Goal: Information Seeking & Learning: Learn about a topic

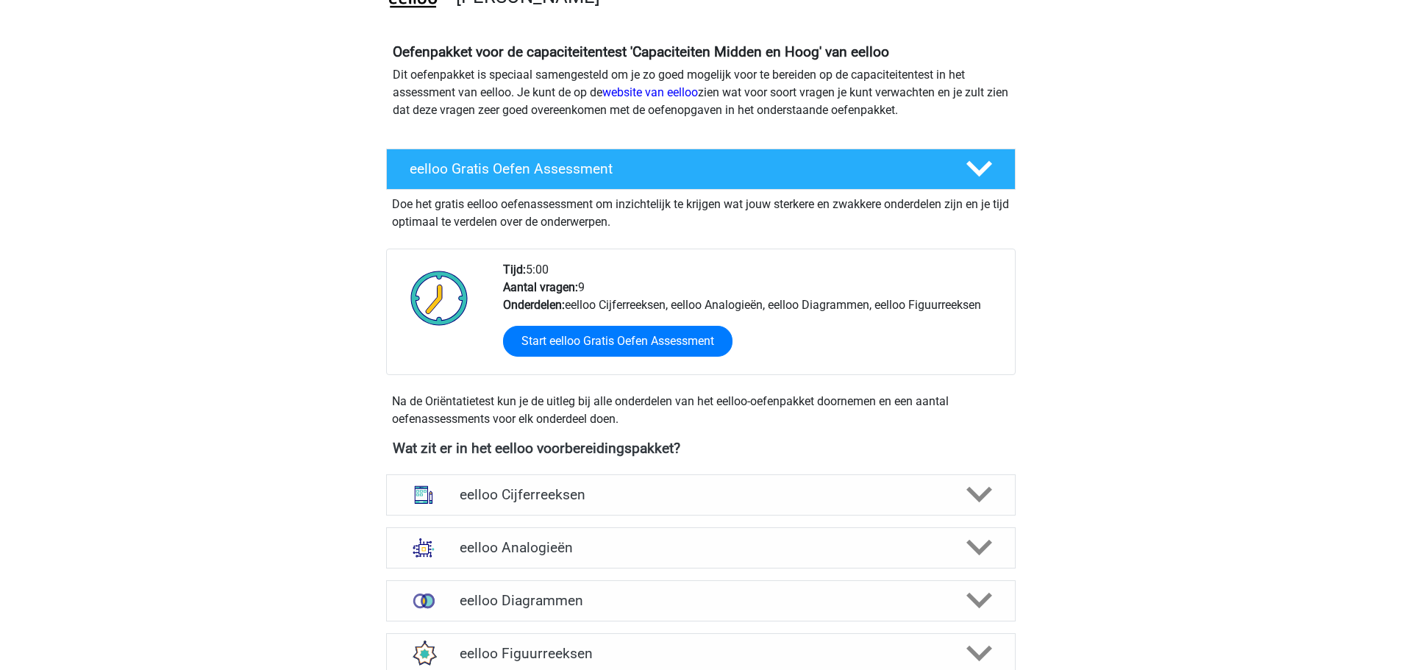
scroll to position [588, 0]
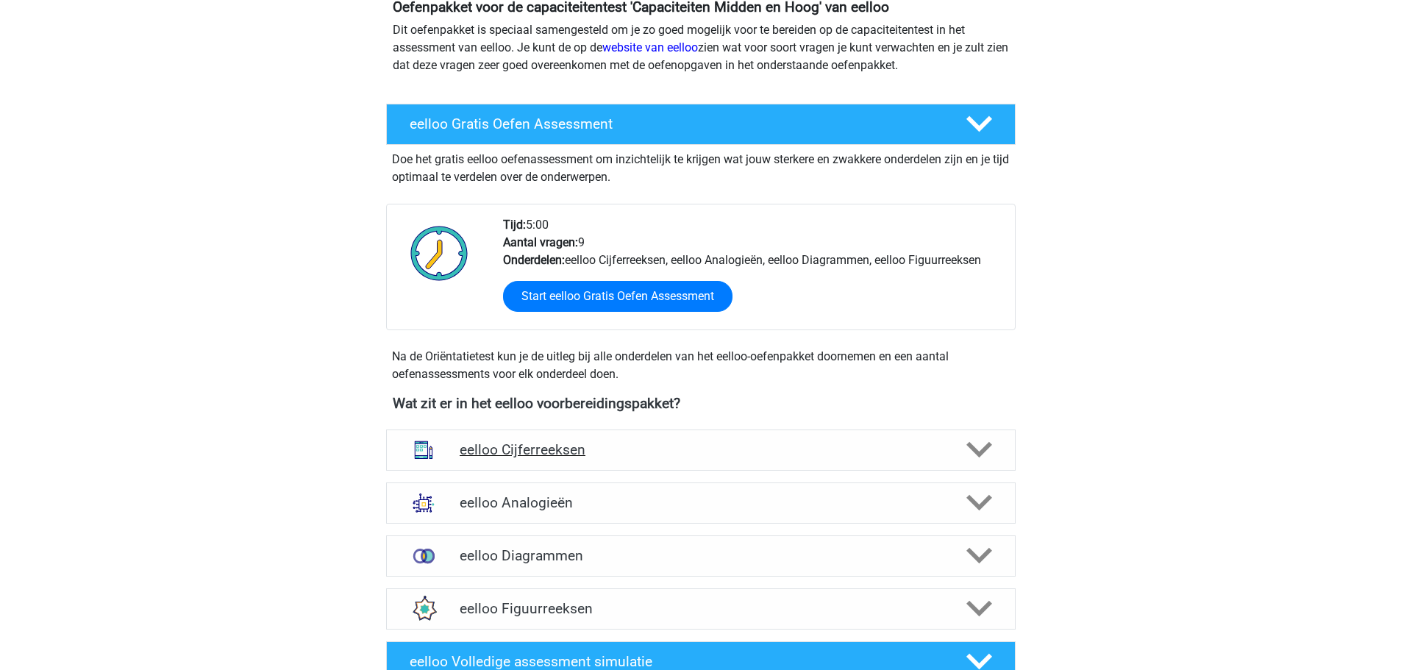
click at [971, 446] on polygon at bounding box center [979, 450] width 26 height 16
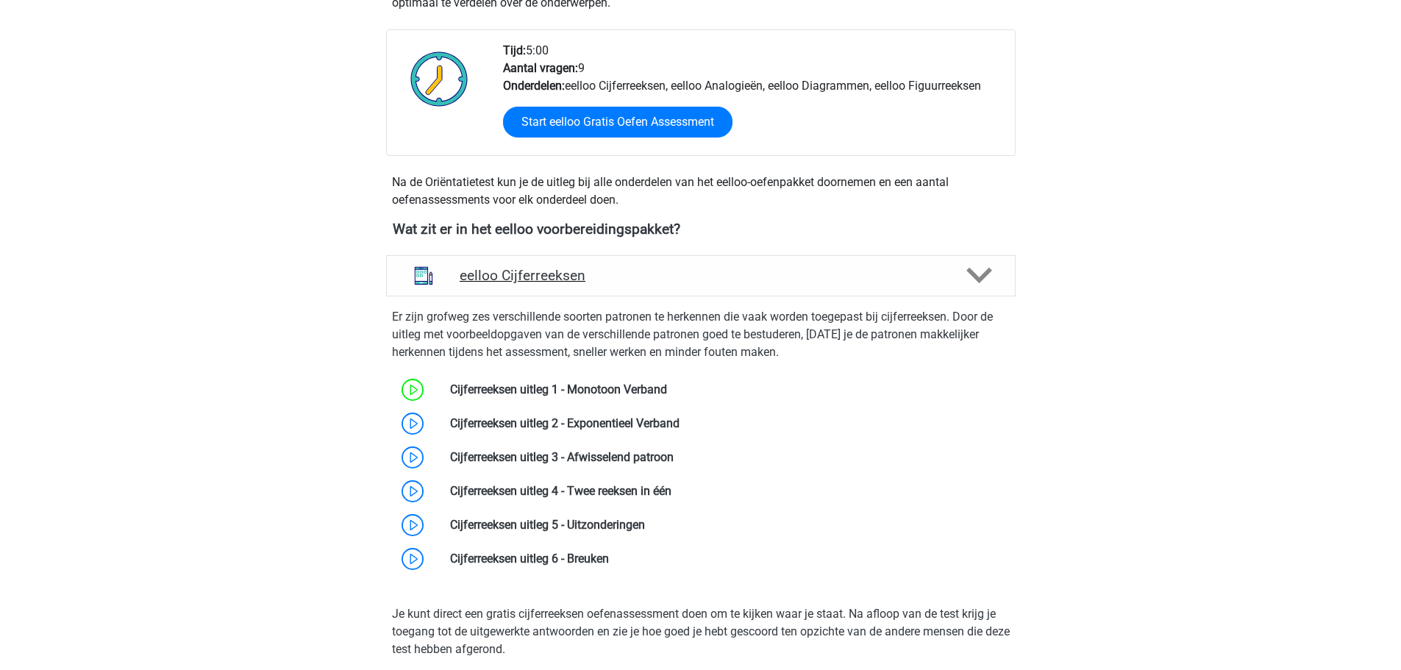
scroll to position [809, 0]
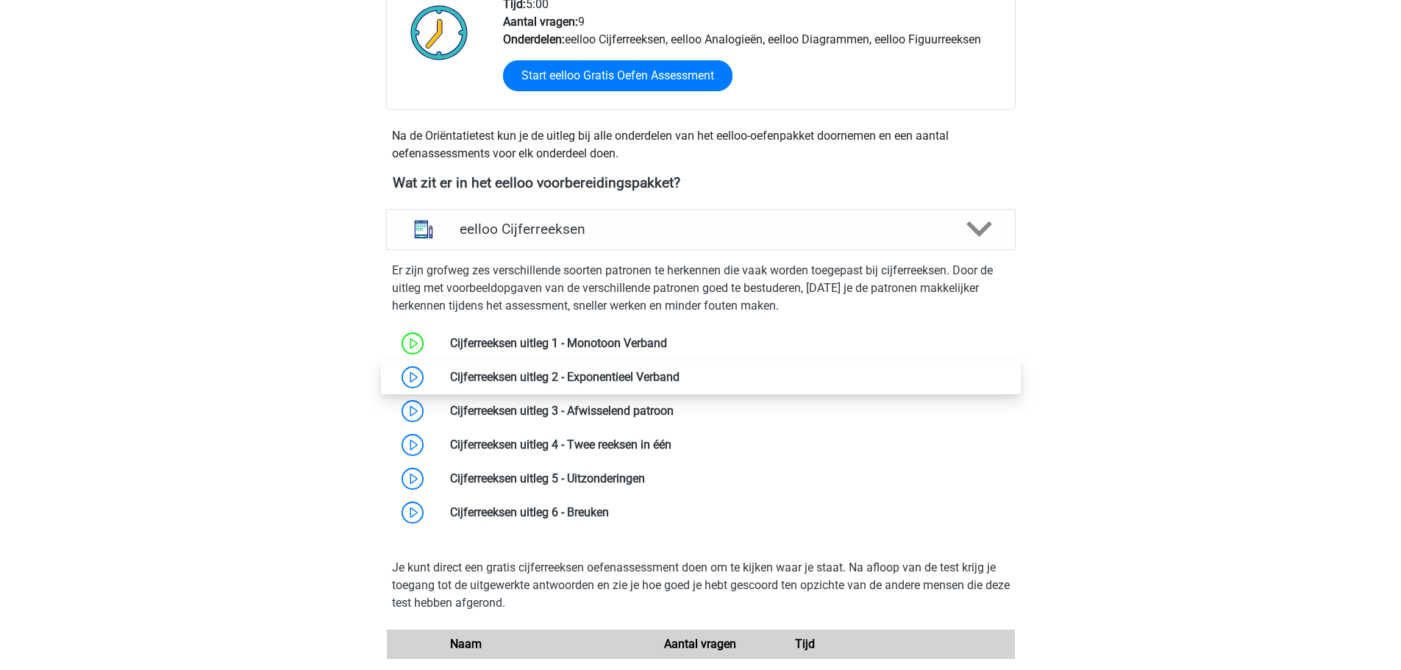
click at [680, 377] on link at bounding box center [680, 377] width 0 height 14
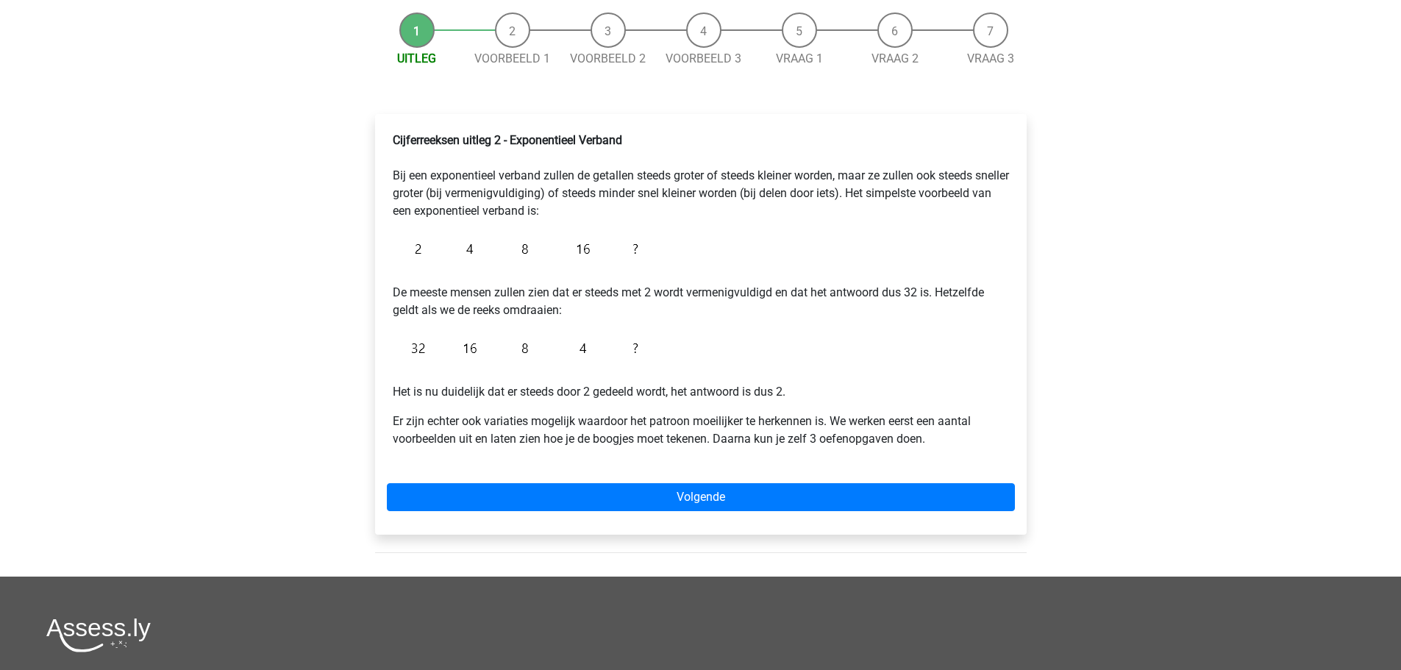
scroll to position [221, 0]
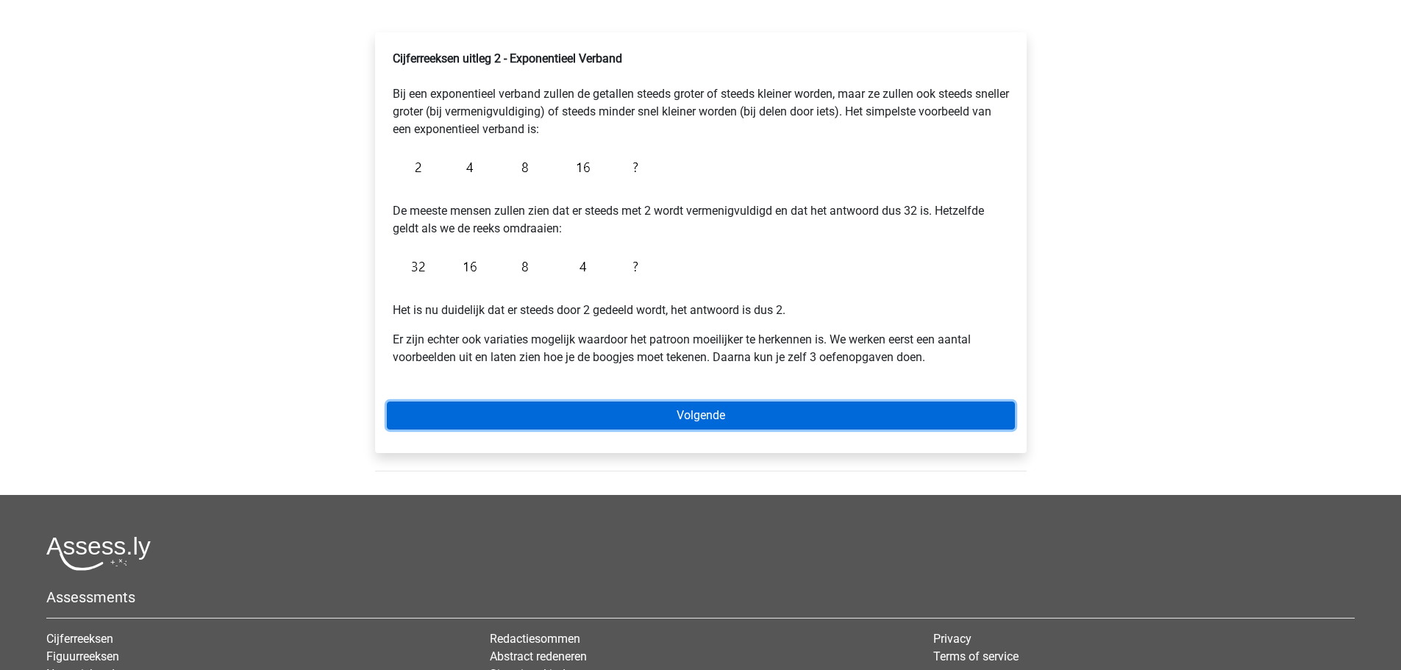
click at [680, 421] on link "Volgende" at bounding box center [701, 416] width 628 height 28
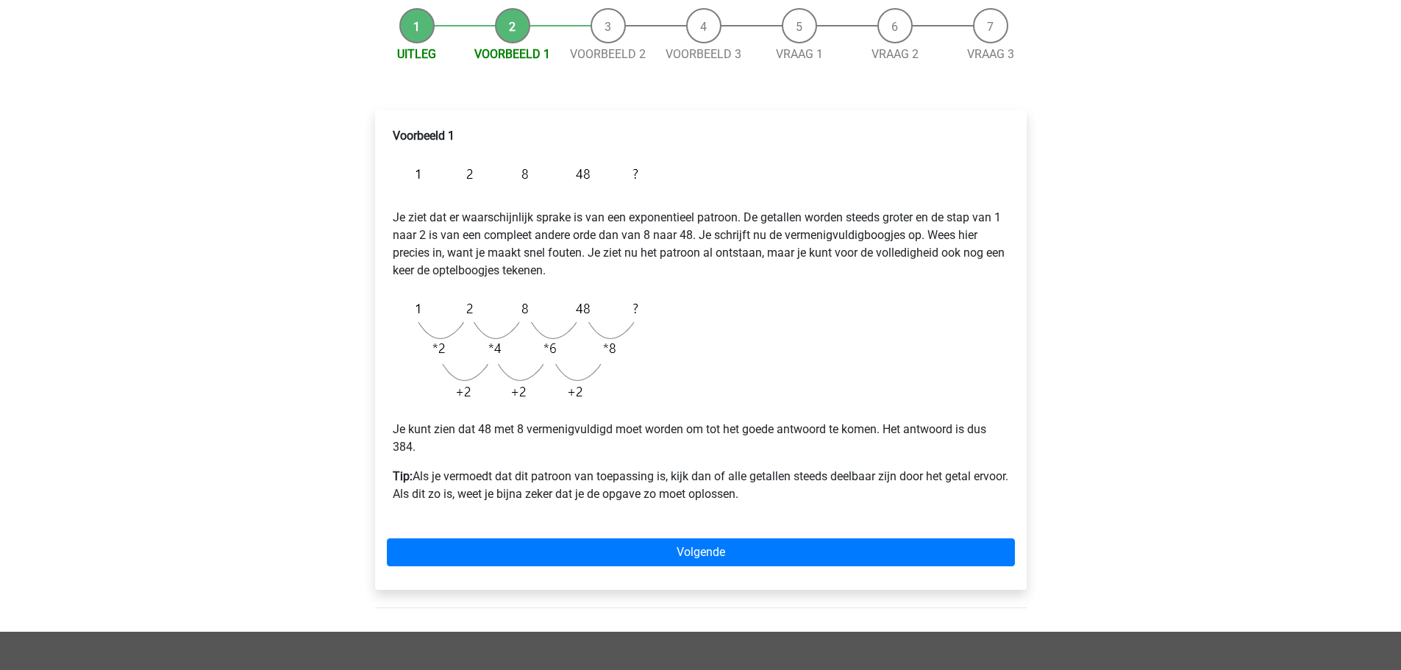
scroll to position [147, 0]
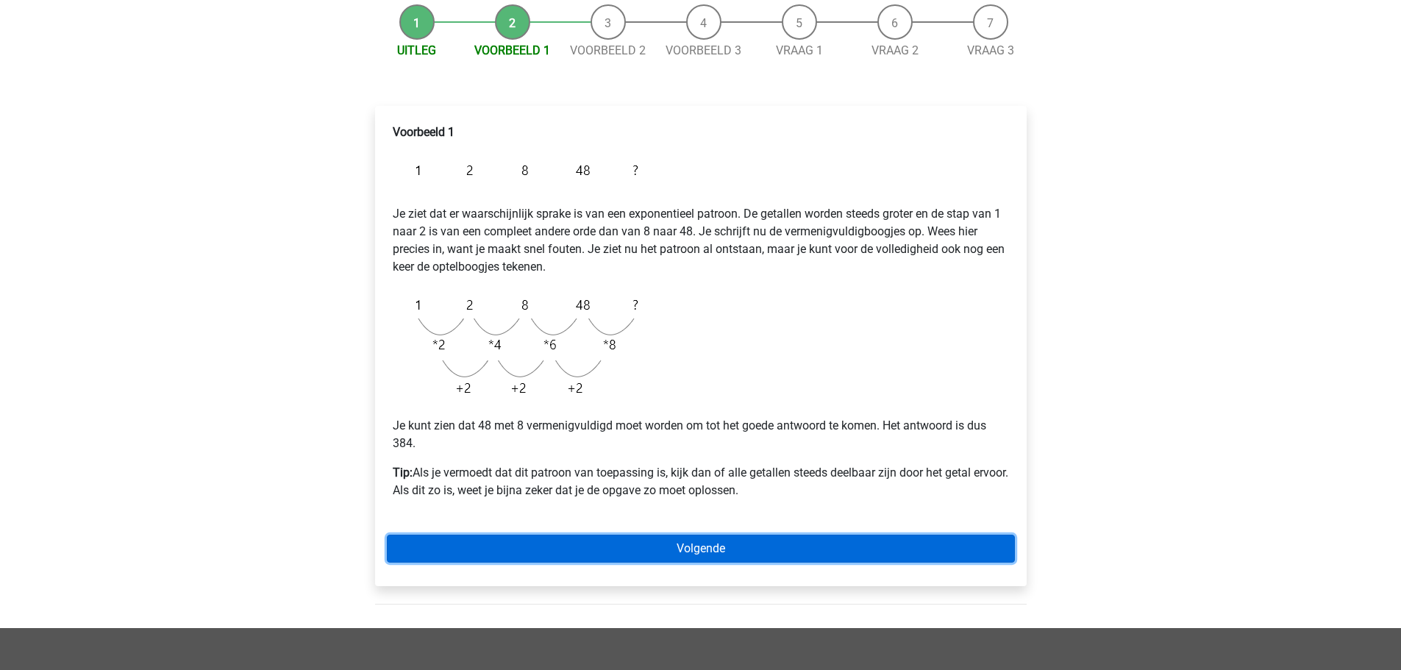
click at [743, 554] on link "Volgende" at bounding box center [701, 549] width 628 height 28
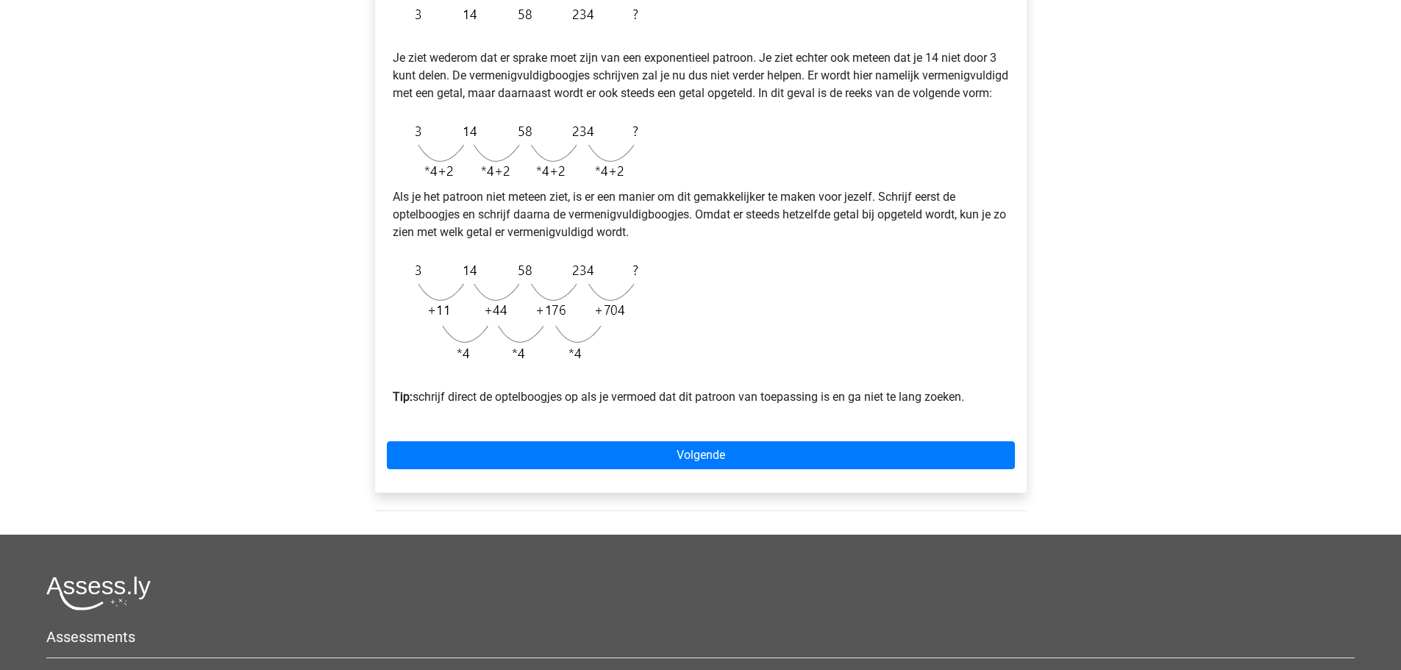
scroll to position [221, 0]
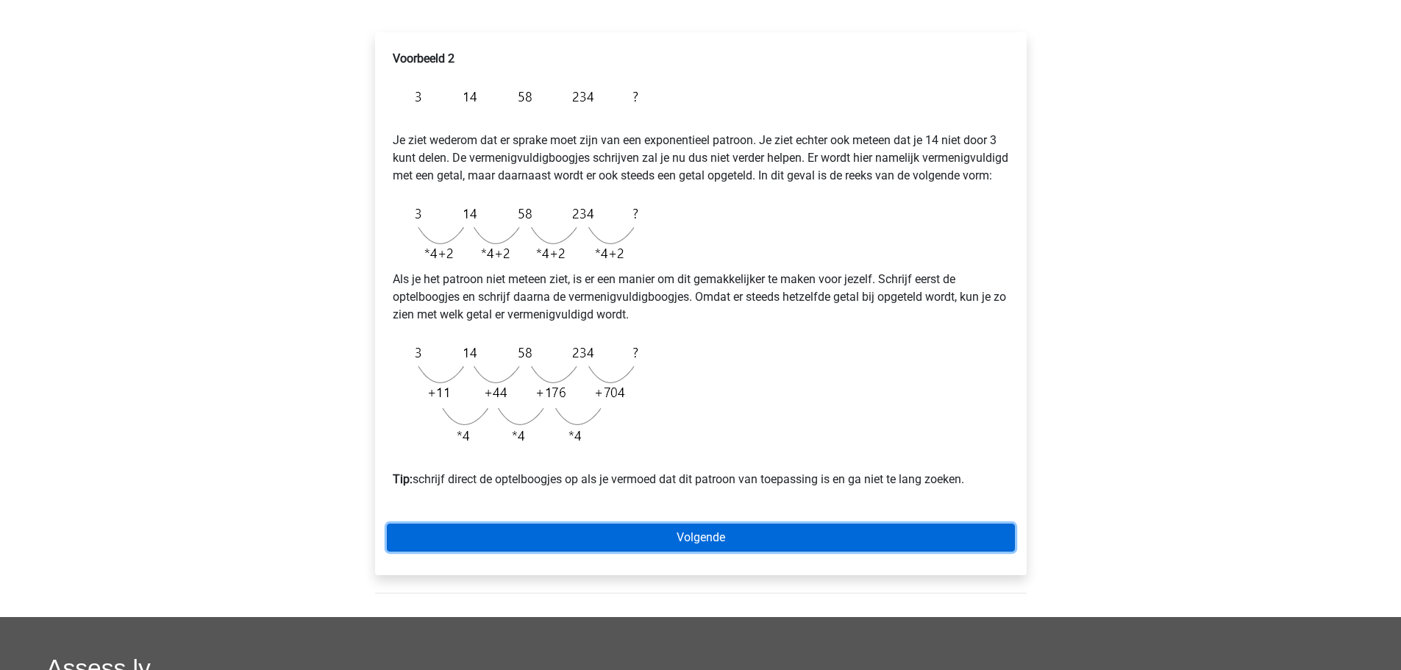
click at [702, 552] on link "Volgende" at bounding box center [701, 538] width 628 height 28
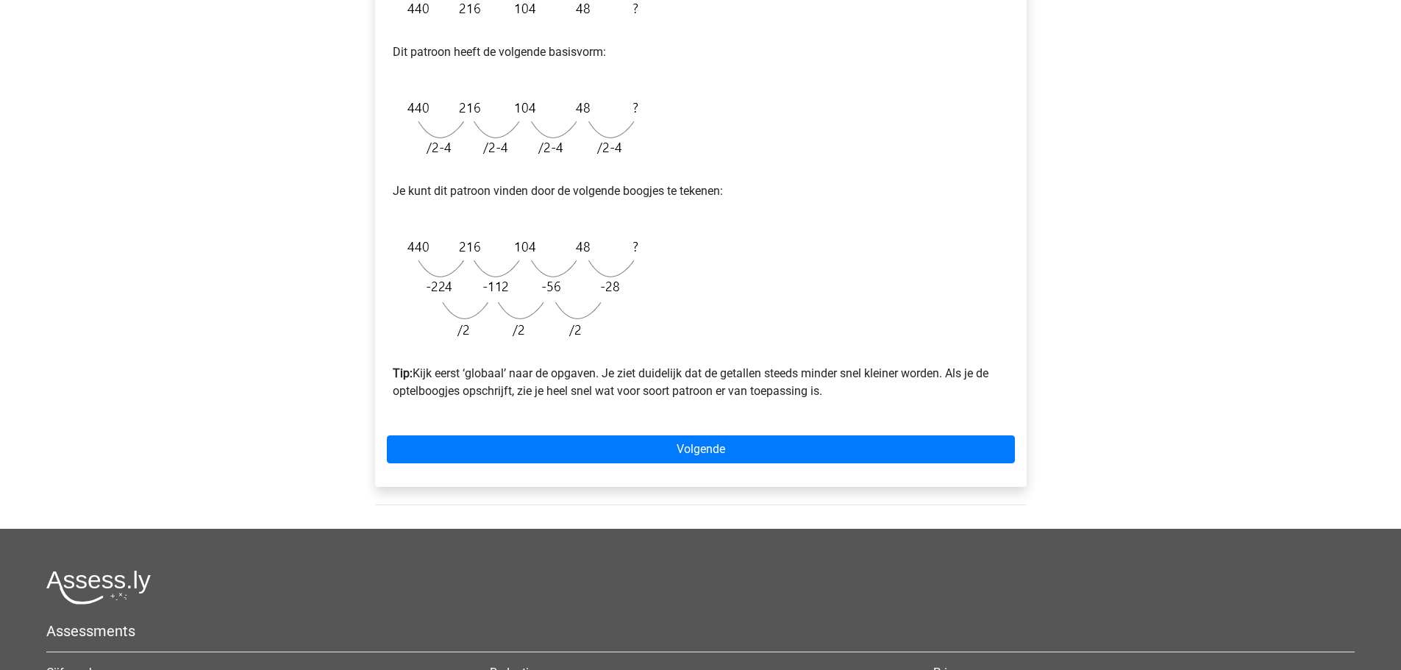
scroll to position [441, 0]
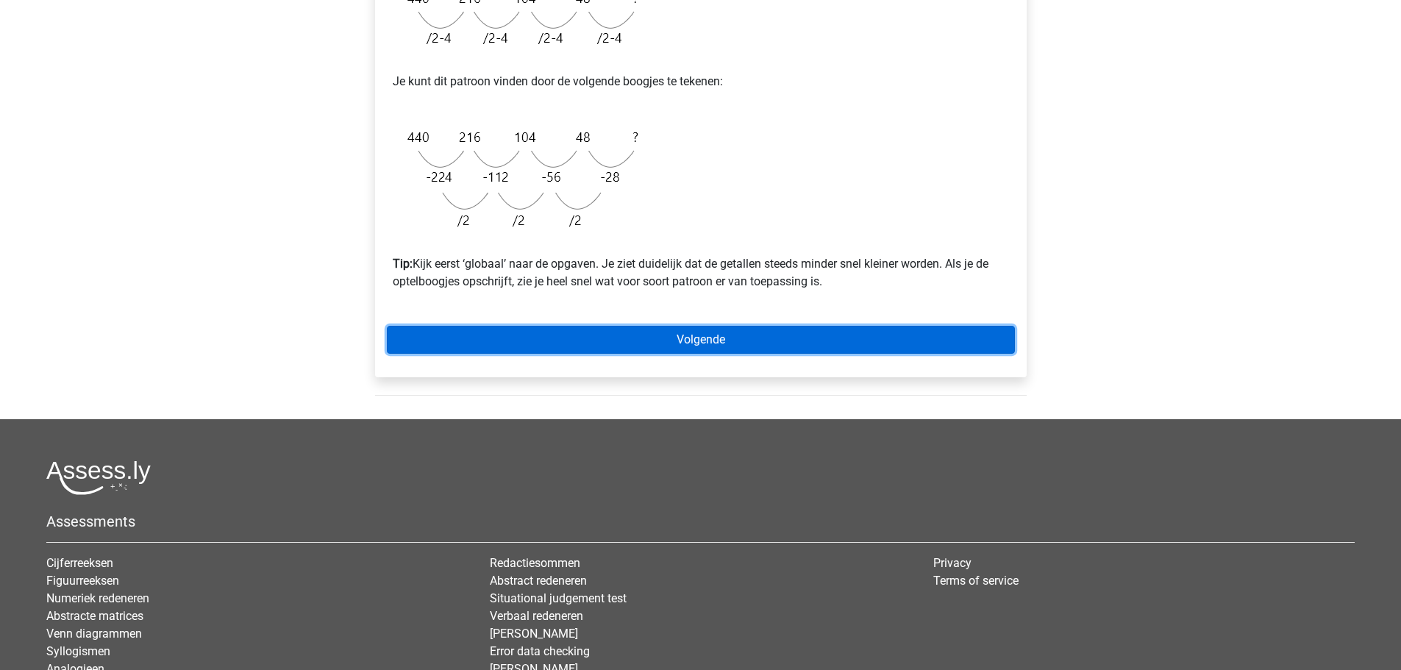
click at [691, 339] on link "Volgende" at bounding box center [701, 340] width 628 height 28
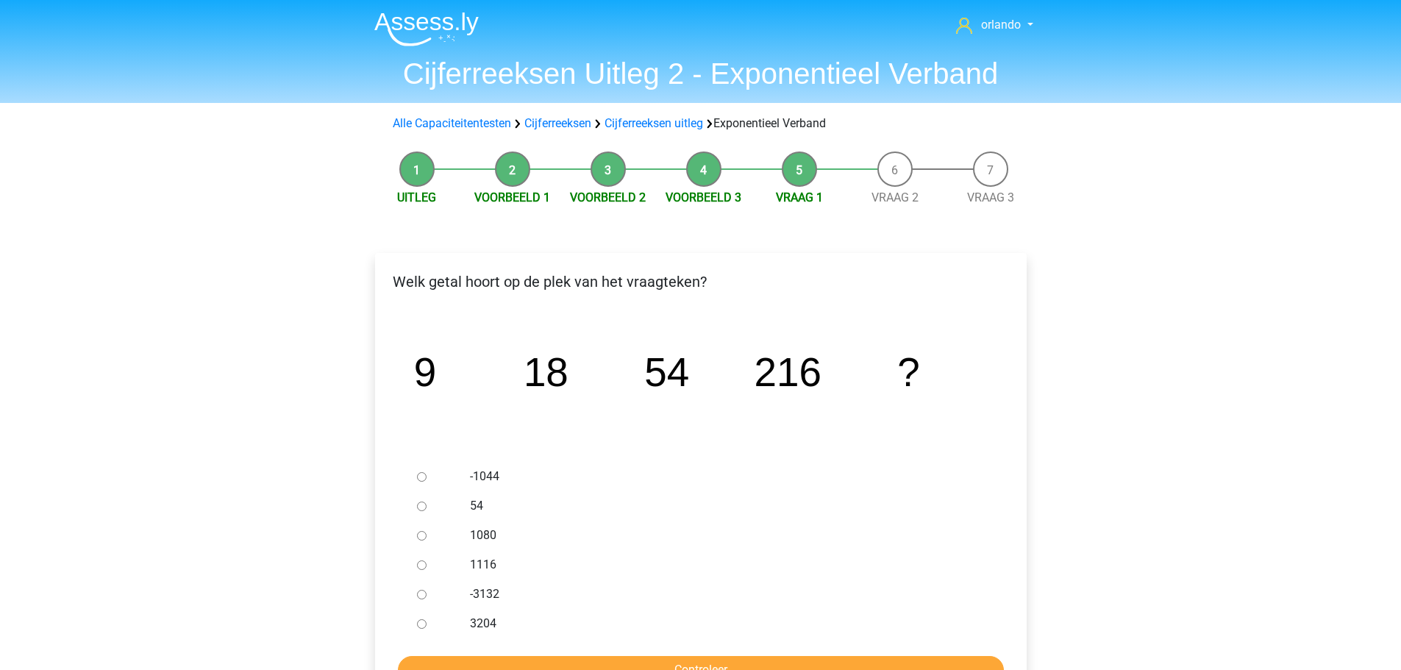
click at [1280, 534] on div "orlando [EMAIL_ADDRESS][DOMAIN_NAME] Nederlands English" at bounding box center [700, 569] width 1401 height 1138
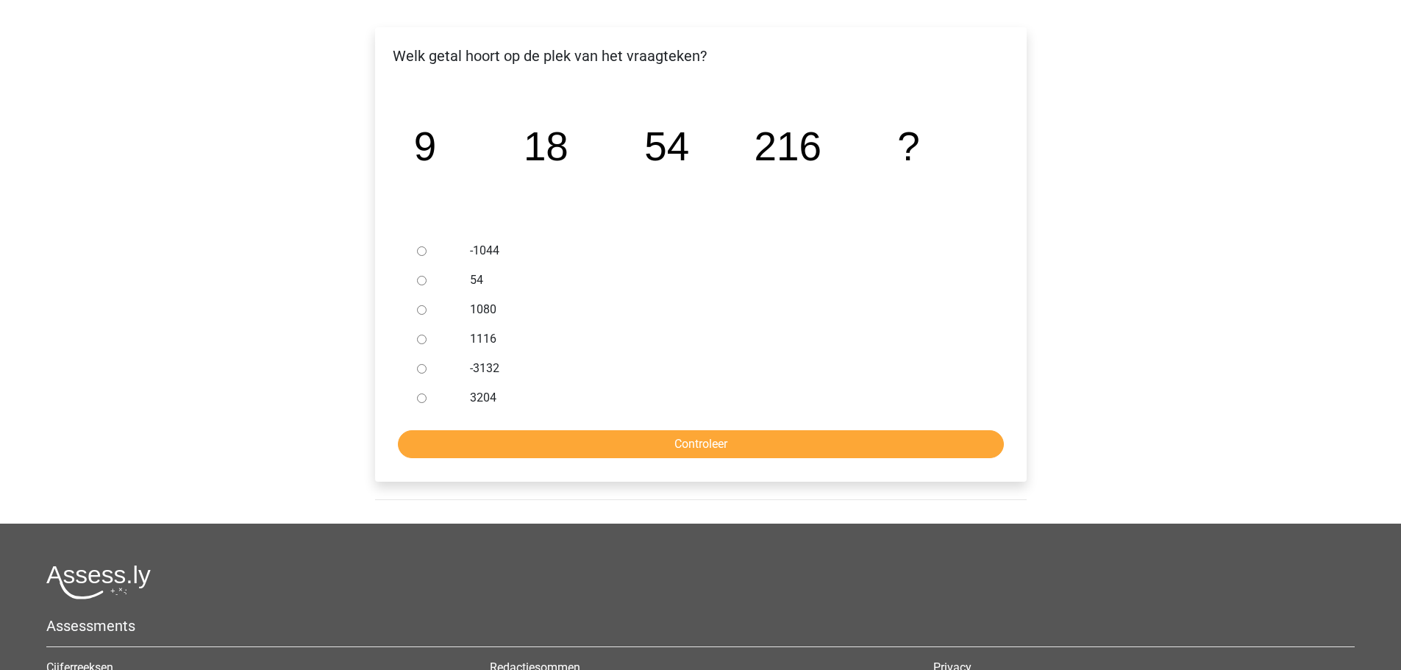
scroll to position [294, 0]
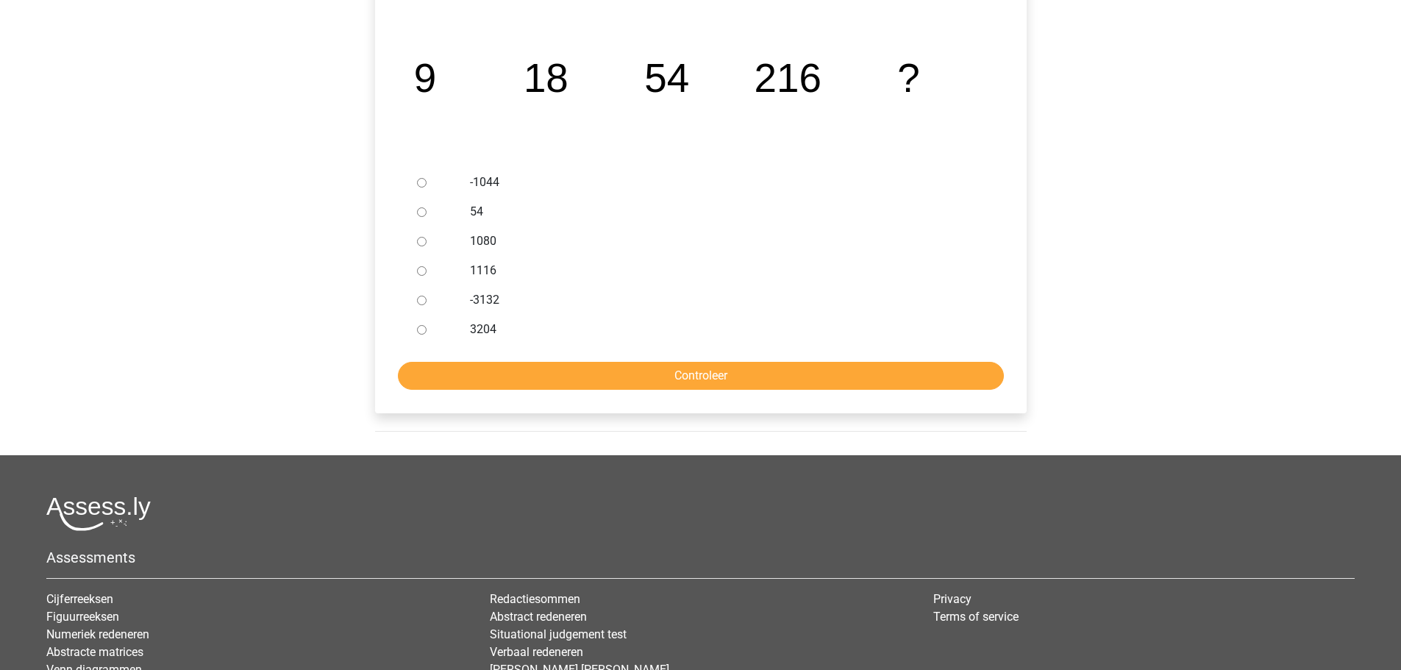
click at [418, 245] on input "1080" at bounding box center [422, 242] width 10 height 10
radio input "true"
click at [688, 373] on input "Controleer" at bounding box center [701, 376] width 606 height 28
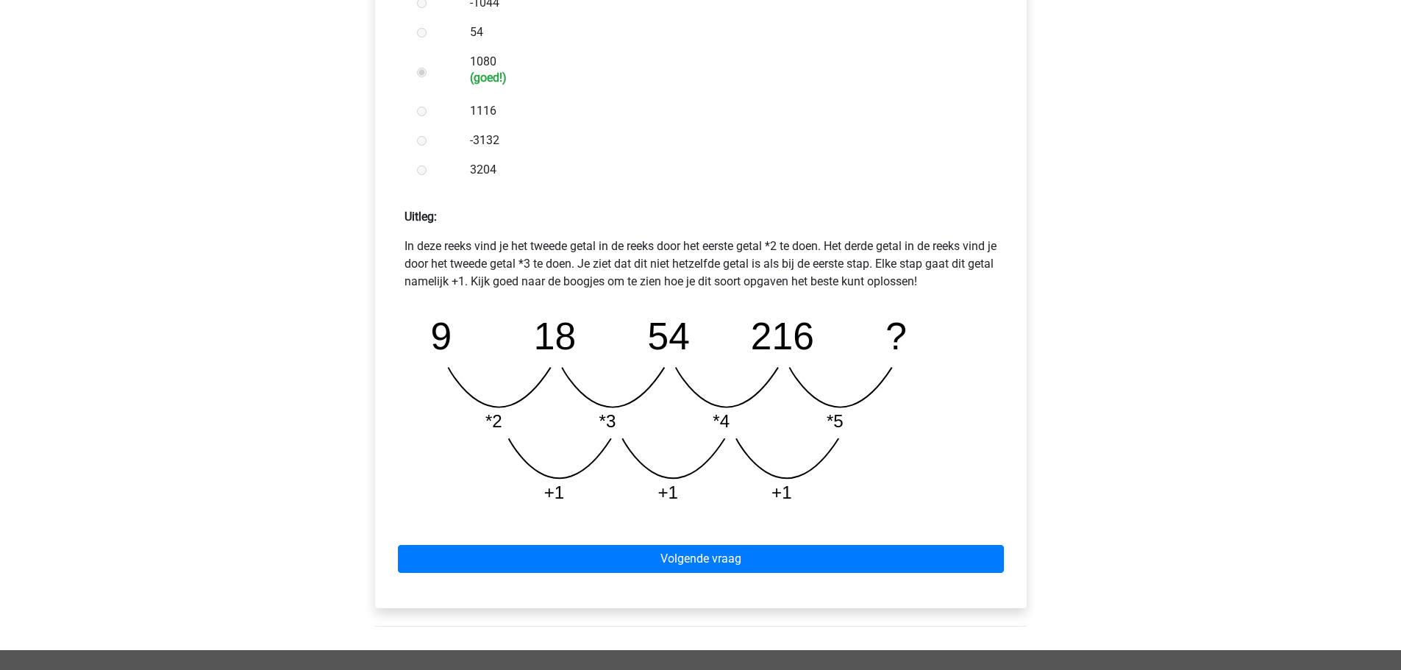
scroll to position [515, 0]
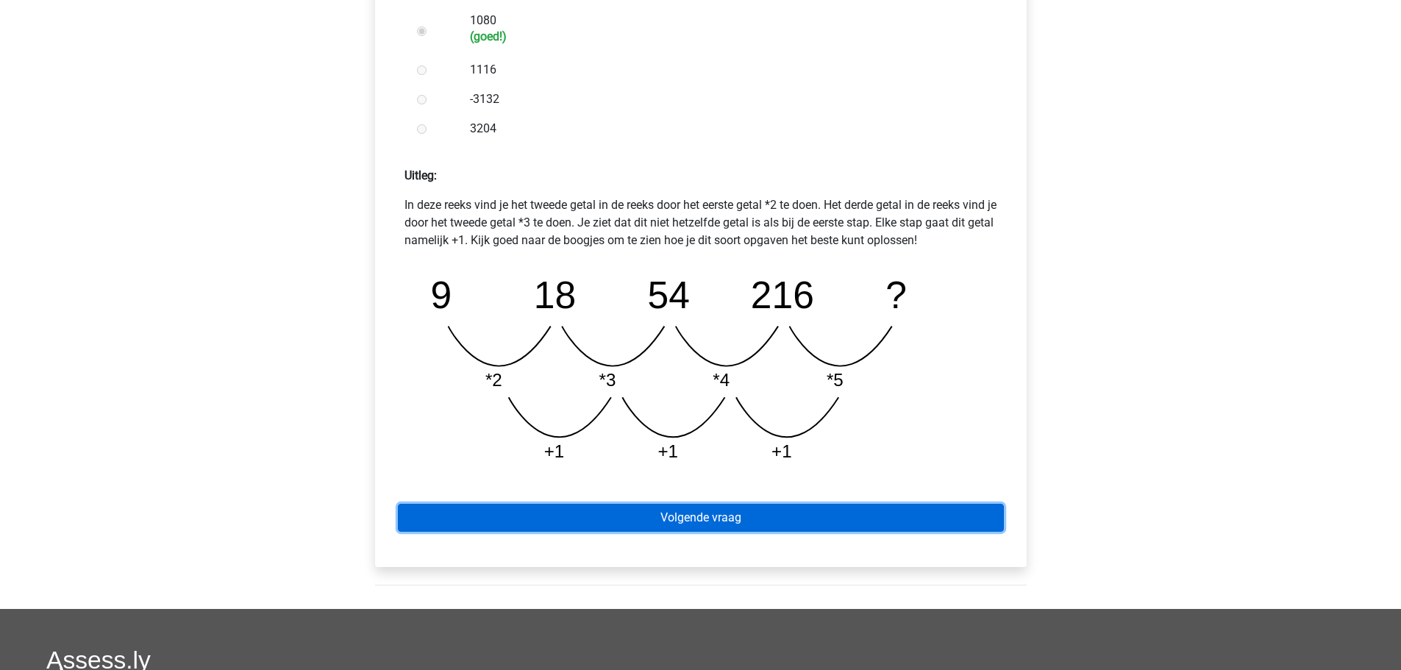
click at [701, 524] on link "Volgende vraag" at bounding box center [701, 518] width 606 height 28
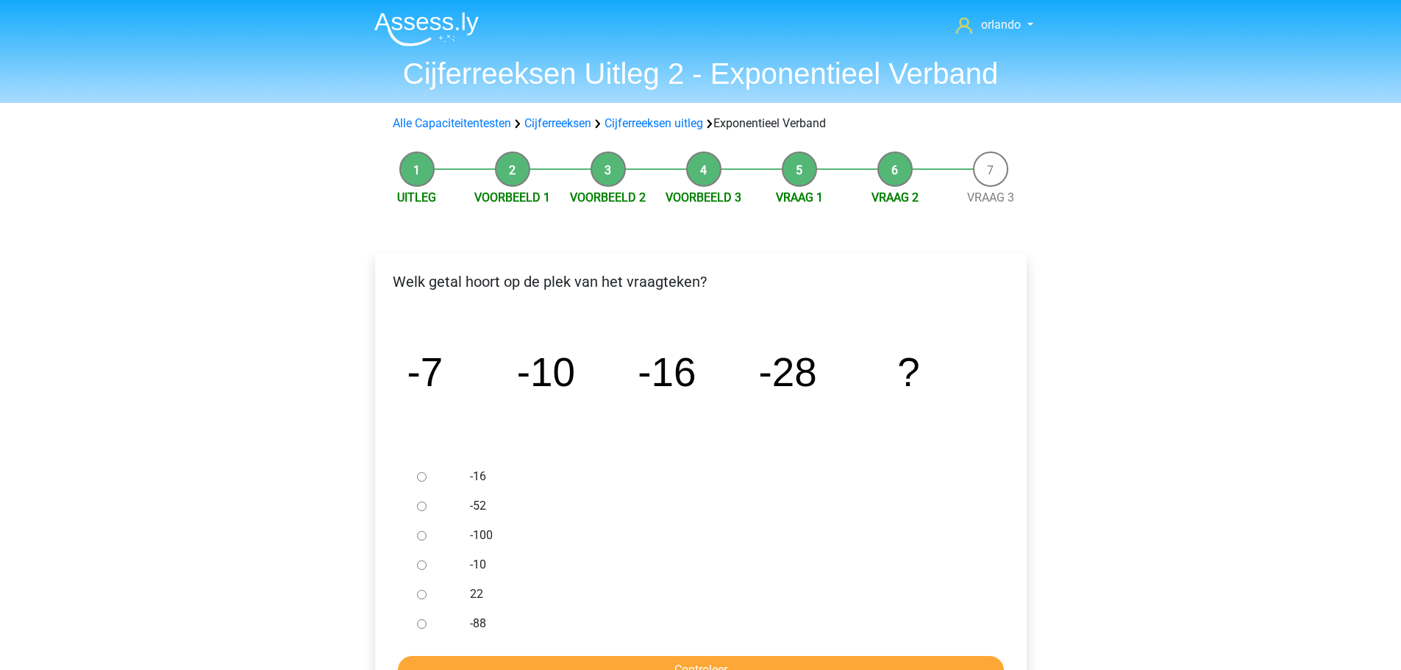
click at [418, 502] on input "-52" at bounding box center [422, 507] width 10 height 10
radio input "true"
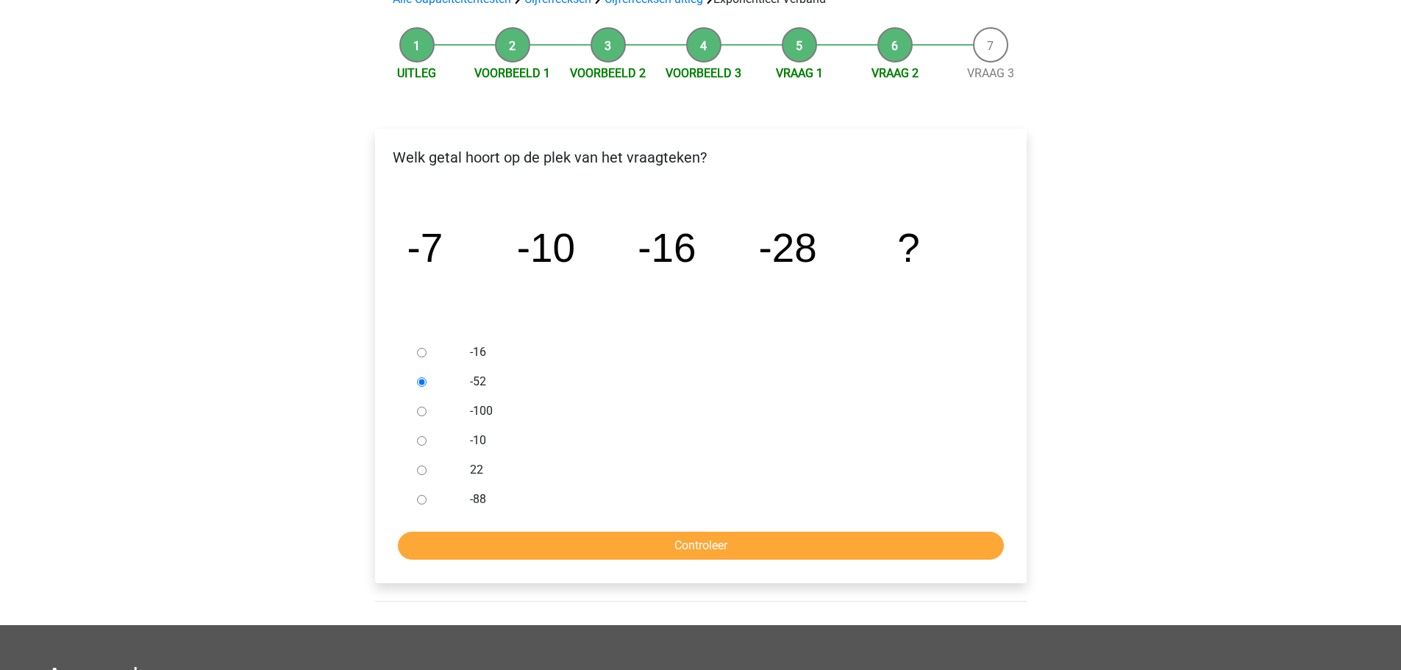
scroll to position [147, 0]
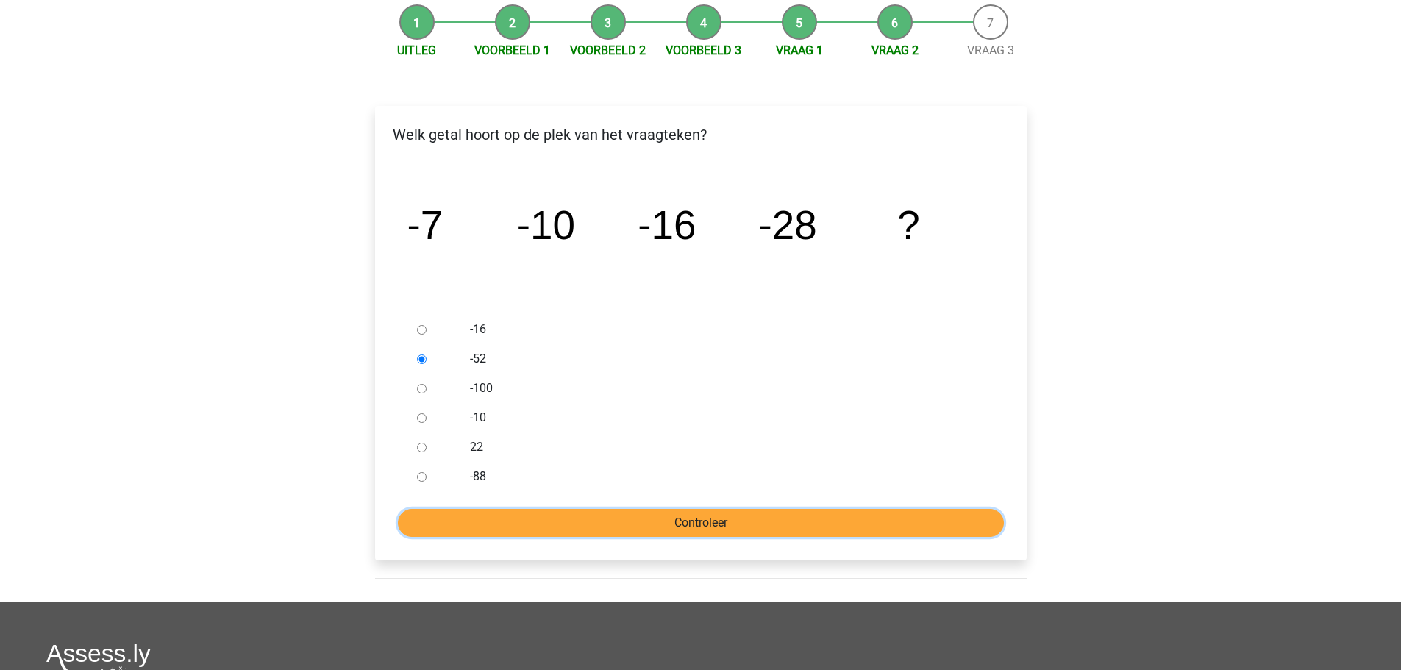
click at [685, 527] on input "Controleer" at bounding box center [701, 523] width 606 height 28
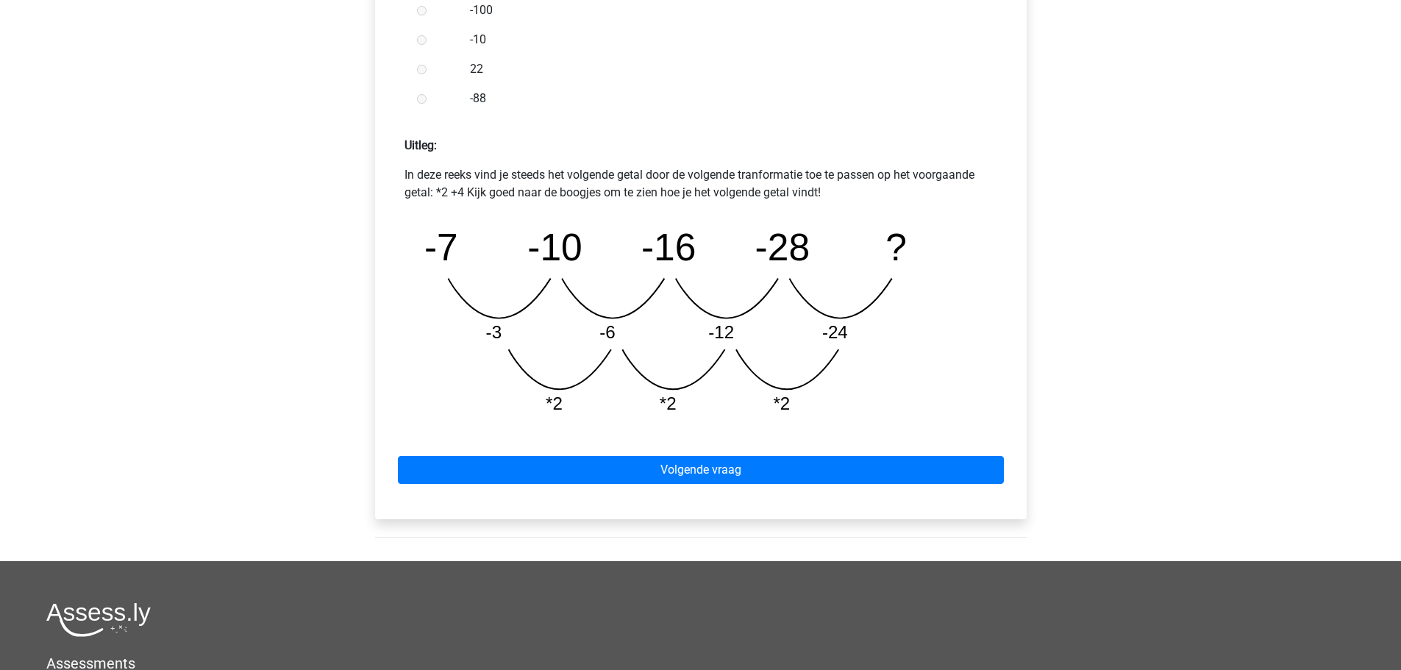
scroll to position [588, 0]
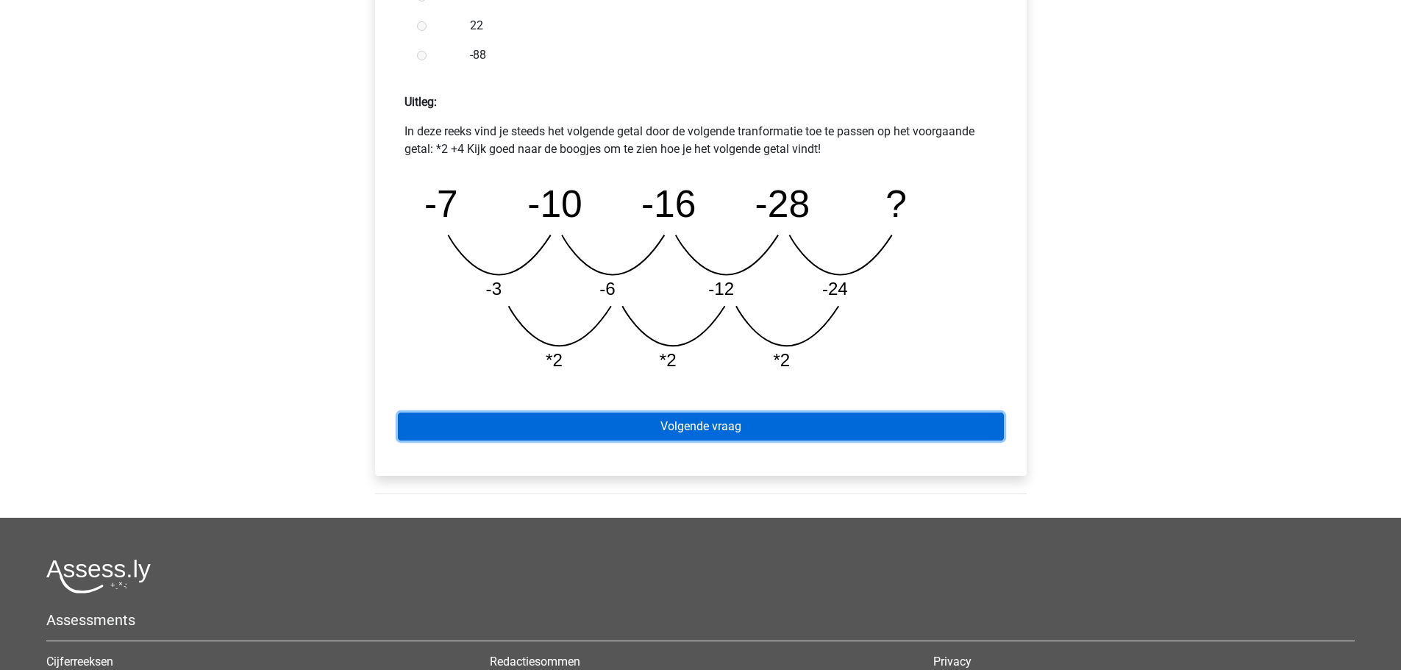
click at [724, 430] on link "Volgende vraag" at bounding box center [701, 427] width 606 height 28
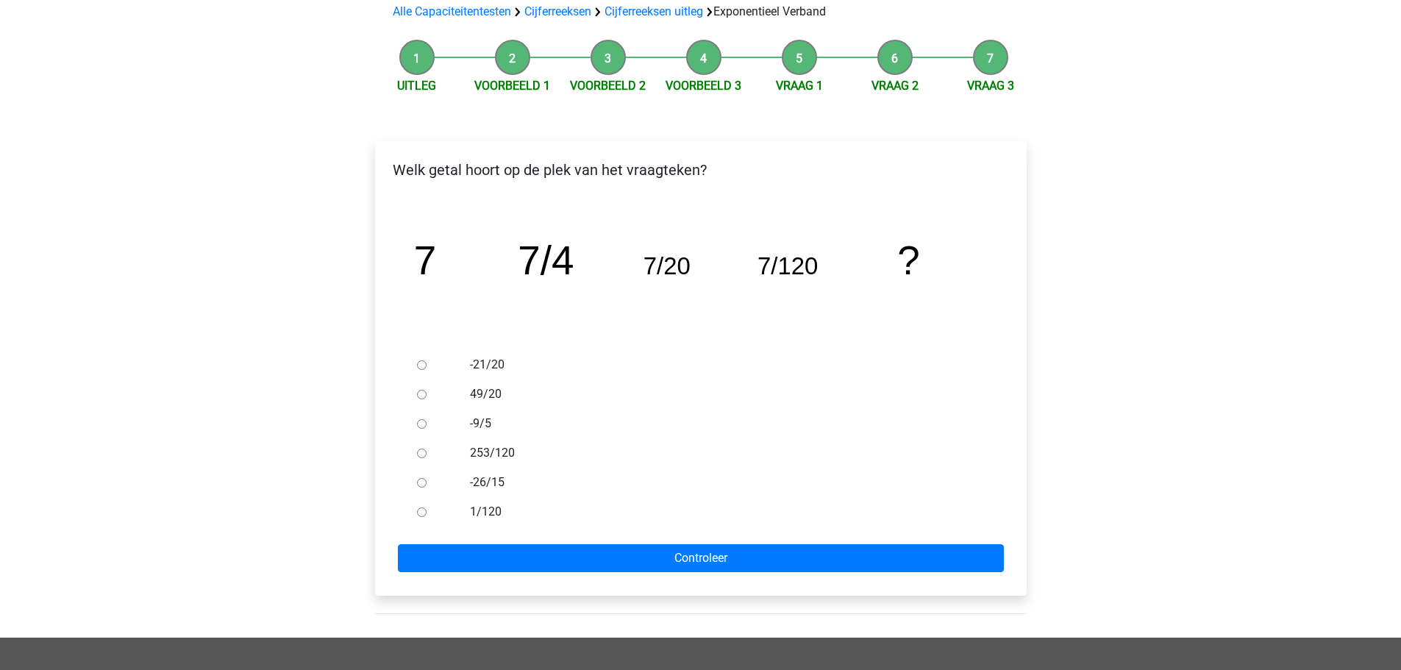
scroll to position [147, 0]
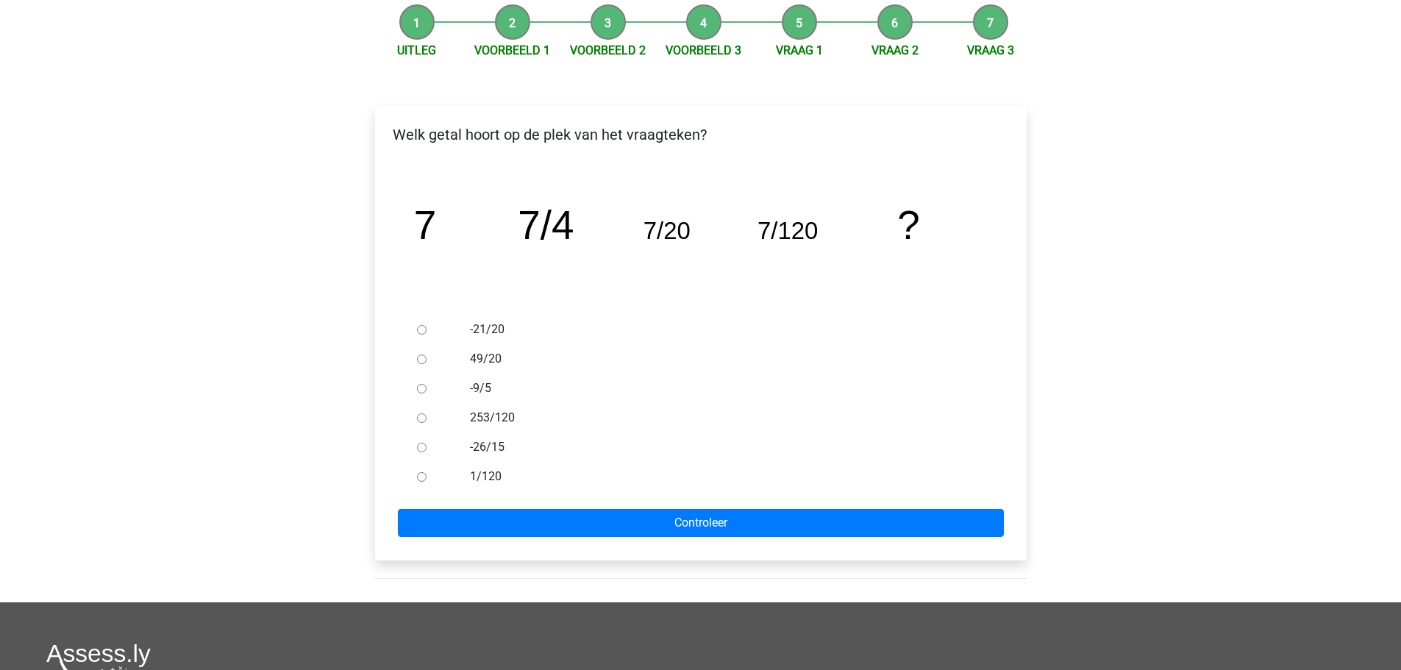
click at [417, 479] on input "1/120" at bounding box center [422, 477] width 10 height 10
radio input "true"
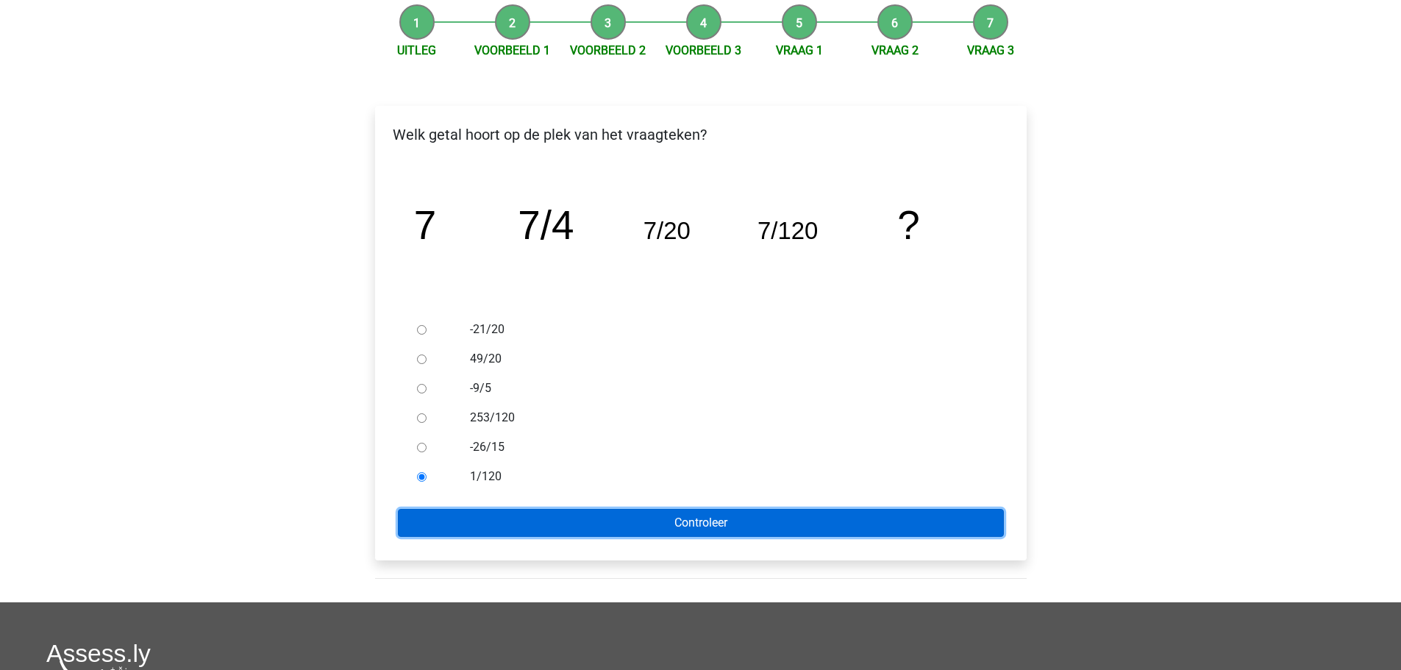
click at [677, 524] on input "Controleer" at bounding box center [701, 523] width 606 height 28
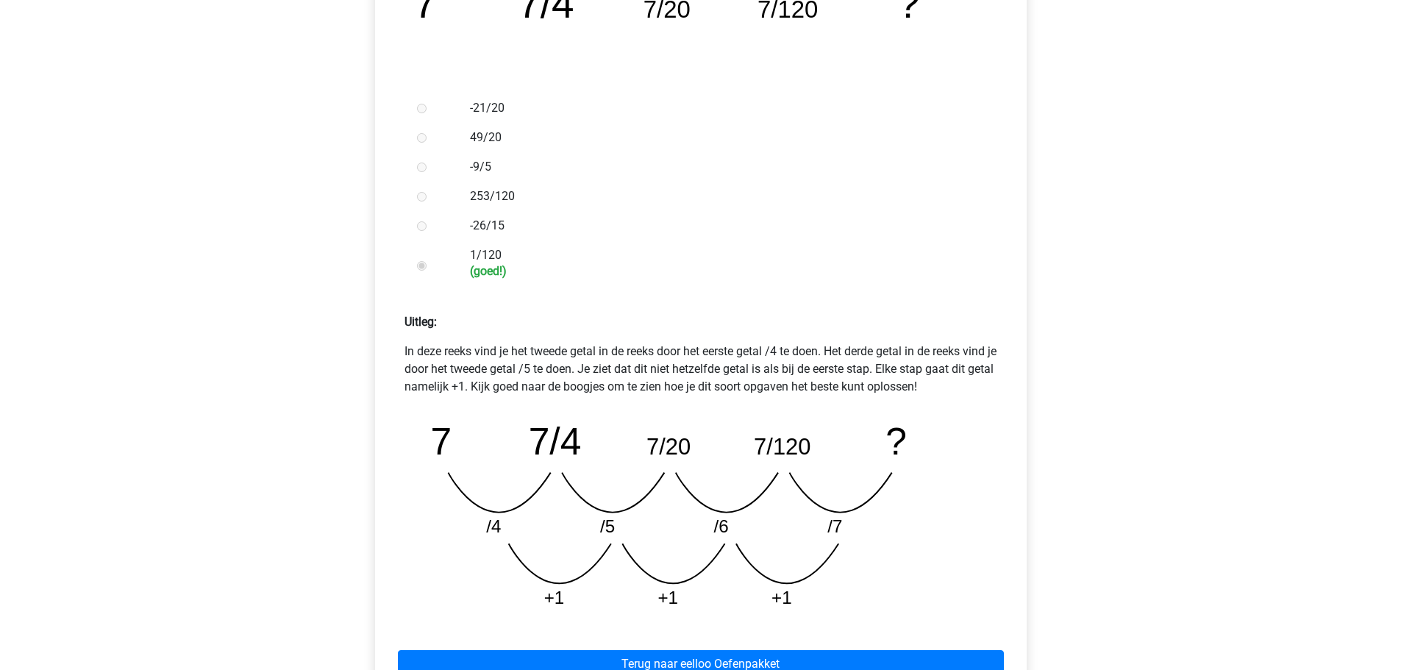
scroll to position [377, 0]
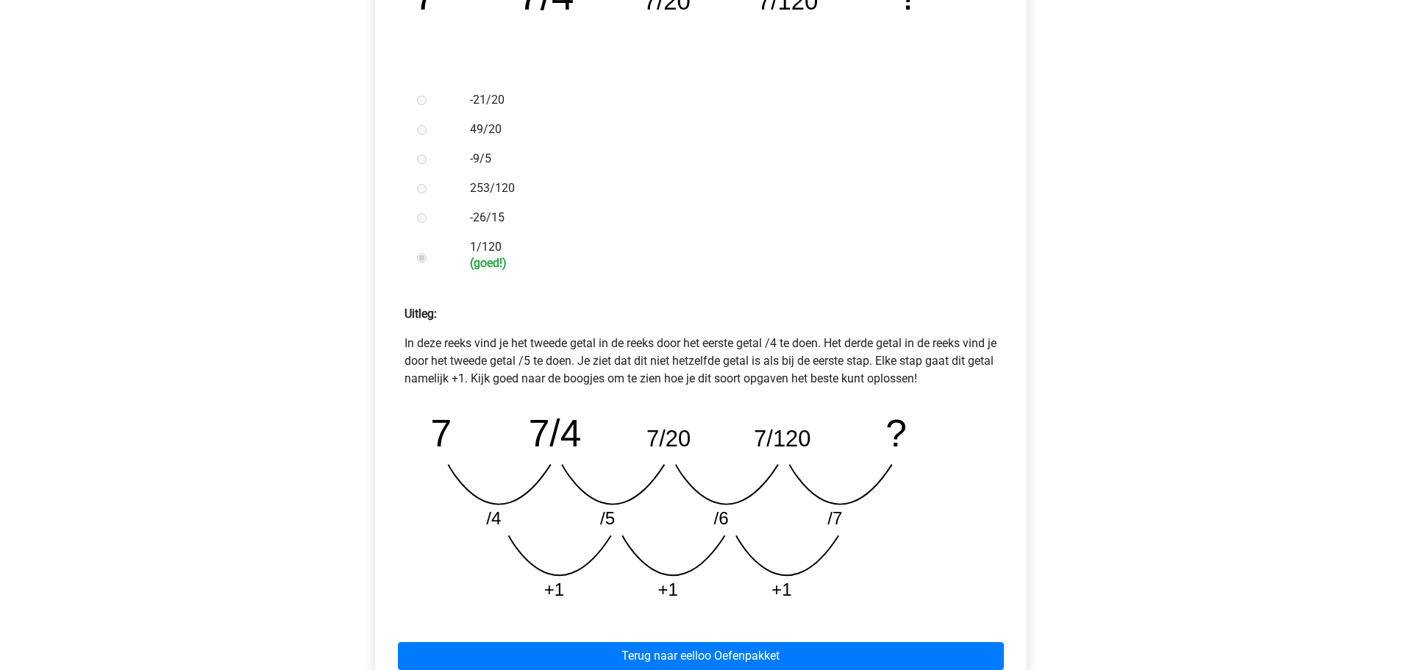
drag, startPoint x: 1283, startPoint y: 437, endPoint x: 1290, endPoint y: 457, distance: 20.9
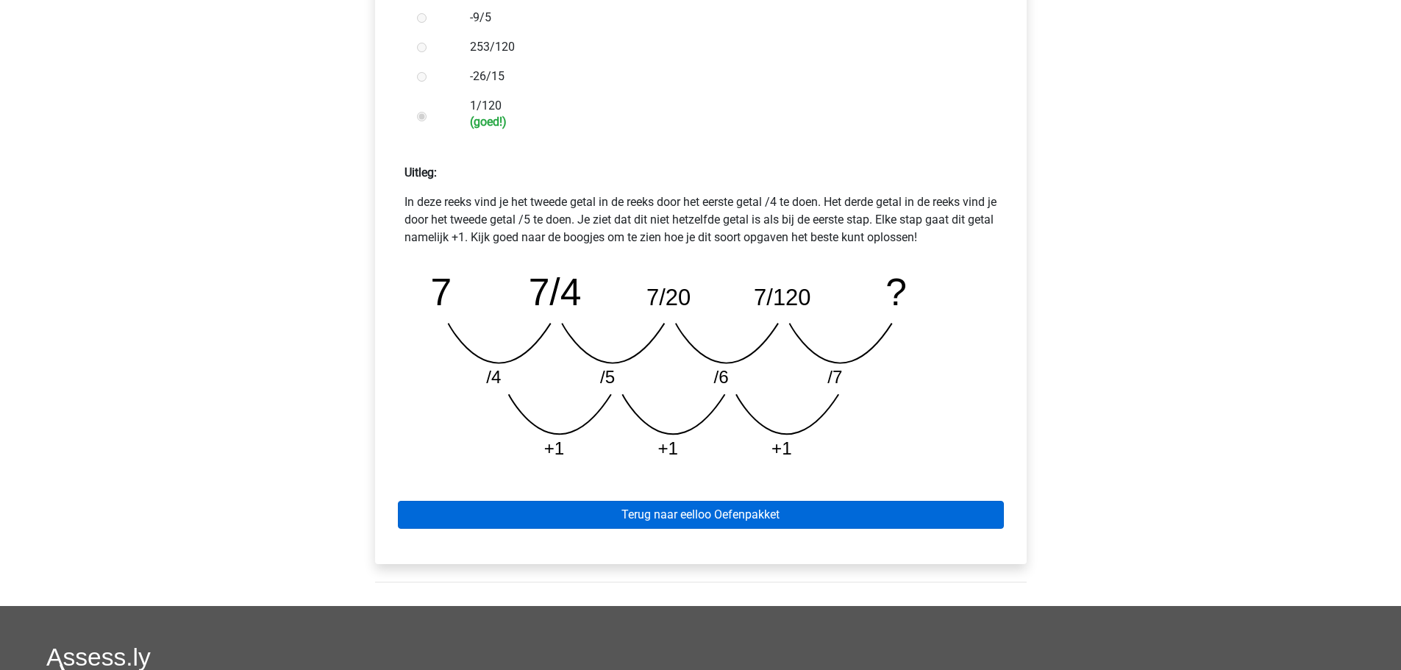
scroll to position [524, 0]
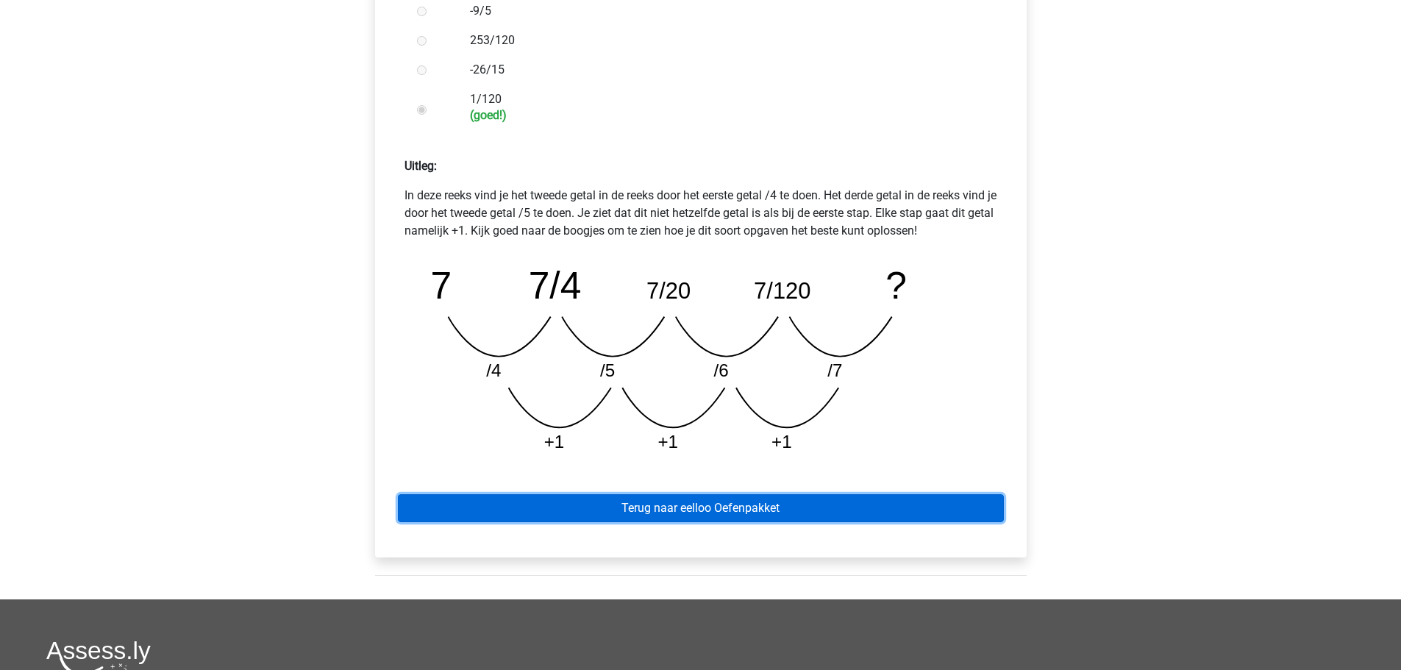
click at [720, 513] on link "Terug naar eelloo Oefenpakket" at bounding box center [701, 508] width 606 height 28
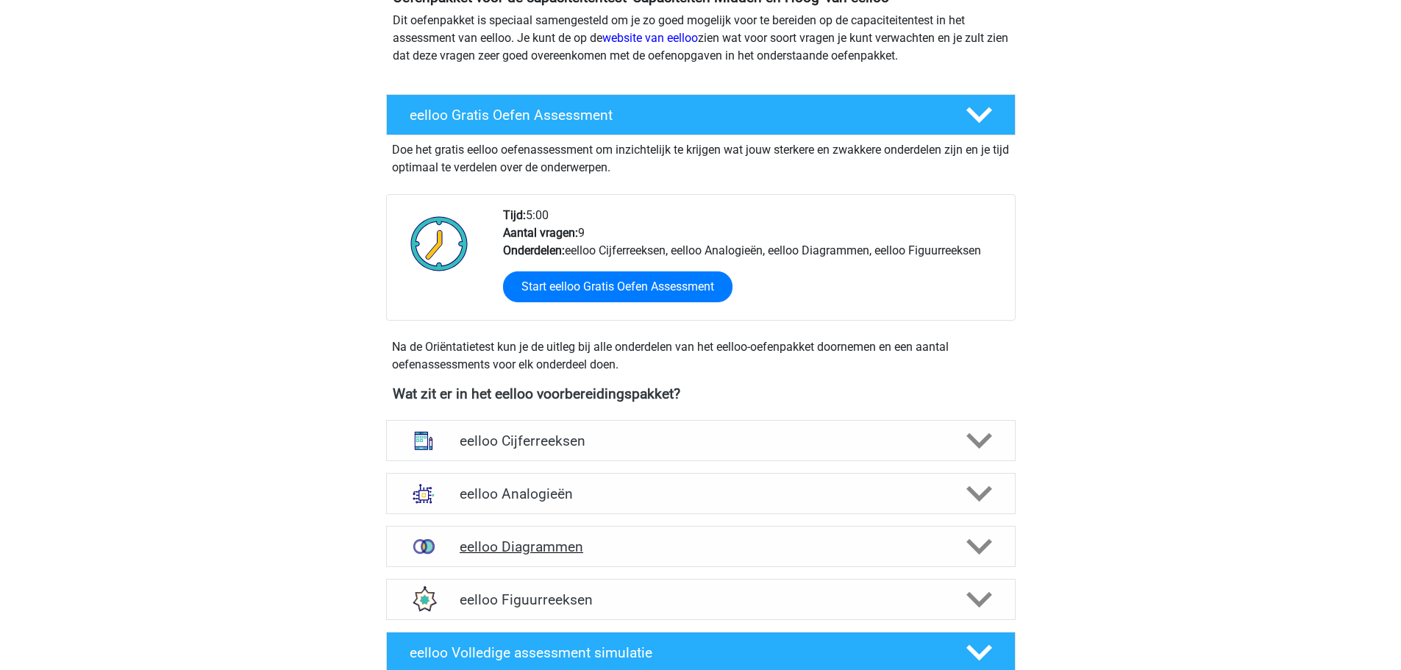
scroll to position [221, 0]
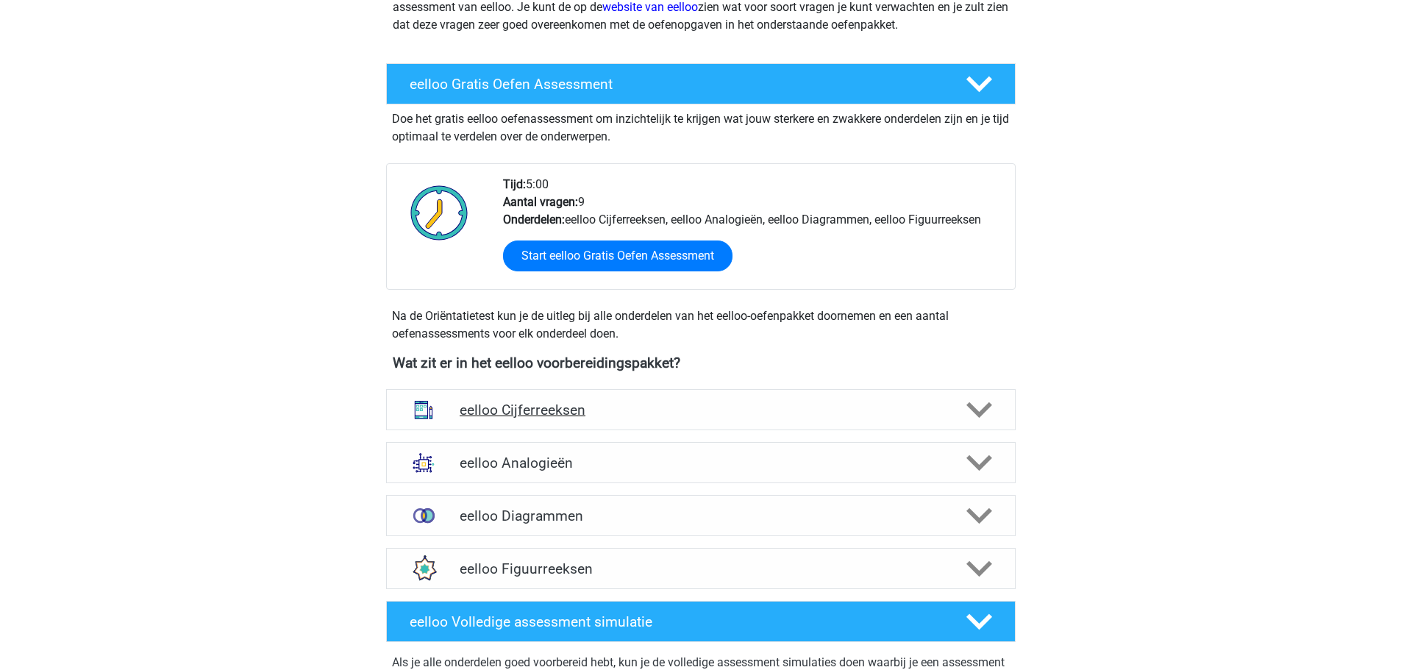
click at [557, 412] on h4 "eelloo Cijferreeksen" at bounding box center [701, 410] width 482 height 17
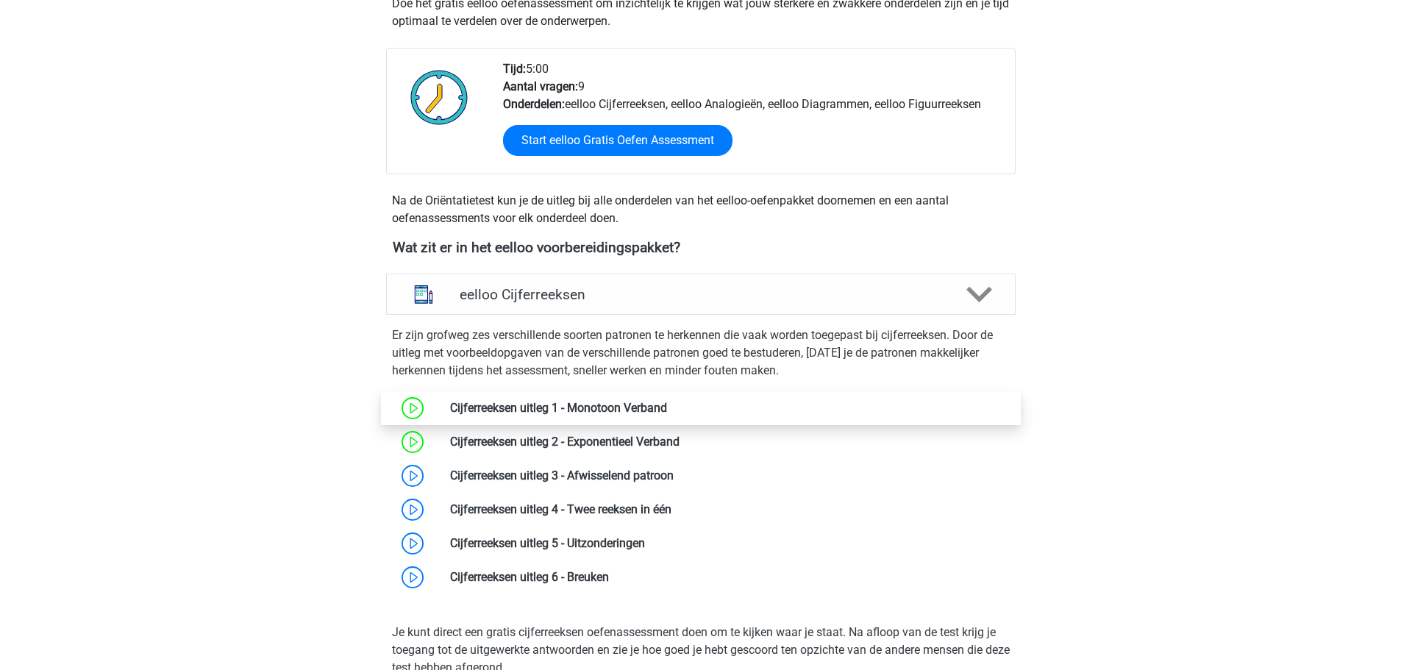
scroll to position [368, 0]
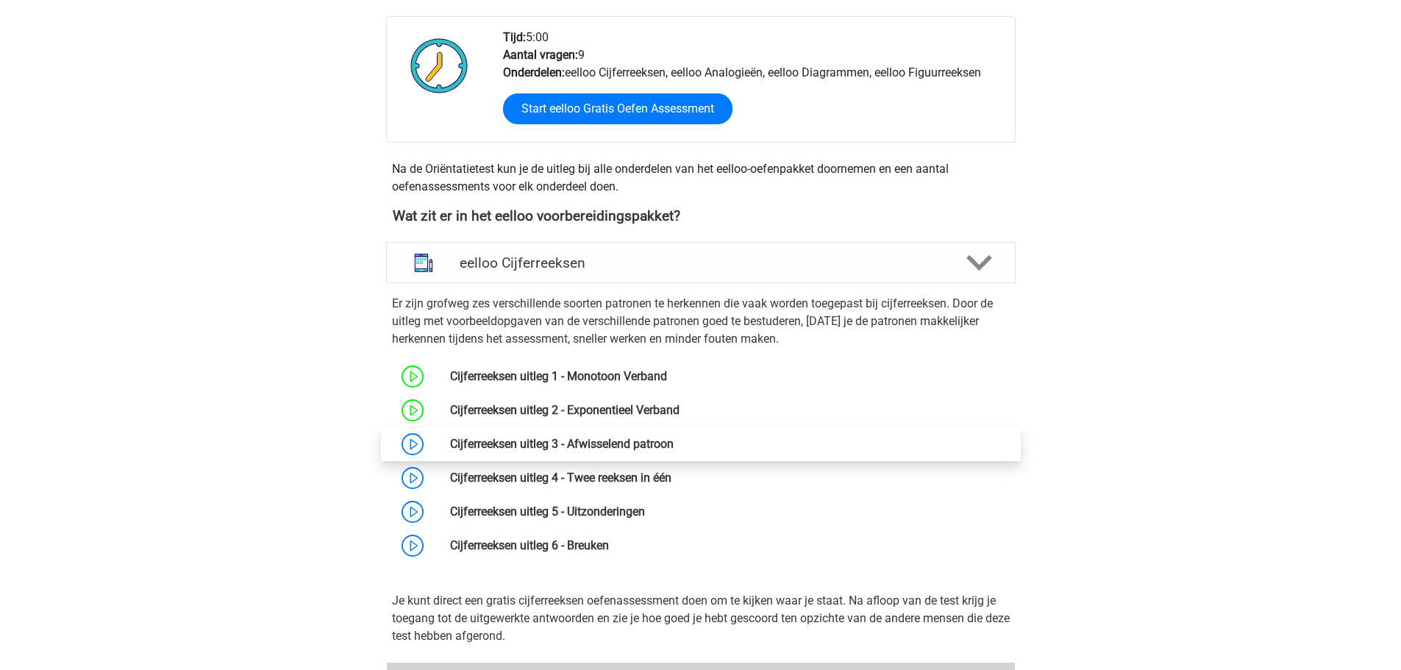
click at [674, 443] on link at bounding box center [674, 444] width 0 height 14
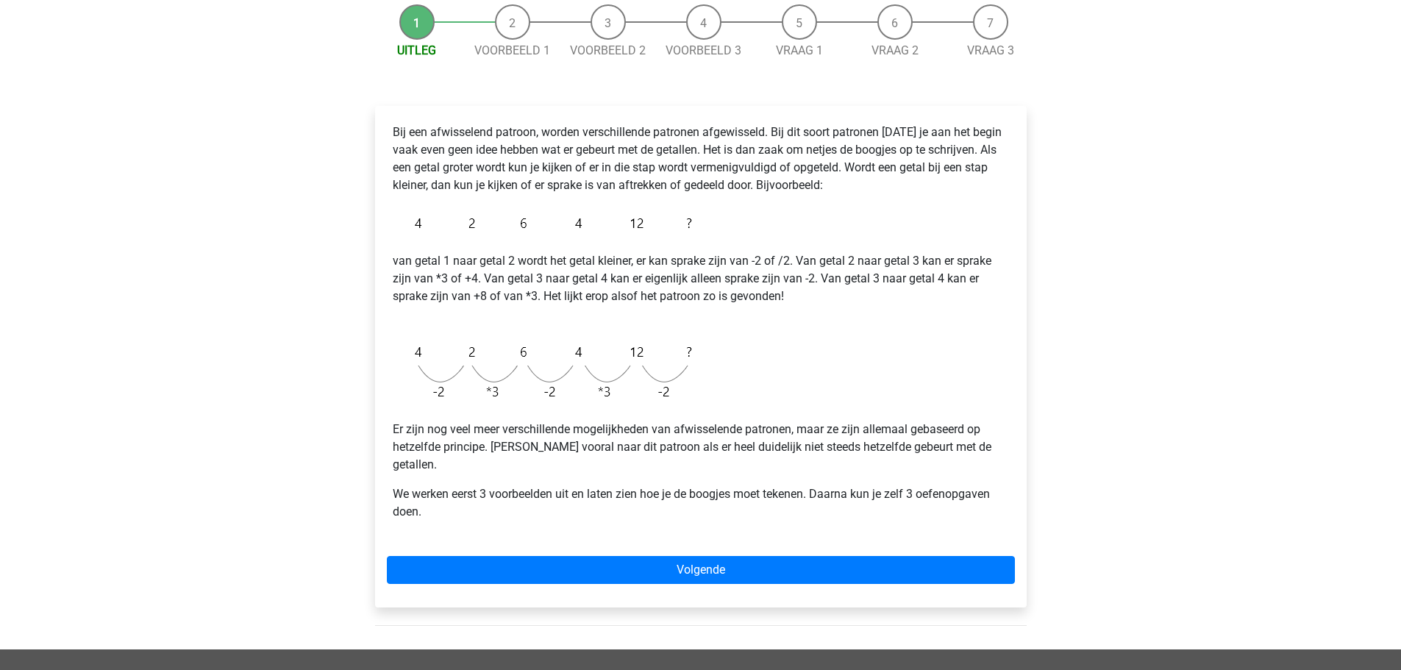
scroll to position [221, 0]
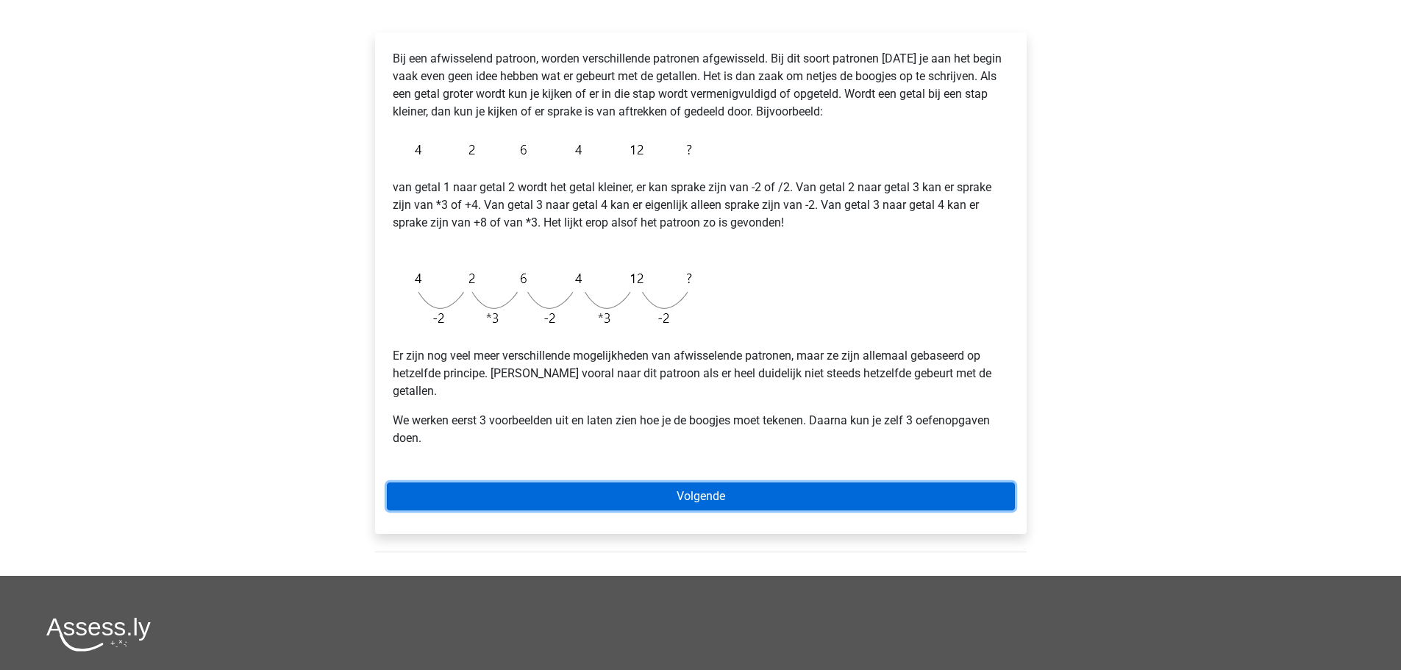
click at [708, 482] on link "Volgende" at bounding box center [701, 496] width 628 height 28
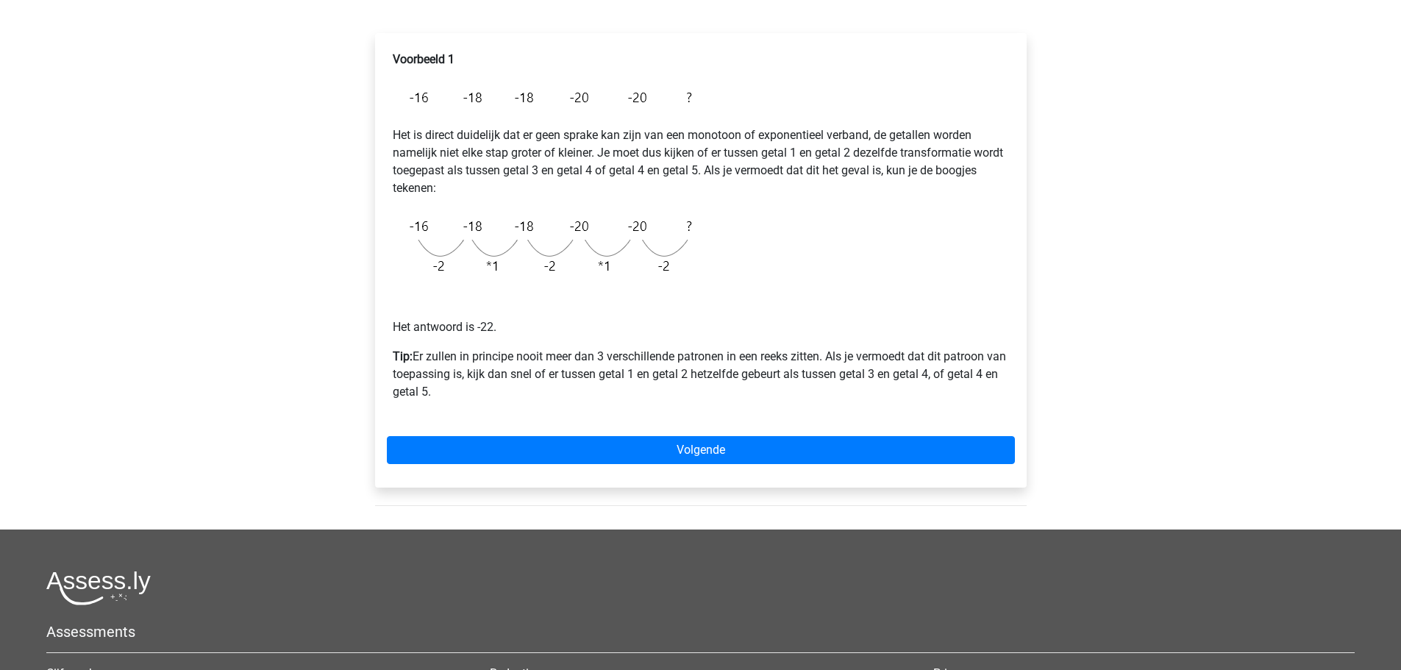
scroll to position [221, 0]
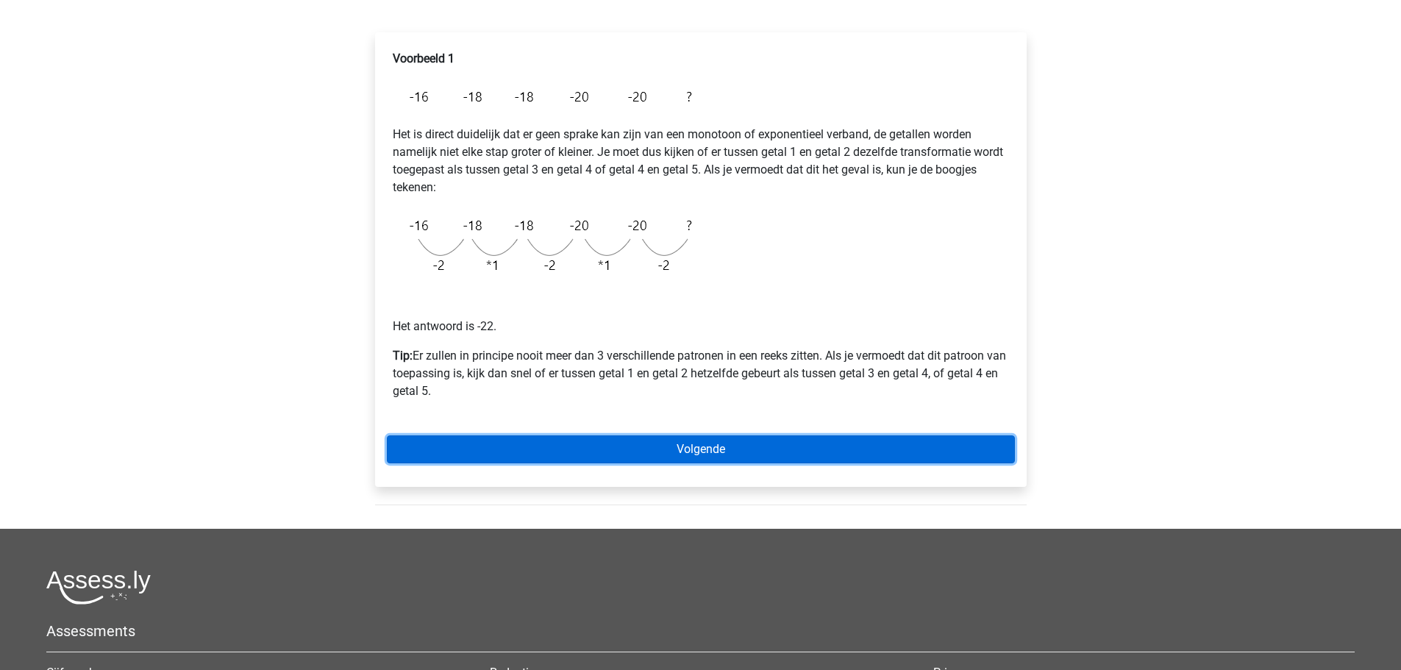
click at [699, 454] on link "Volgende" at bounding box center [701, 449] width 628 height 28
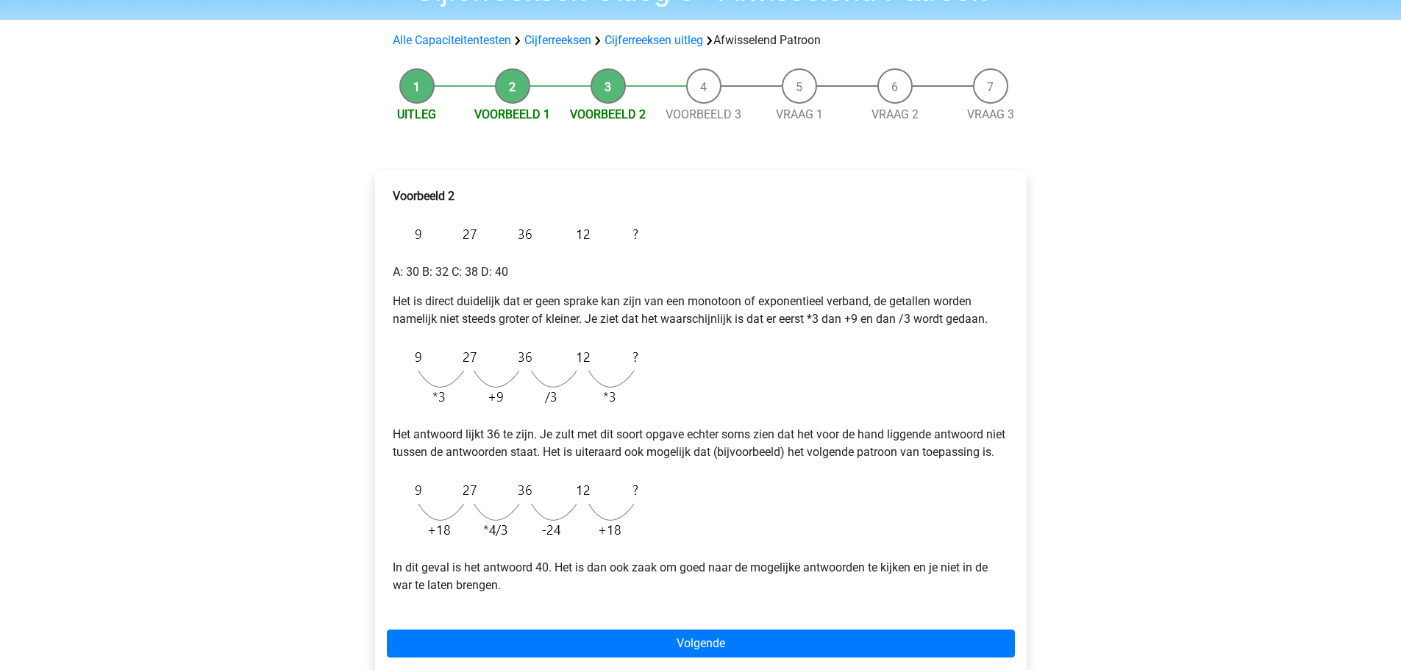
scroll to position [147, 0]
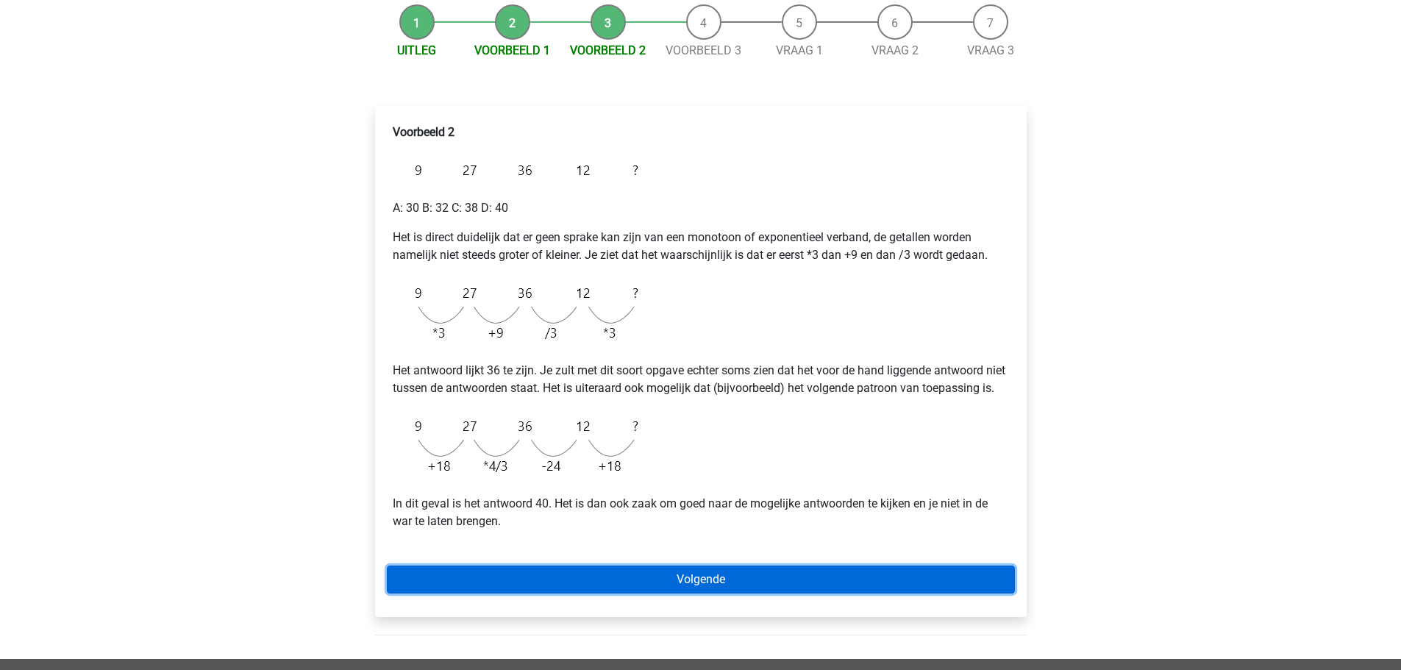
click at [707, 593] on link "Volgende" at bounding box center [701, 580] width 628 height 28
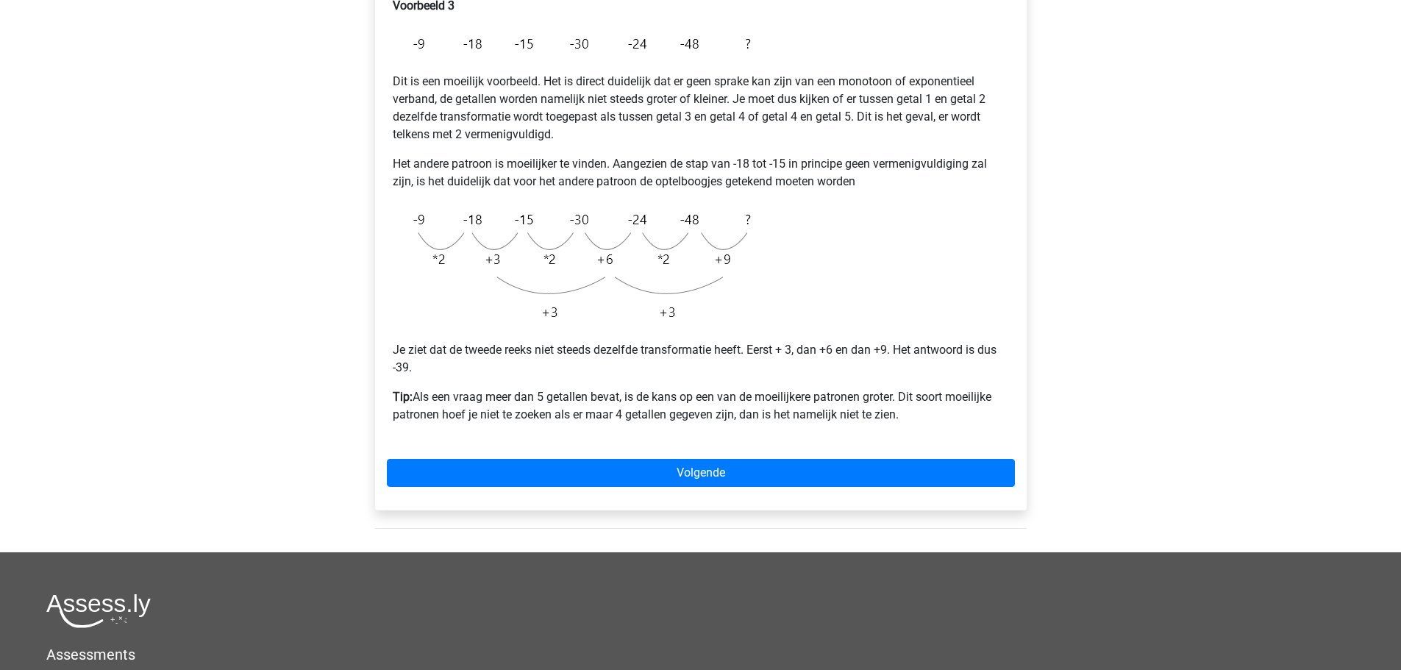
scroll to position [294, 0]
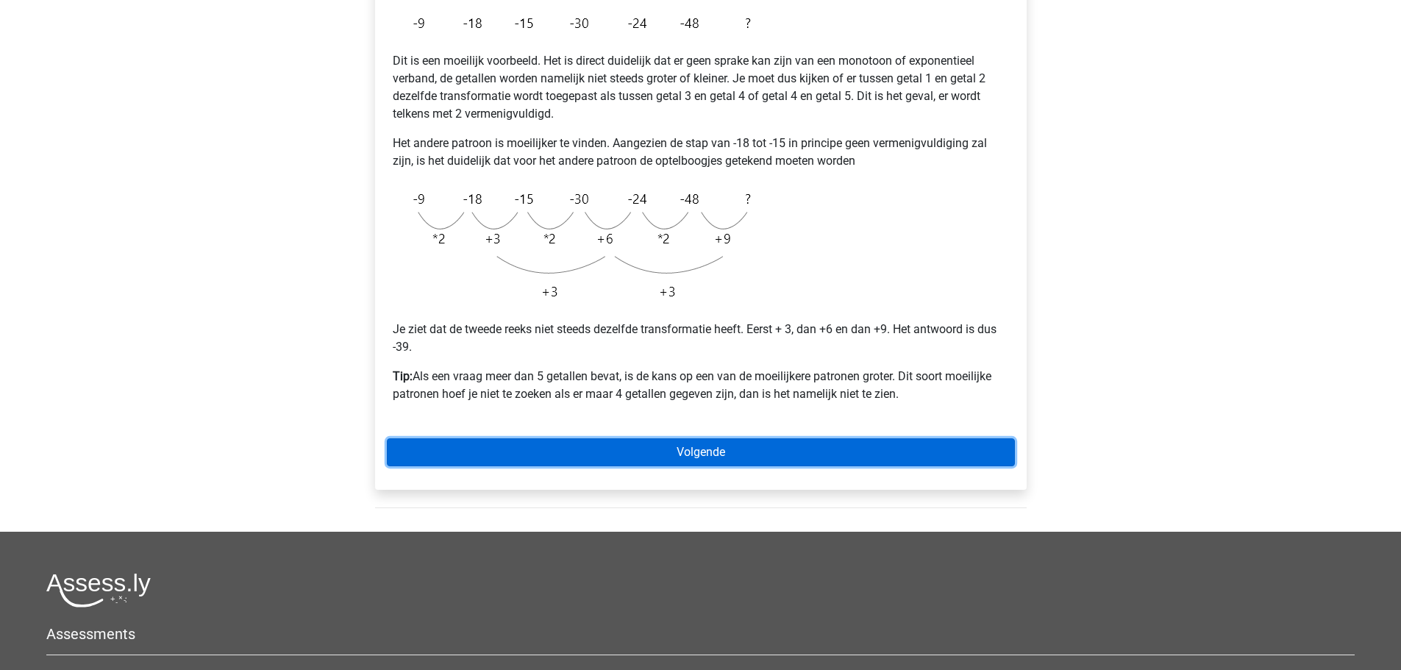
click at [697, 462] on link "Volgende" at bounding box center [701, 452] width 628 height 28
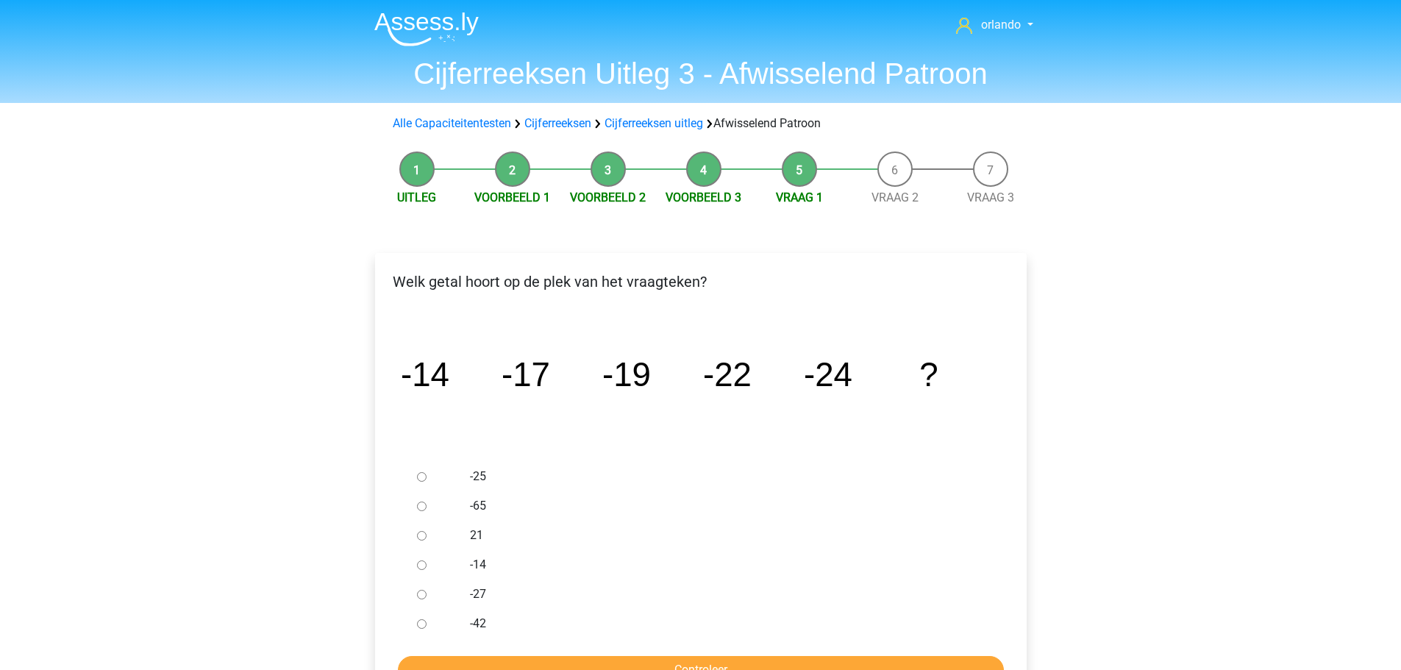
click at [429, 592] on div at bounding box center [435, 593] width 49 height 29
click at [419, 594] on input "-27" at bounding box center [422, 595] width 10 height 10
radio input "true"
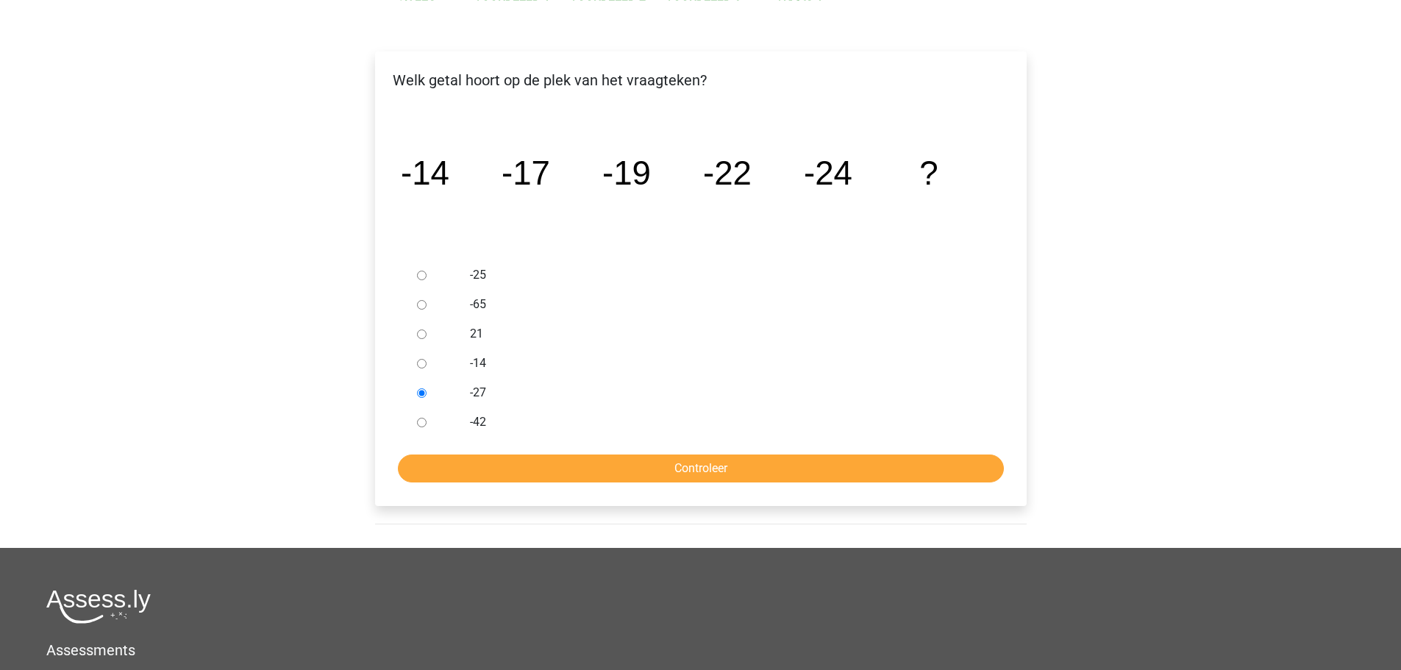
scroll to position [221, 0]
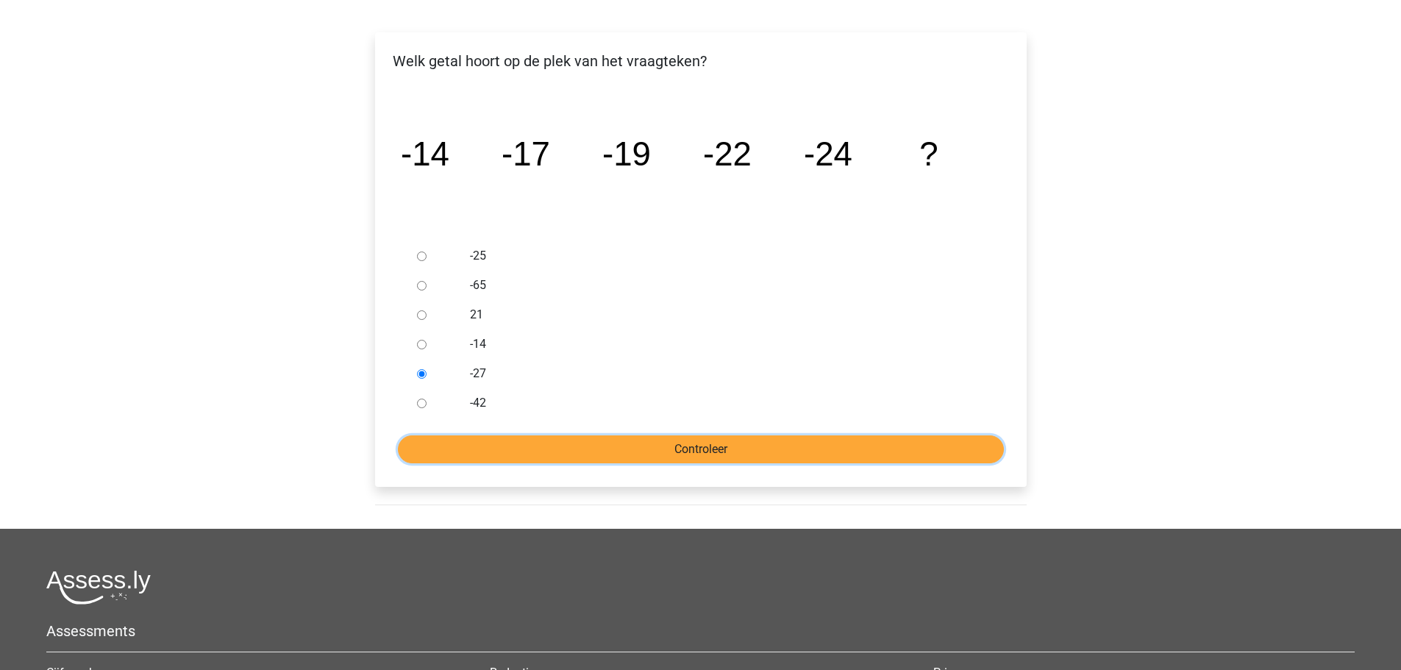
click at [718, 441] on input "Controleer" at bounding box center [701, 449] width 606 height 28
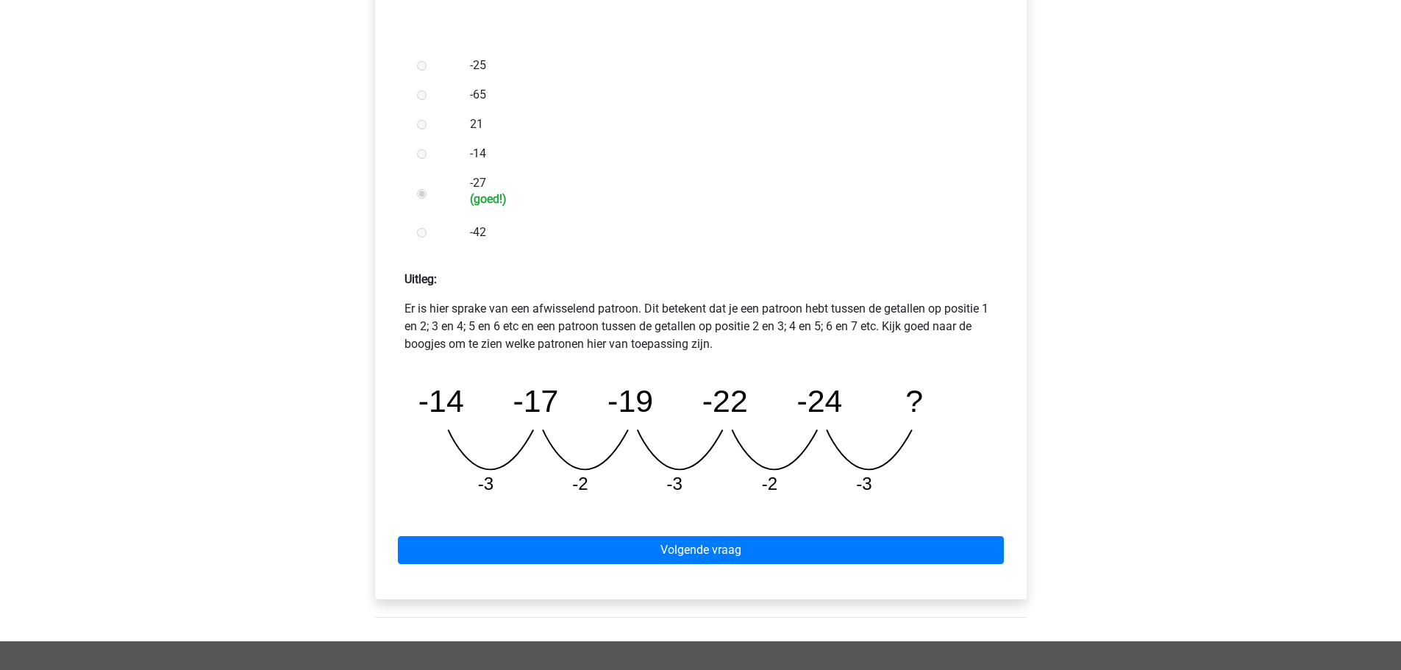
scroll to position [441, 0]
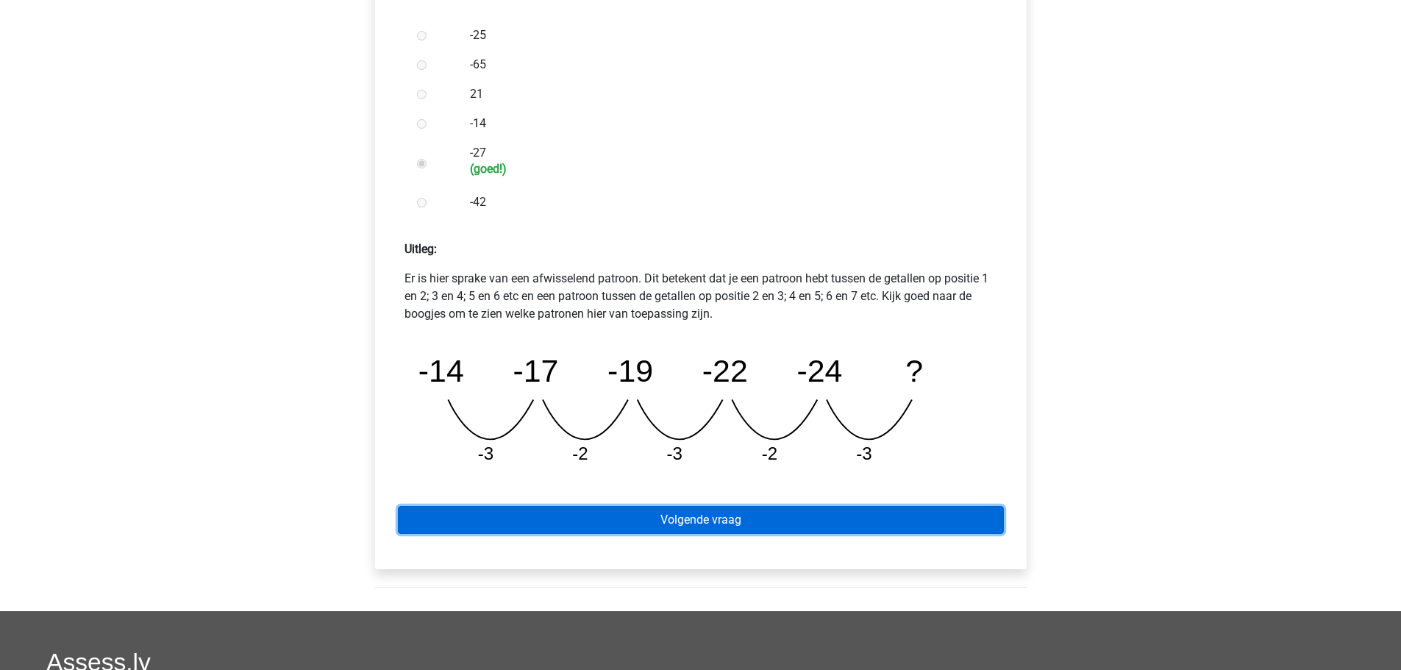
click at [699, 520] on link "Volgende vraag" at bounding box center [701, 520] width 606 height 28
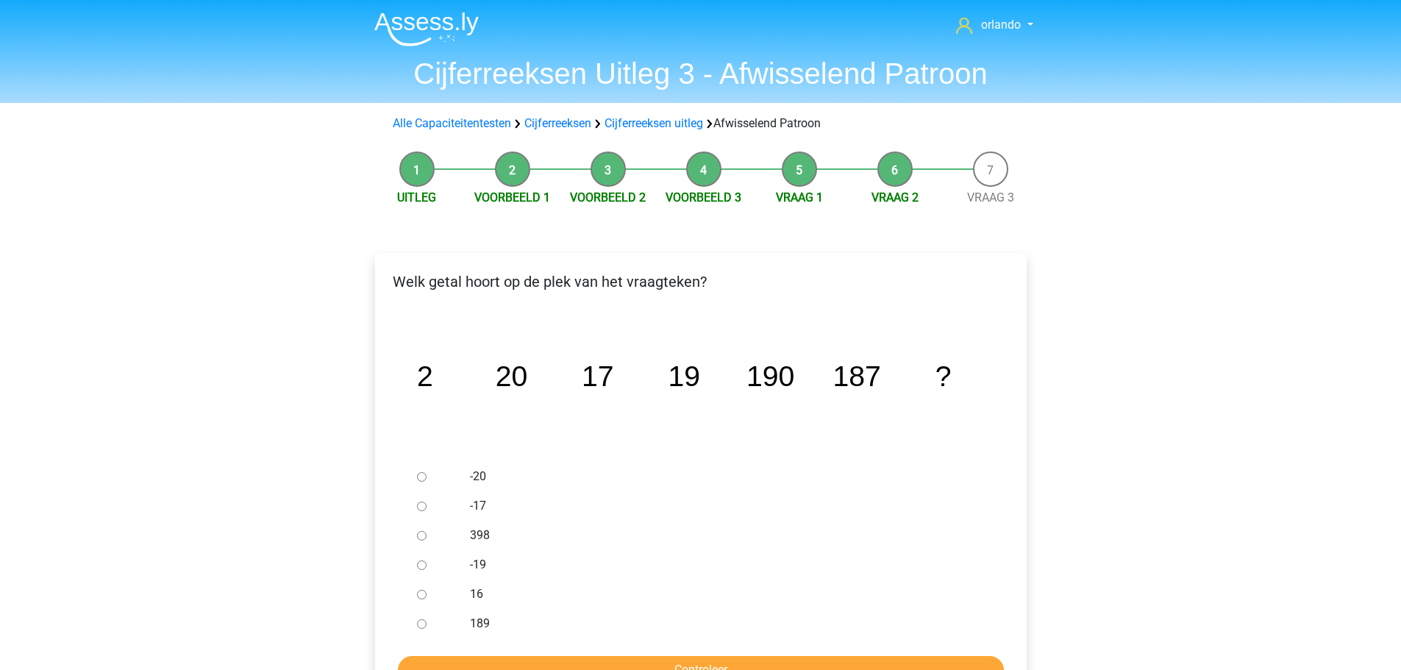
click at [424, 627] on input "189" at bounding box center [422, 624] width 10 height 10
radio input "true"
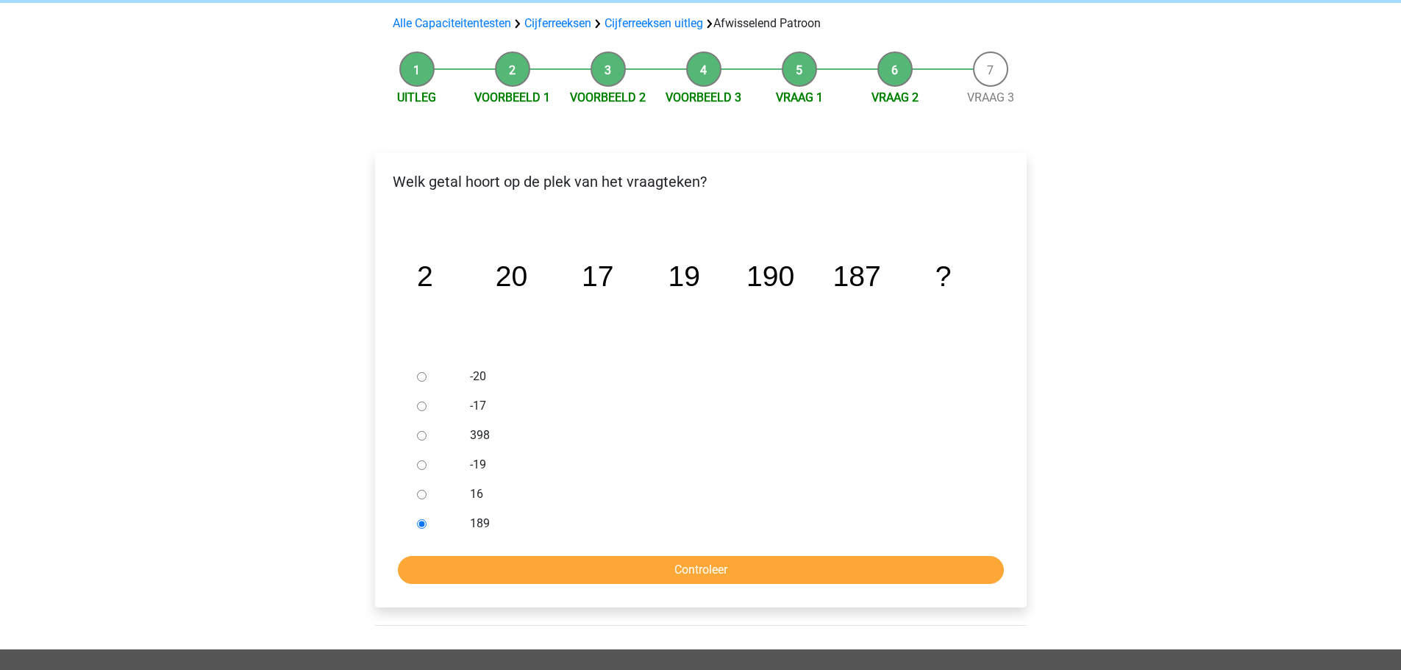
scroll to position [221, 0]
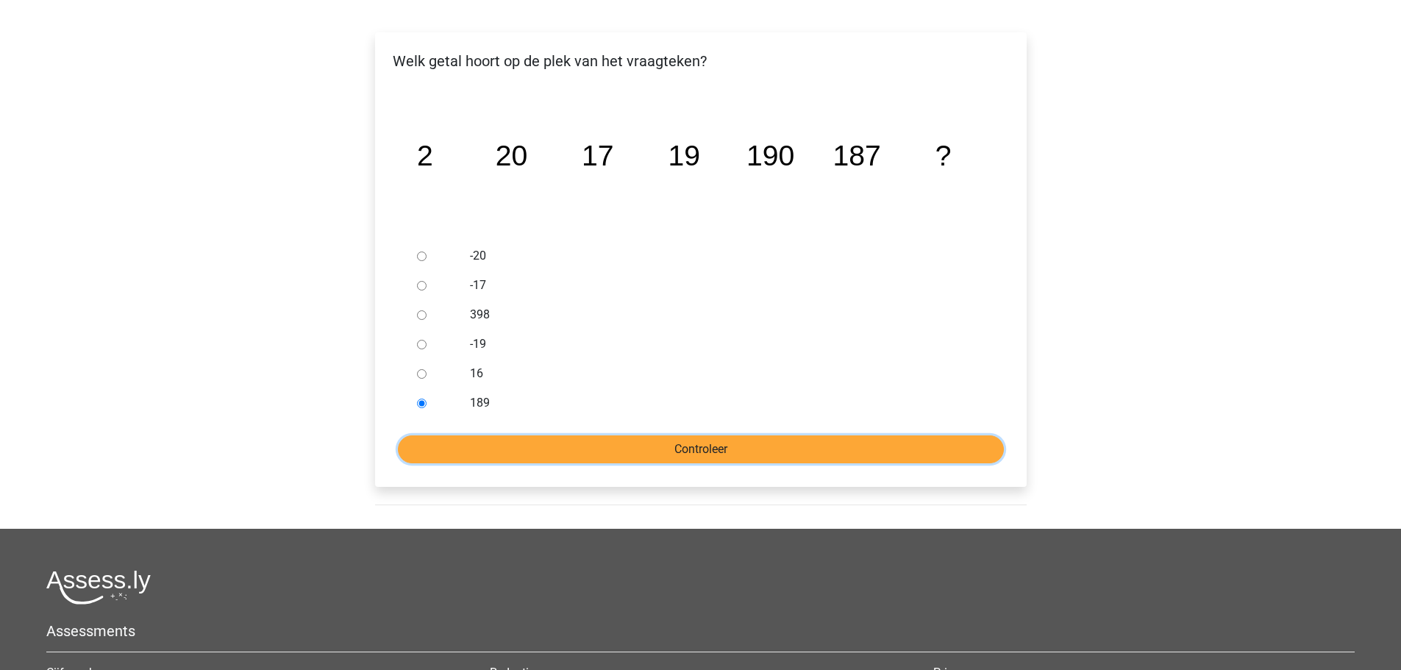
click at [690, 448] on input "Controleer" at bounding box center [701, 449] width 606 height 28
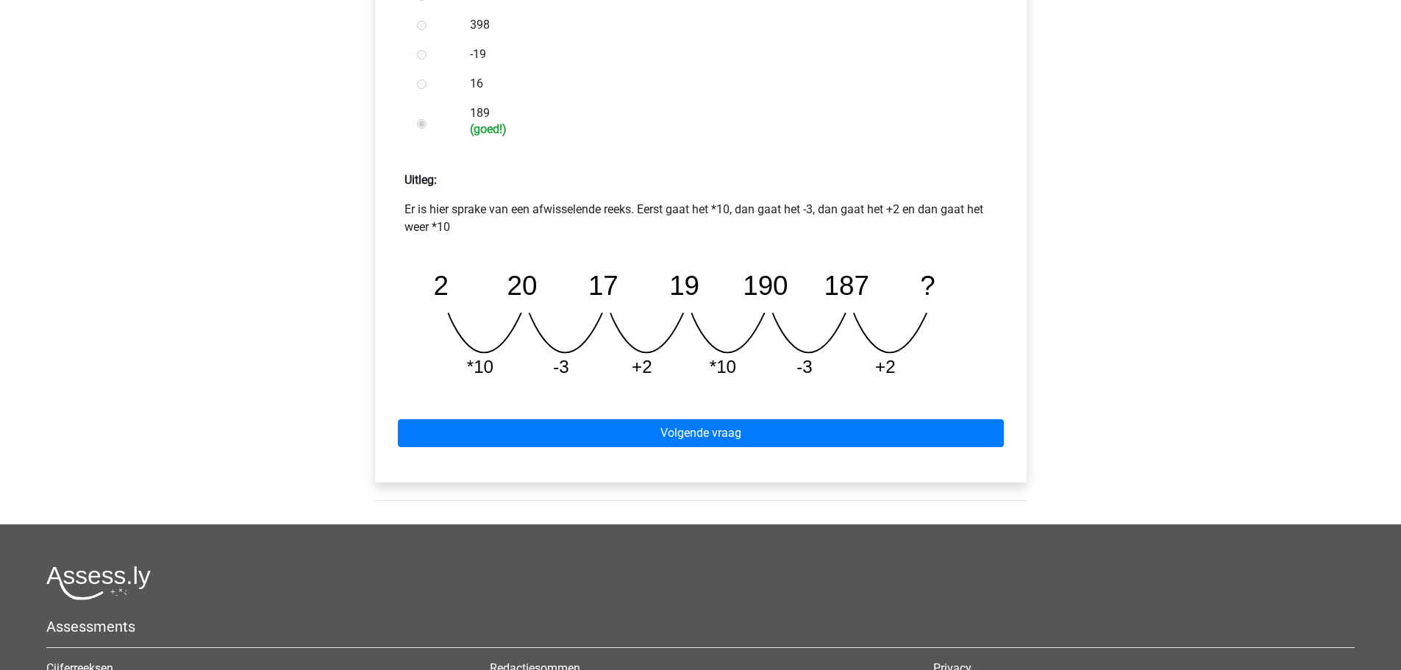
scroll to position [515, 0]
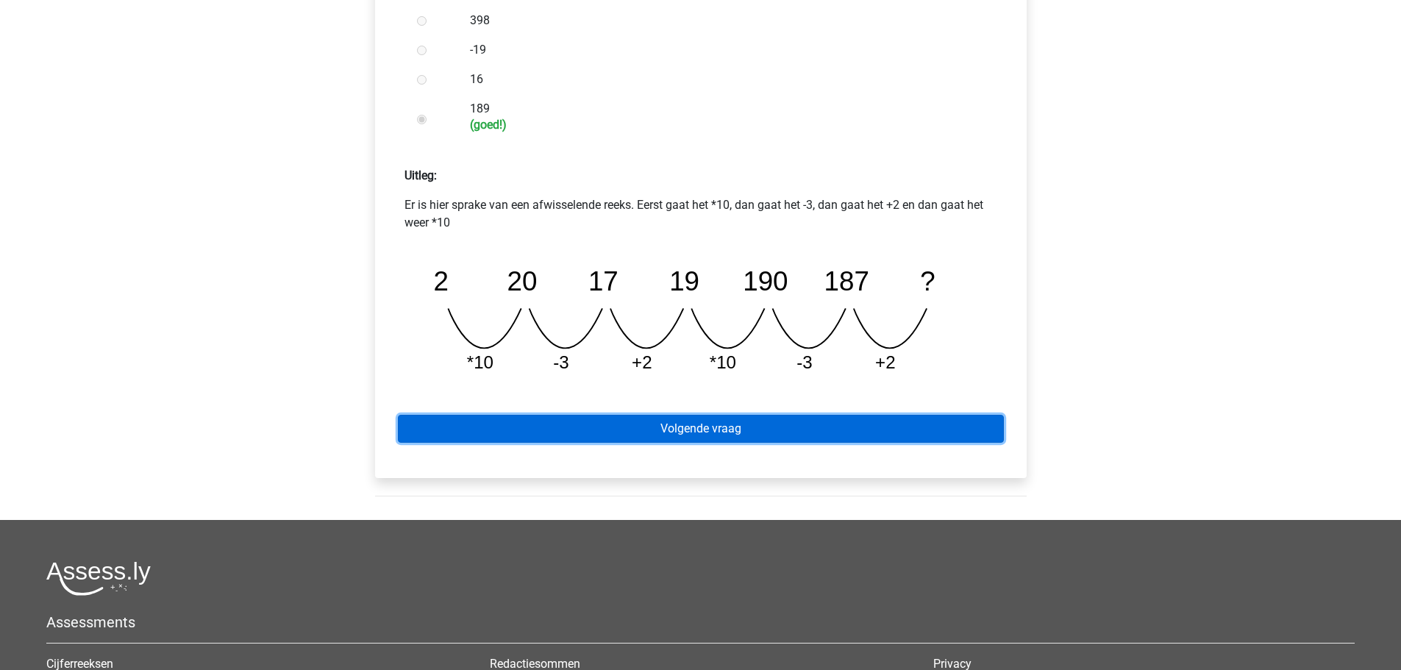
click at [731, 430] on link "Volgende vraag" at bounding box center [701, 429] width 606 height 28
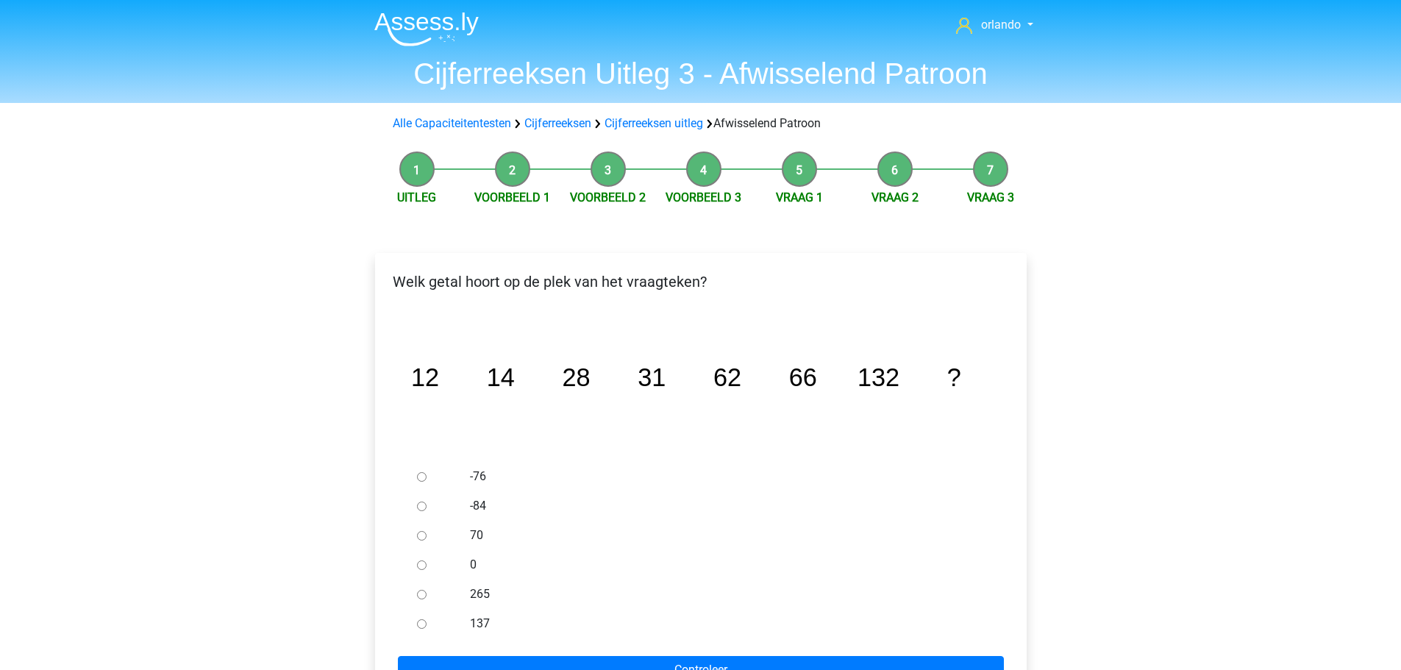
click at [422, 624] on input "137" at bounding box center [422, 624] width 10 height 10
radio input "true"
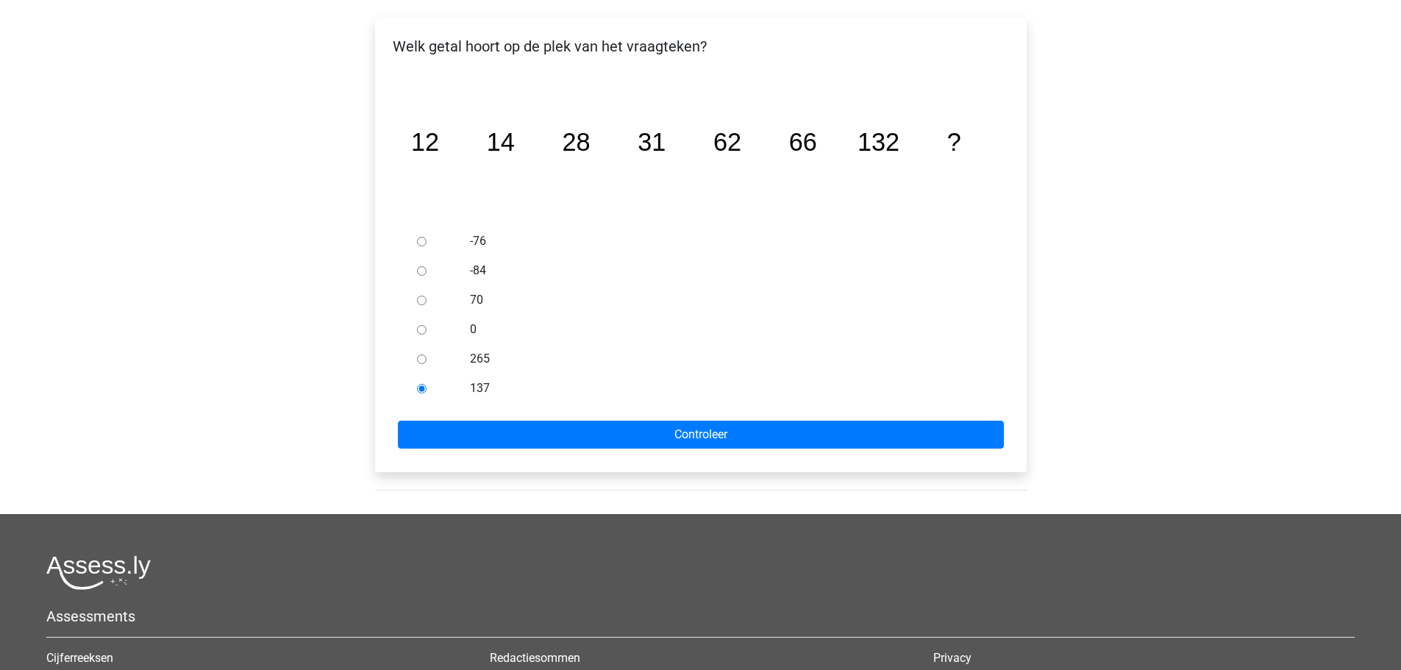
scroll to position [294, 0]
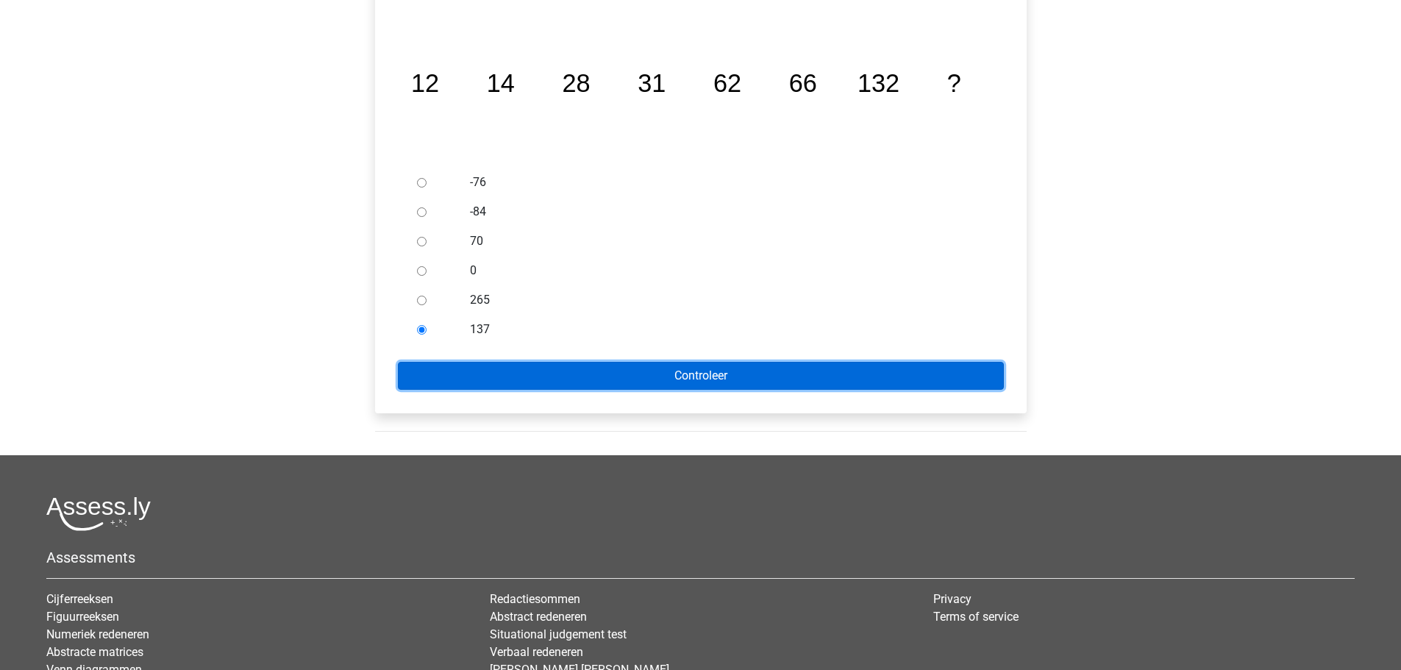
click at [707, 379] on input "Controleer" at bounding box center [701, 376] width 606 height 28
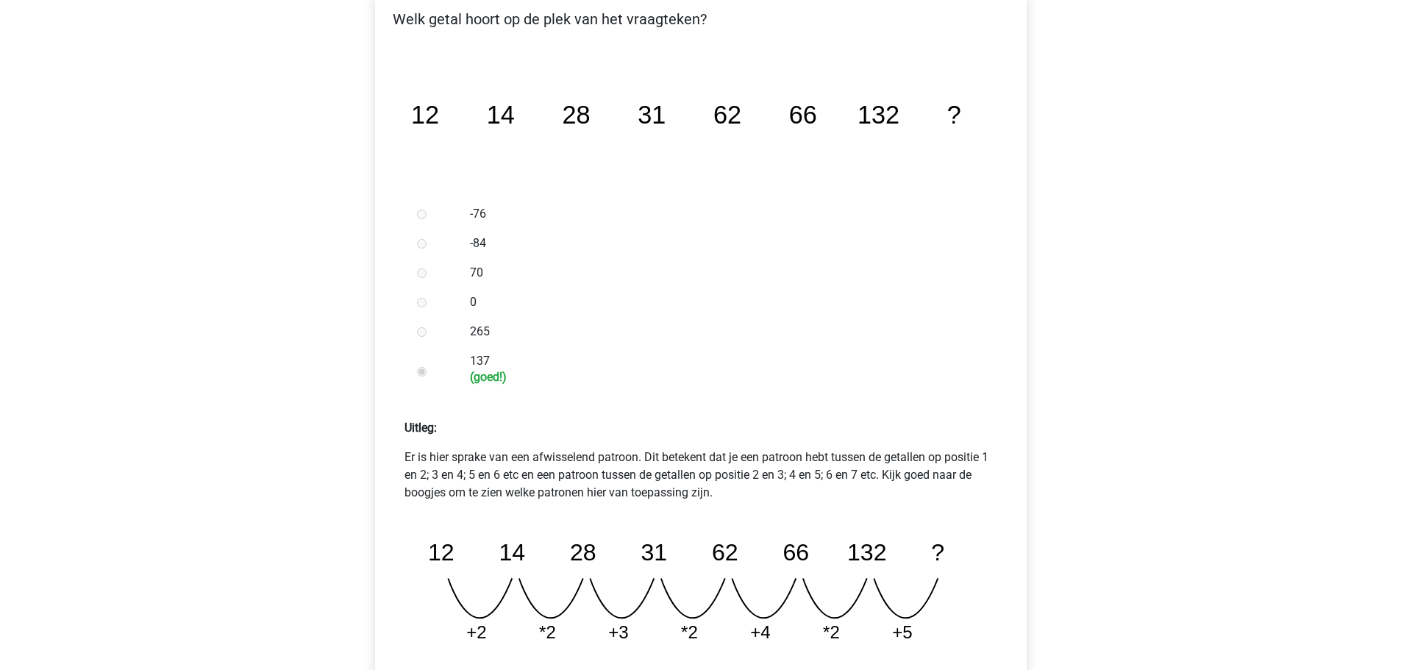
scroll to position [441, 0]
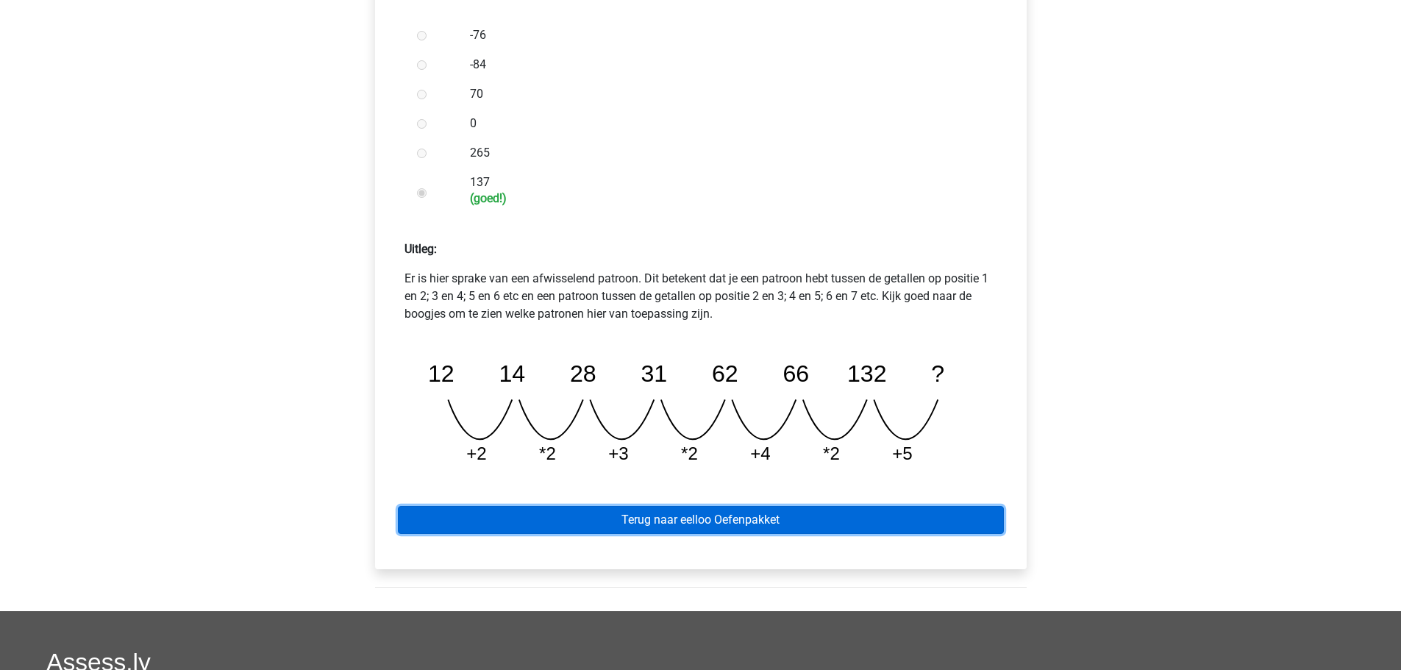
click at [713, 521] on link "Terug naar eelloo Oefenpakket" at bounding box center [701, 520] width 606 height 28
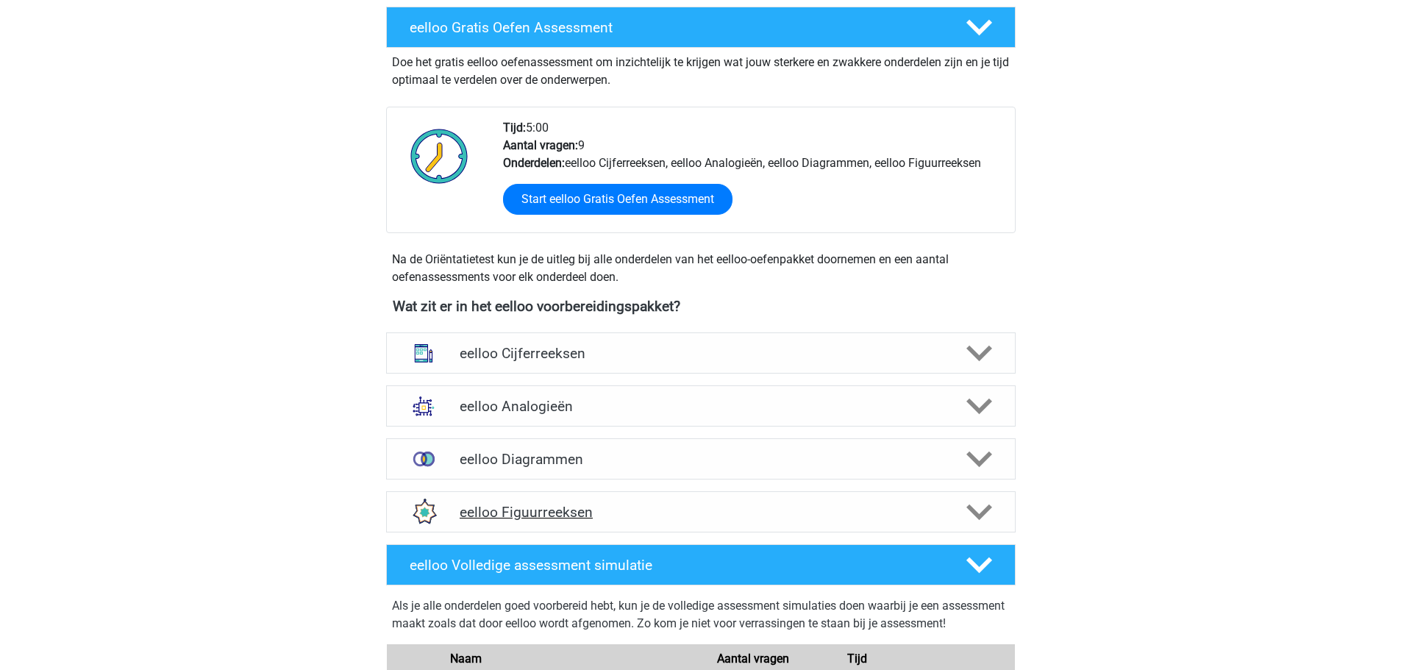
scroll to position [294, 0]
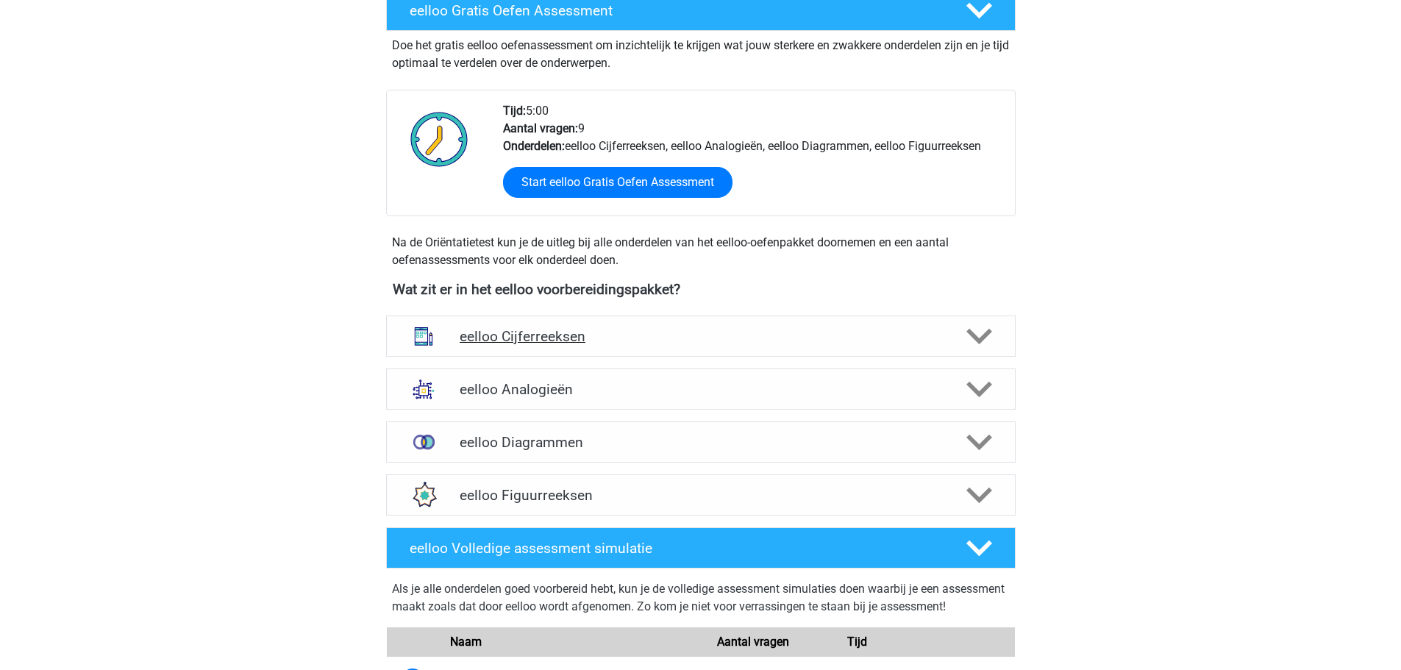
click at [554, 338] on h4 "eelloo Cijferreeksen" at bounding box center [701, 336] width 482 height 17
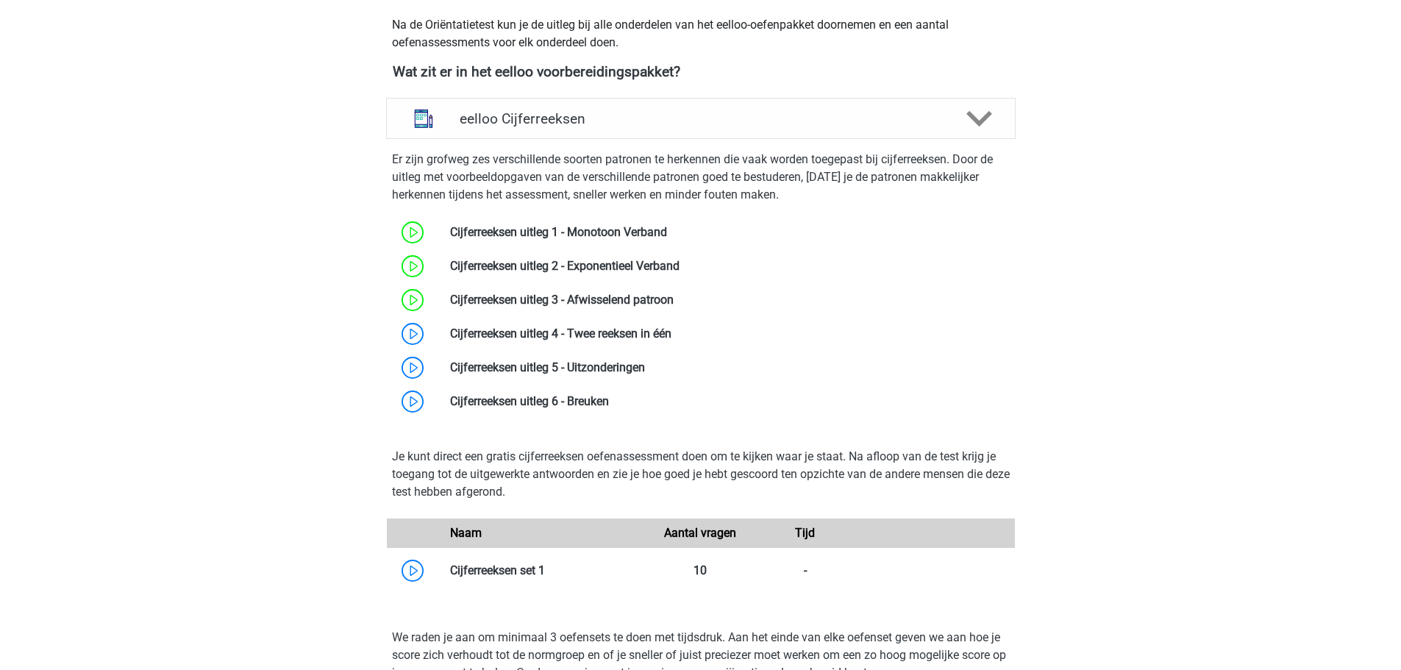
scroll to position [515, 0]
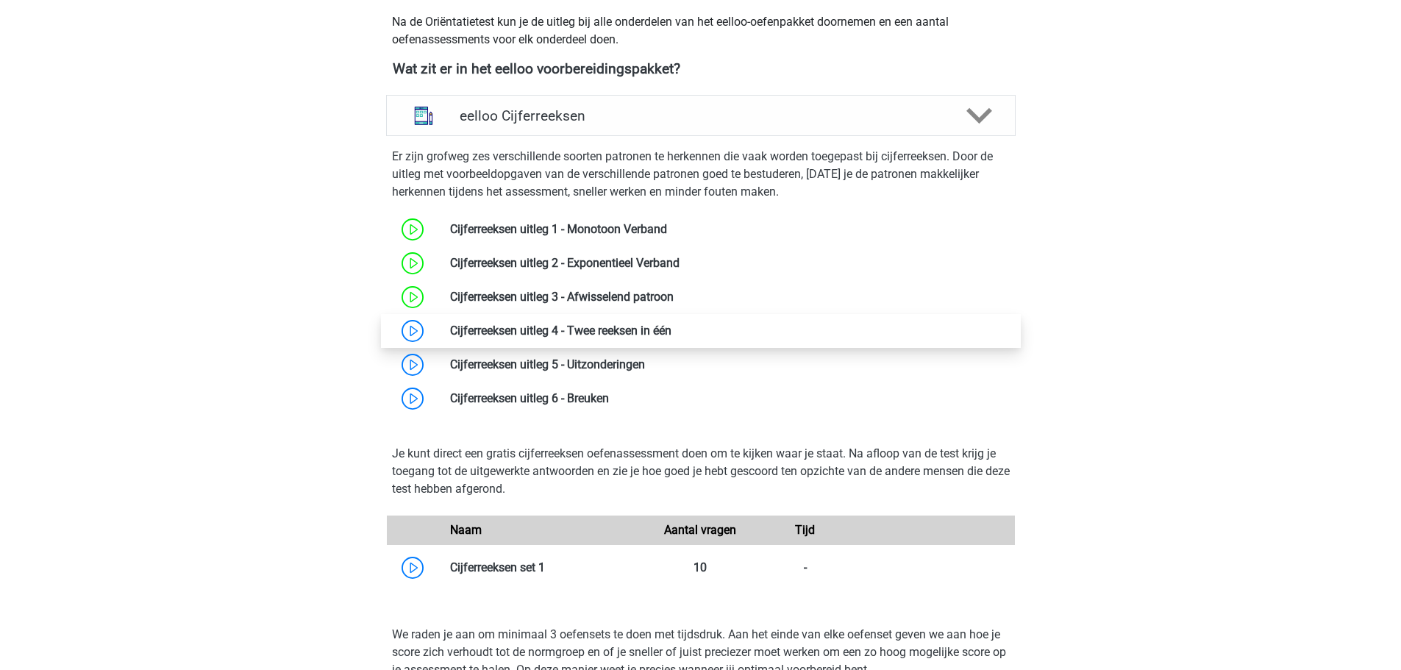
click at [671, 330] on link at bounding box center [671, 331] width 0 height 14
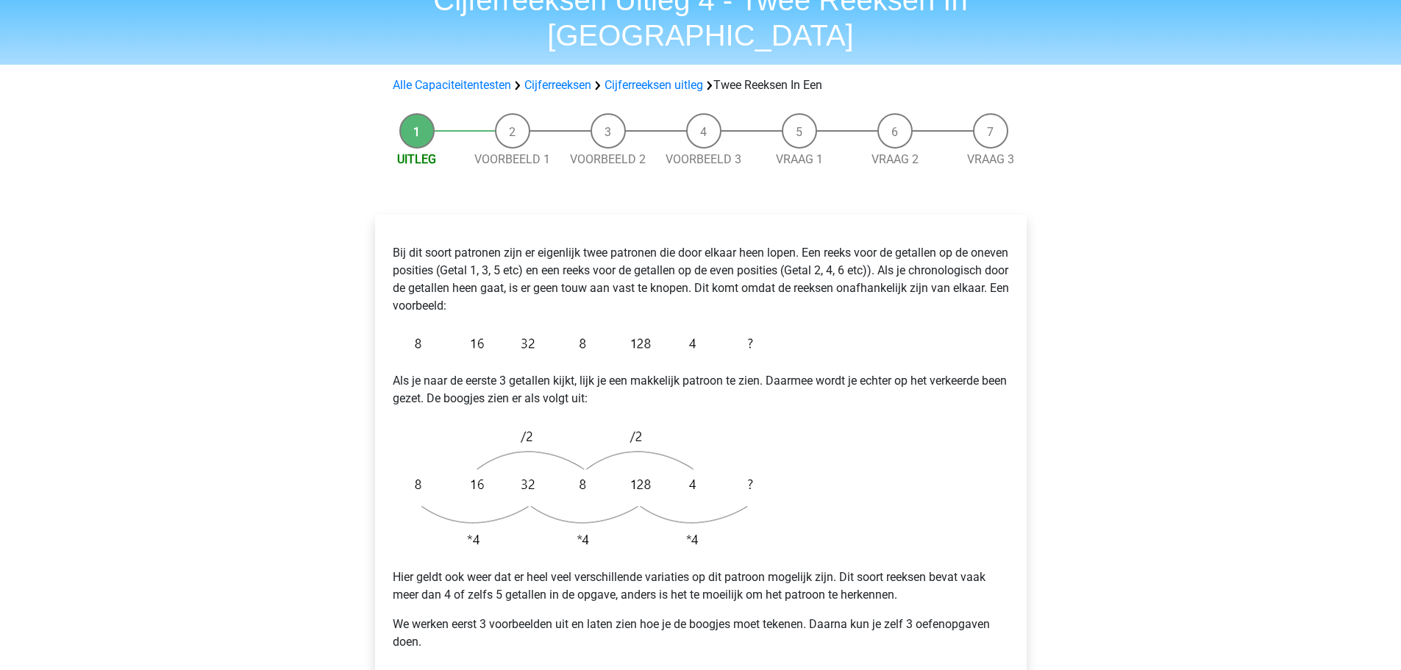
scroll to position [147, 0]
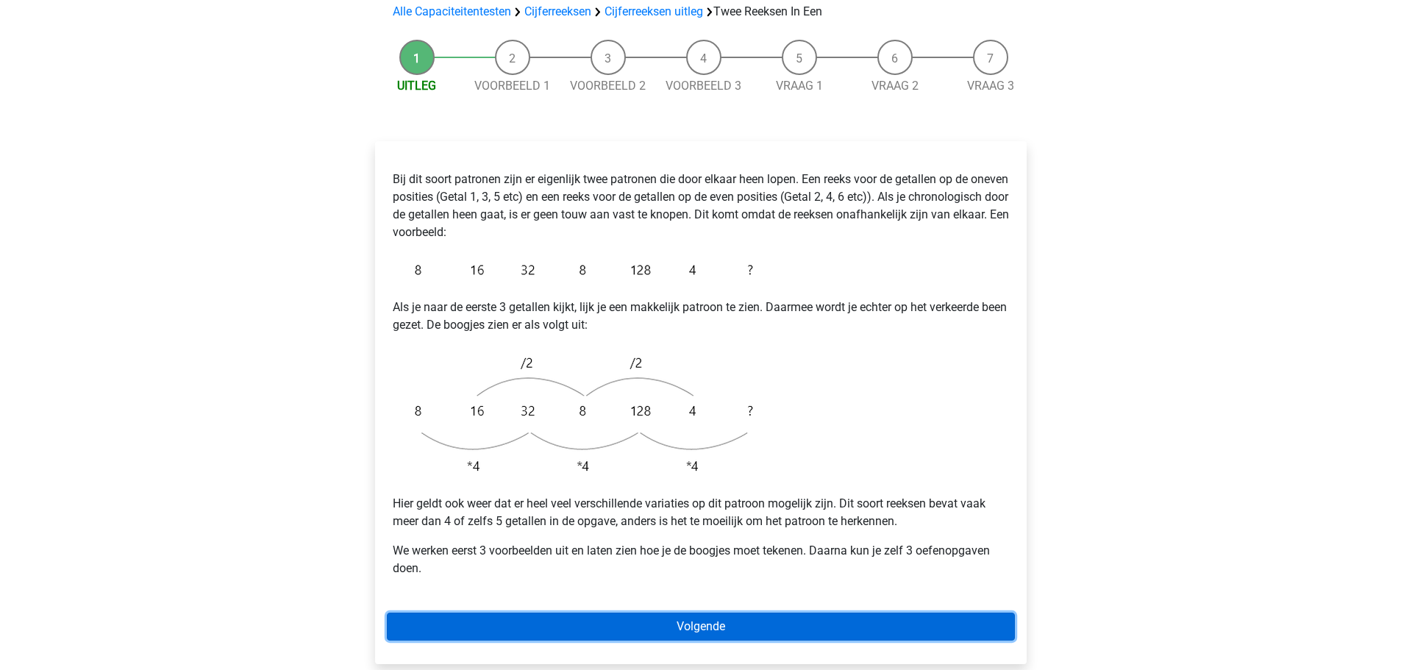
click at [705, 613] on link "Volgende" at bounding box center [701, 627] width 628 height 28
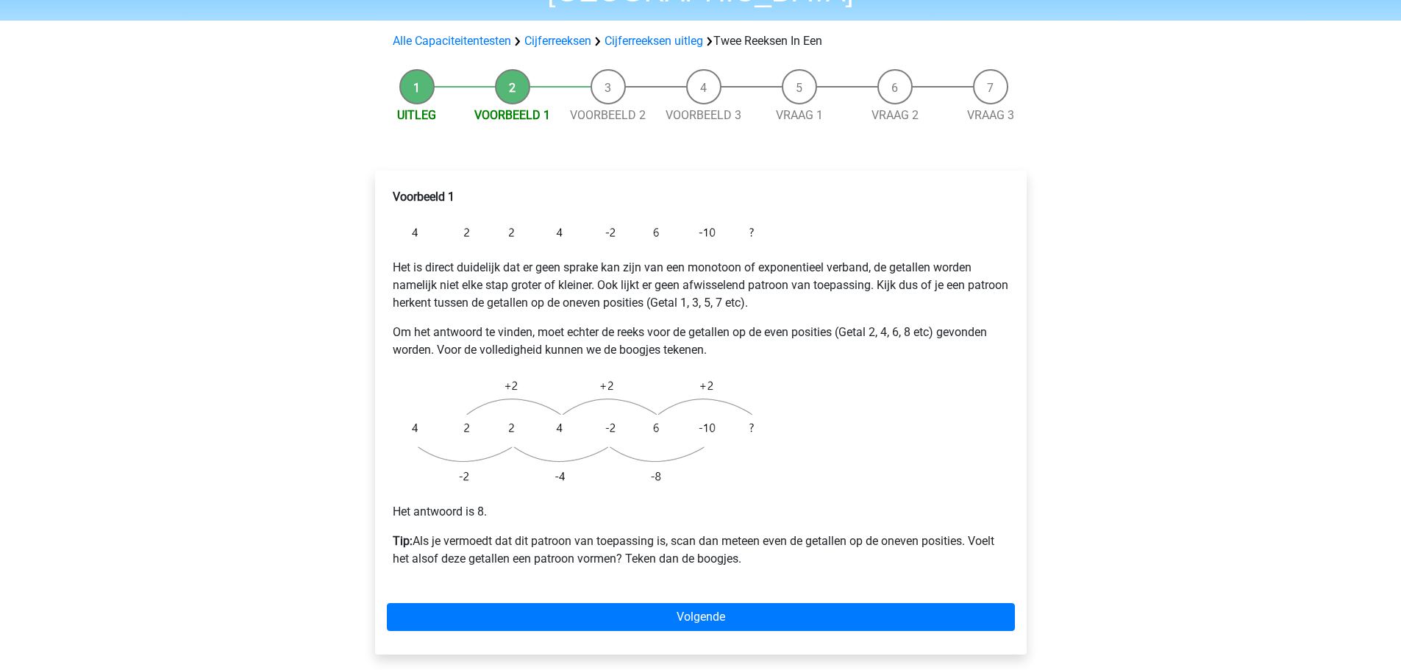
scroll to position [147, 0]
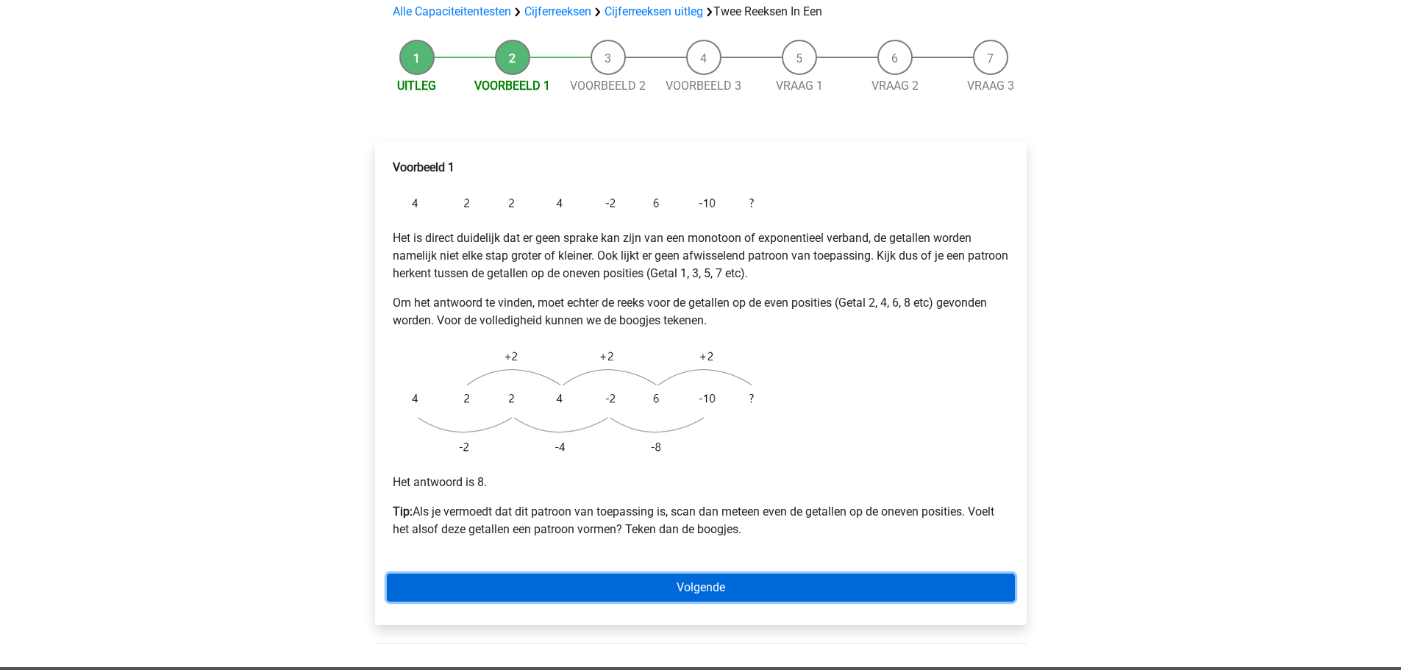
click at [709, 574] on link "Volgende" at bounding box center [701, 588] width 628 height 28
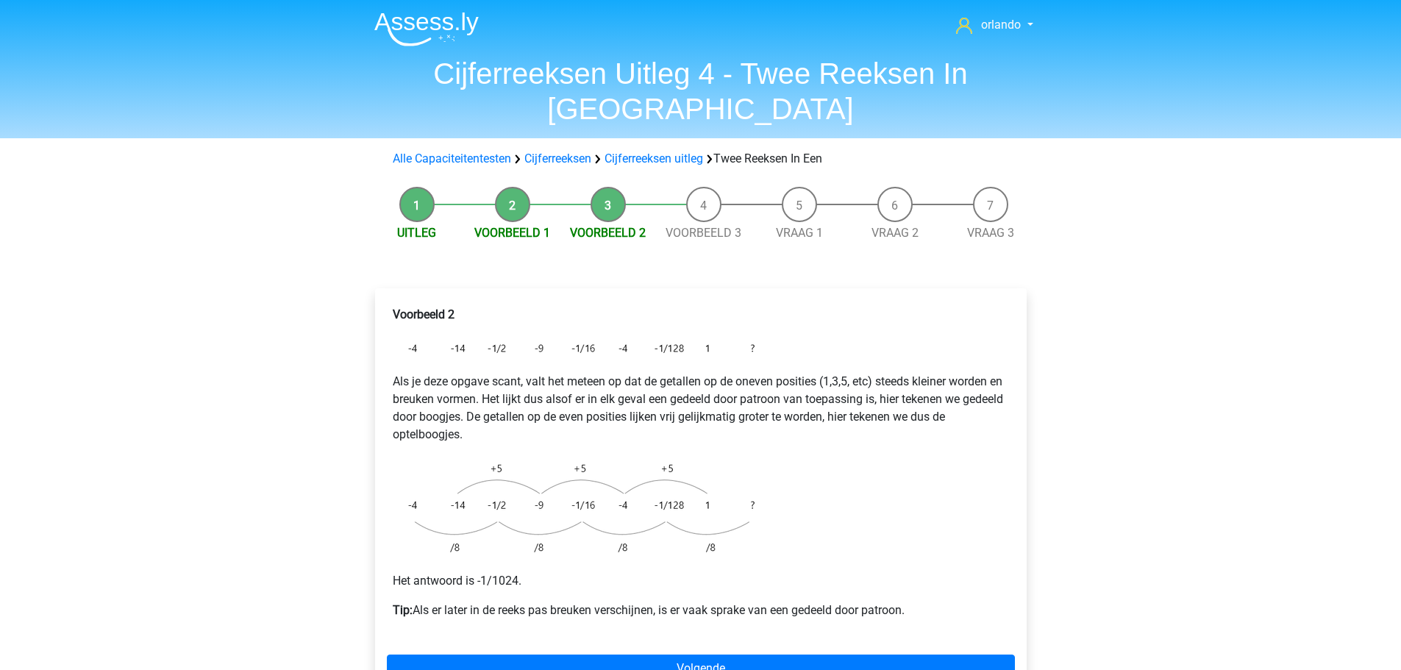
click at [1089, 560] on div "orlando orlandocarron@hotmail.com Nederlands English" at bounding box center [700, 568] width 1401 height 1136
drag, startPoint x: 1048, startPoint y: 571, endPoint x: 1121, endPoint y: 618, distance: 87.1
click at [1121, 618] on div "orlando [EMAIL_ADDRESS][DOMAIN_NAME] Nederlands English" at bounding box center [700, 568] width 1401 height 1136
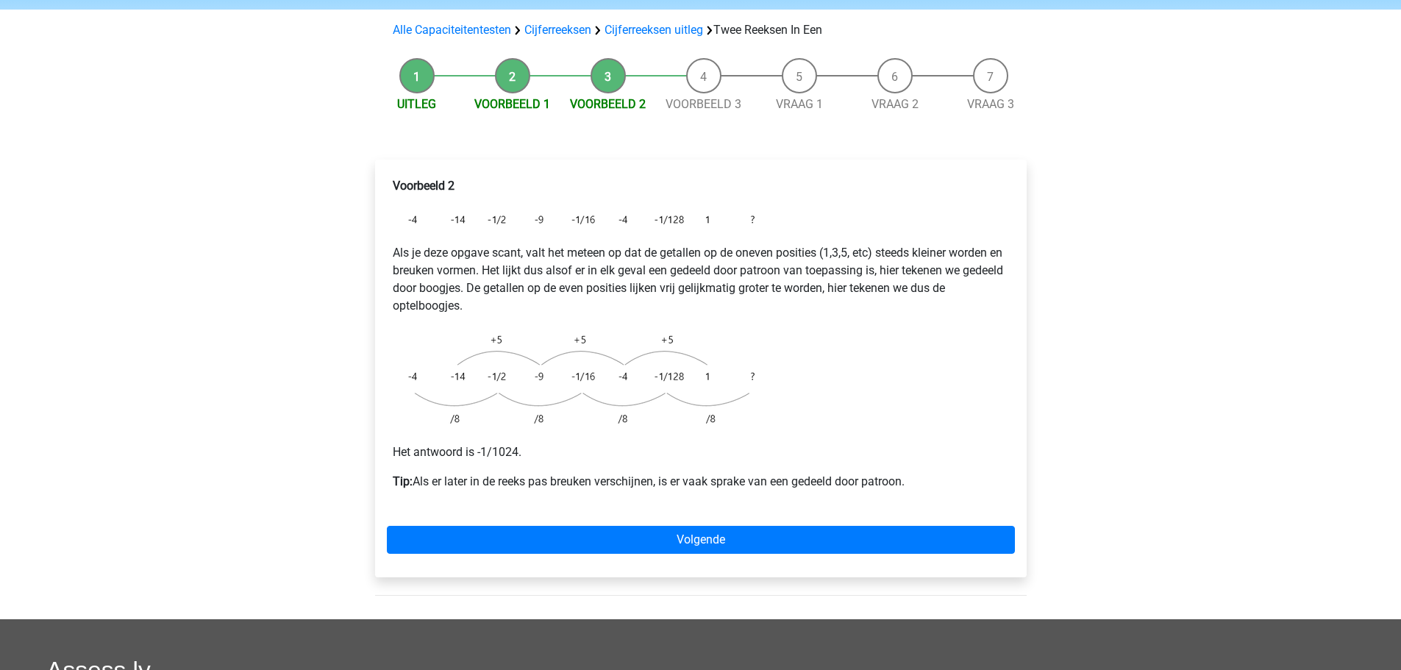
scroll to position [147, 0]
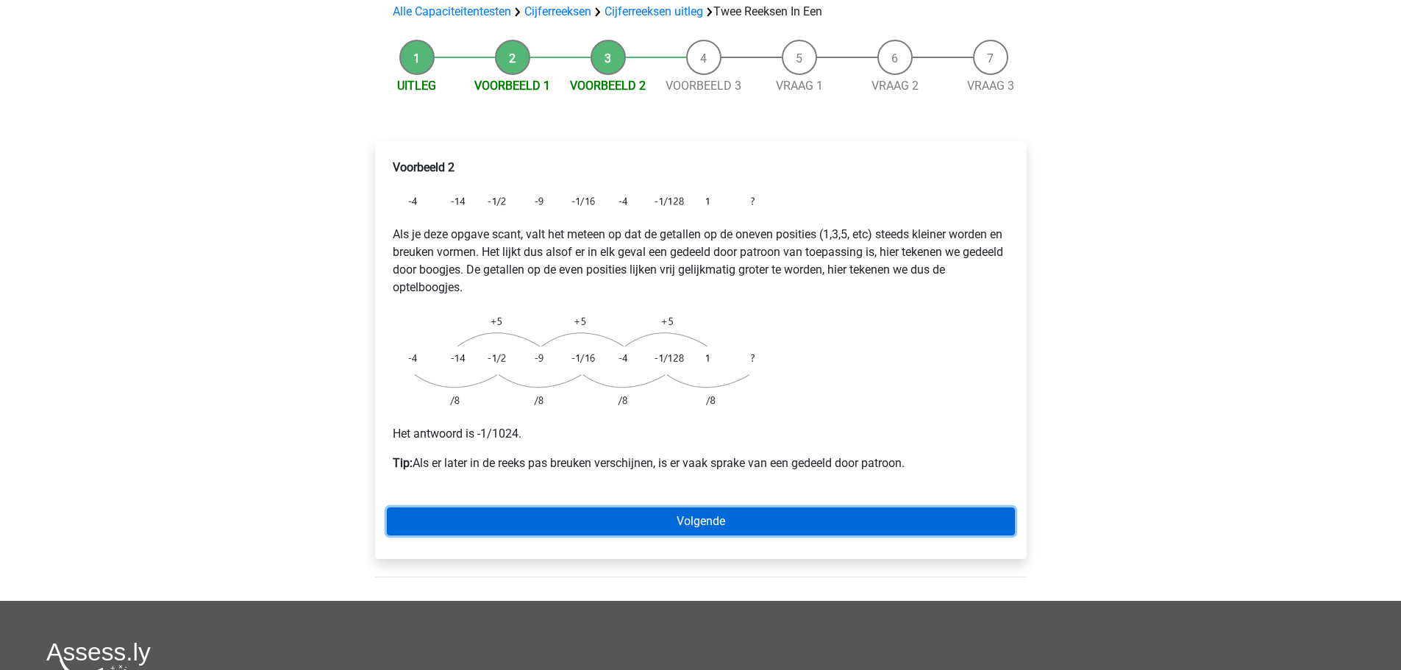
click at [698, 507] on link "Volgende" at bounding box center [701, 521] width 628 height 28
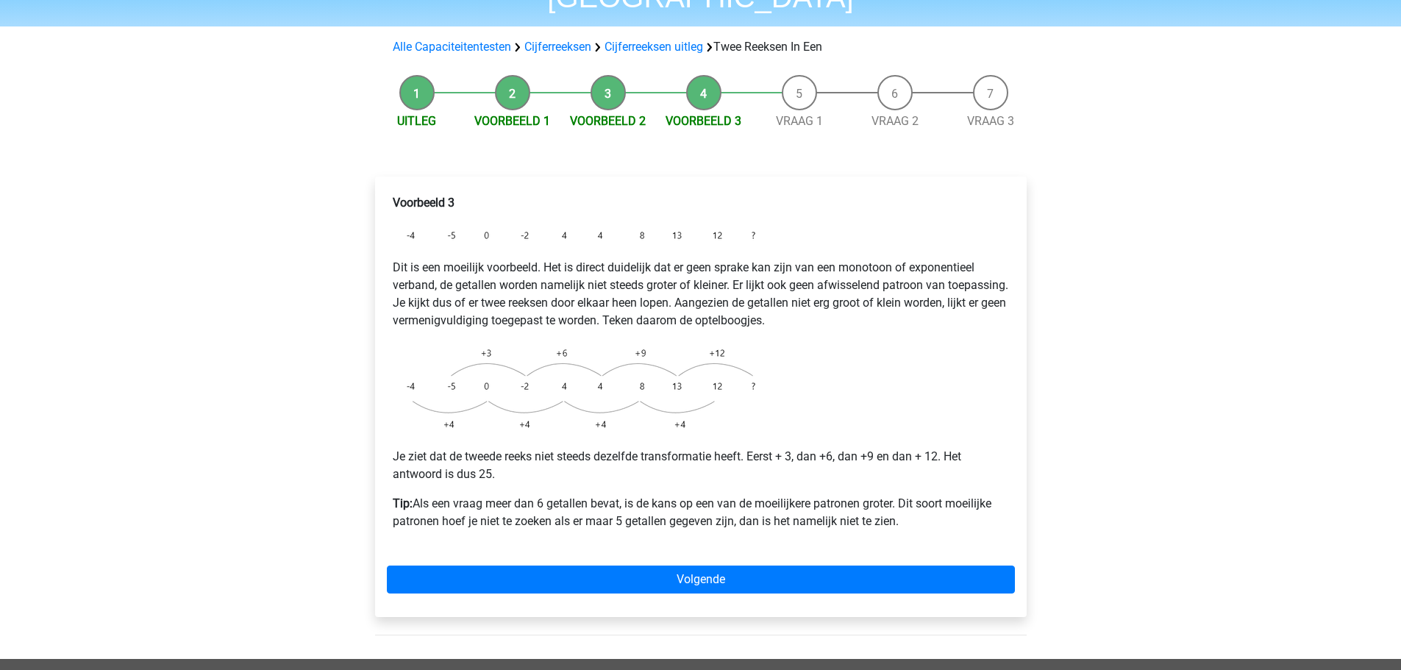
scroll to position [147, 0]
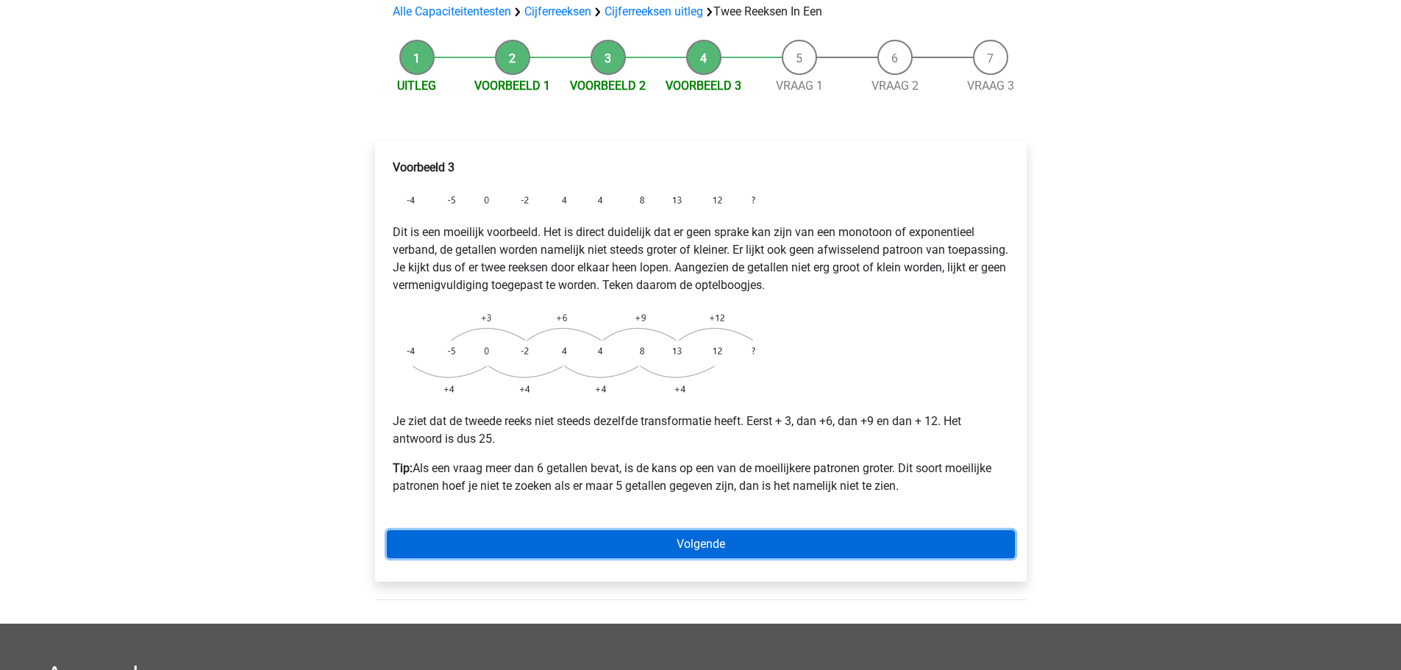
click at [708, 530] on link "Volgende" at bounding box center [701, 544] width 628 height 28
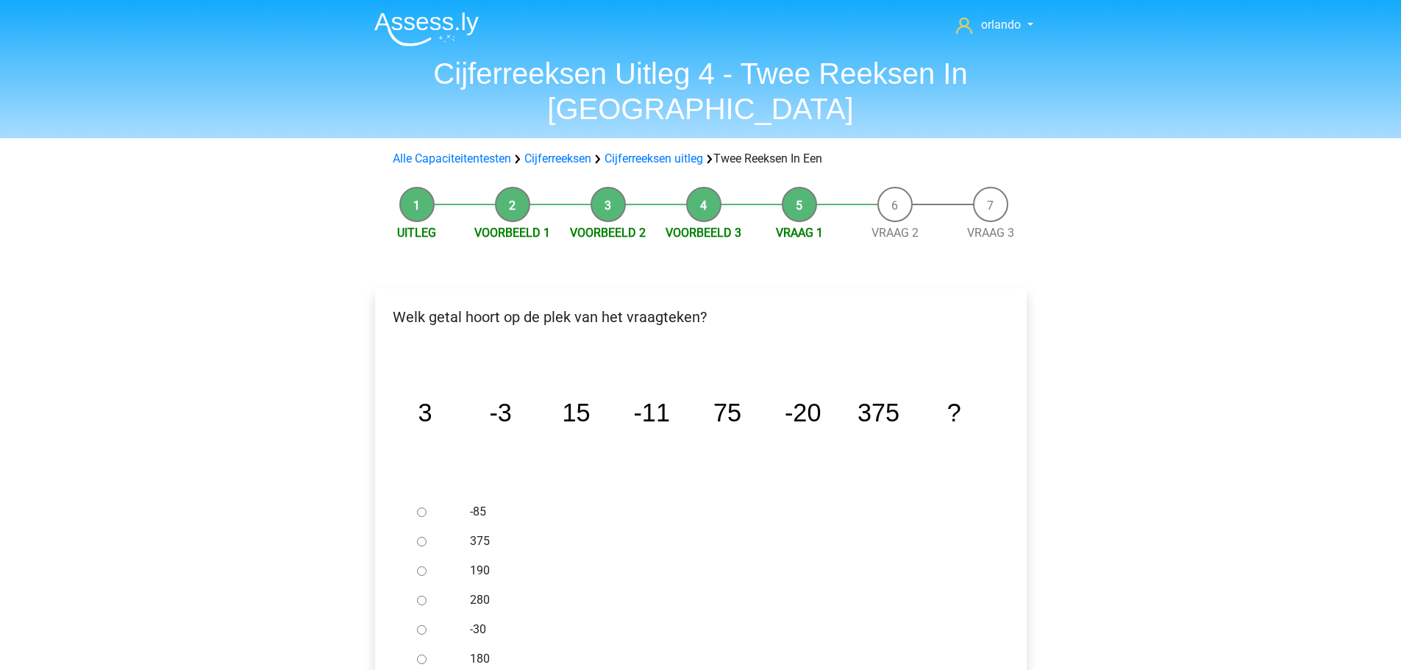
click at [416, 615] on div at bounding box center [435, 629] width 49 height 29
click at [422, 625] on input "-30" at bounding box center [422, 630] width 10 height 10
radio input "true"
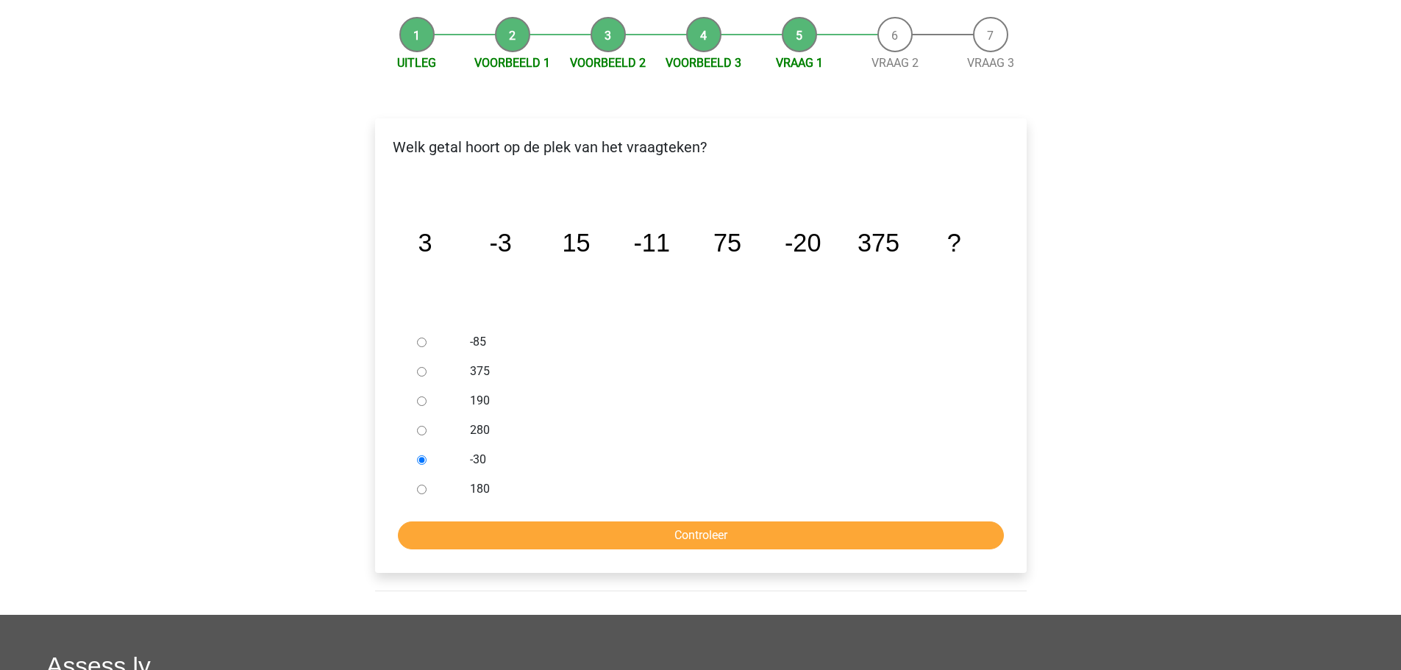
scroll to position [221, 0]
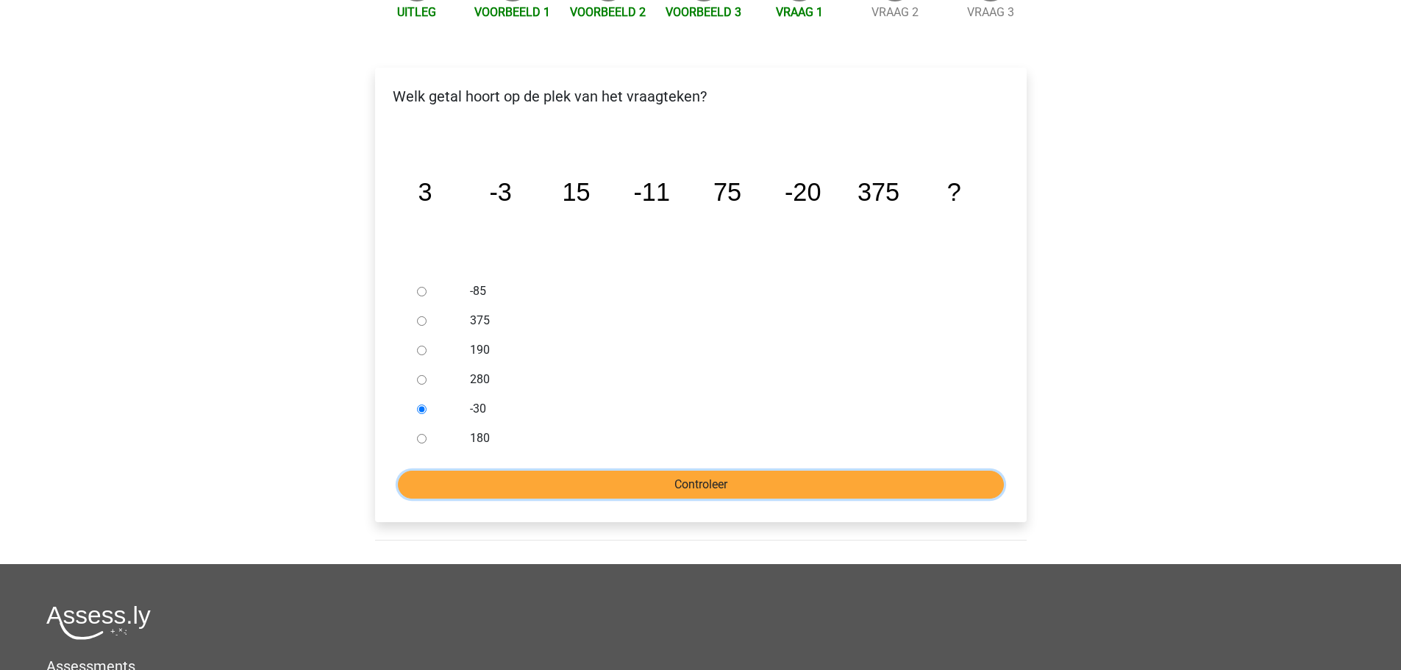
click at [717, 471] on input "Controleer" at bounding box center [701, 485] width 606 height 28
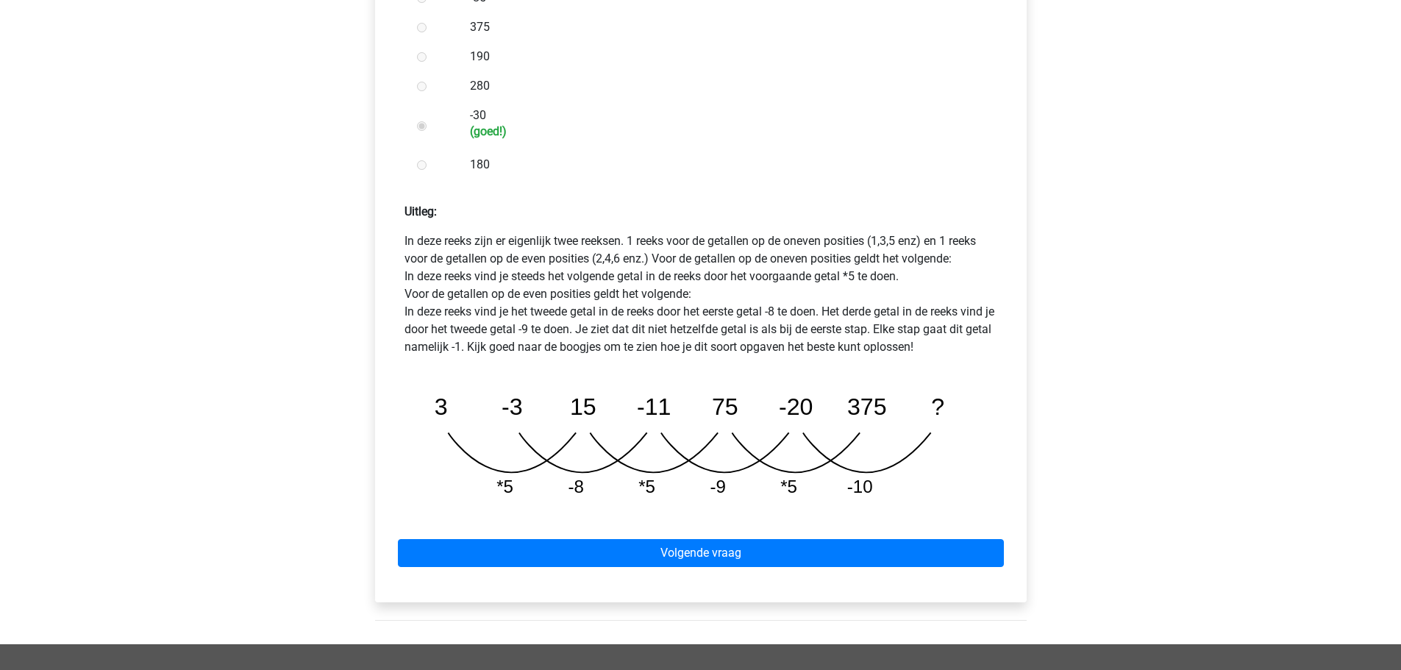
scroll to position [588, 0]
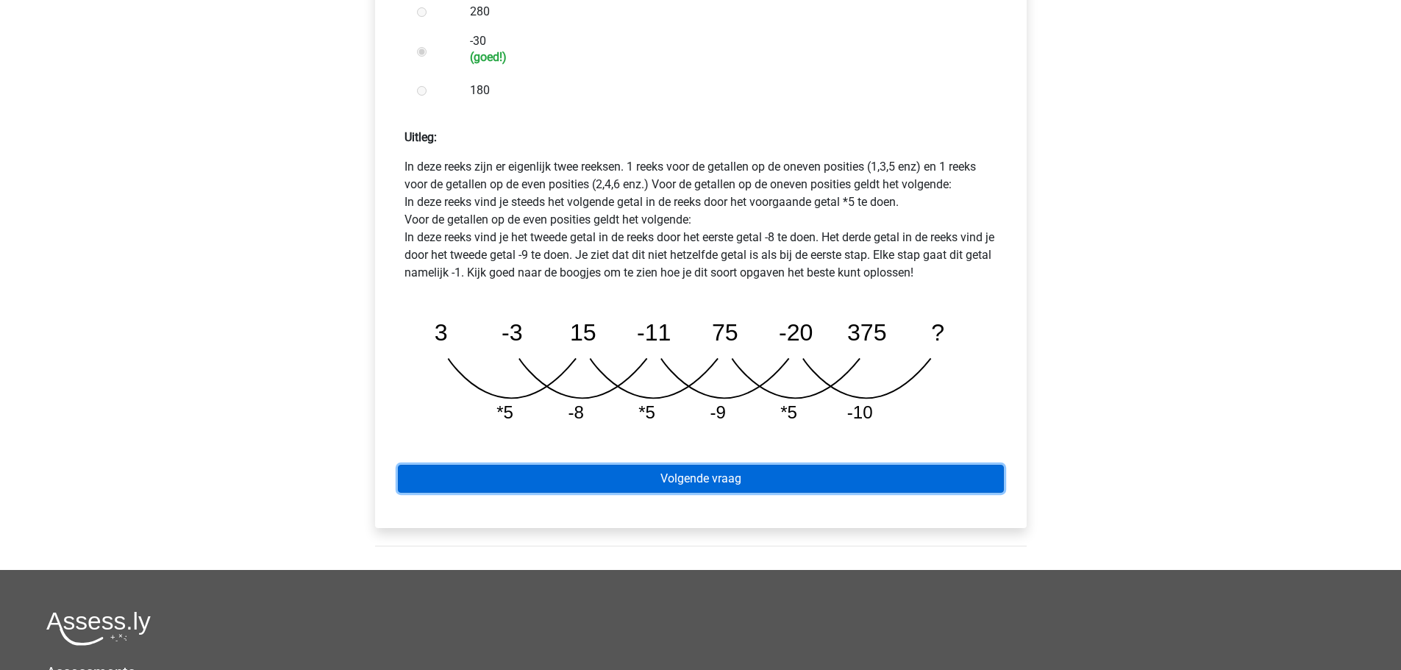
click at [705, 465] on link "Volgende vraag" at bounding box center [701, 479] width 606 height 28
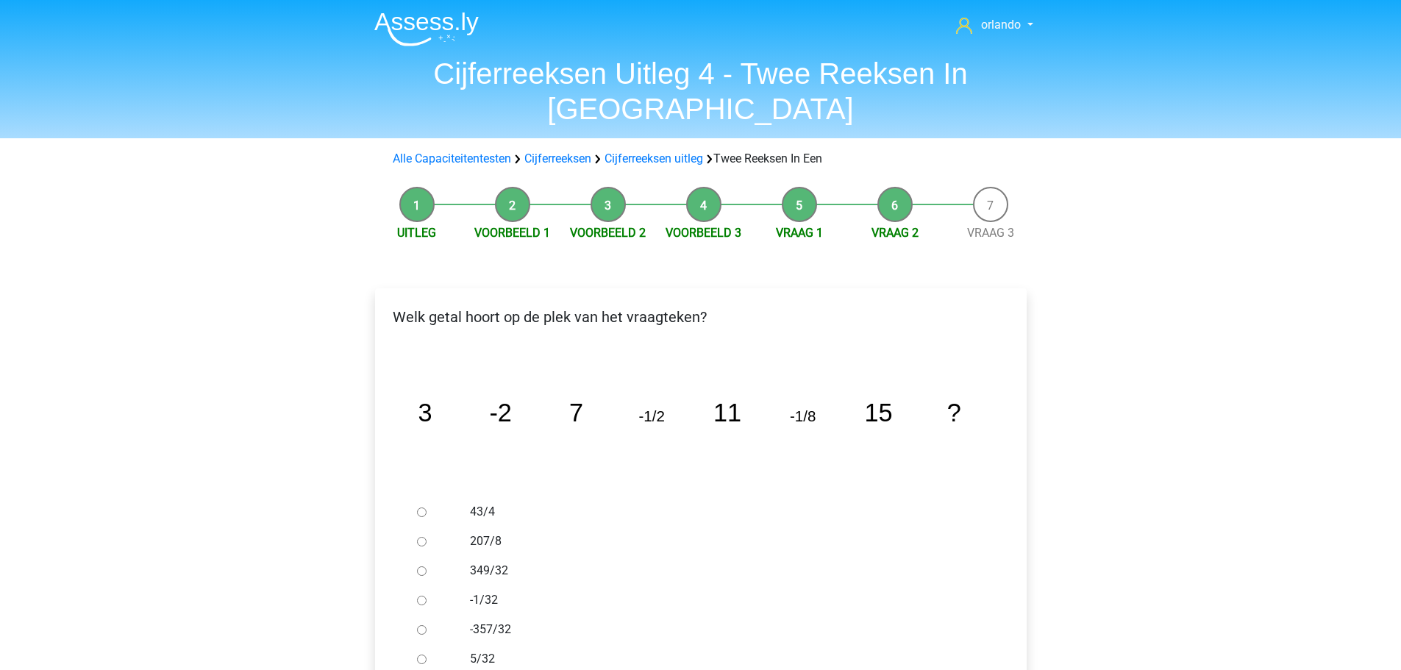
click at [488, 591] on label "-1/32" at bounding box center [724, 600] width 509 height 18
click at [427, 596] on input "-1/32" at bounding box center [422, 601] width 10 height 10
radio input "true"
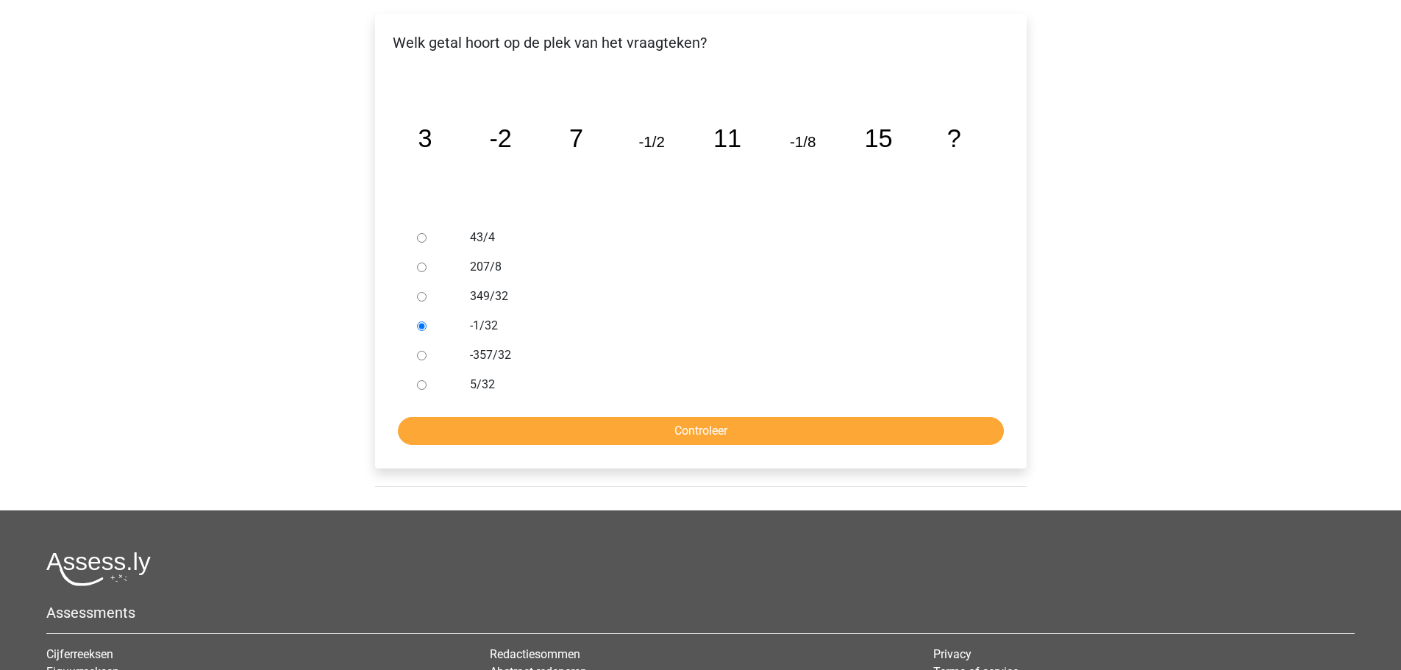
scroll to position [294, 0]
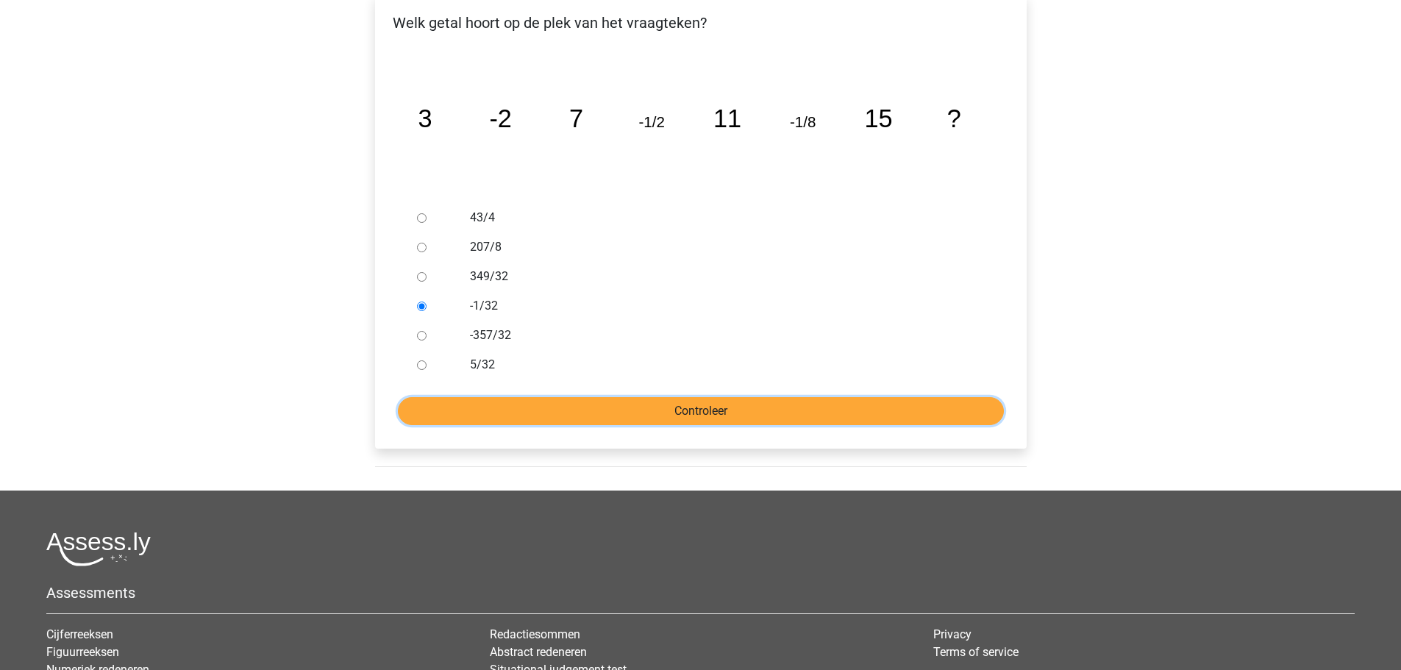
click at [711, 397] on input "Controleer" at bounding box center [701, 411] width 606 height 28
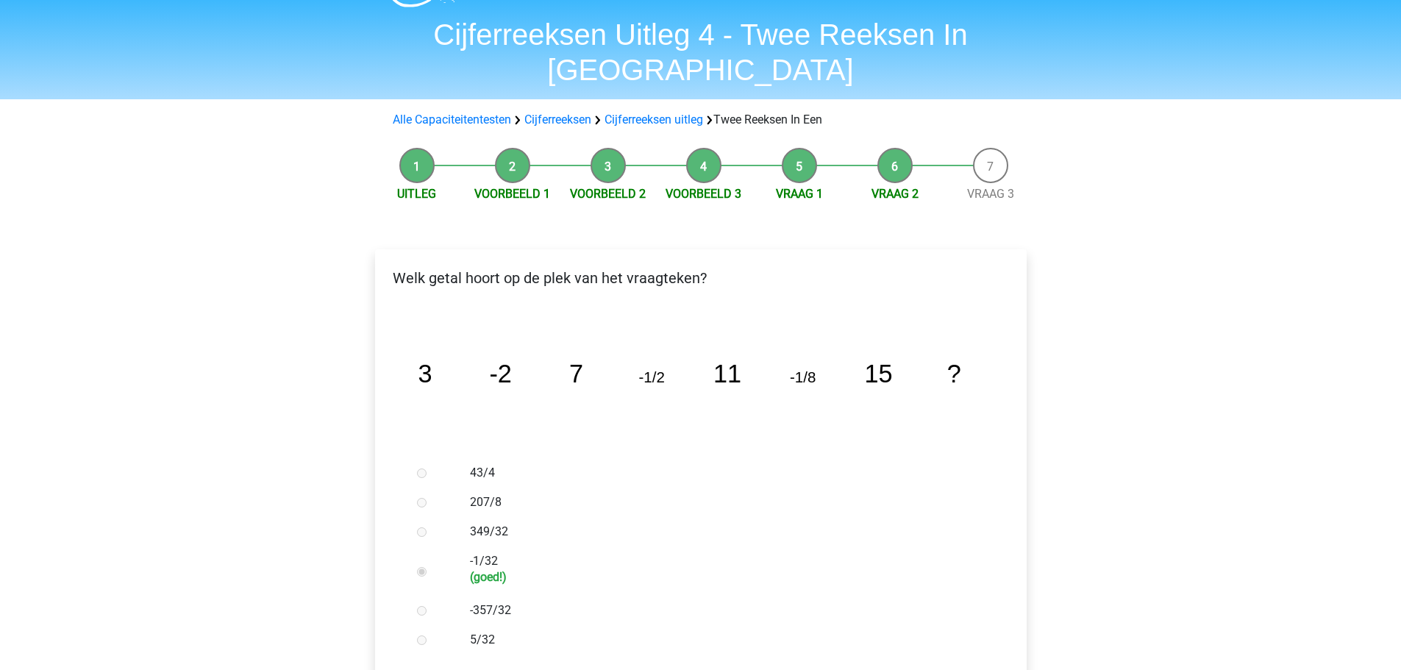
scroll to position [147, 0]
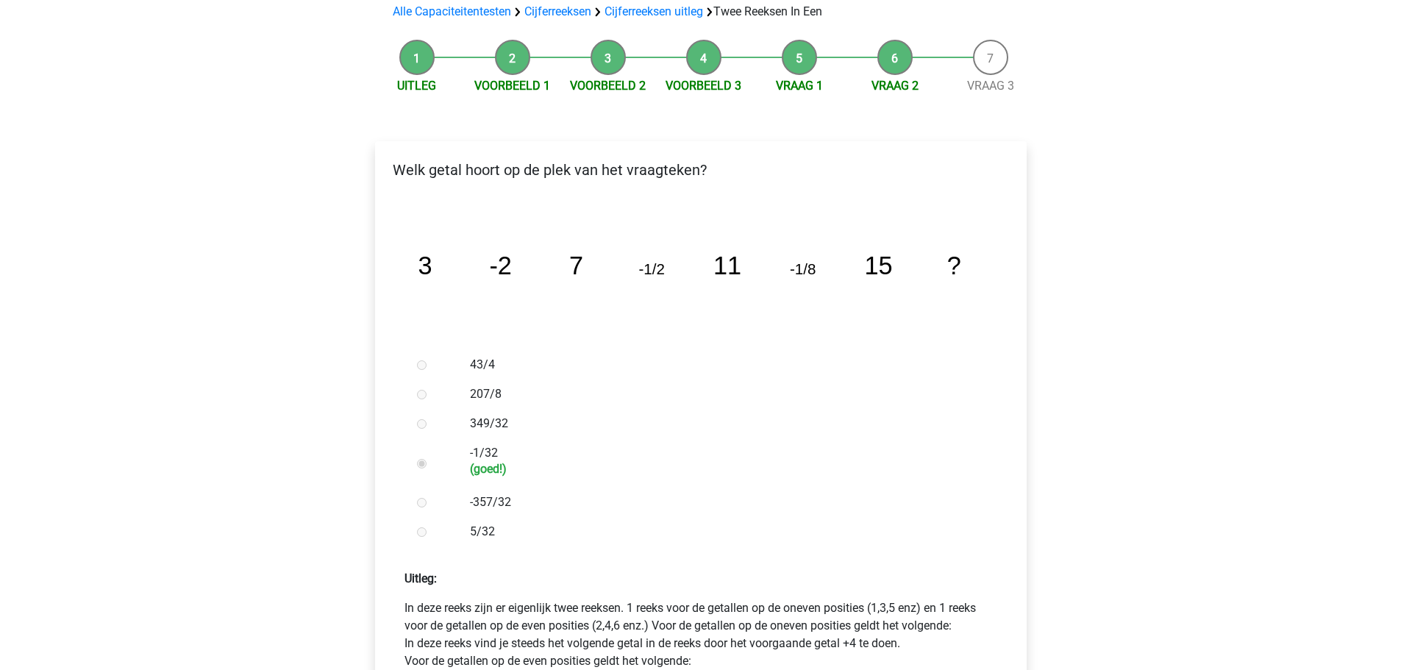
drag, startPoint x: 735, startPoint y: 475, endPoint x: 607, endPoint y: 441, distance: 131.6
click at [607, 441] on div "-1/32 (goed!)" at bounding box center [724, 462] width 531 height 49
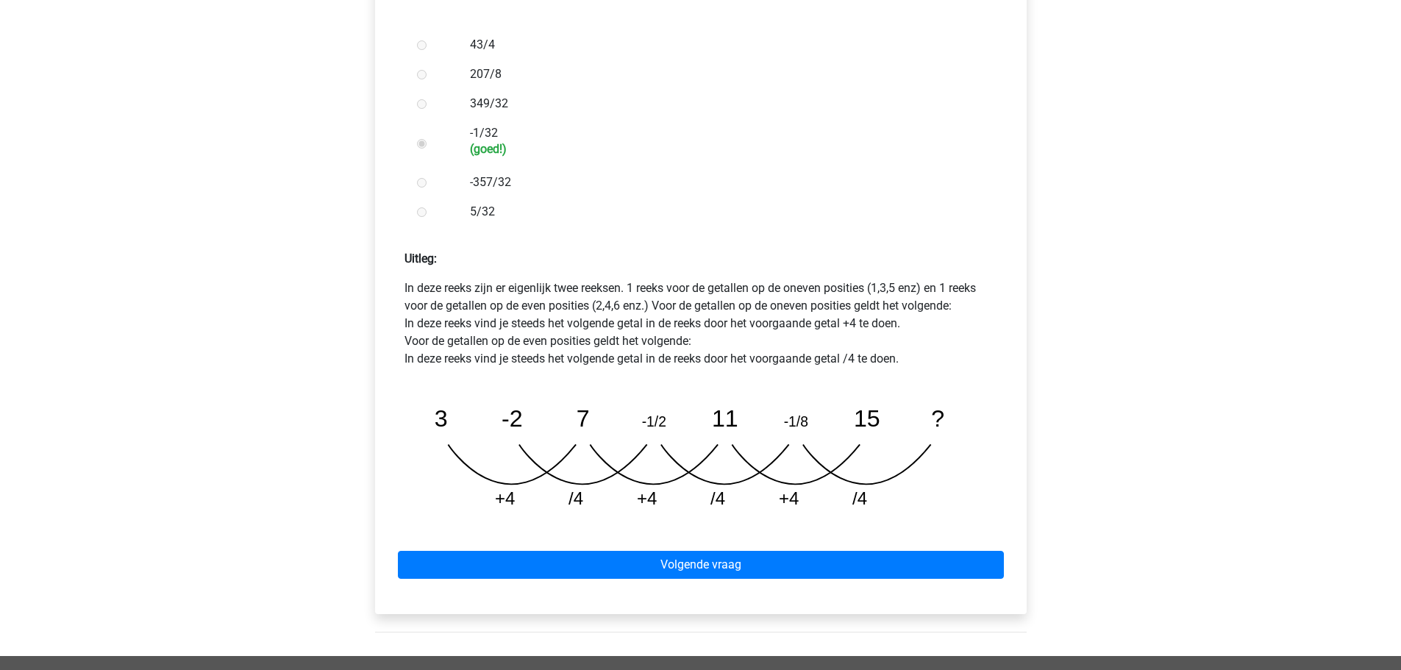
scroll to position [441, 0]
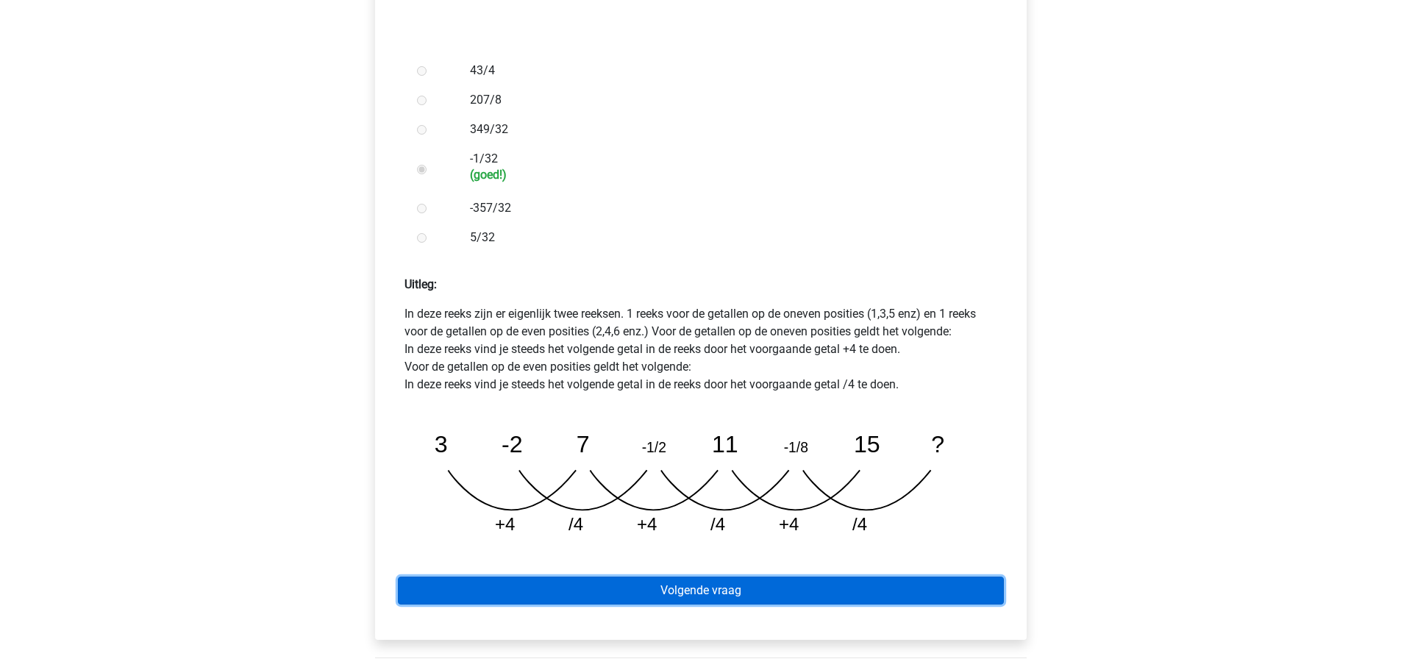
click at [707, 577] on link "Volgende vraag" at bounding box center [701, 591] width 606 height 28
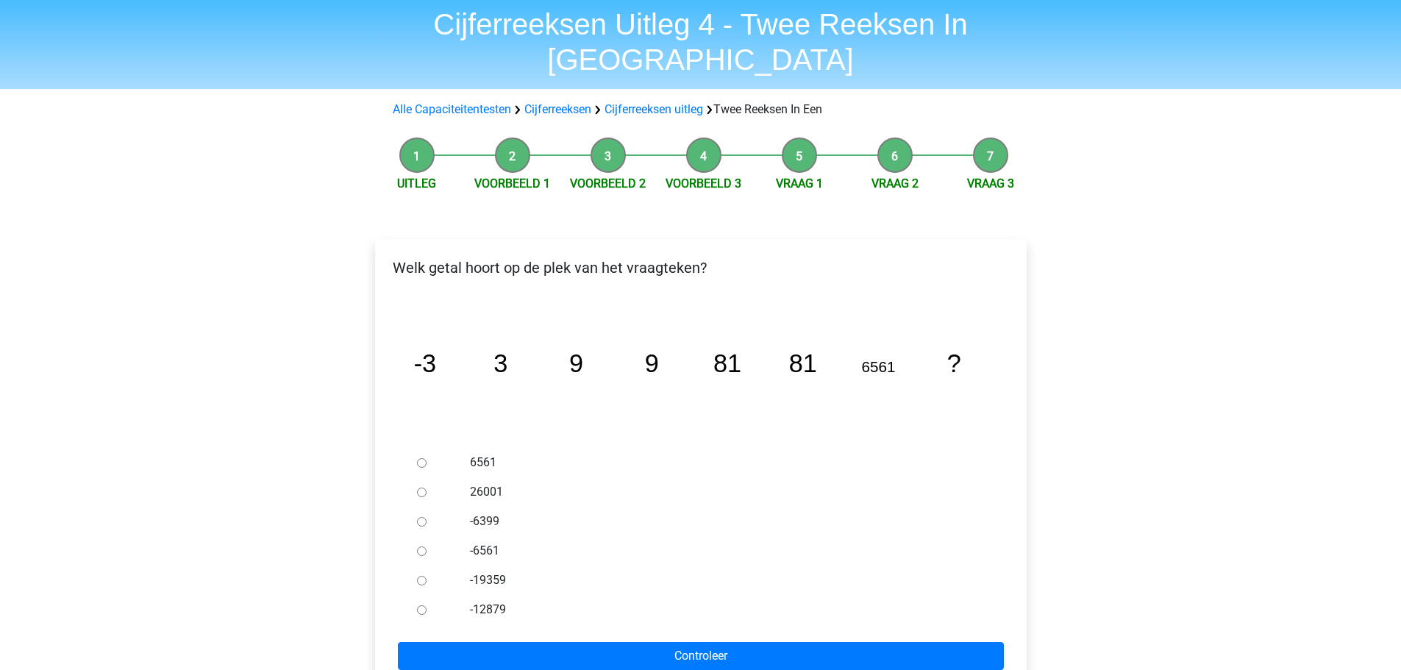
scroll to position [74, 0]
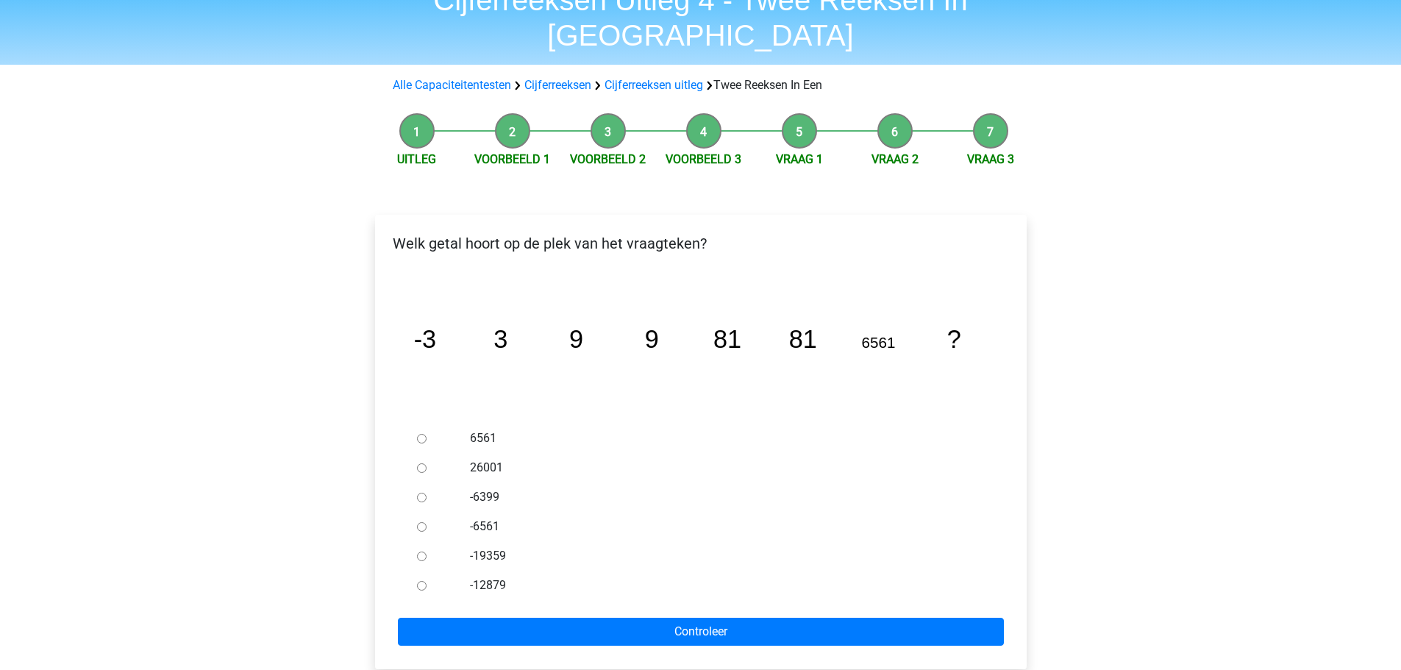
click at [424, 522] on input "-6561" at bounding box center [422, 527] width 10 height 10
radio input "true"
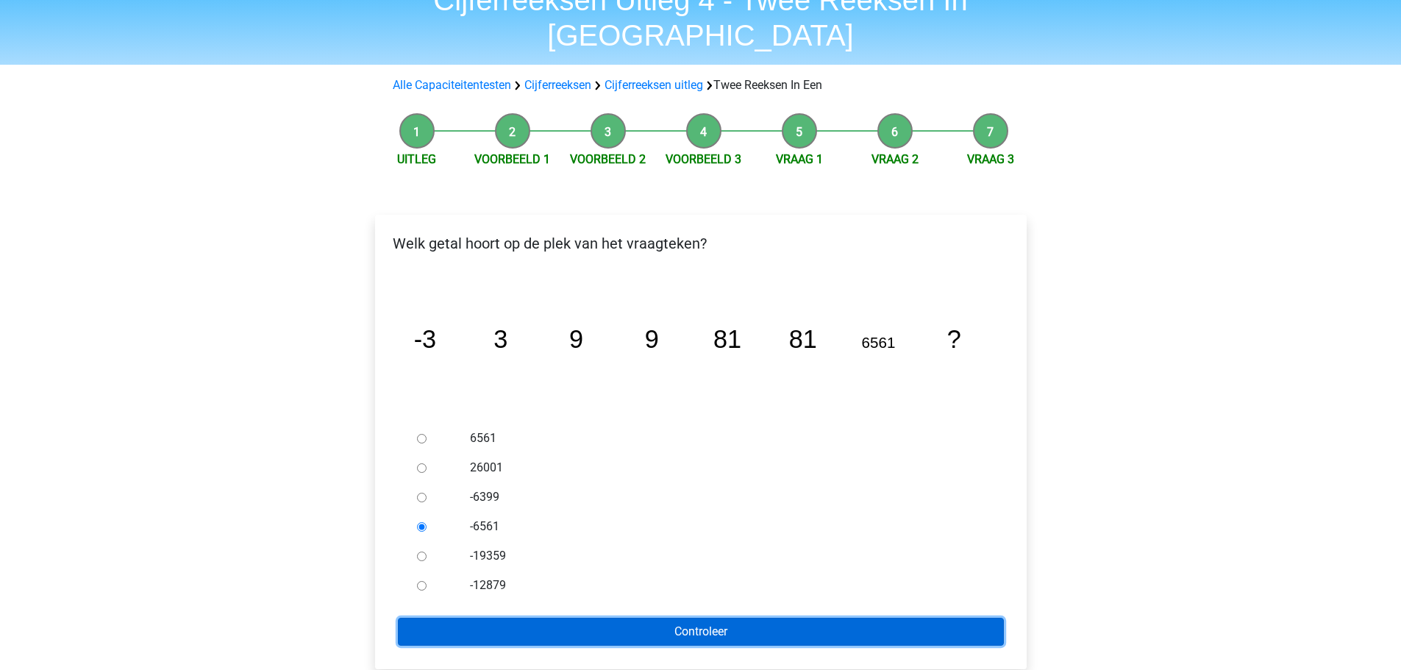
click at [698, 618] on input "Controleer" at bounding box center [701, 632] width 606 height 28
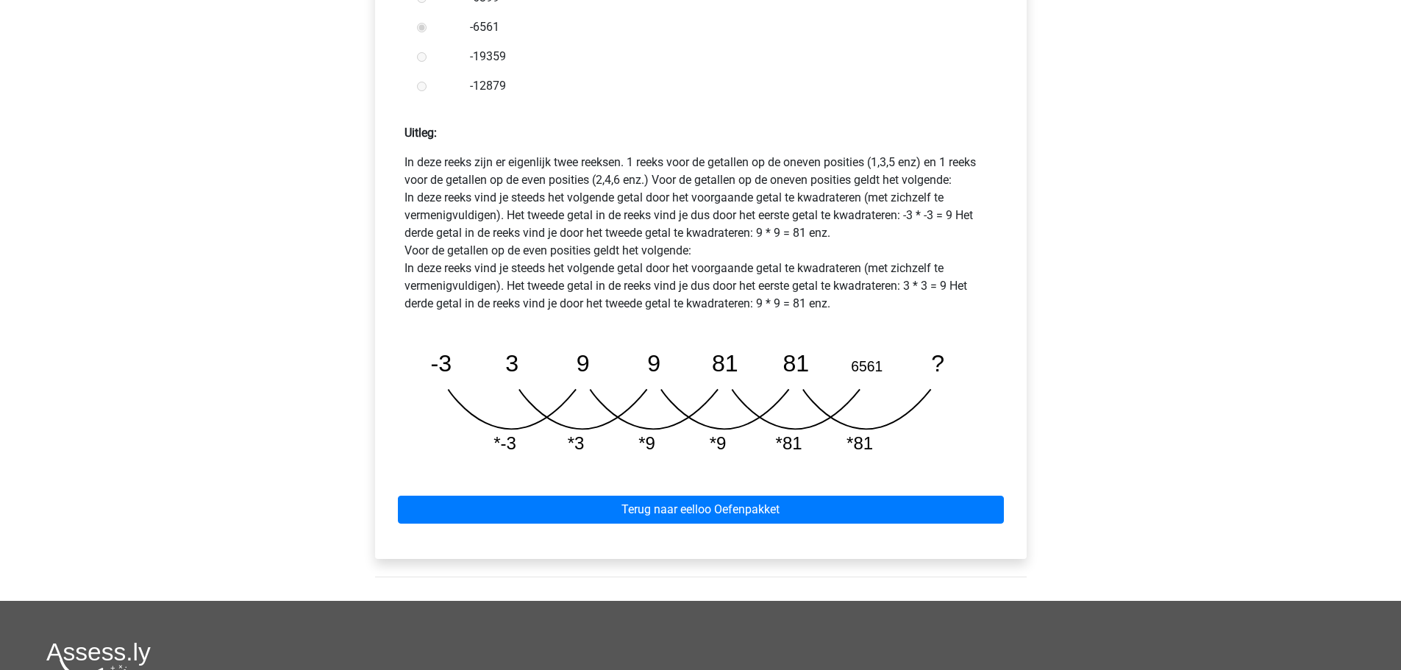
scroll to position [588, 0]
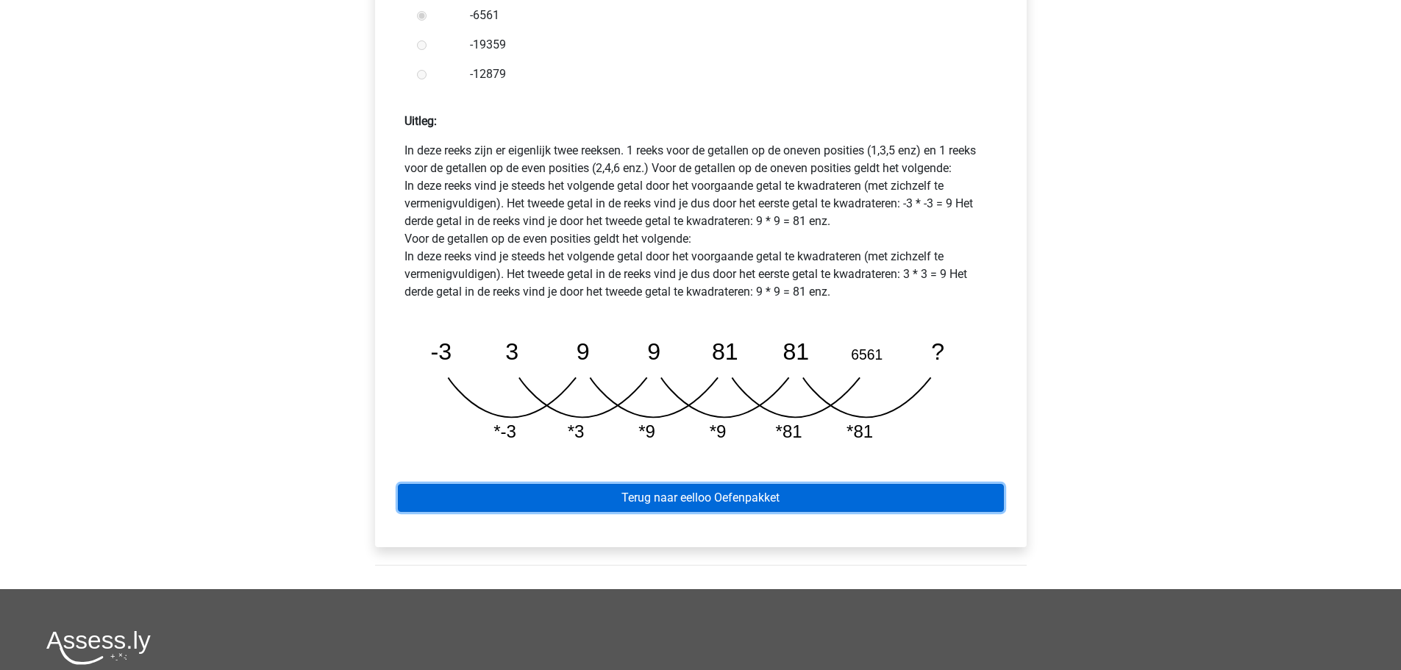
click at [680, 484] on link "Terug naar eelloo Oefenpakket" at bounding box center [701, 498] width 606 height 28
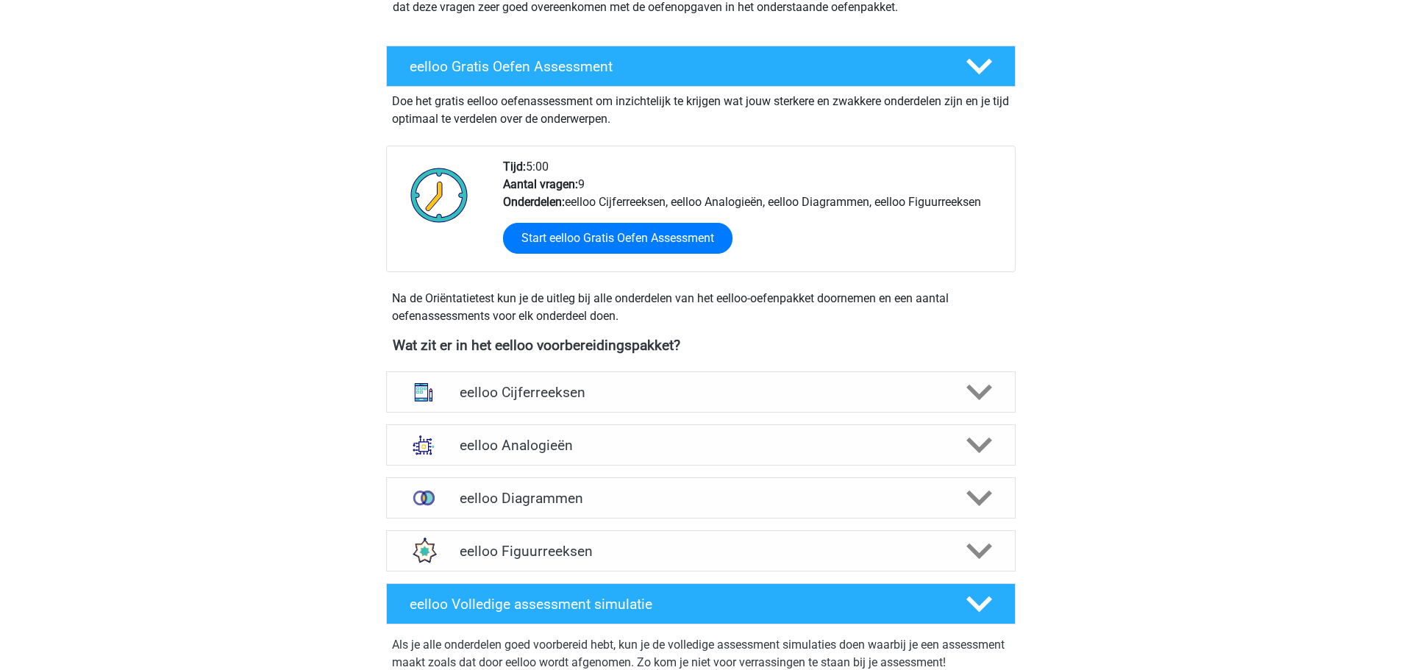
scroll to position [294, 0]
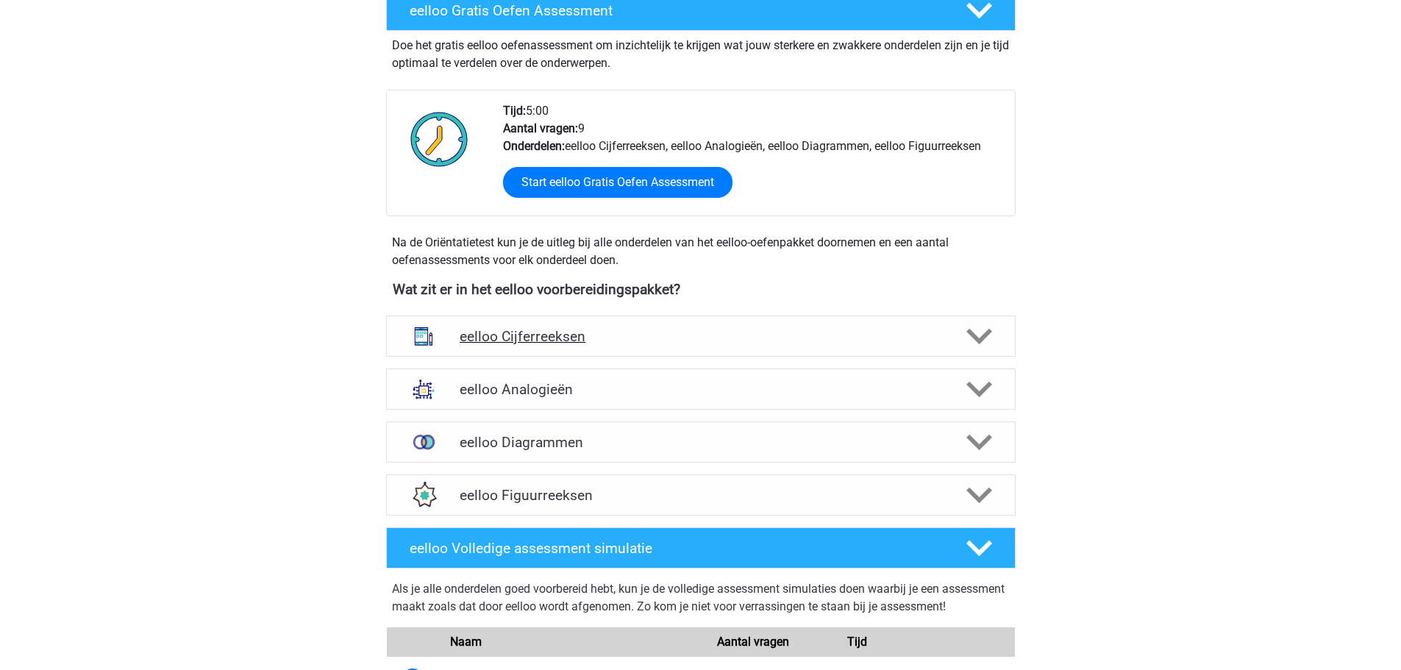
click at [429, 340] on img at bounding box center [423, 336] width 38 height 38
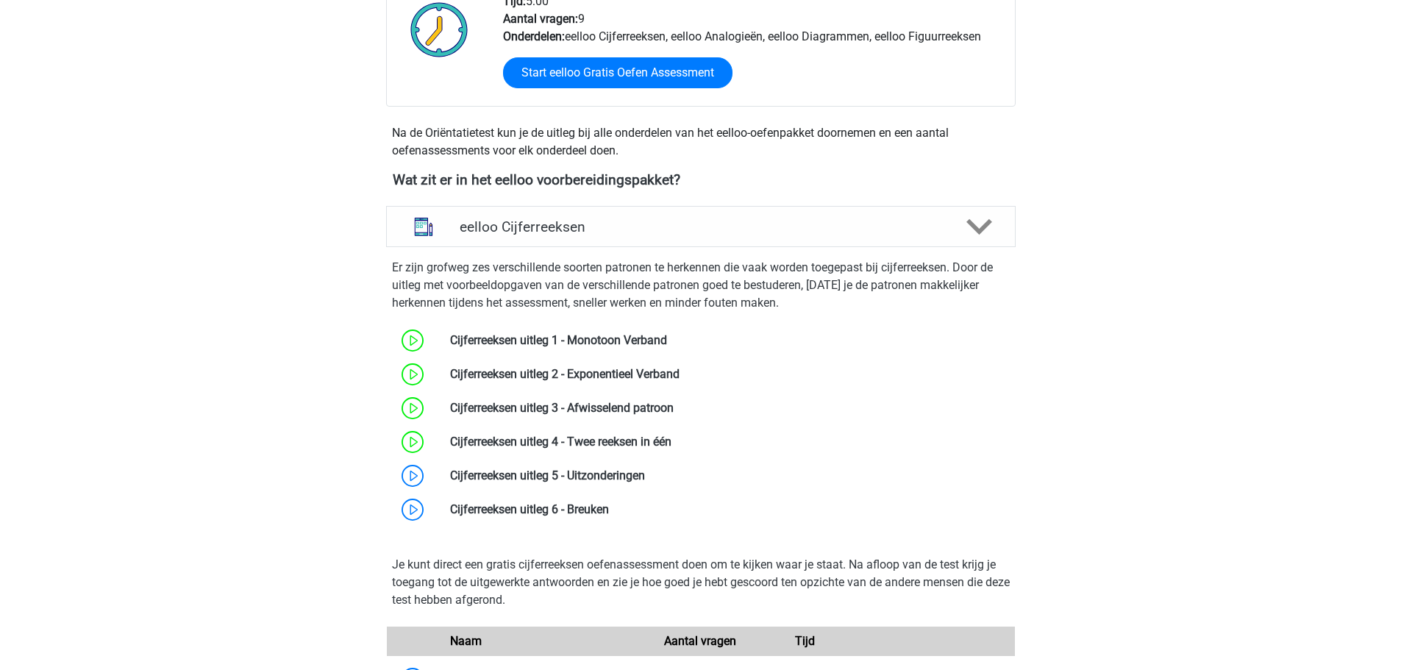
scroll to position [441, 0]
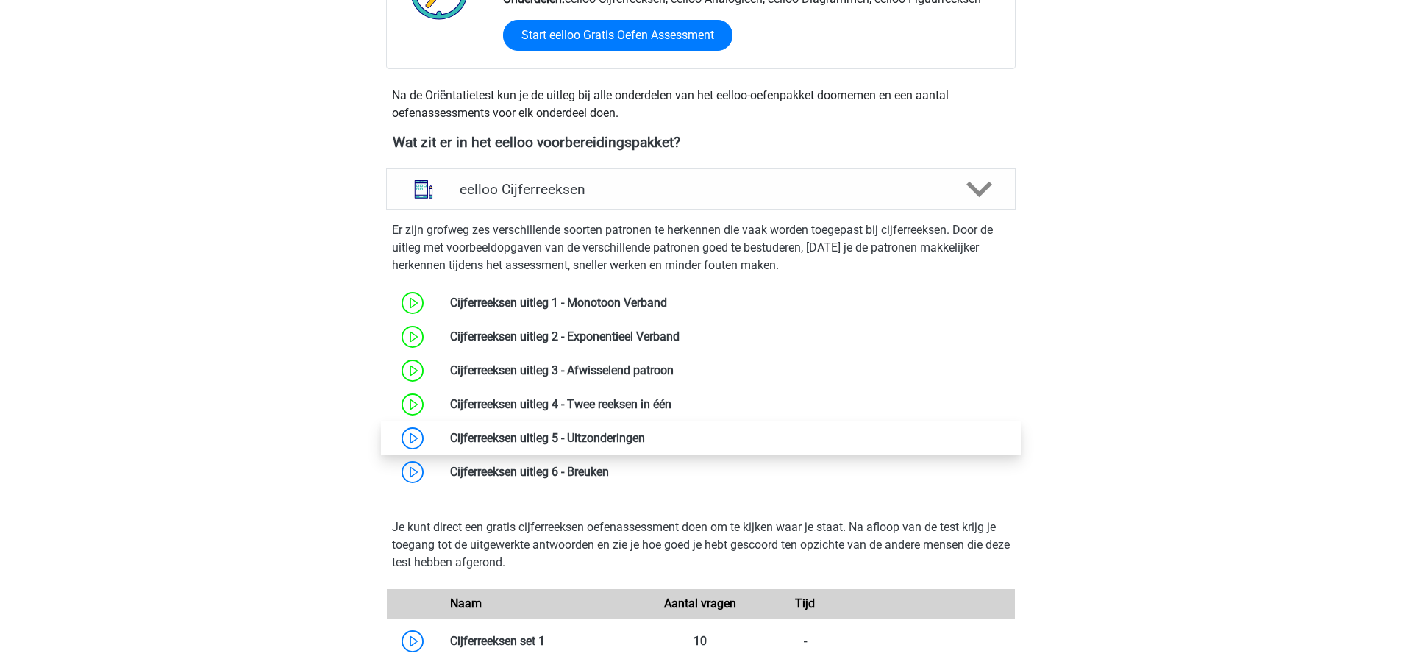
click at [645, 443] on link at bounding box center [645, 438] width 0 height 14
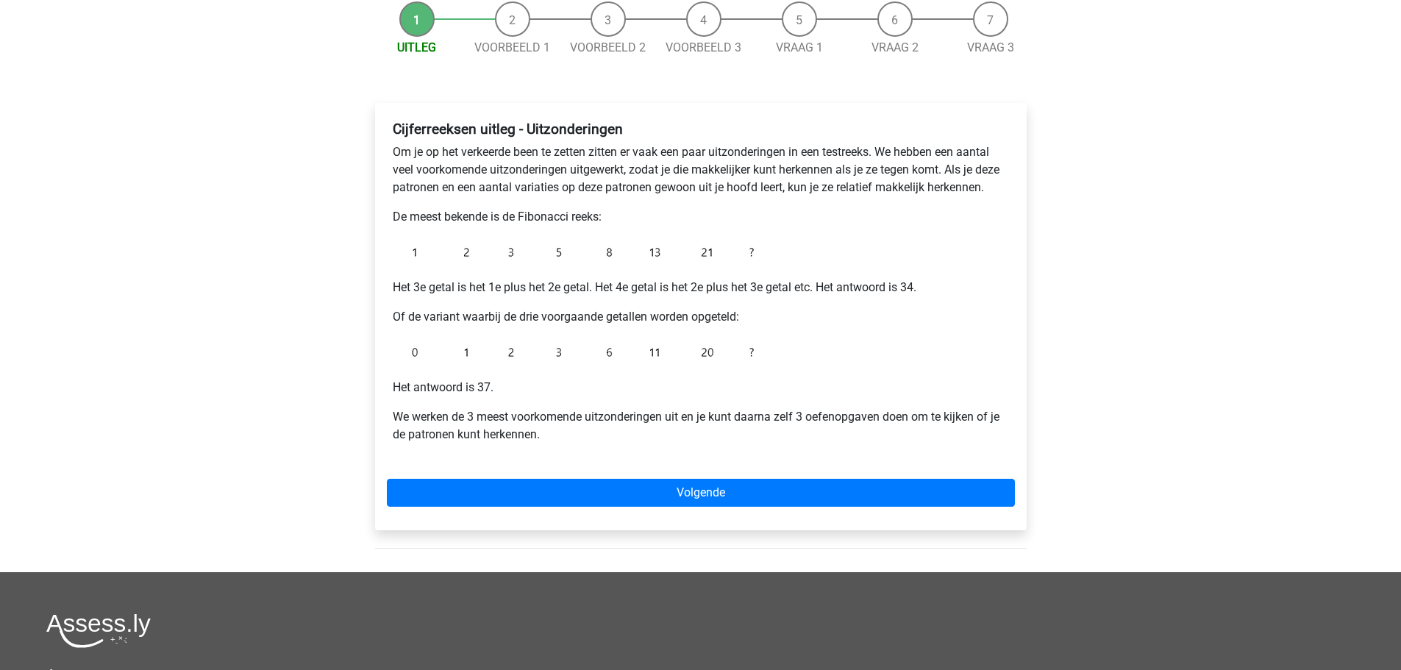
scroll to position [74, 0]
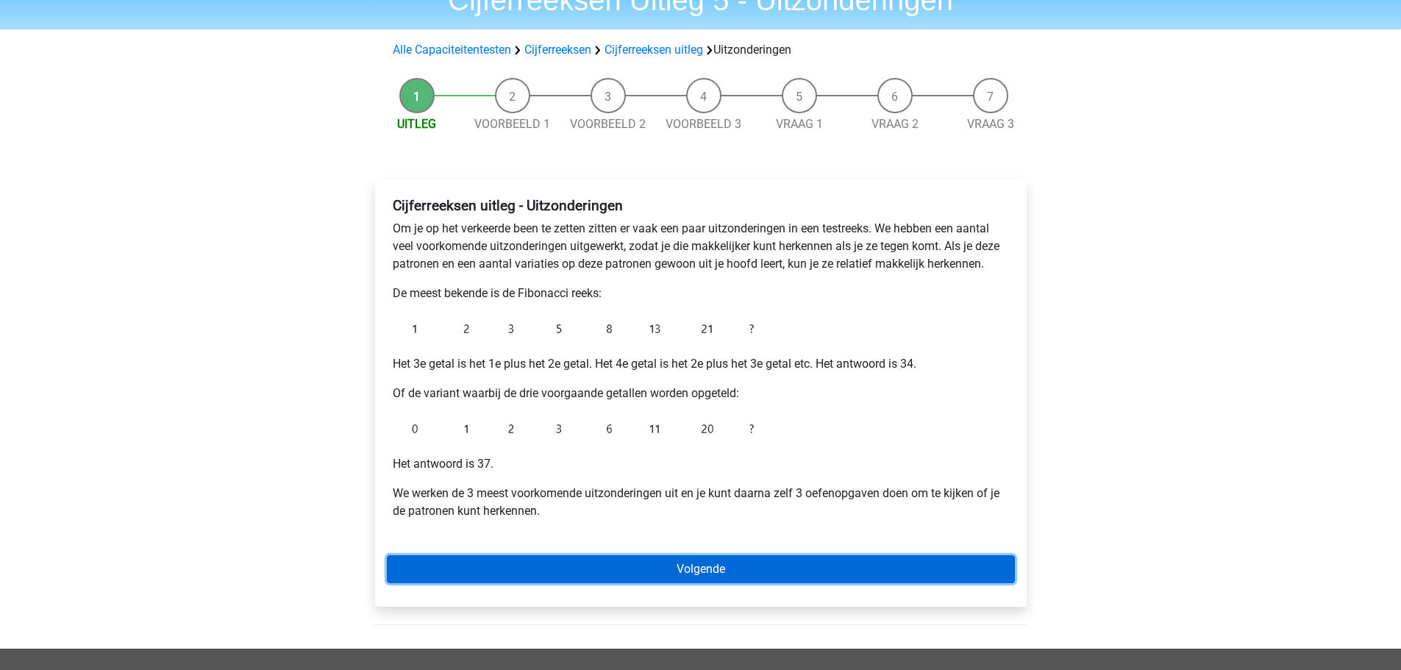
click at [707, 574] on link "Volgende" at bounding box center [701, 569] width 628 height 28
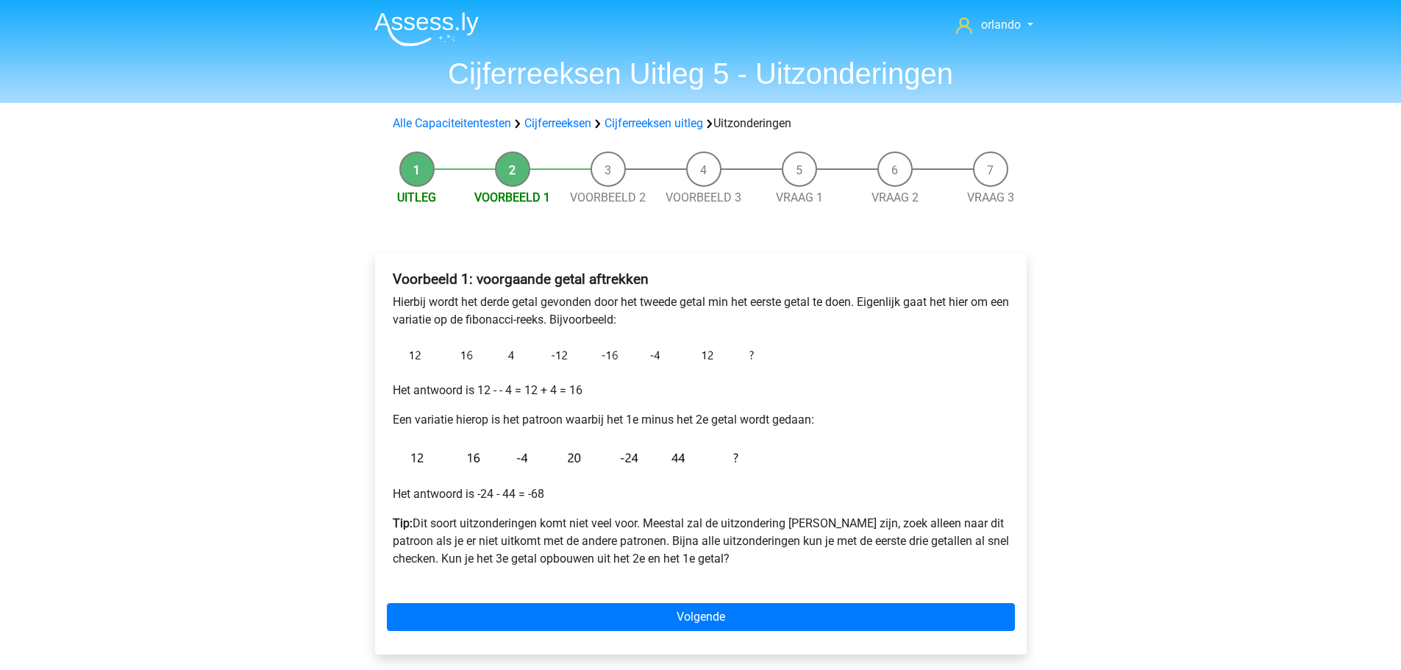
drag, startPoint x: 370, startPoint y: 38, endPoint x: 345, endPoint y: 27, distance: 27.3
drag, startPoint x: 345, startPoint y: 27, endPoint x: 1198, endPoint y: 373, distance: 920.4
click at [1198, 374] on div "orlando orlandocarron@hotmail.com Nederlands English" at bounding box center [700, 542] width 1401 height 1085
drag, startPoint x: 793, startPoint y: 524, endPoint x: 850, endPoint y: 528, distance: 57.5
click at [845, 528] on p "Tip: Dit soort uitzonderingen komt niet veel voor. Meestal zal de uitzondering …" at bounding box center [701, 541] width 616 height 53
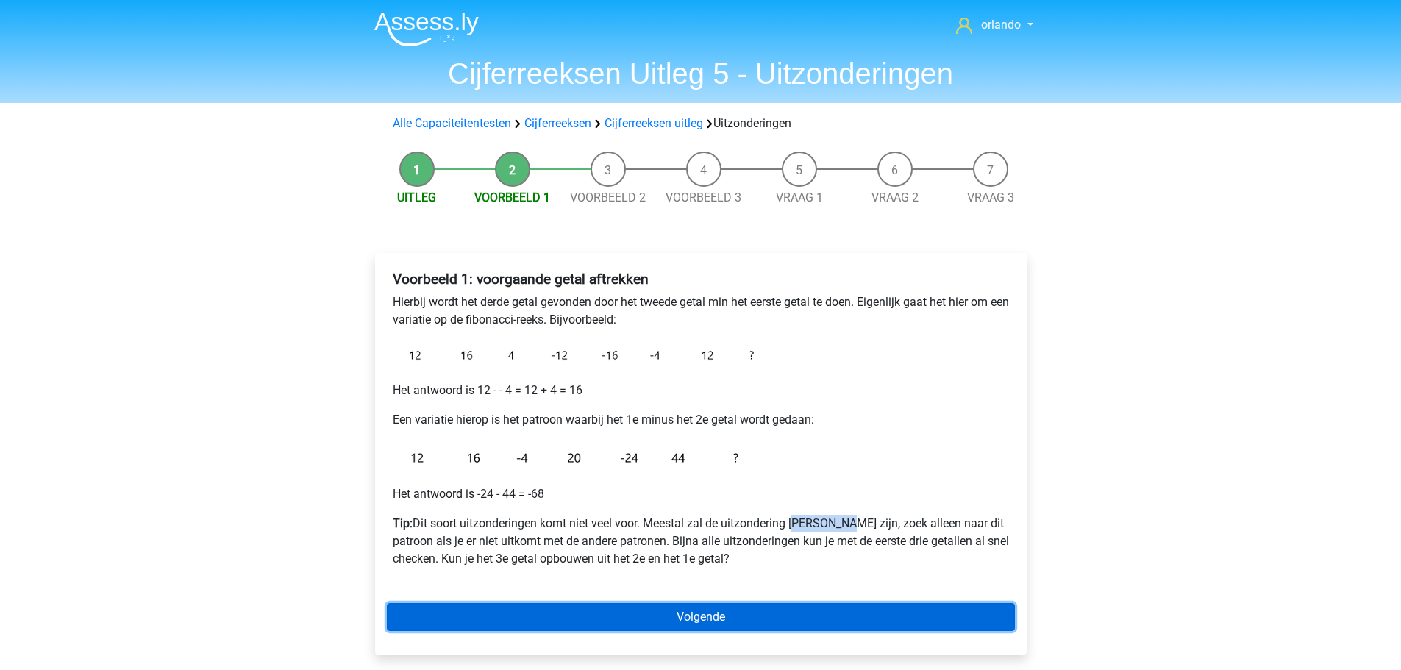
click at [715, 619] on link "Volgende" at bounding box center [701, 617] width 628 height 28
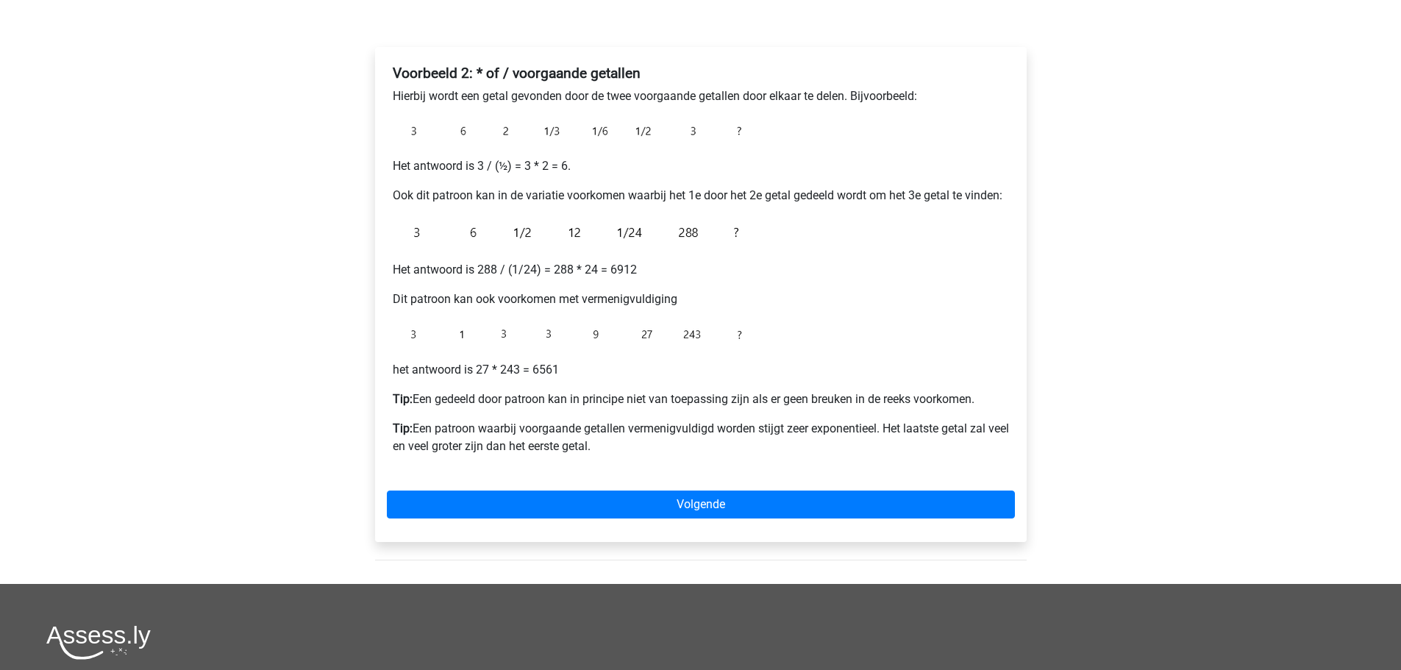
scroll to position [221, 0]
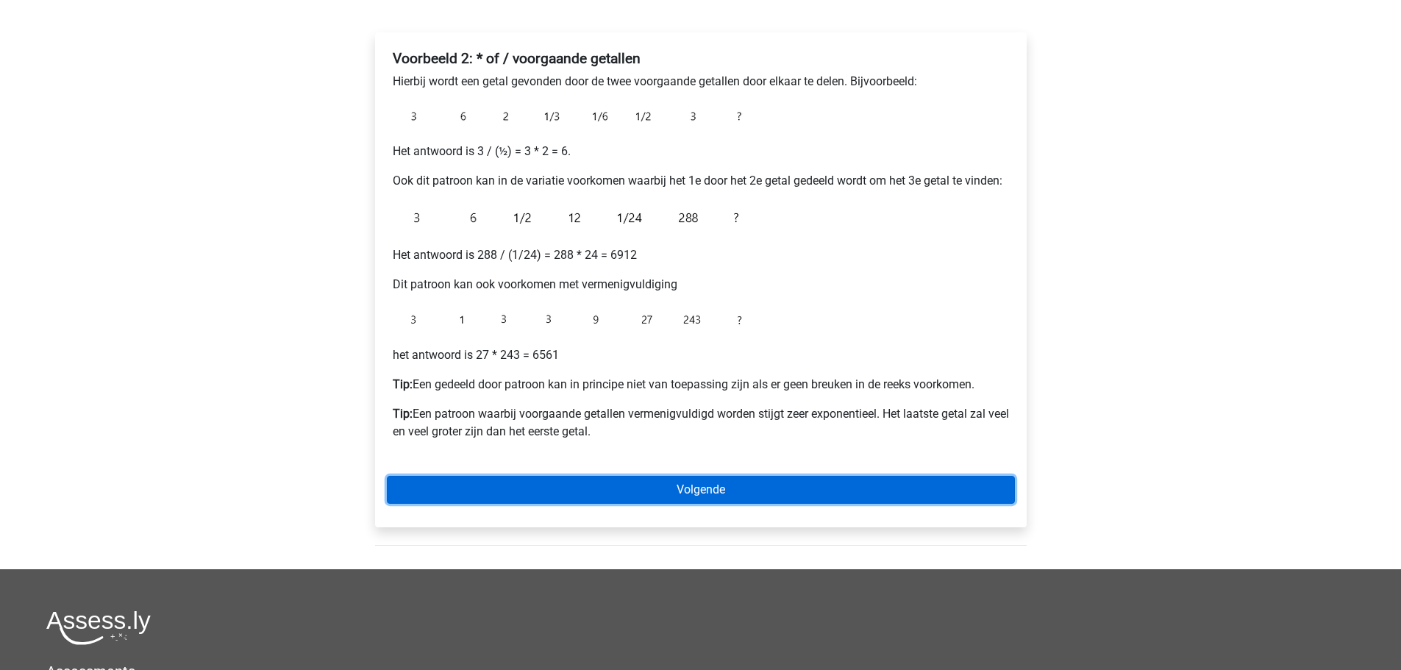
click at [706, 491] on link "Volgende" at bounding box center [701, 490] width 628 height 28
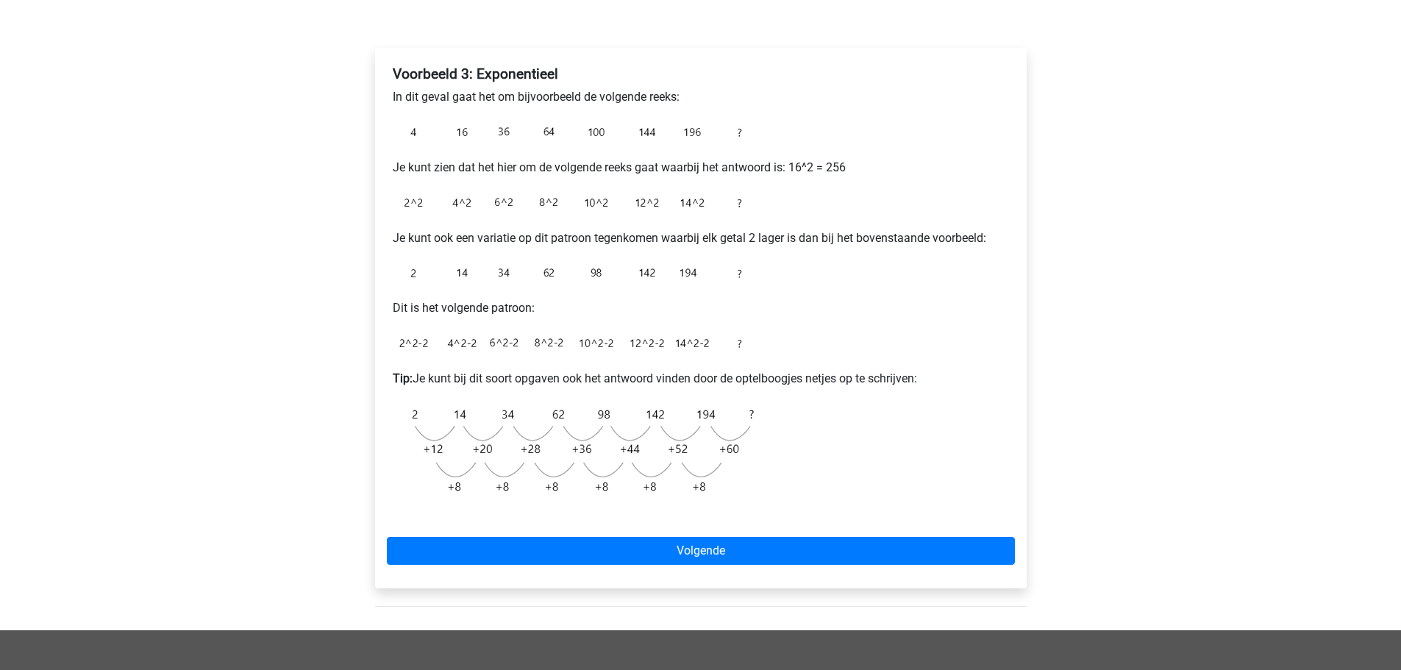
scroll to position [221, 0]
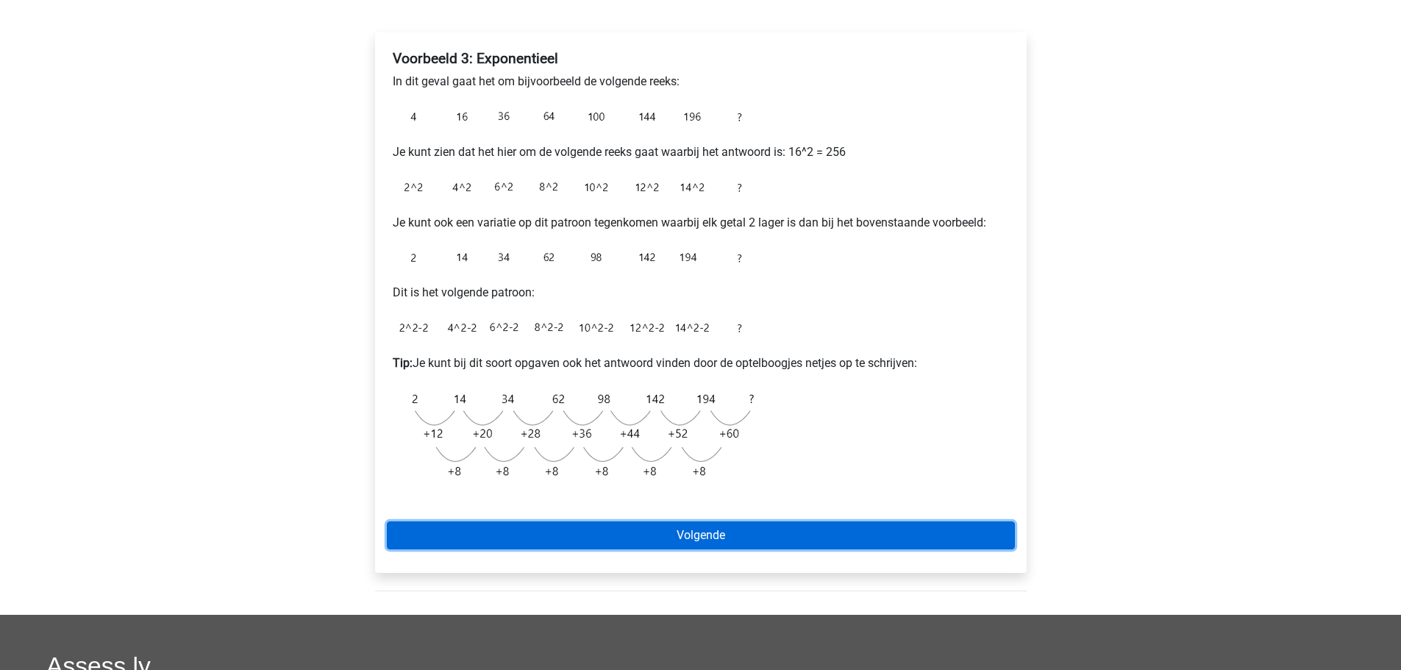
click at [705, 536] on link "Volgende" at bounding box center [701, 535] width 628 height 28
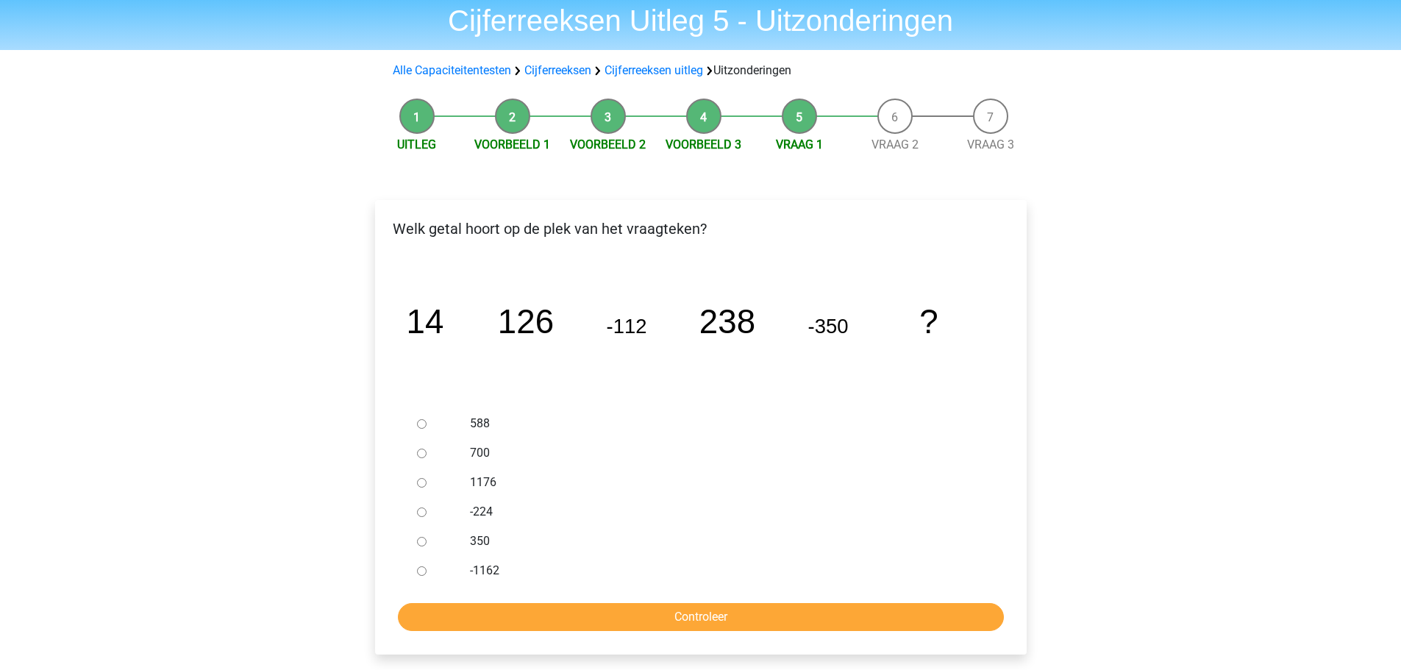
scroll to position [74, 0]
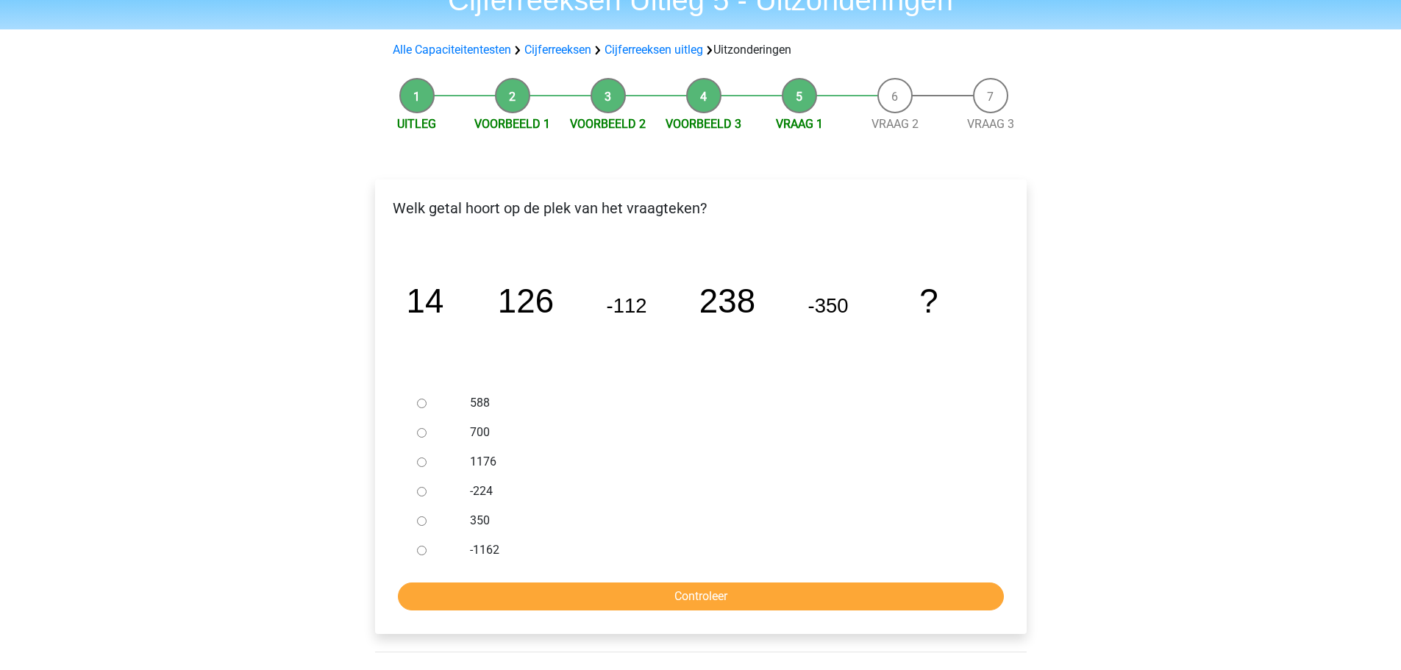
click at [485, 521] on label "350" at bounding box center [724, 521] width 509 height 18
click at [427, 521] on input "350" at bounding box center [422, 521] width 10 height 10
radio input "true"
click at [710, 601] on input "Controleer" at bounding box center [701, 596] width 606 height 28
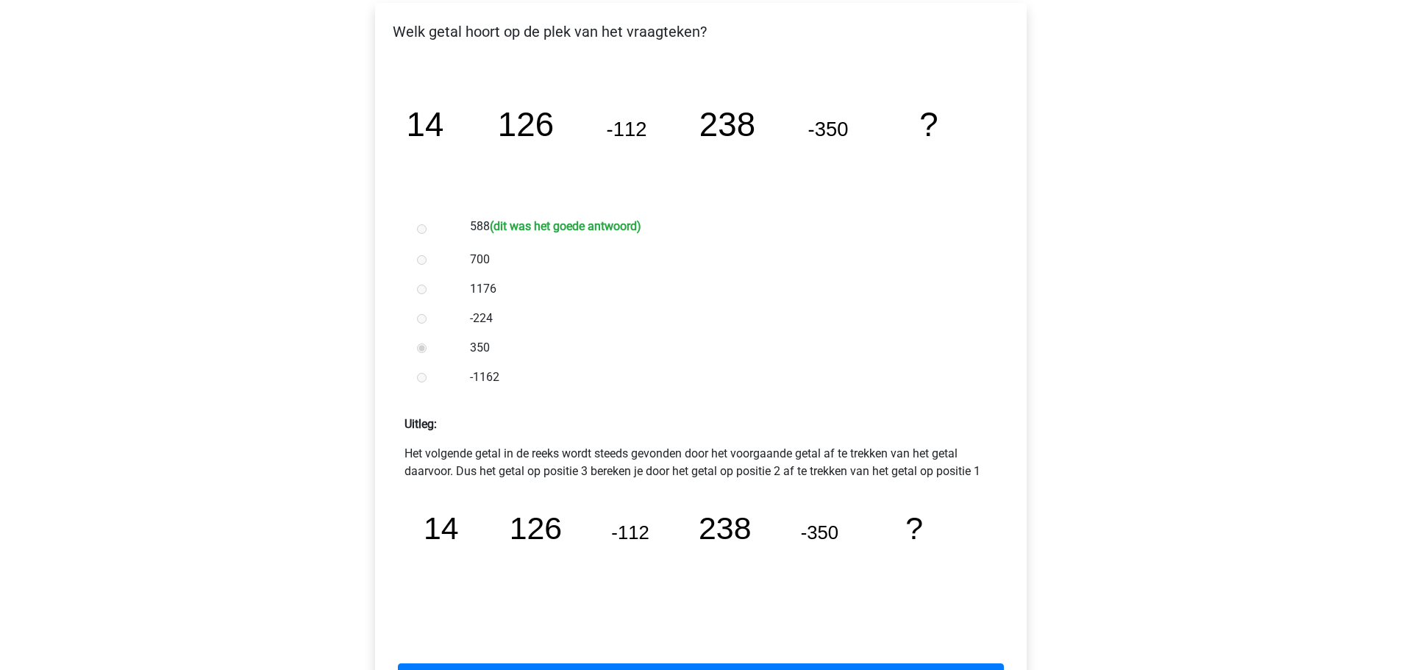
scroll to position [294, 0]
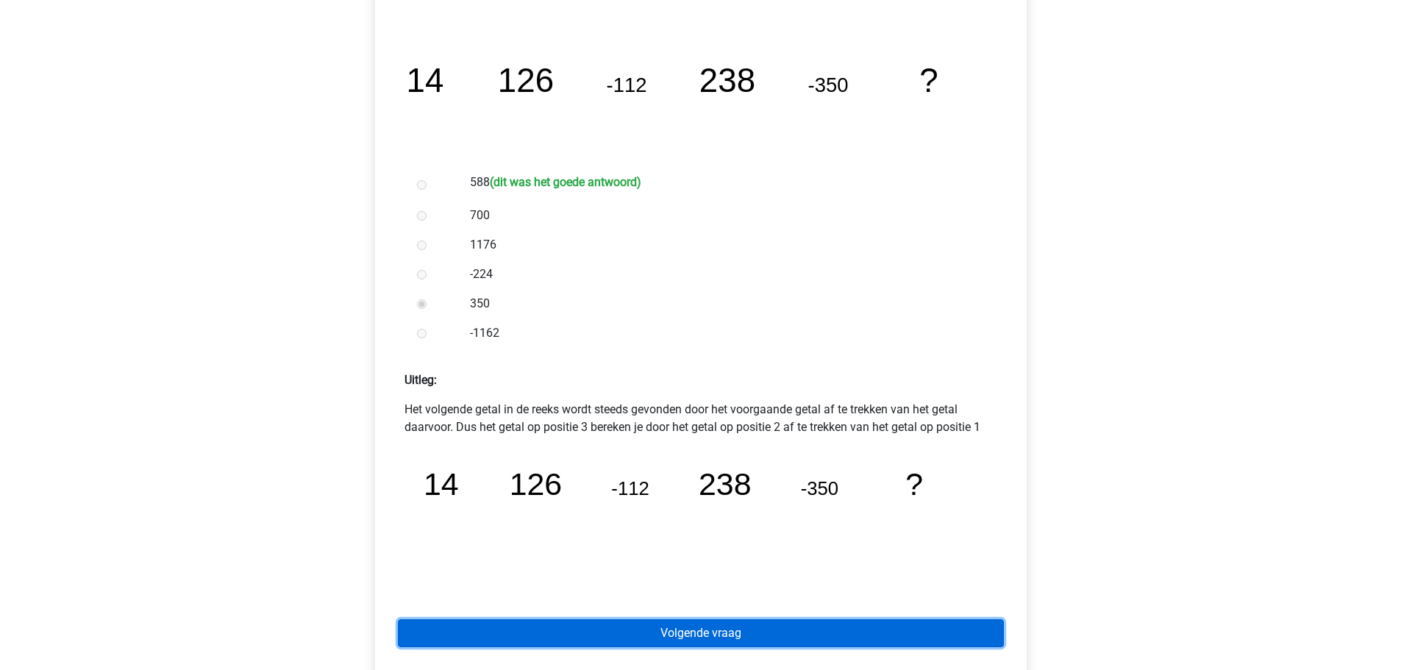
click at [733, 638] on link "Volgende vraag" at bounding box center [701, 633] width 606 height 28
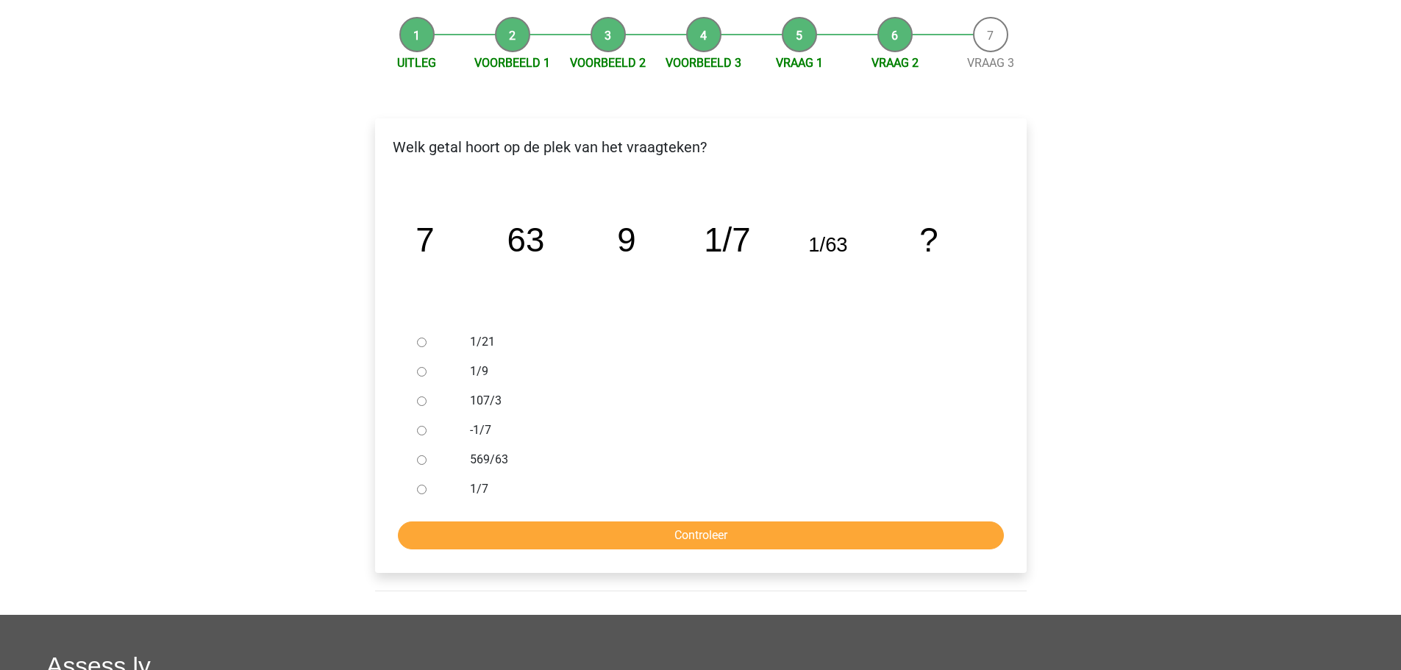
scroll to position [147, 0]
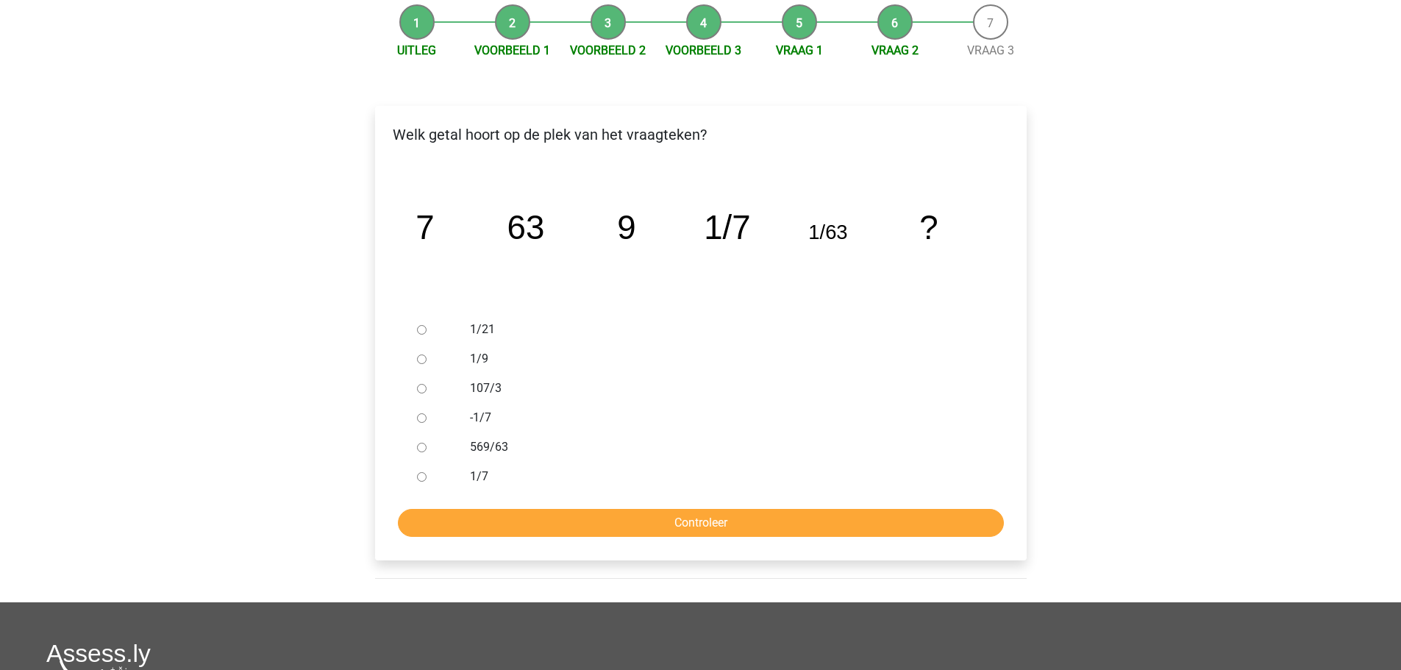
click at [478, 323] on label "1/21" at bounding box center [724, 330] width 509 height 18
click at [427, 325] on input "1/21" at bounding box center [422, 330] width 10 height 10
radio input "true"
click at [707, 525] on input "Controleer" at bounding box center [701, 523] width 606 height 28
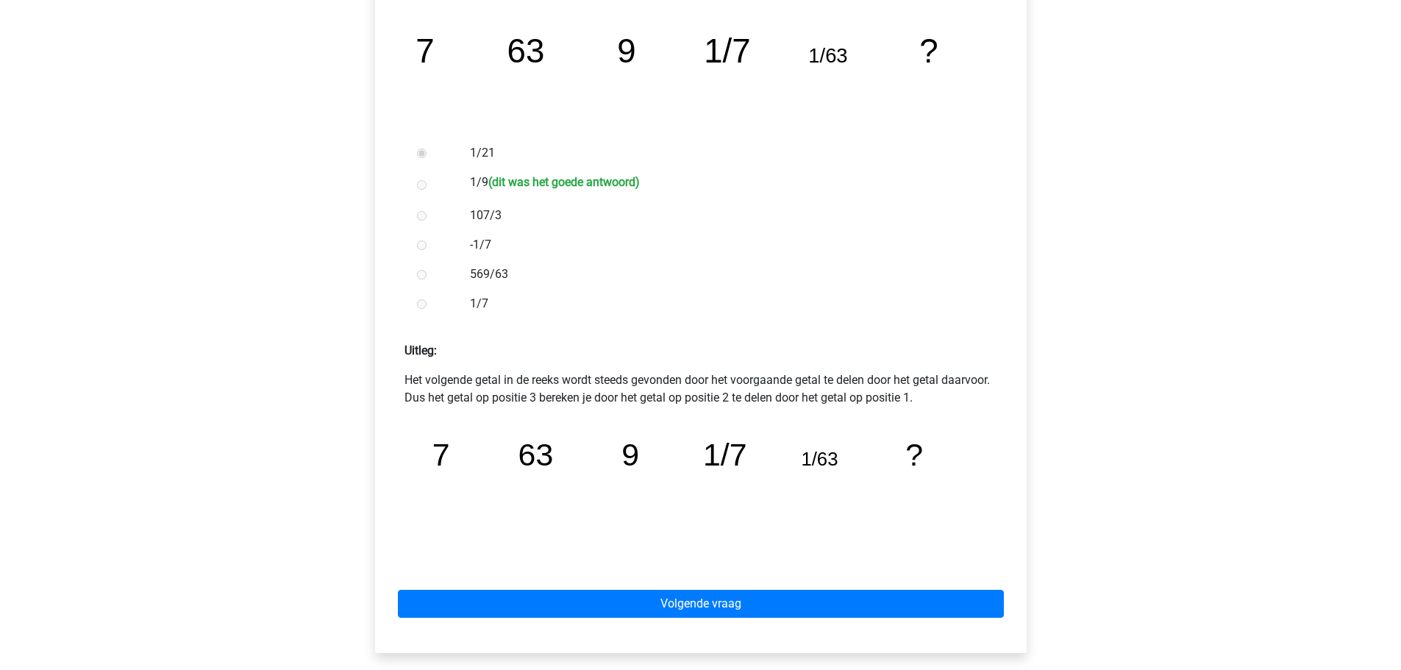
scroll to position [368, 0]
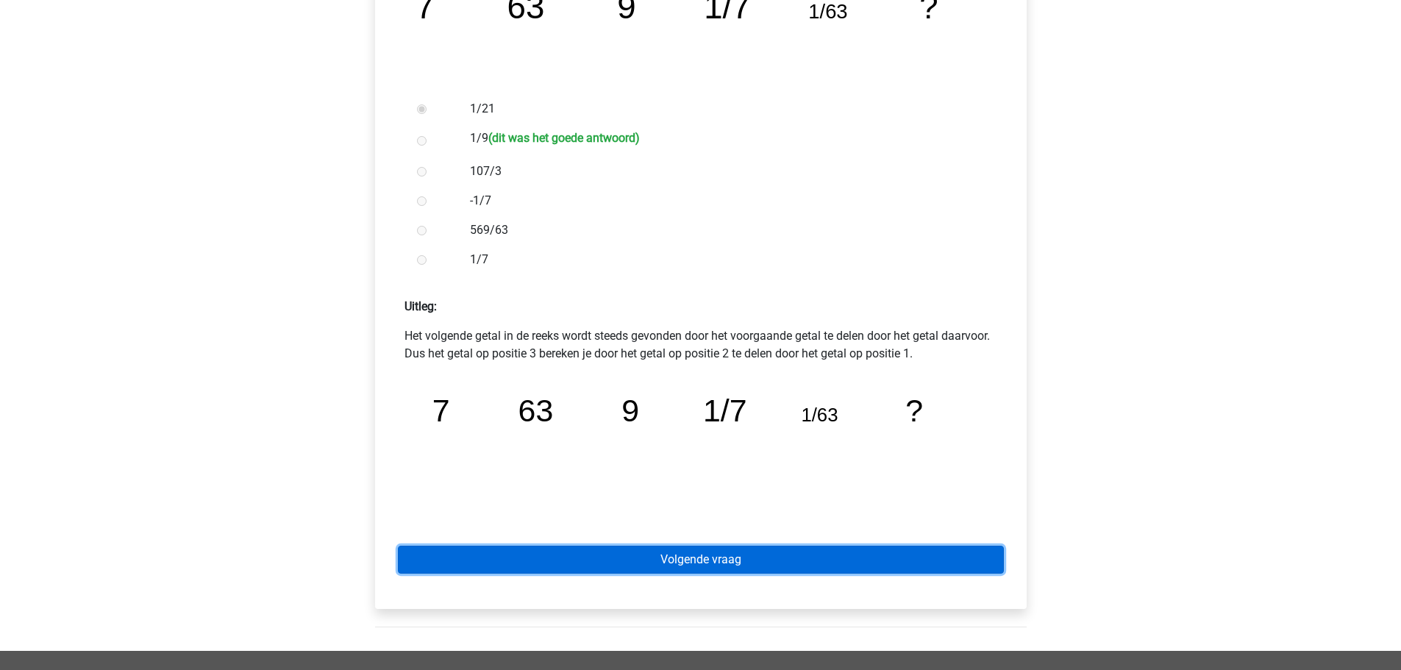
click at [702, 558] on link "Volgende vraag" at bounding box center [701, 560] width 606 height 28
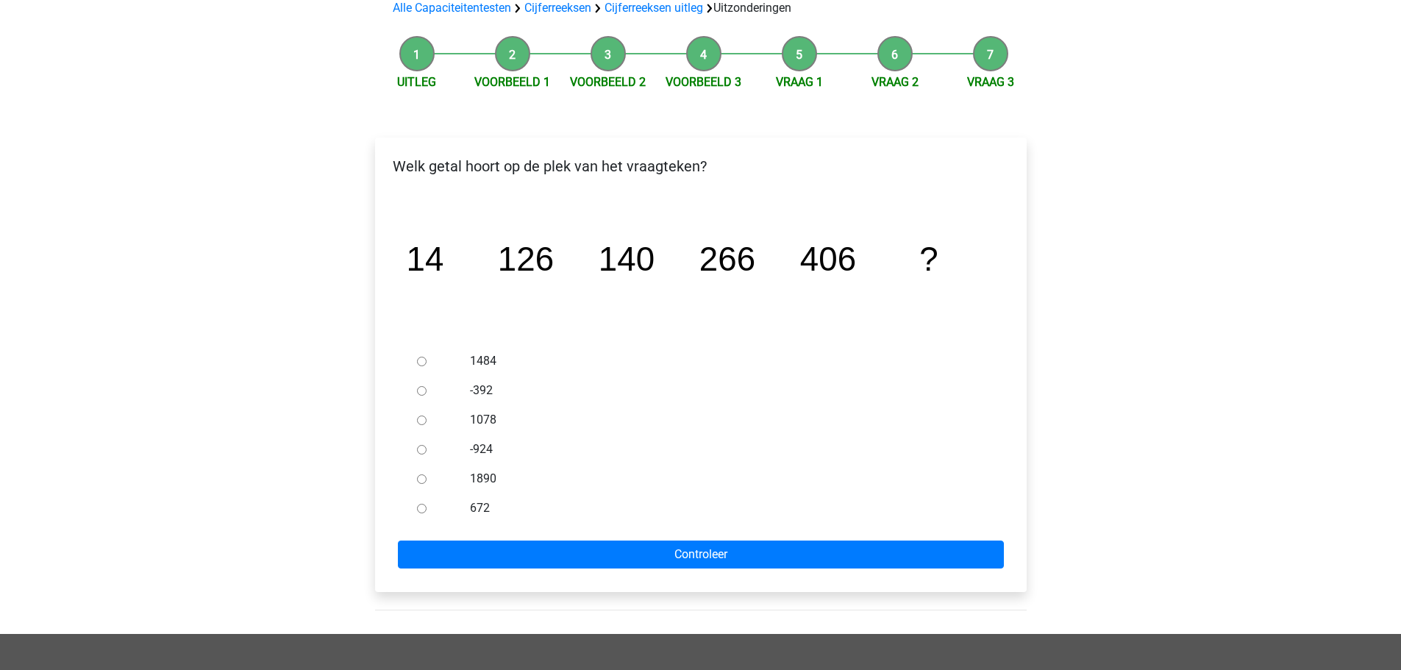
scroll to position [147, 0]
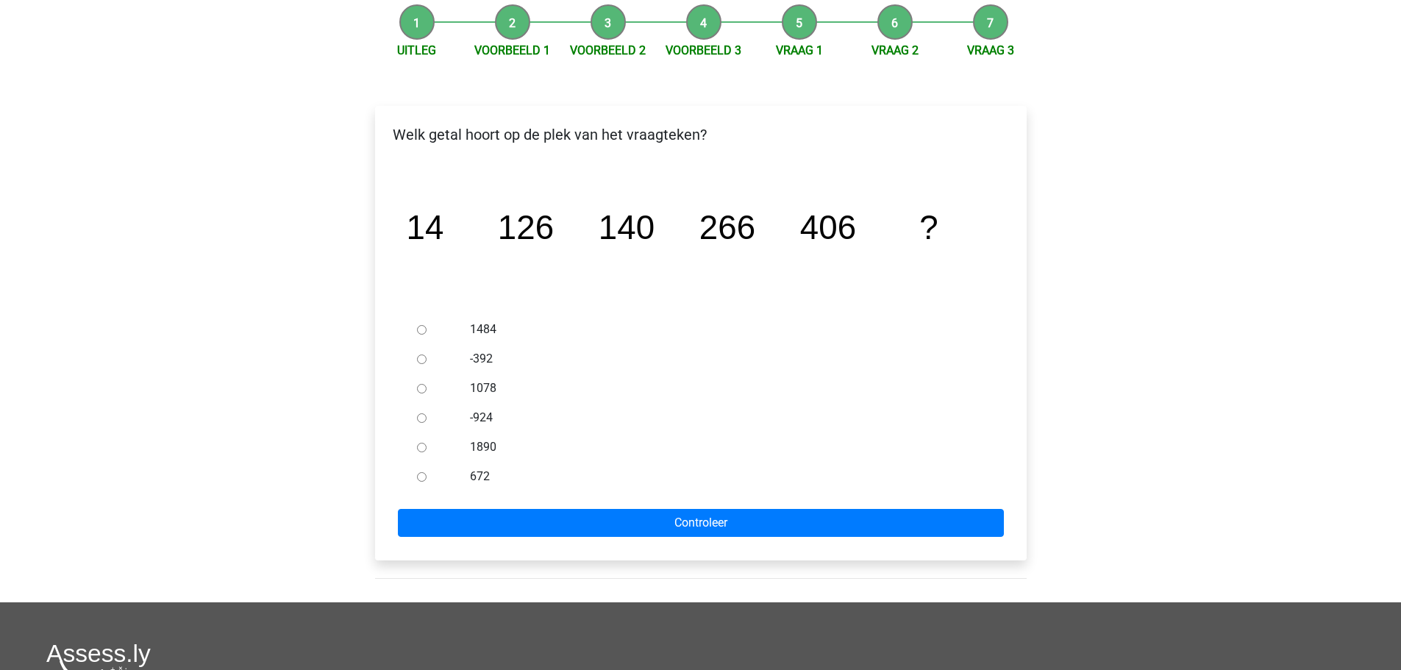
click at [482, 477] on label "672" at bounding box center [724, 477] width 509 height 18
click at [427, 477] on input "672" at bounding box center [422, 477] width 10 height 10
radio input "true"
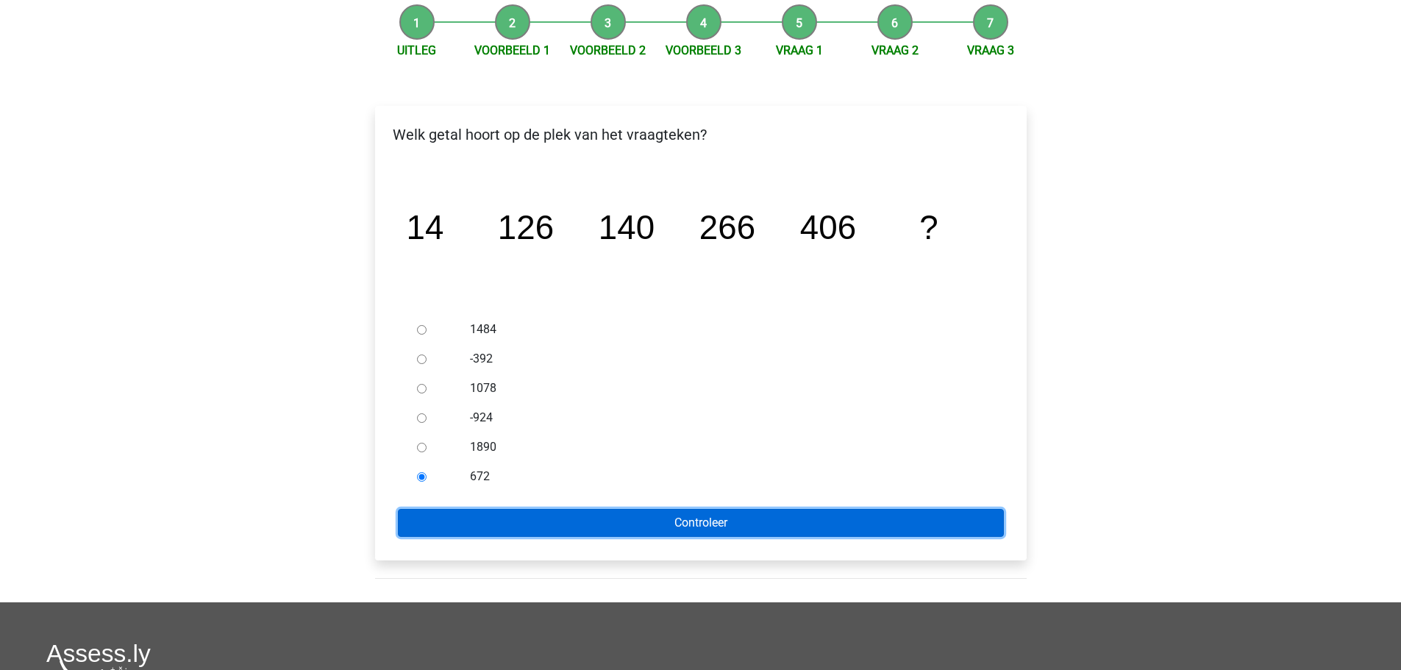
click at [704, 526] on input "Controleer" at bounding box center [701, 523] width 606 height 28
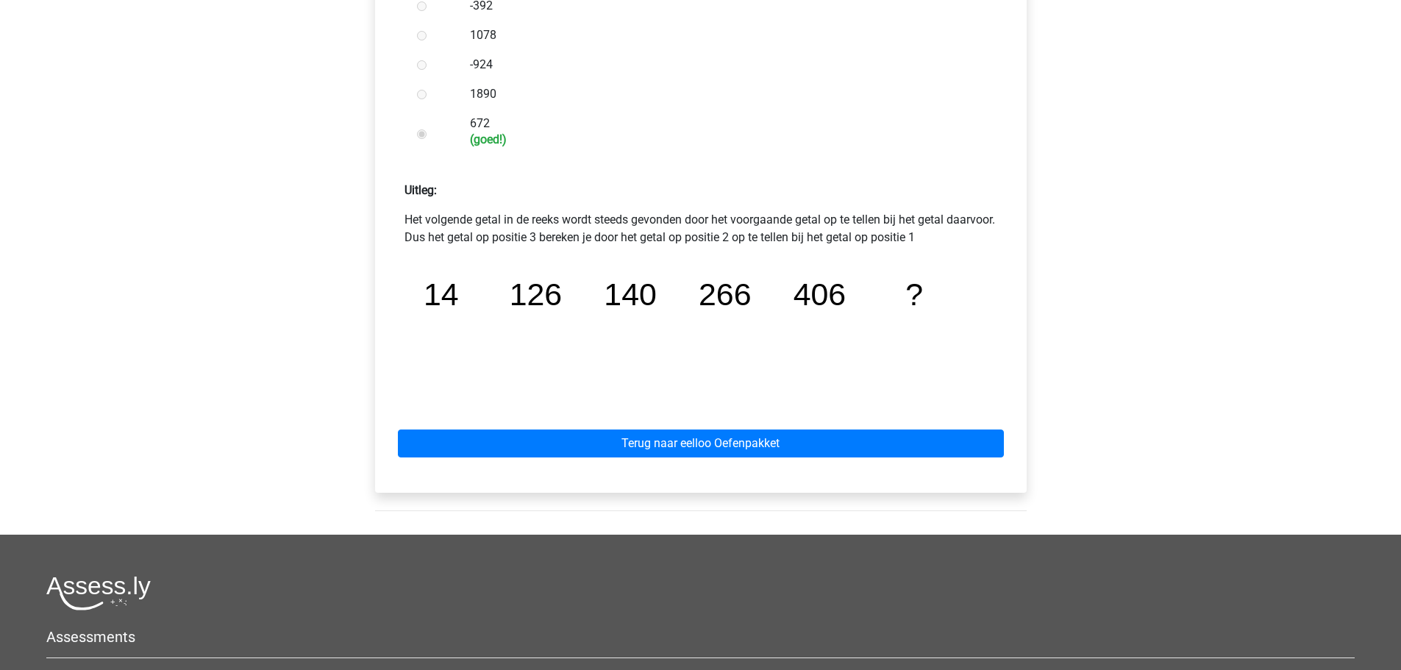
scroll to position [515, 0]
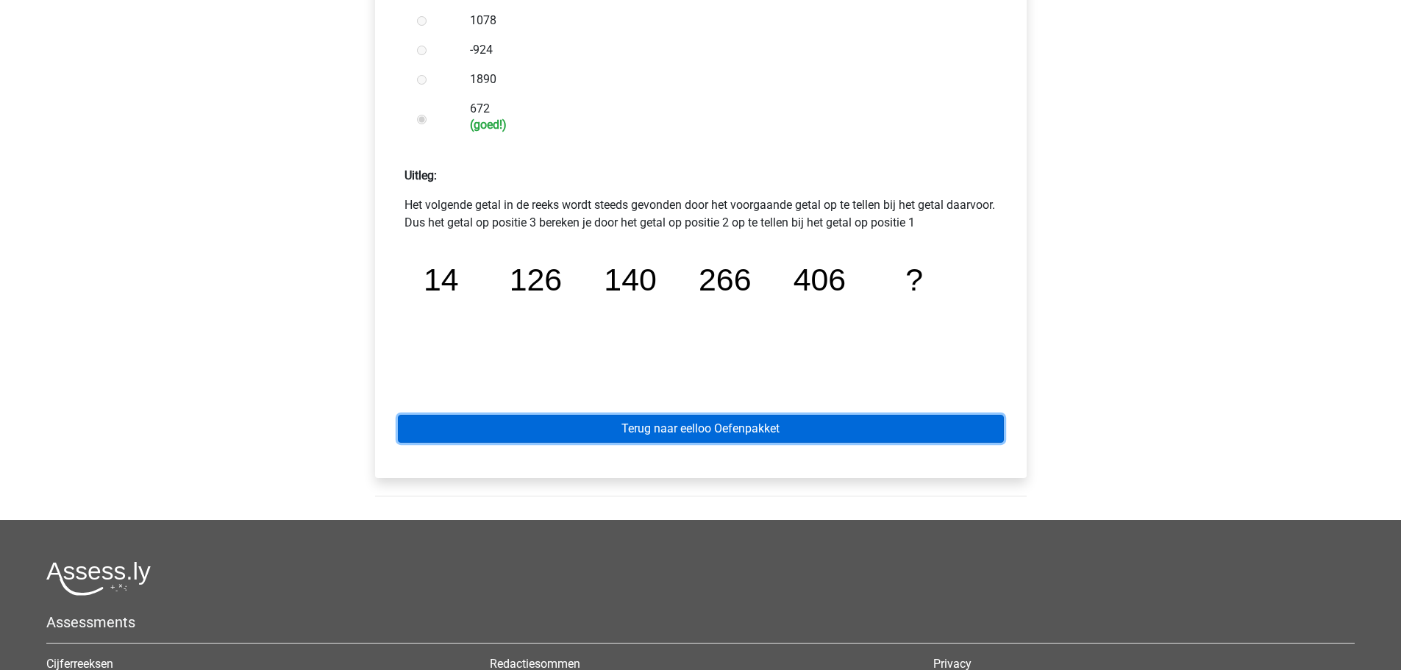
click at [682, 438] on link "Terug naar eelloo Oefenpakket" at bounding box center [701, 429] width 606 height 28
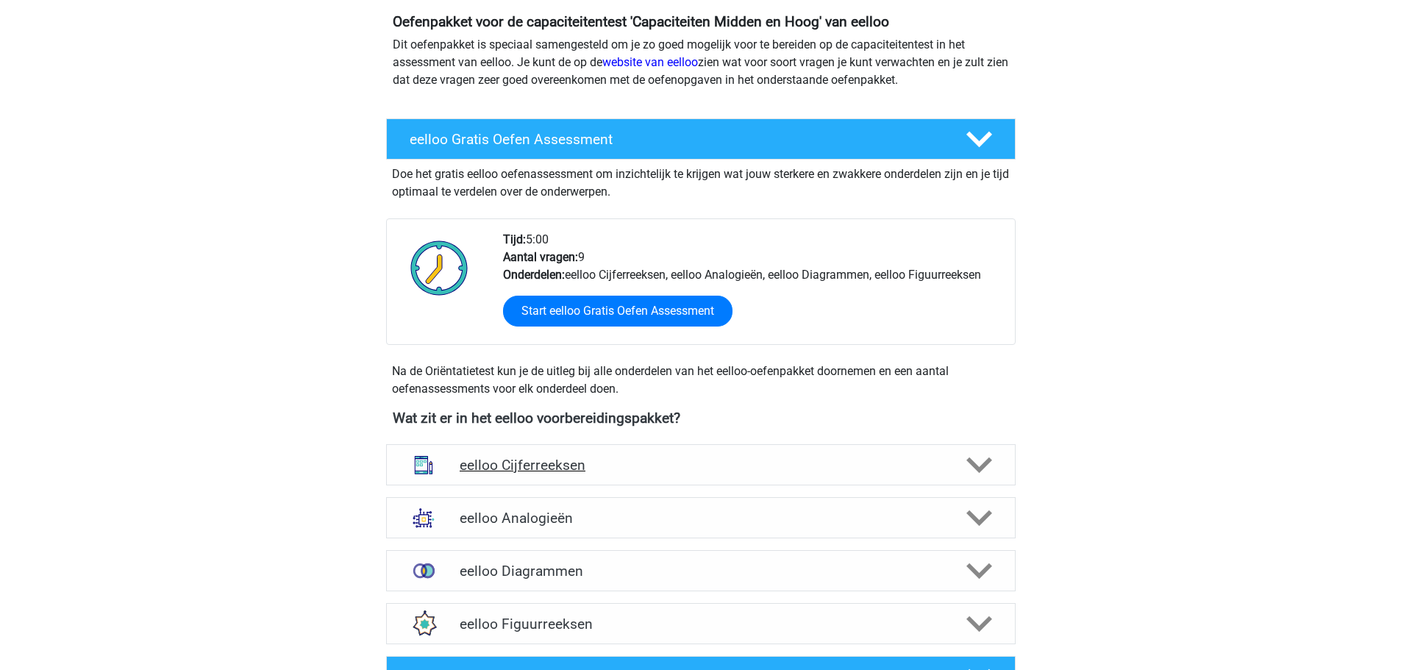
scroll to position [221, 0]
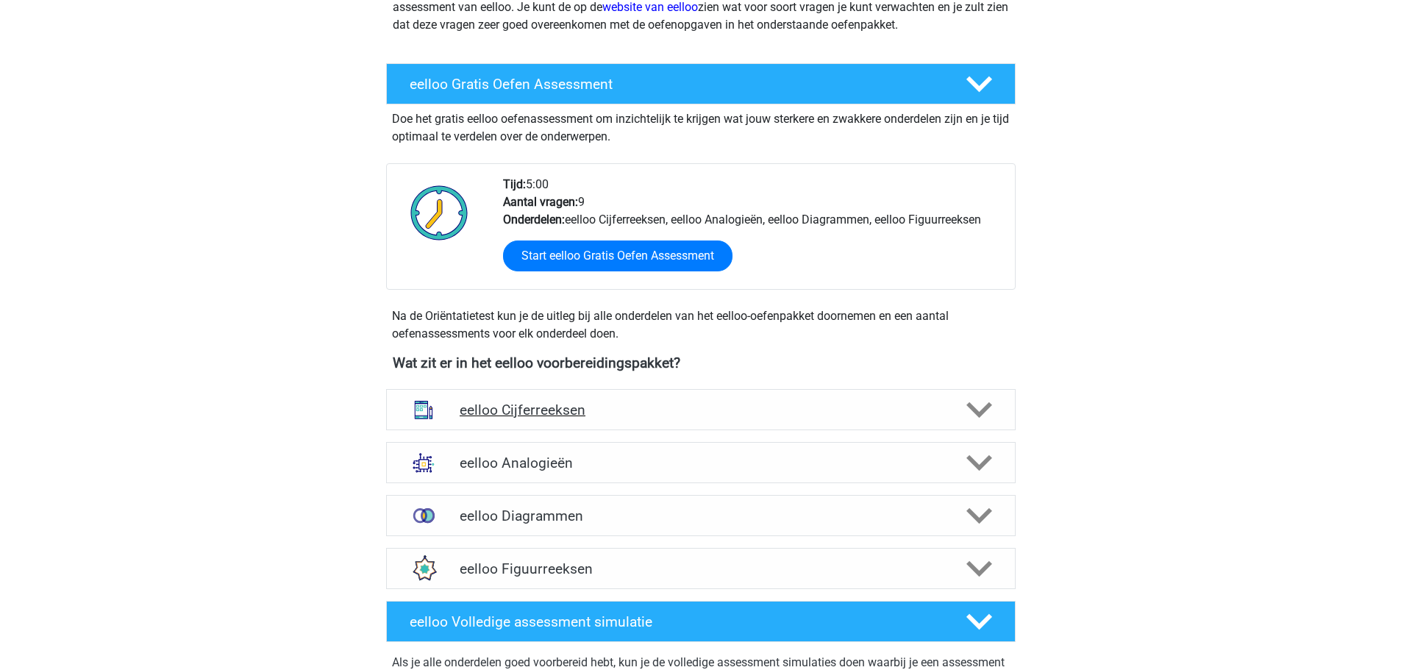
click at [557, 416] on h4 "eelloo Cijferreeksen" at bounding box center [701, 410] width 482 height 17
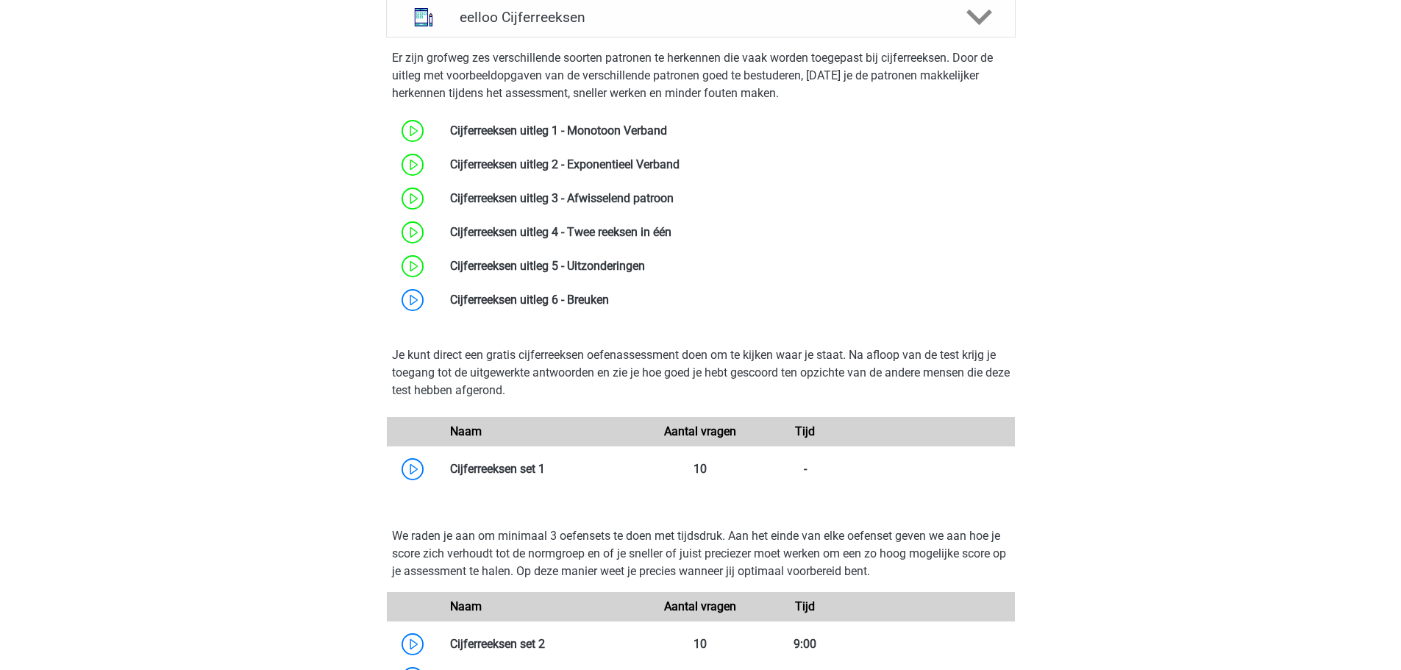
scroll to position [515, 0]
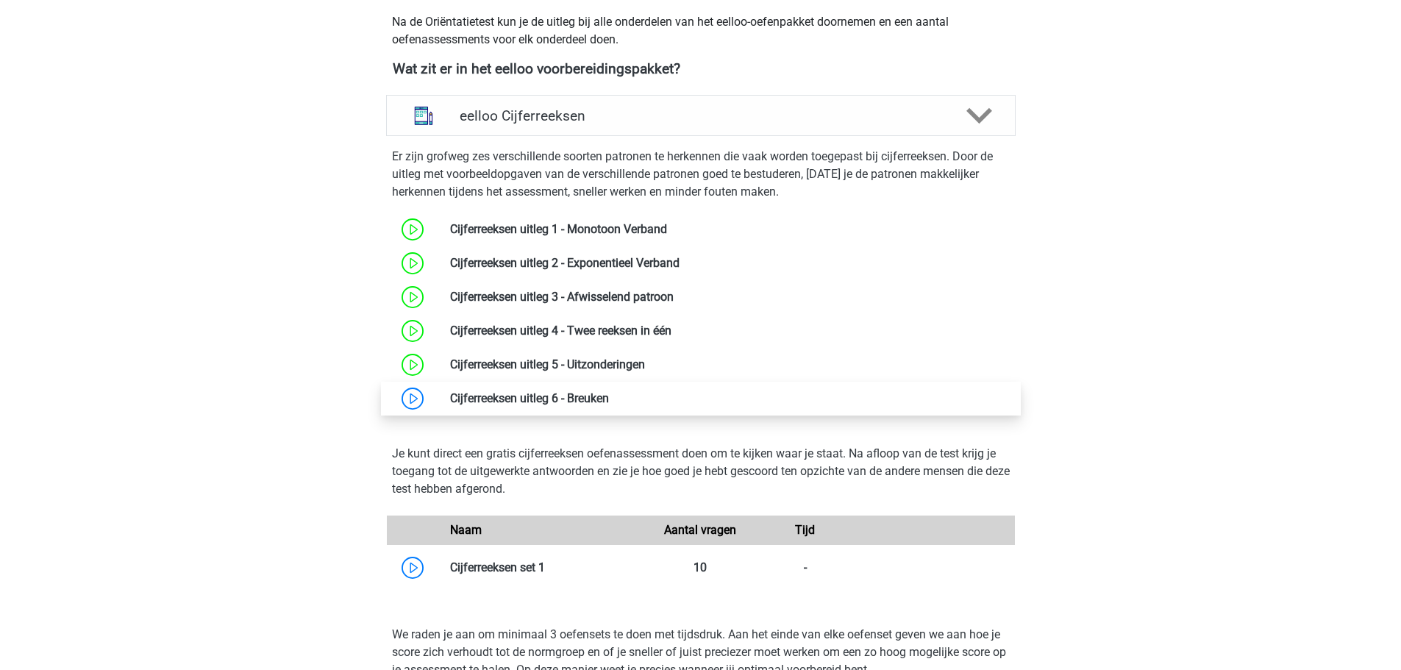
click at [609, 400] on link at bounding box center [609, 398] width 0 height 14
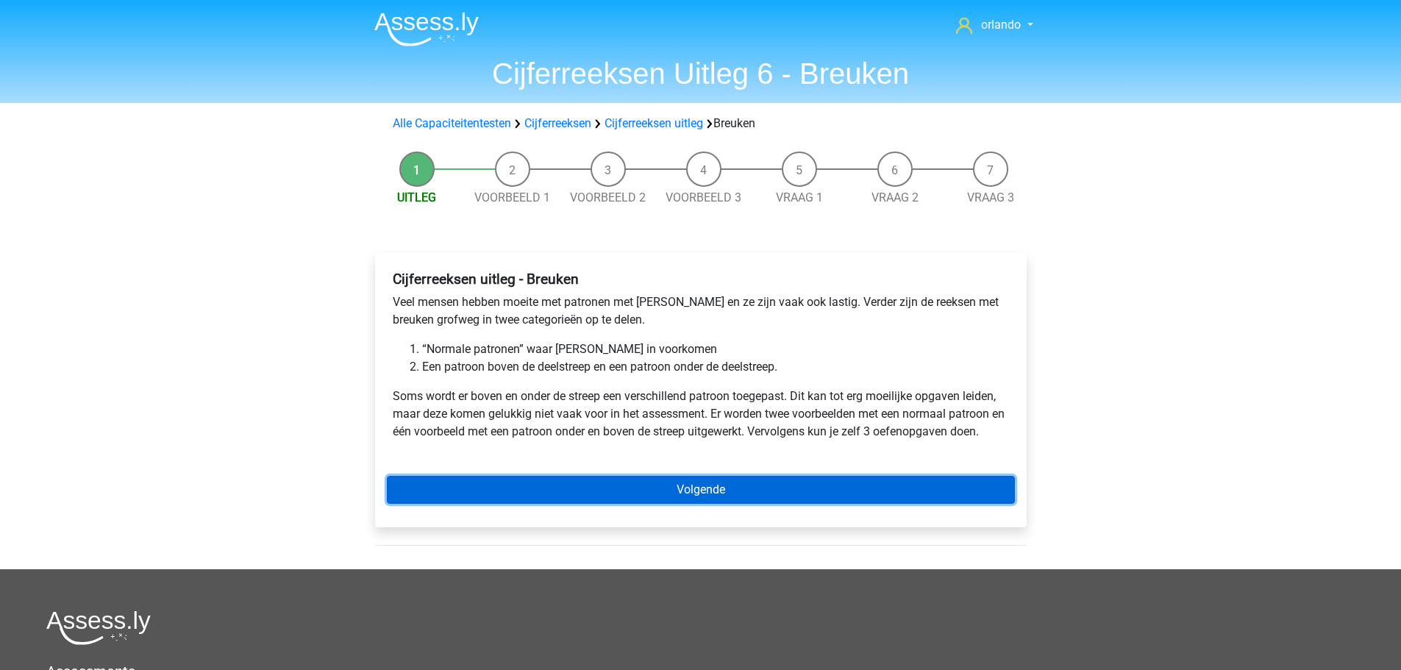
click at [672, 492] on link "Volgende" at bounding box center [701, 490] width 628 height 28
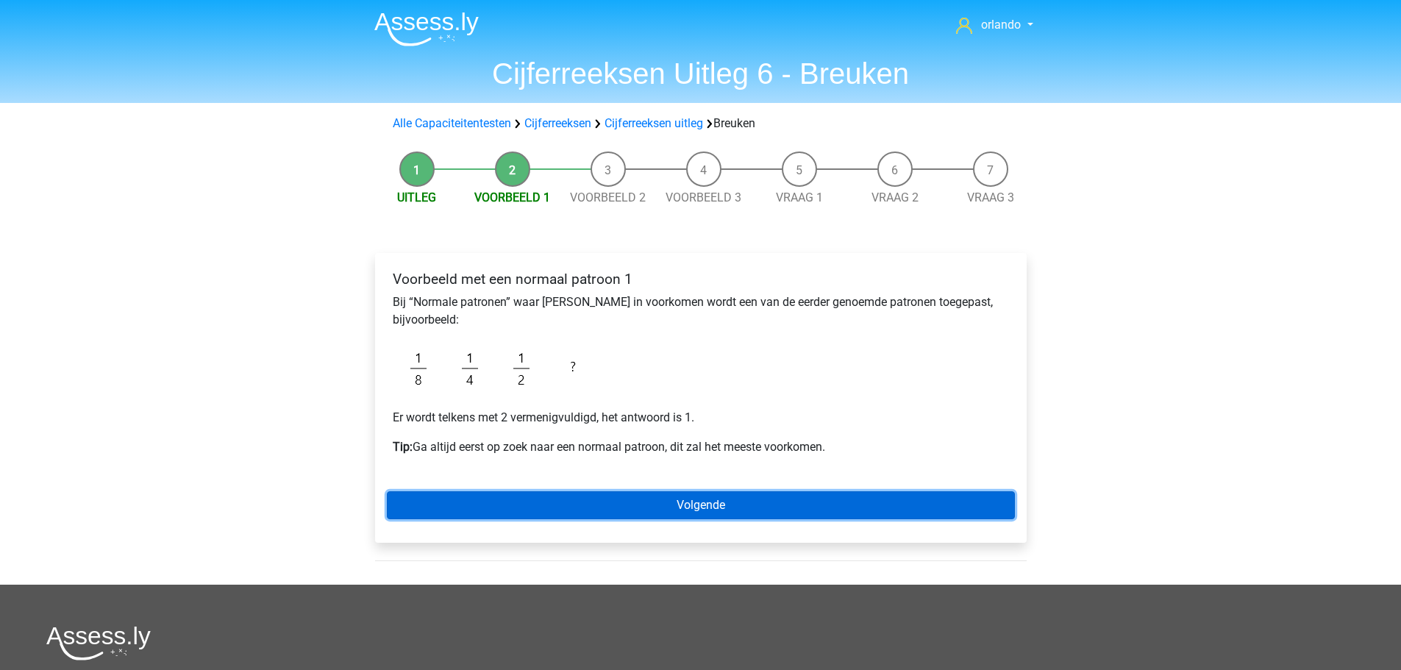
click at [713, 507] on link "Volgende" at bounding box center [701, 505] width 628 height 28
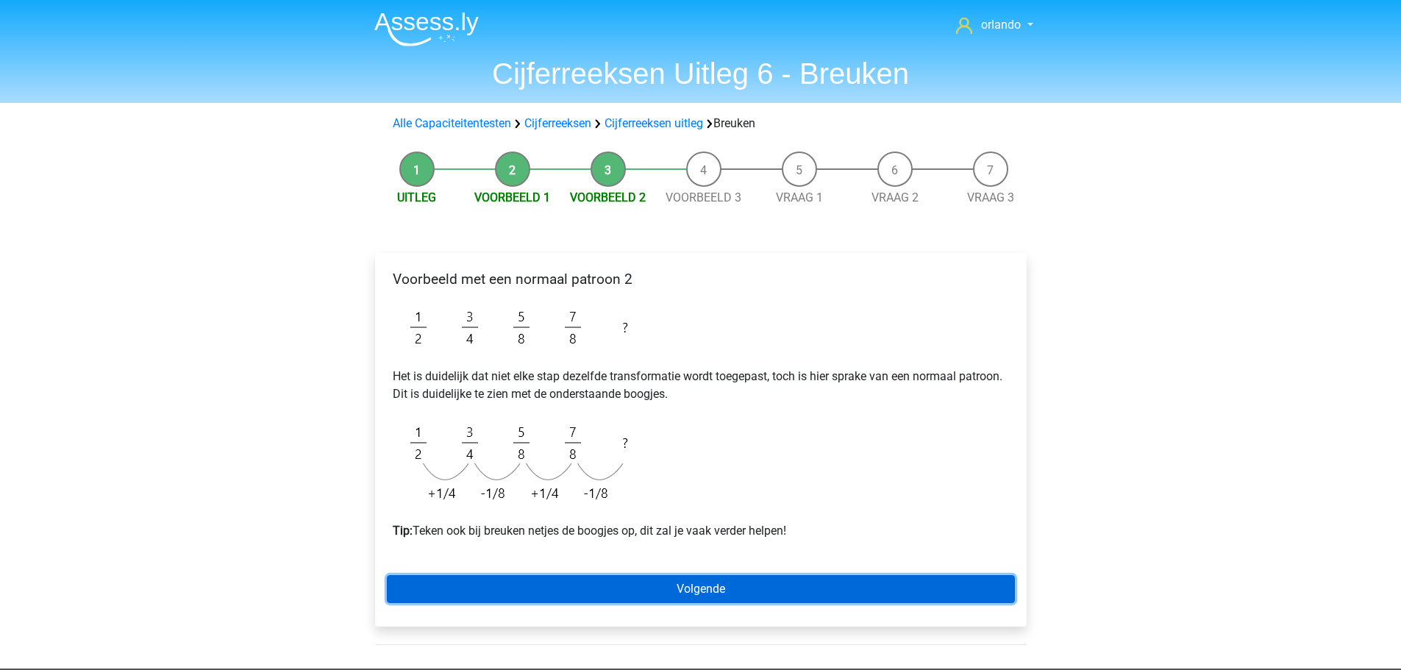
click at [710, 590] on link "Volgende" at bounding box center [701, 589] width 628 height 28
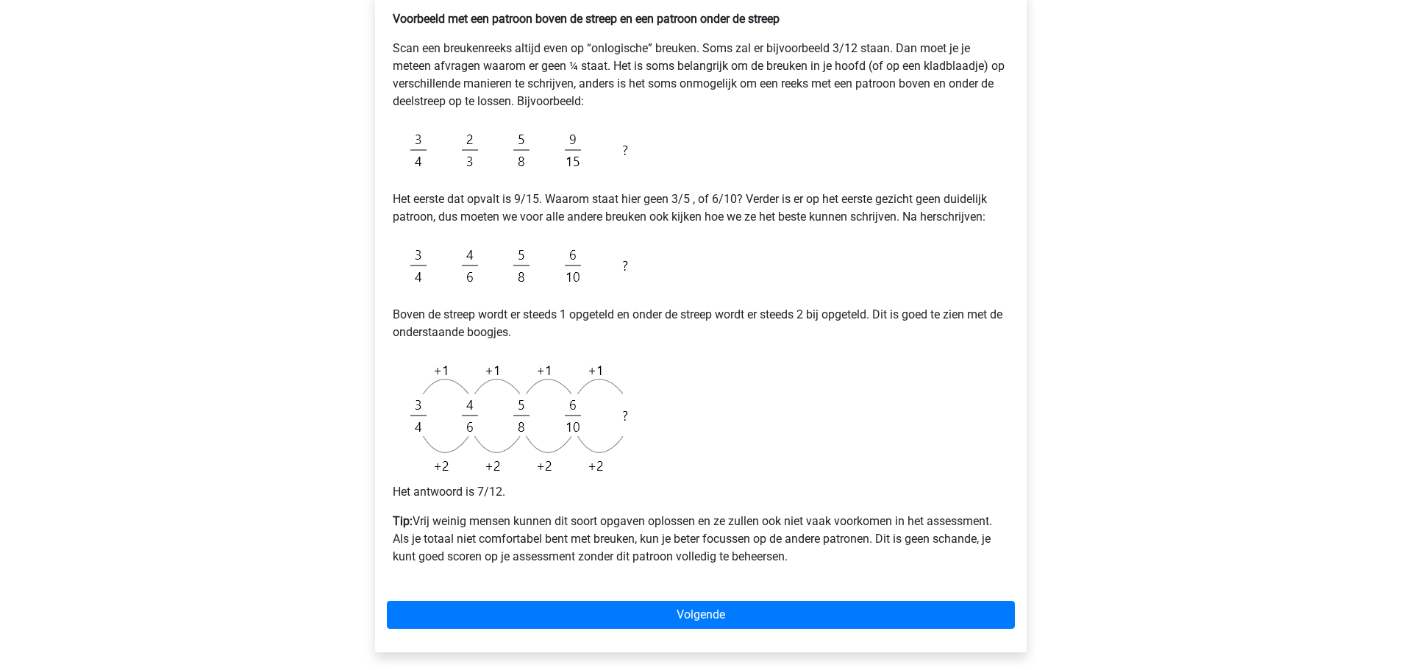
scroll to position [294, 0]
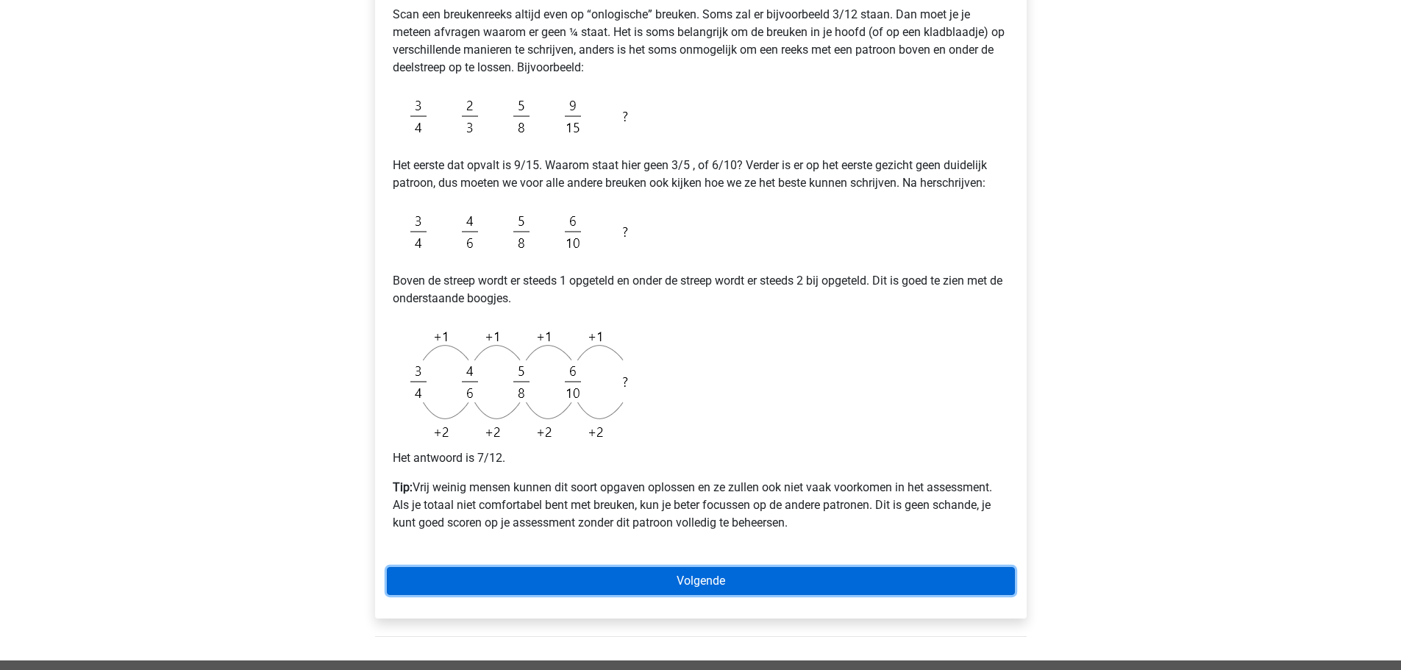
click at [714, 577] on link "Volgende" at bounding box center [701, 581] width 628 height 28
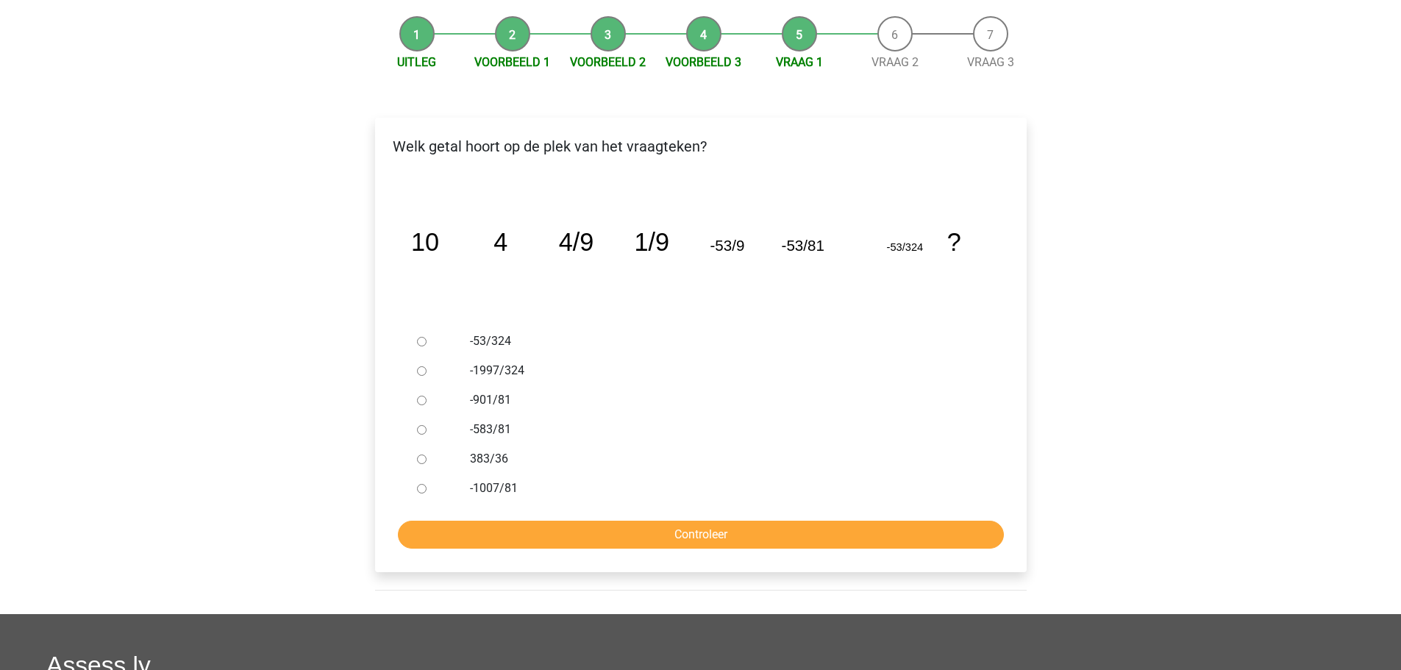
scroll to position [147, 0]
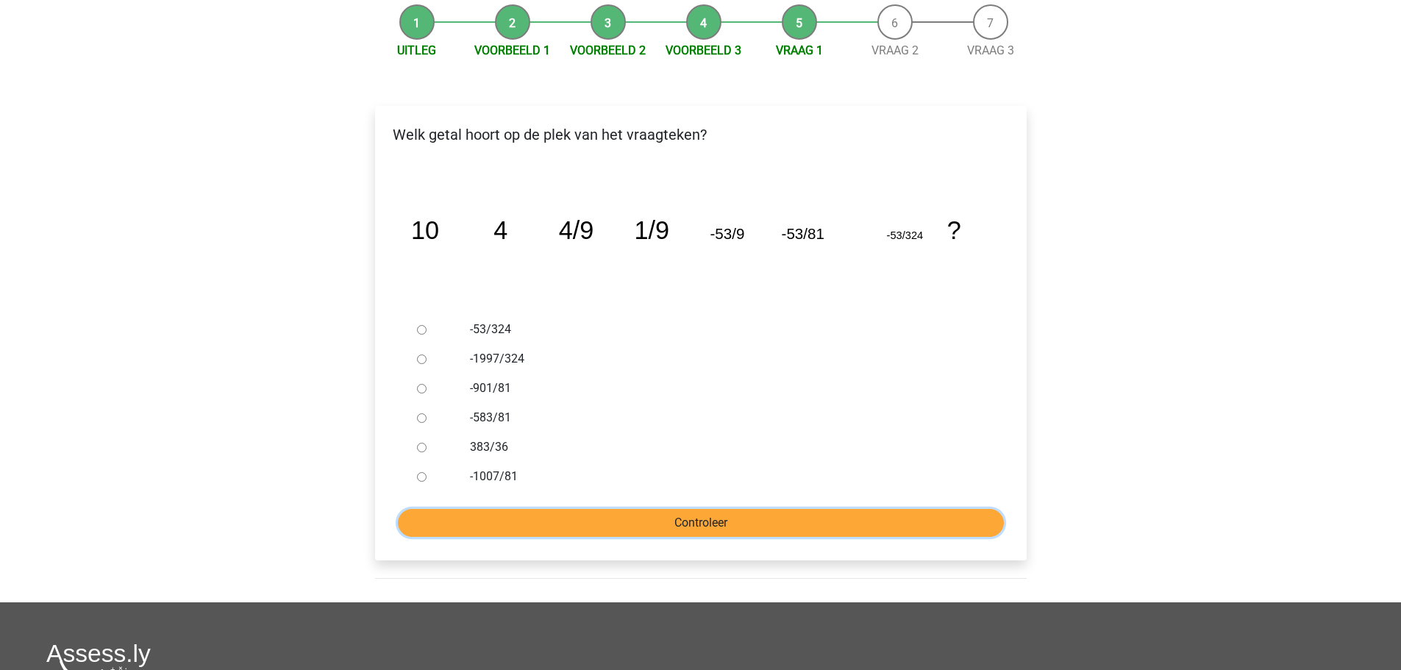
click at [710, 527] on input "Controleer" at bounding box center [701, 523] width 606 height 28
click at [423, 393] on input "-901/81" at bounding box center [422, 389] width 10 height 10
radio input "true"
click at [709, 526] on input "Controleer" at bounding box center [701, 523] width 606 height 28
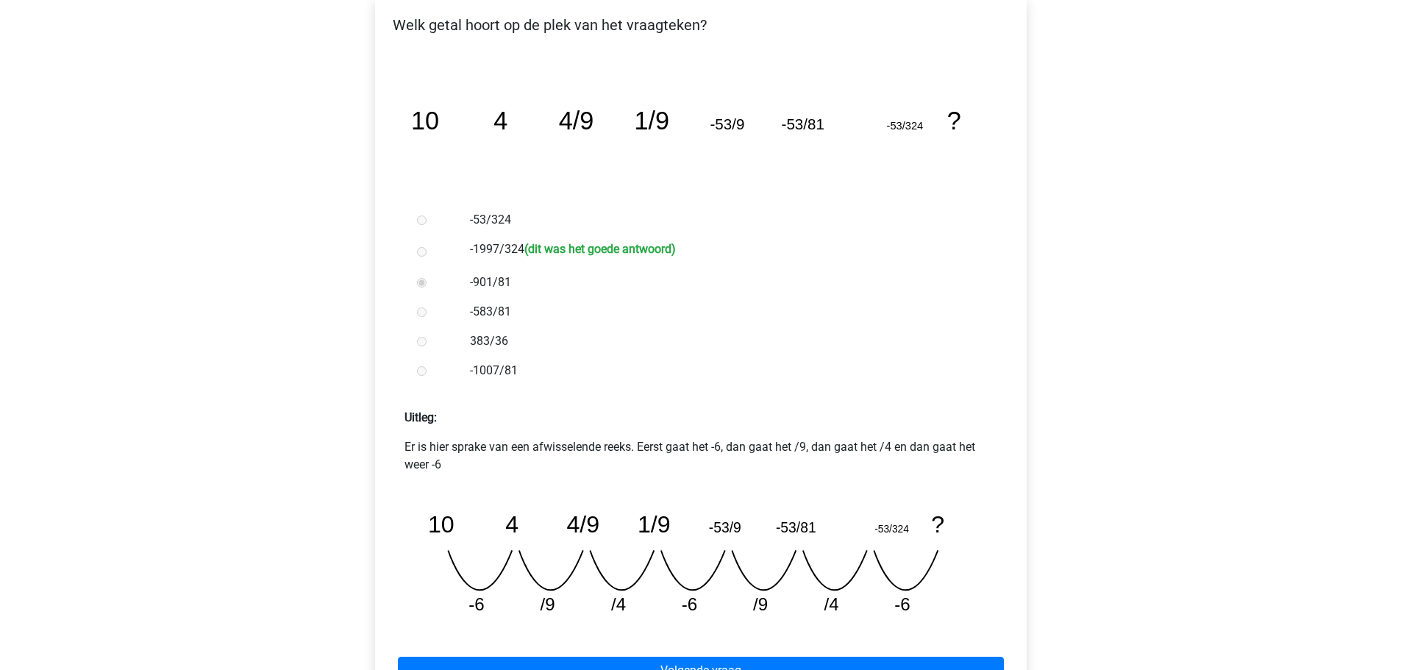
scroll to position [294, 0]
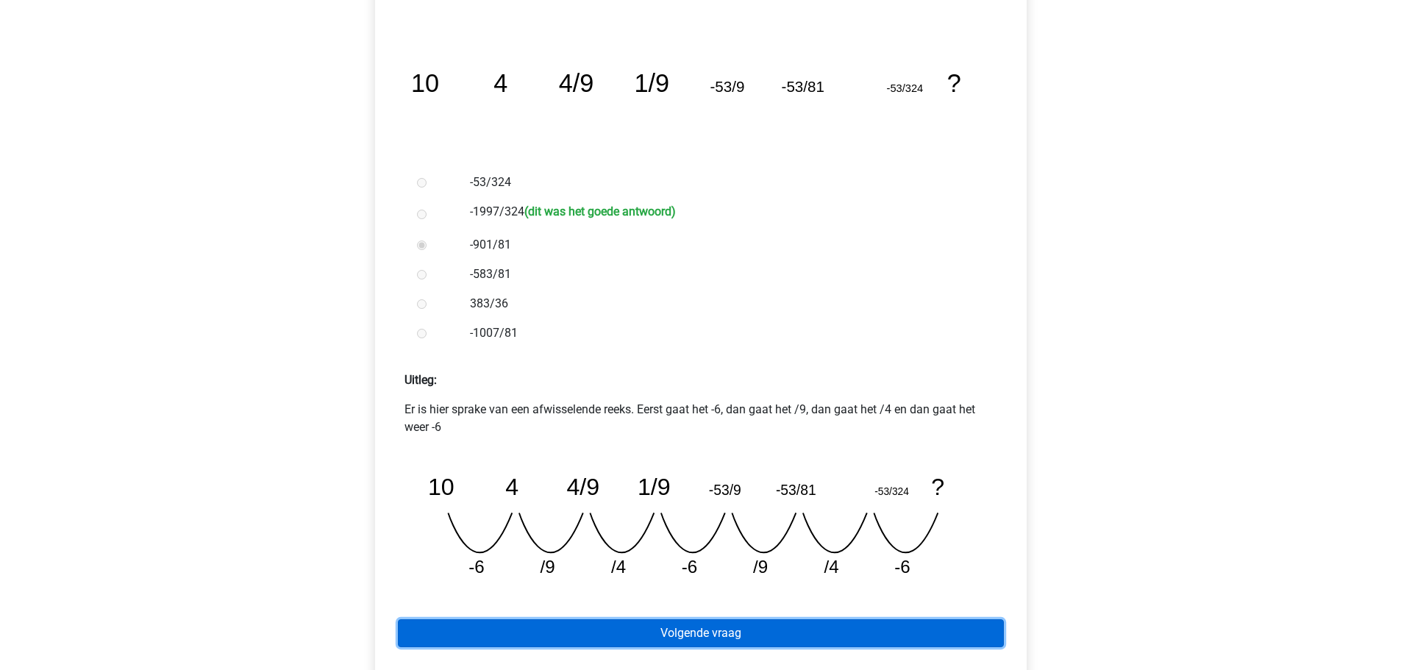
click at [696, 636] on link "Volgende vraag" at bounding box center [701, 633] width 606 height 28
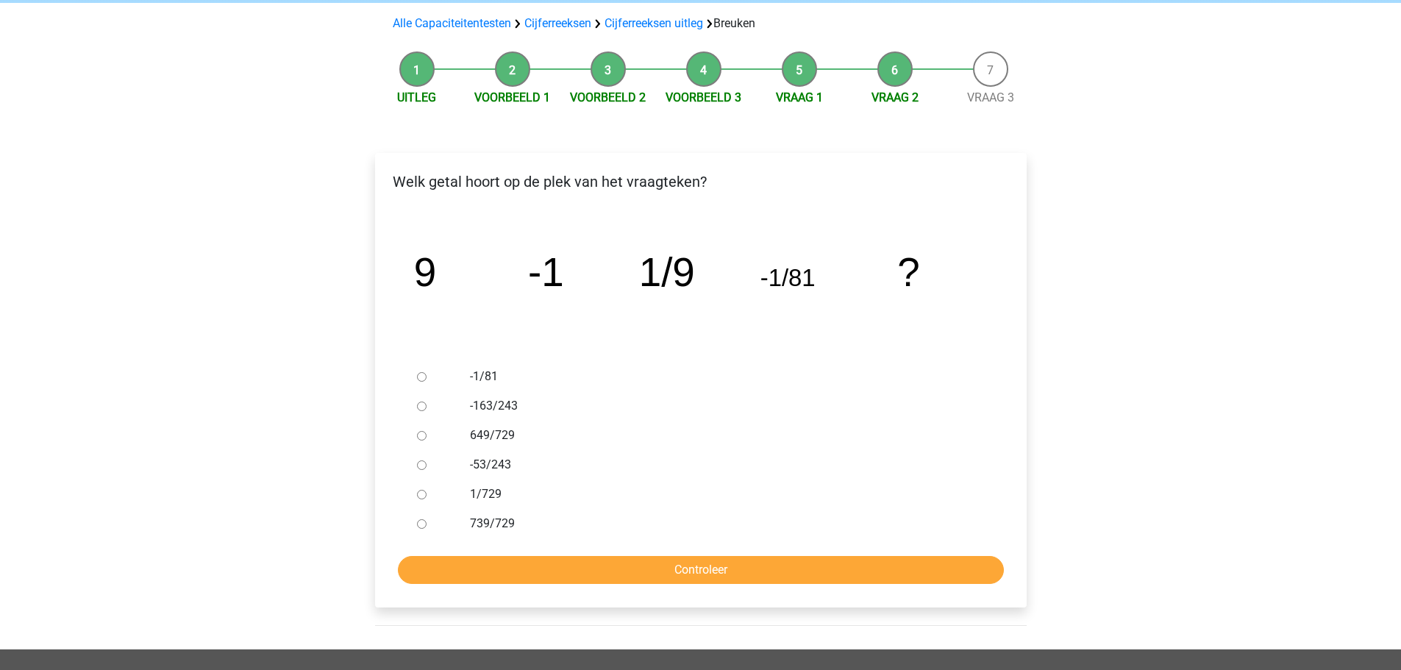
scroll to position [147, 0]
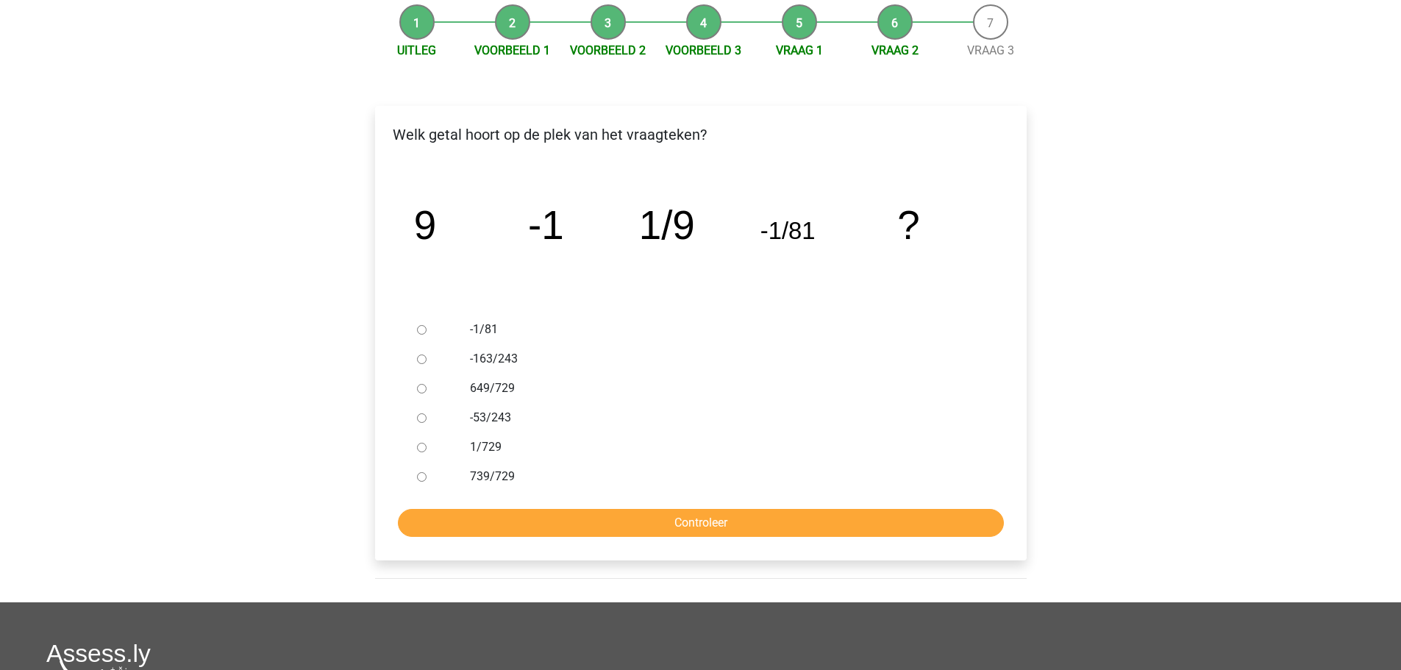
click at [425, 452] on input "1/729" at bounding box center [422, 448] width 10 height 10
radio input "true"
click at [710, 533] on input "Controleer" at bounding box center [701, 523] width 606 height 28
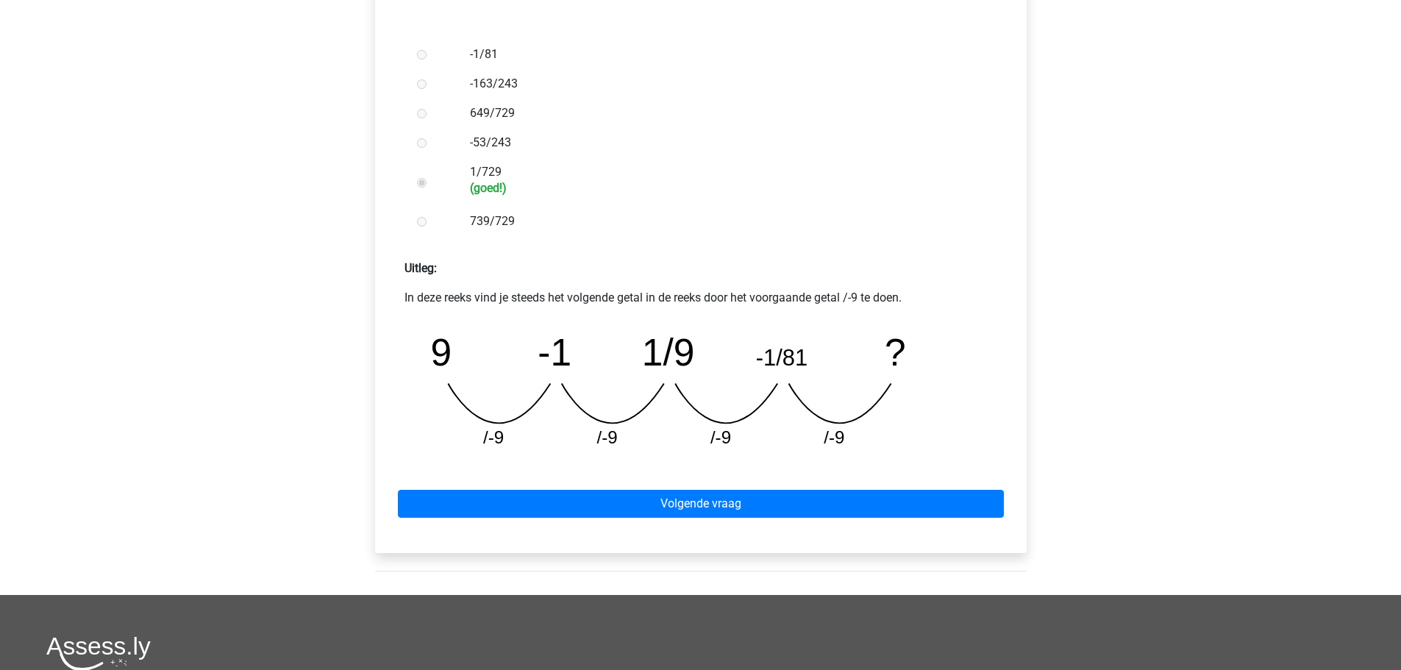
scroll to position [441, 0]
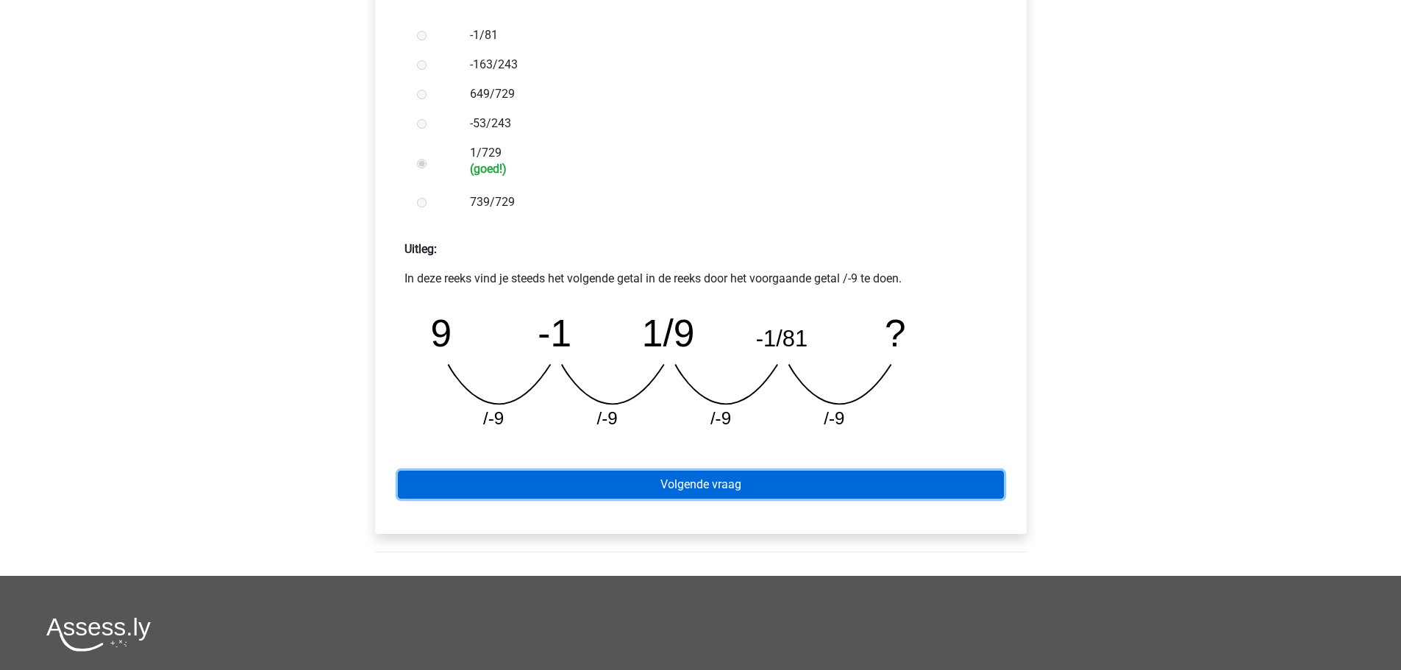
click at [716, 485] on link "Volgende vraag" at bounding box center [701, 485] width 606 height 28
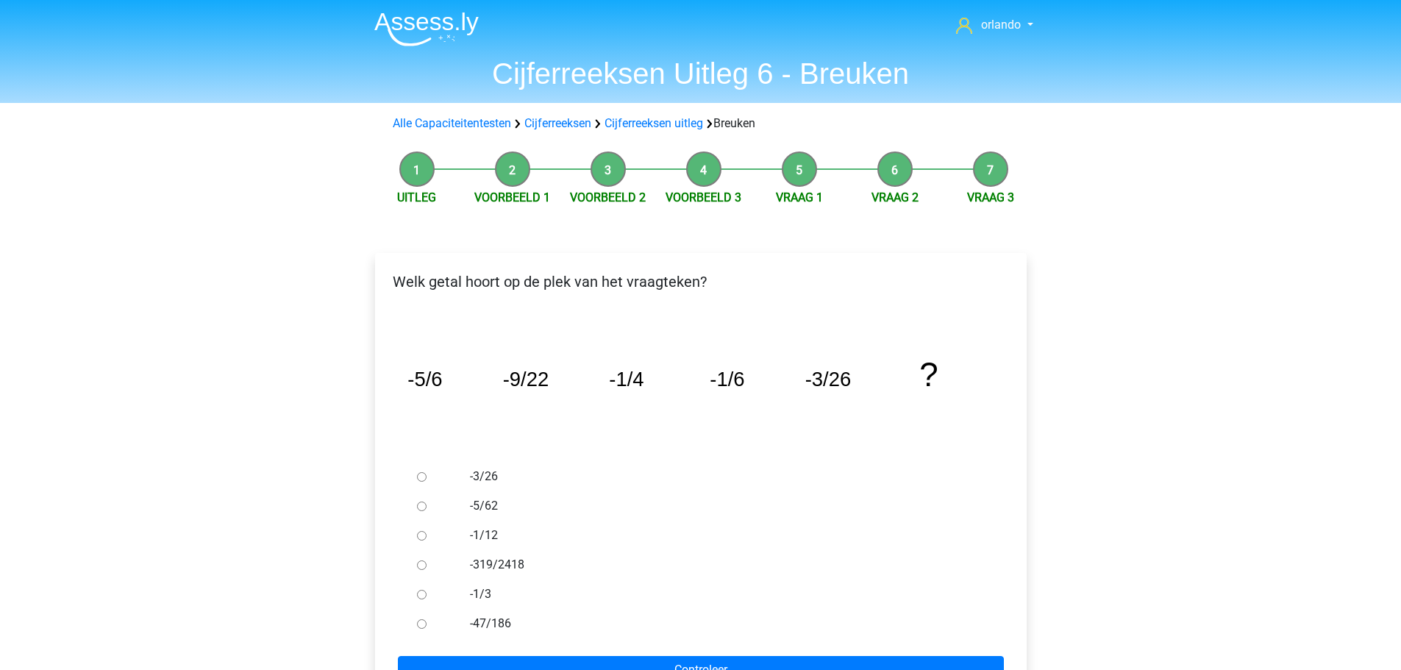
click at [425, 629] on div at bounding box center [435, 623] width 49 height 29
click at [420, 622] on input "-47/186" at bounding box center [422, 624] width 10 height 10
radio input "true"
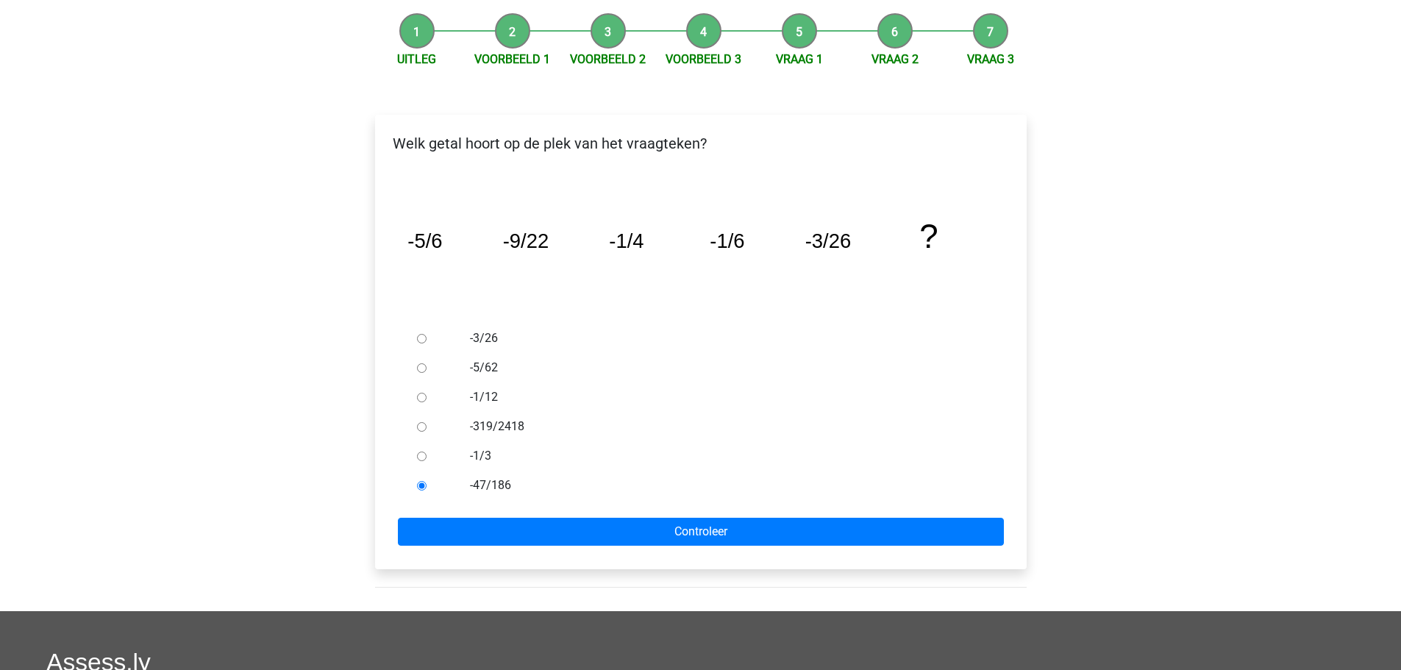
scroll to position [147, 0]
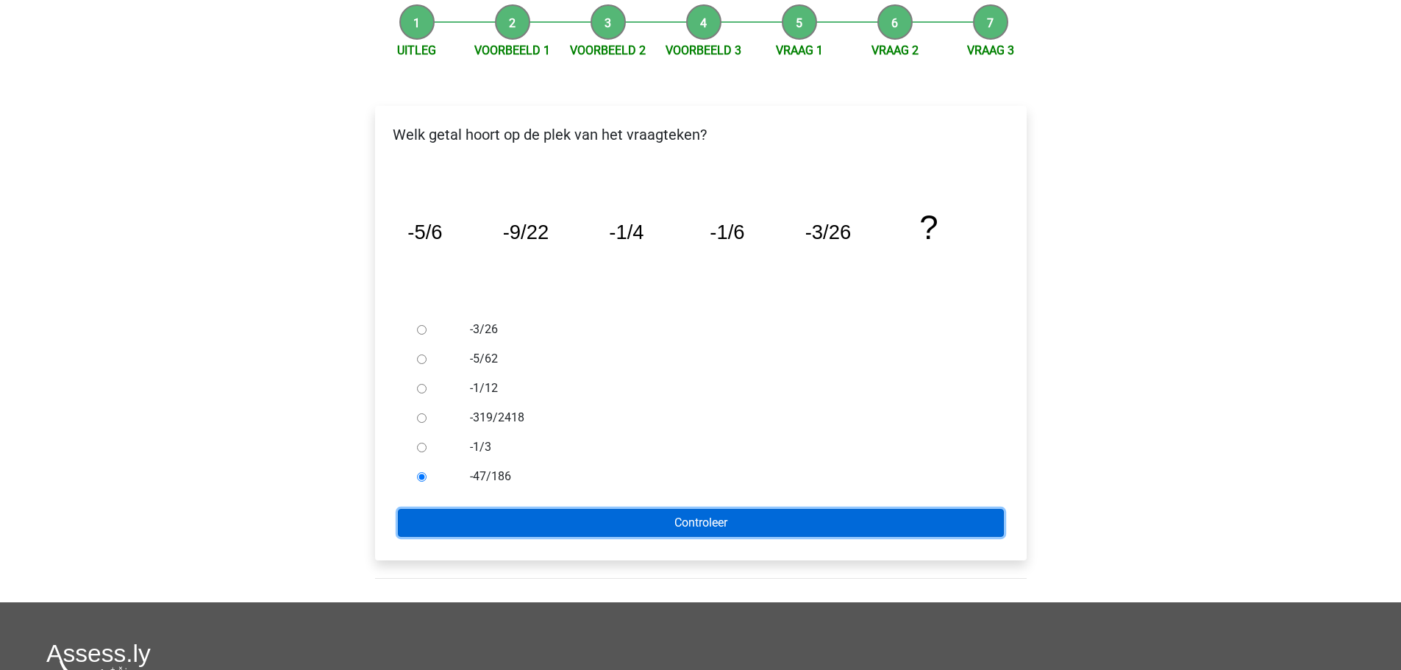
click at [711, 518] on input "Controleer" at bounding box center [701, 523] width 606 height 28
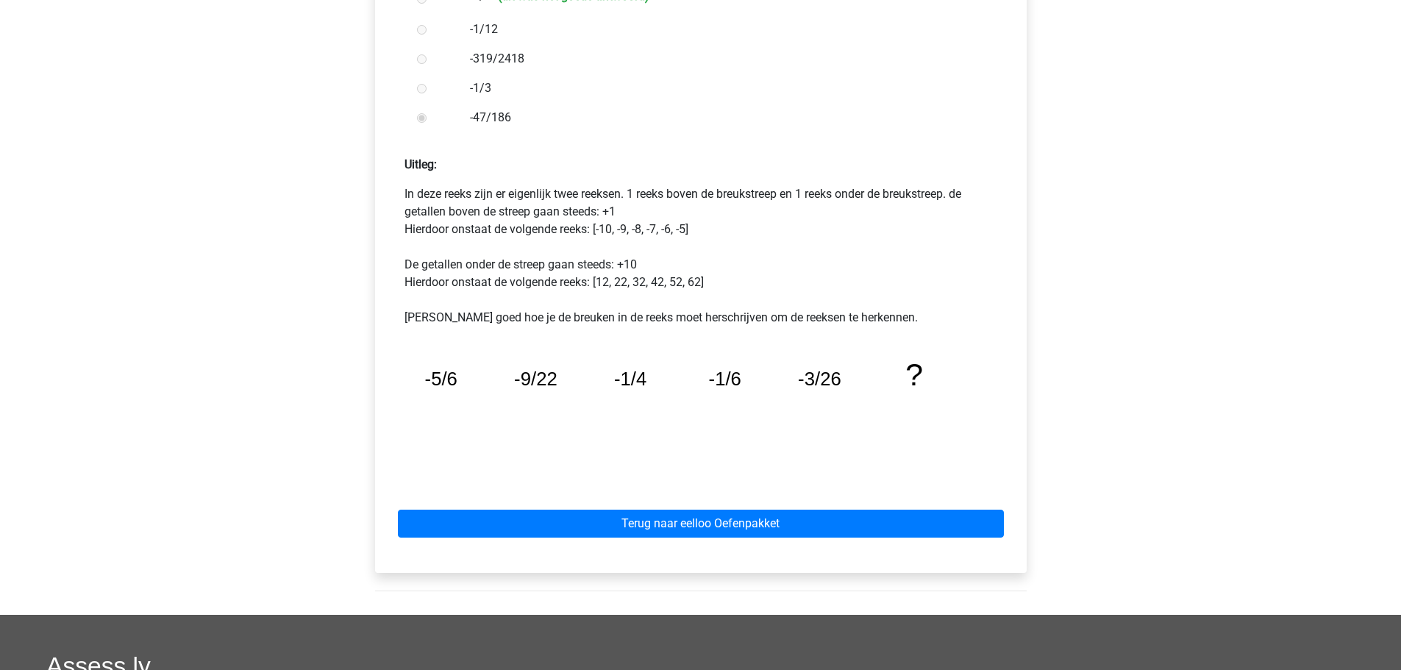
scroll to position [515, 0]
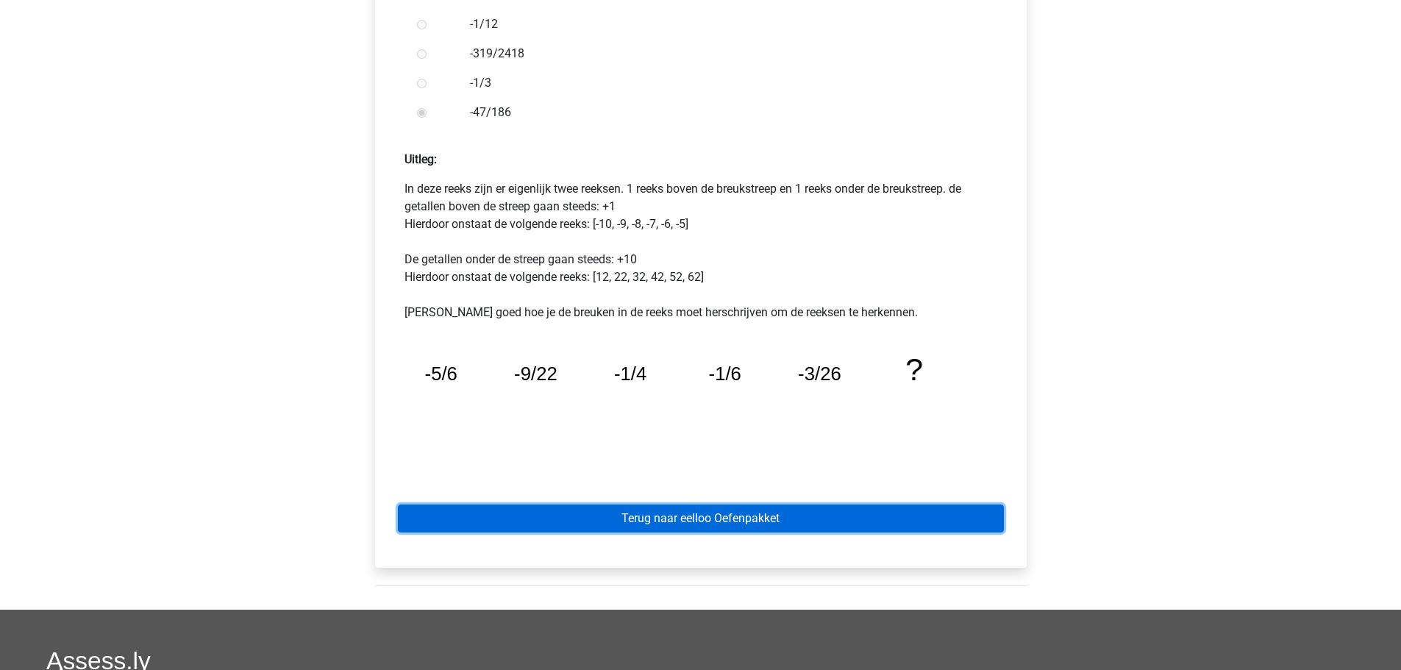
click at [705, 523] on link "Terug naar eelloo Oefenpakket" at bounding box center [701, 518] width 606 height 28
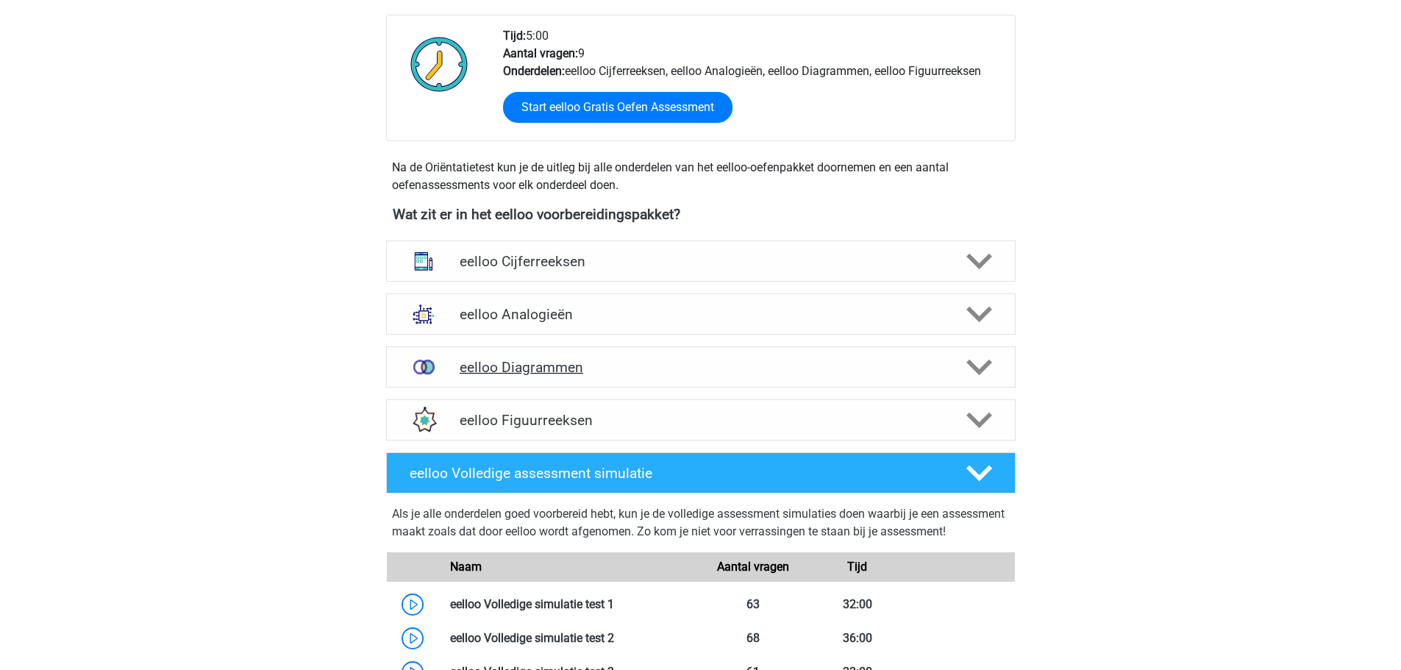
scroll to position [368, 0]
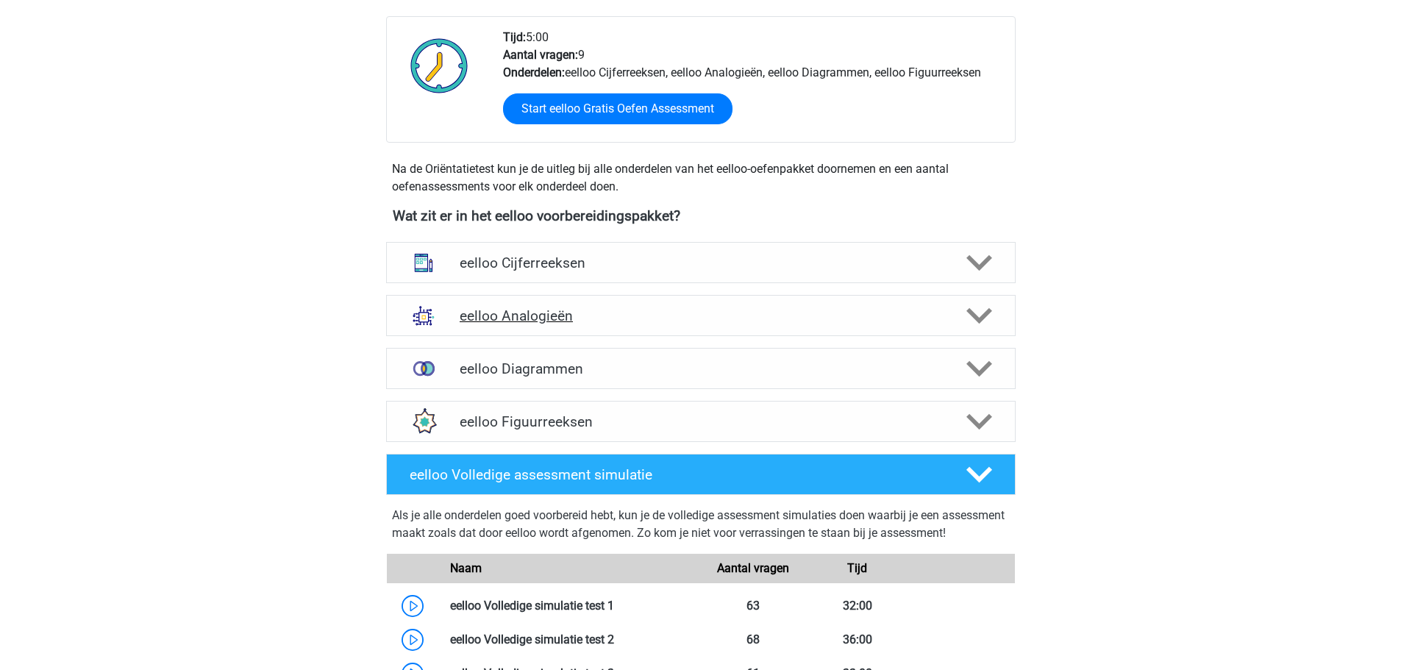
click at [523, 314] on h4 "eelloo Analogieën" at bounding box center [701, 315] width 482 height 17
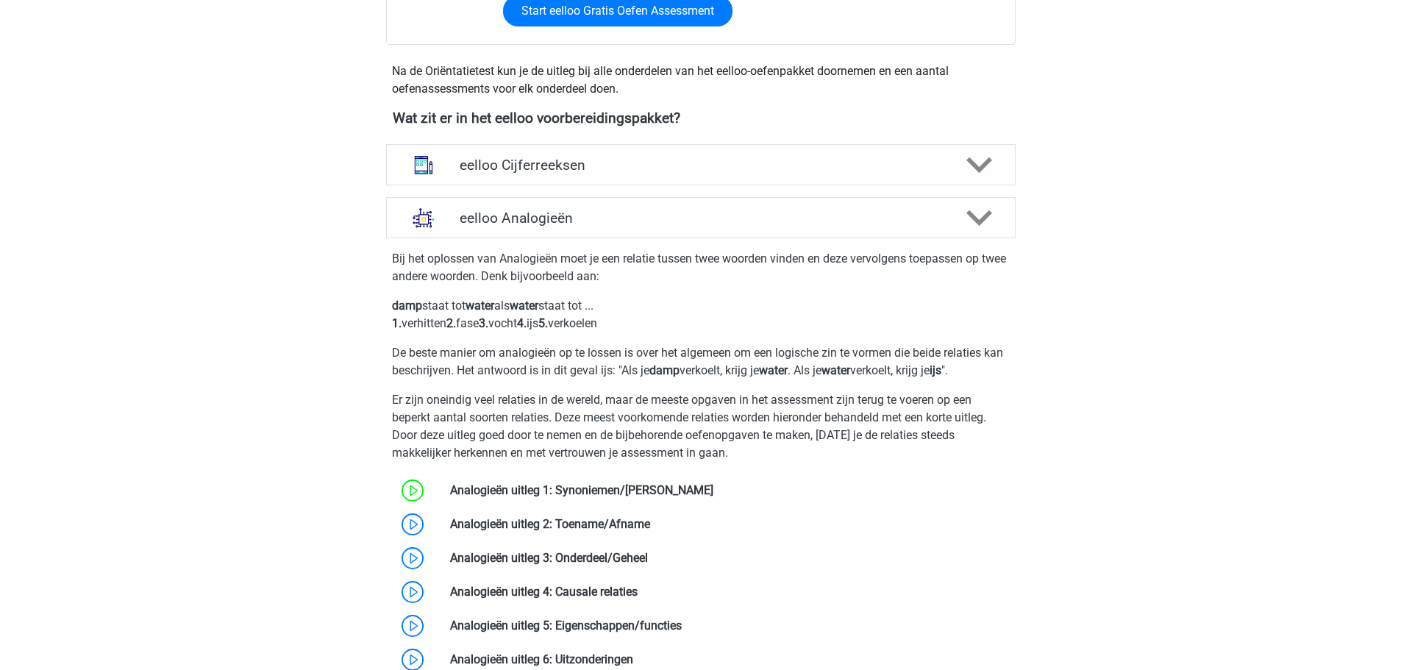
scroll to position [515, 0]
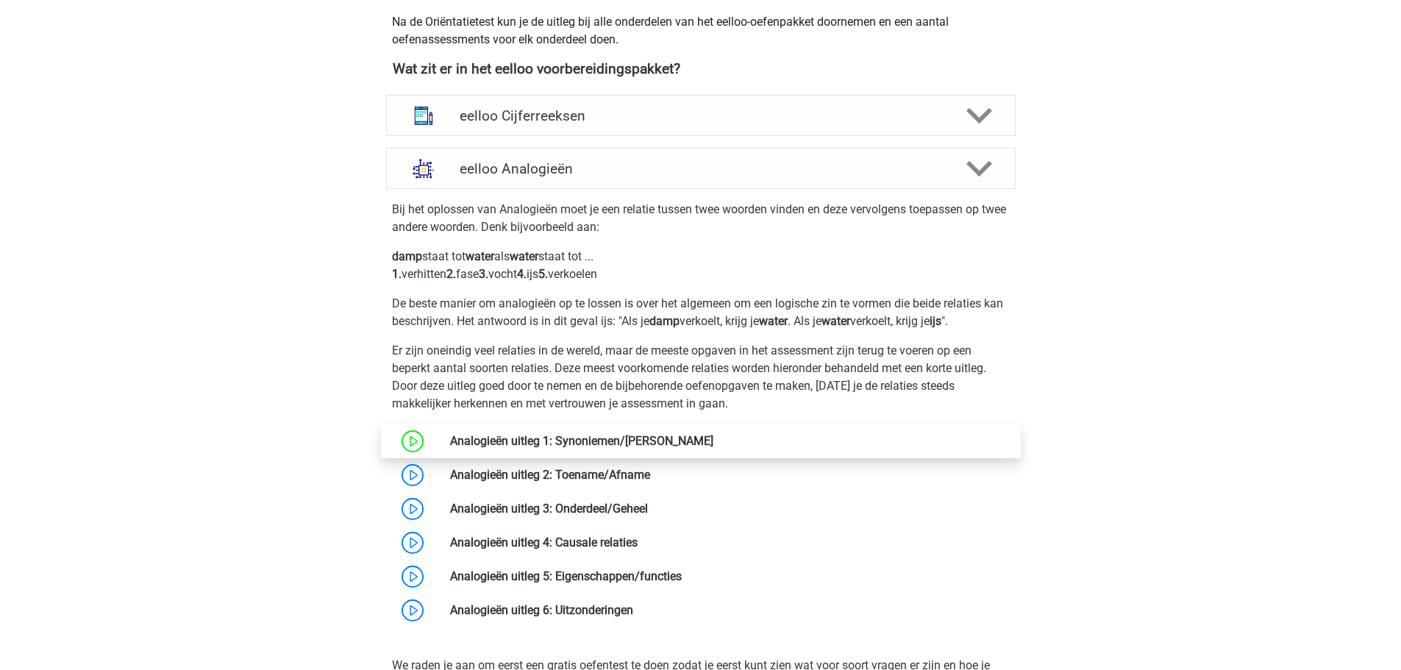
click at [713, 444] on link at bounding box center [713, 441] width 0 height 14
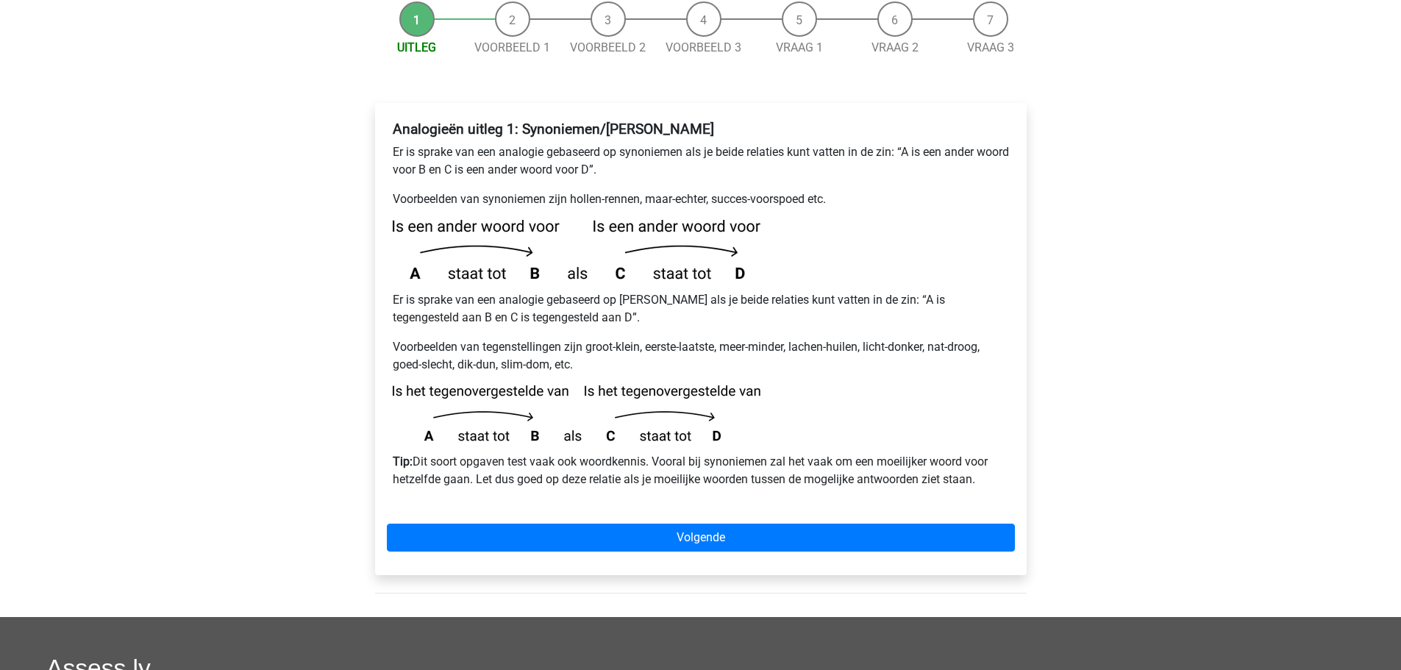
scroll to position [221, 0]
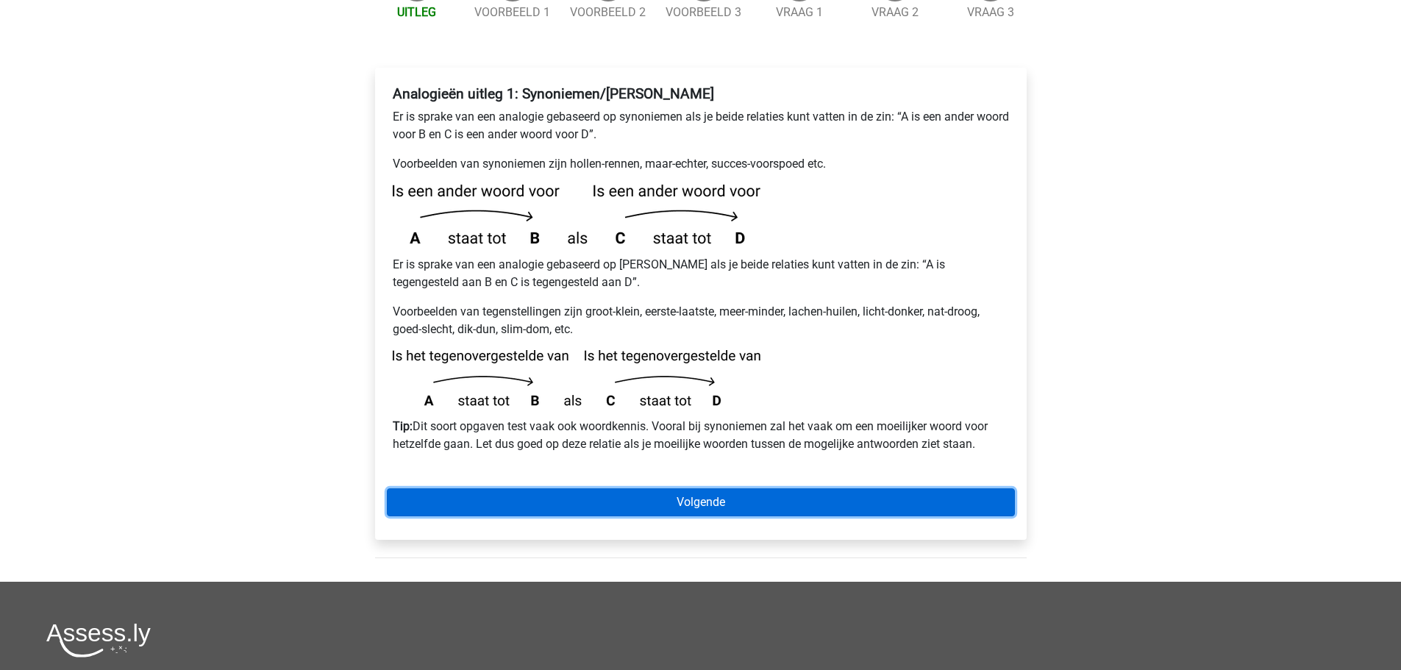
click at [706, 488] on link "Volgende" at bounding box center [701, 502] width 628 height 28
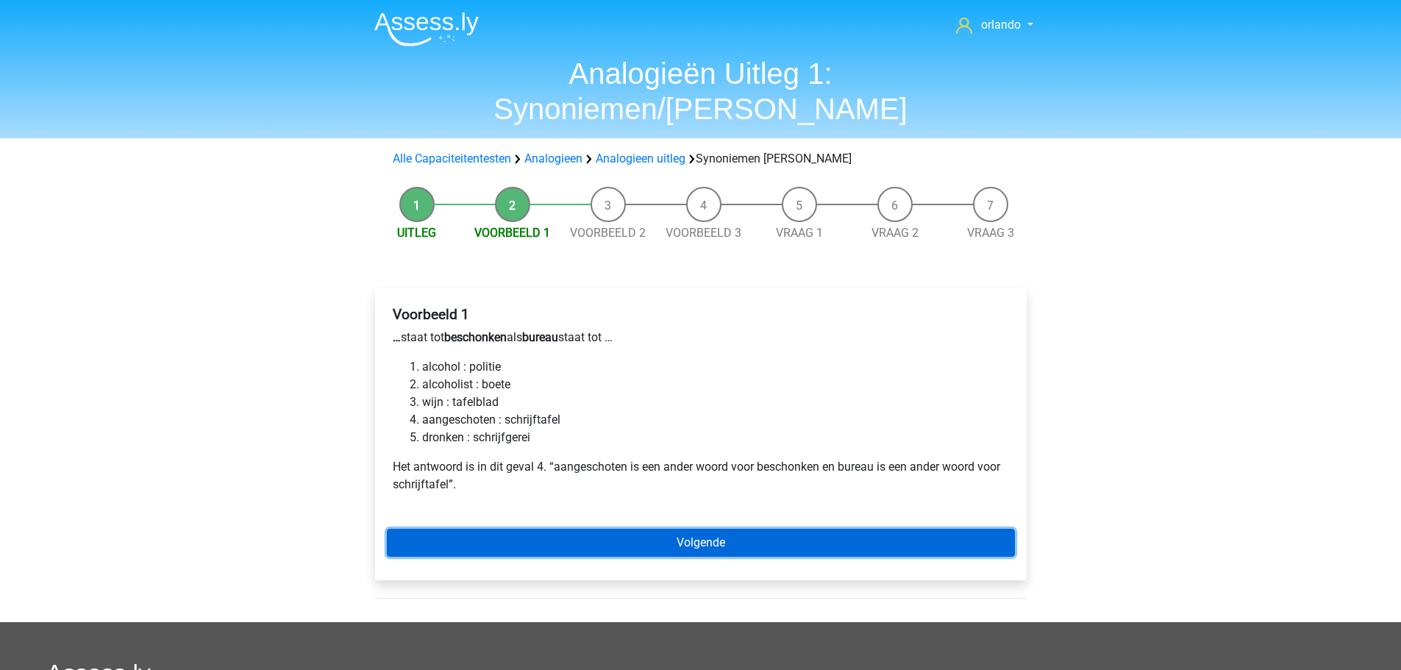
click at [705, 529] on link "Volgende" at bounding box center [701, 543] width 628 height 28
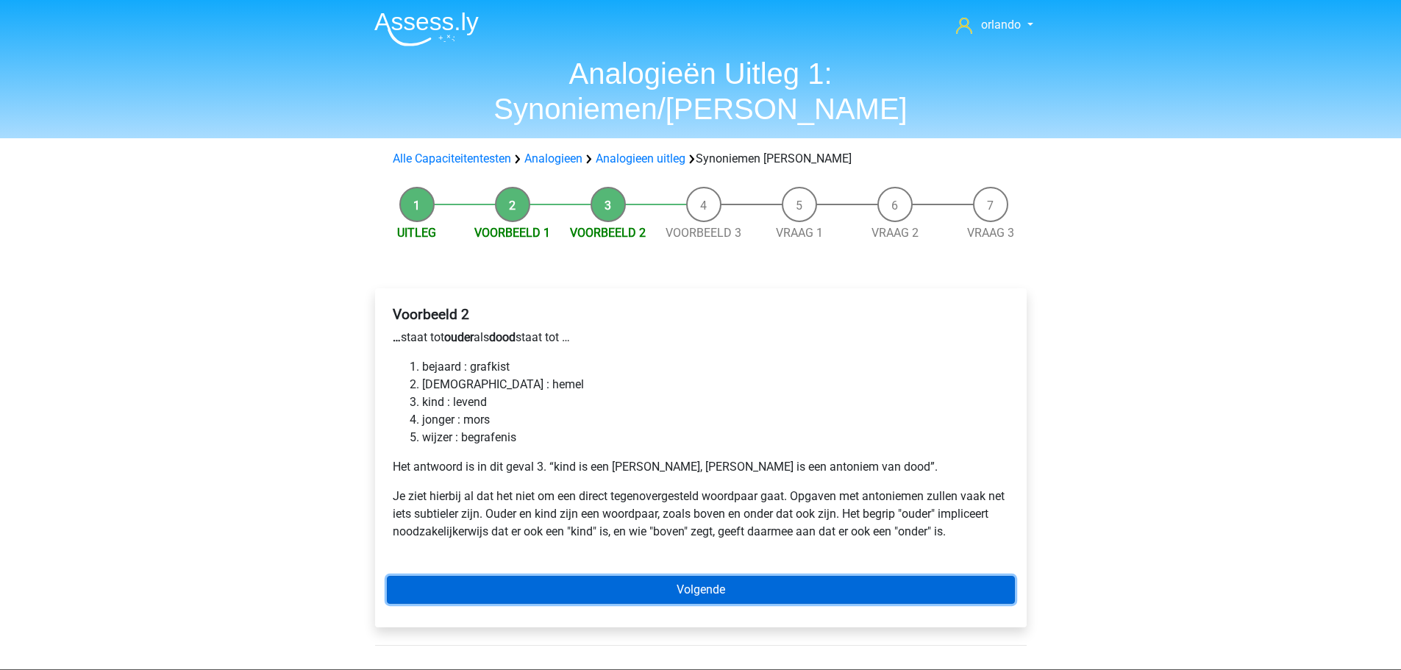
click at [689, 576] on link "Volgende" at bounding box center [701, 590] width 628 height 28
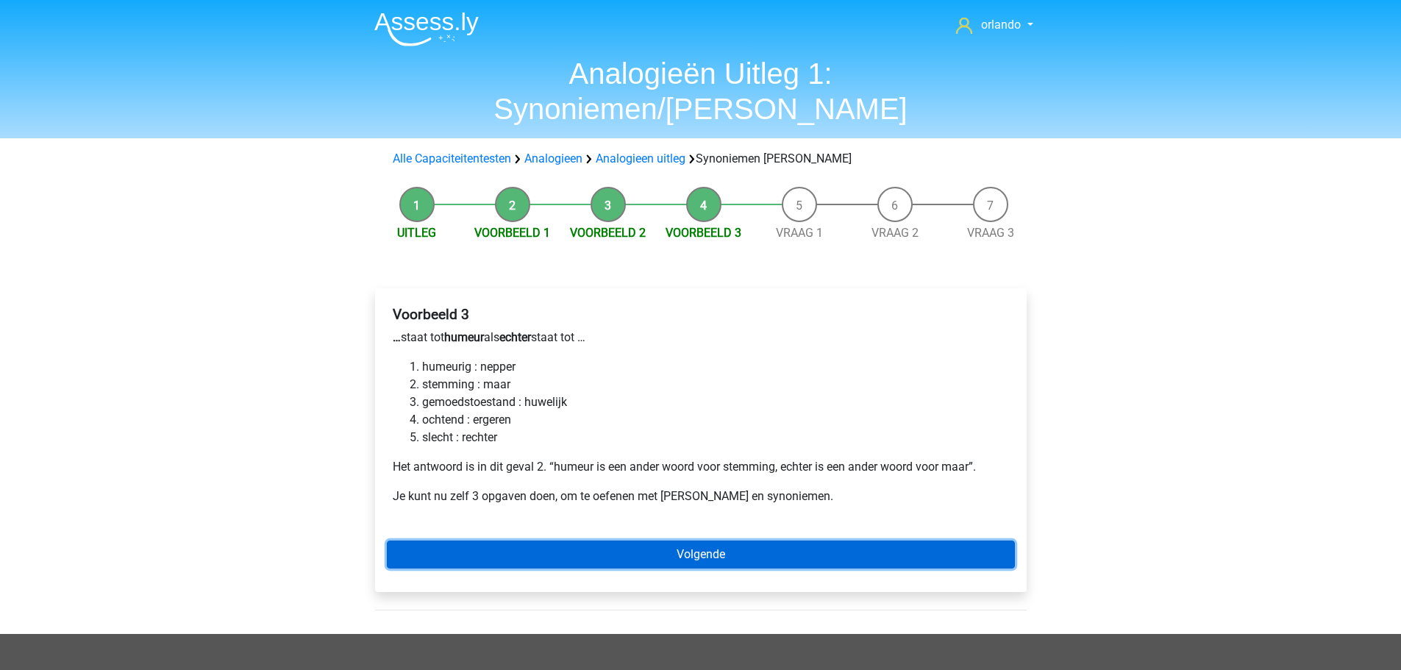
click at [705, 541] on link "Volgende" at bounding box center [701, 555] width 628 height 28
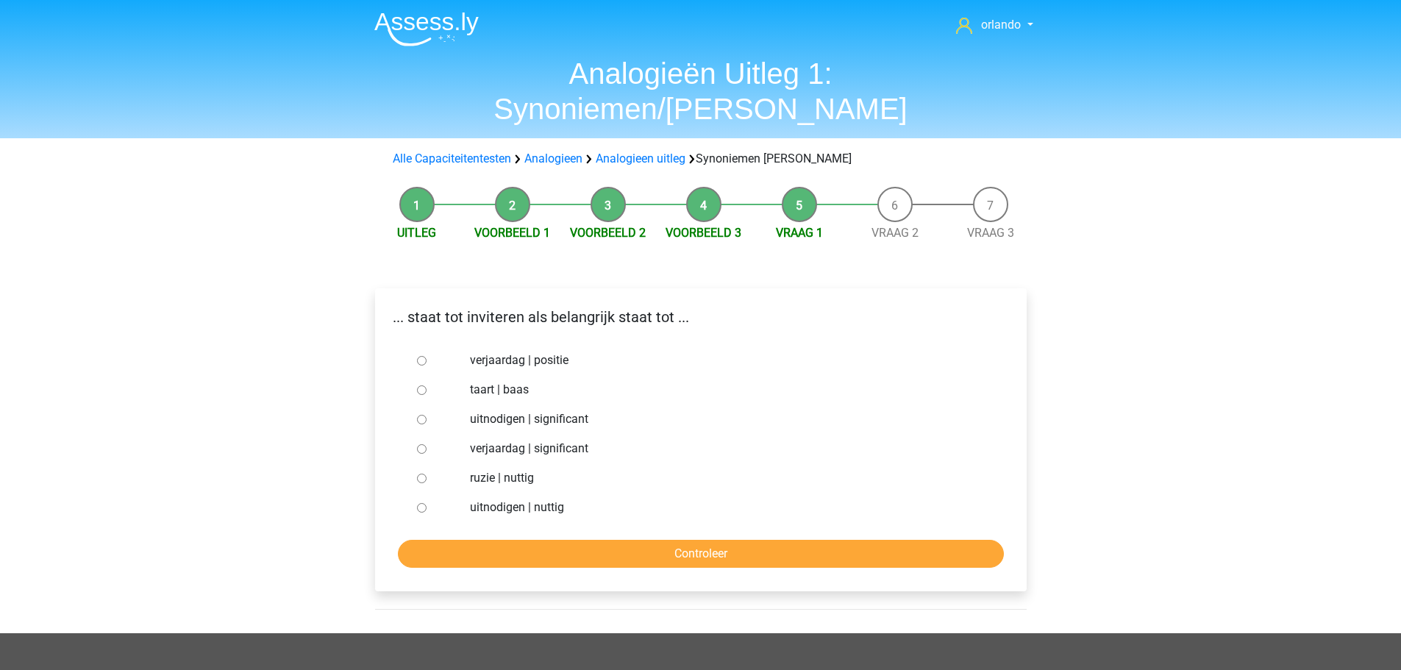
click at [425, 415] on input "uitnodigen | significant" at bounding box center [422, 420] width 10 height 10
radio input "true"
click at [695, 540] on input "Controleer" at bounding box center [701, 554] width 606 height 28
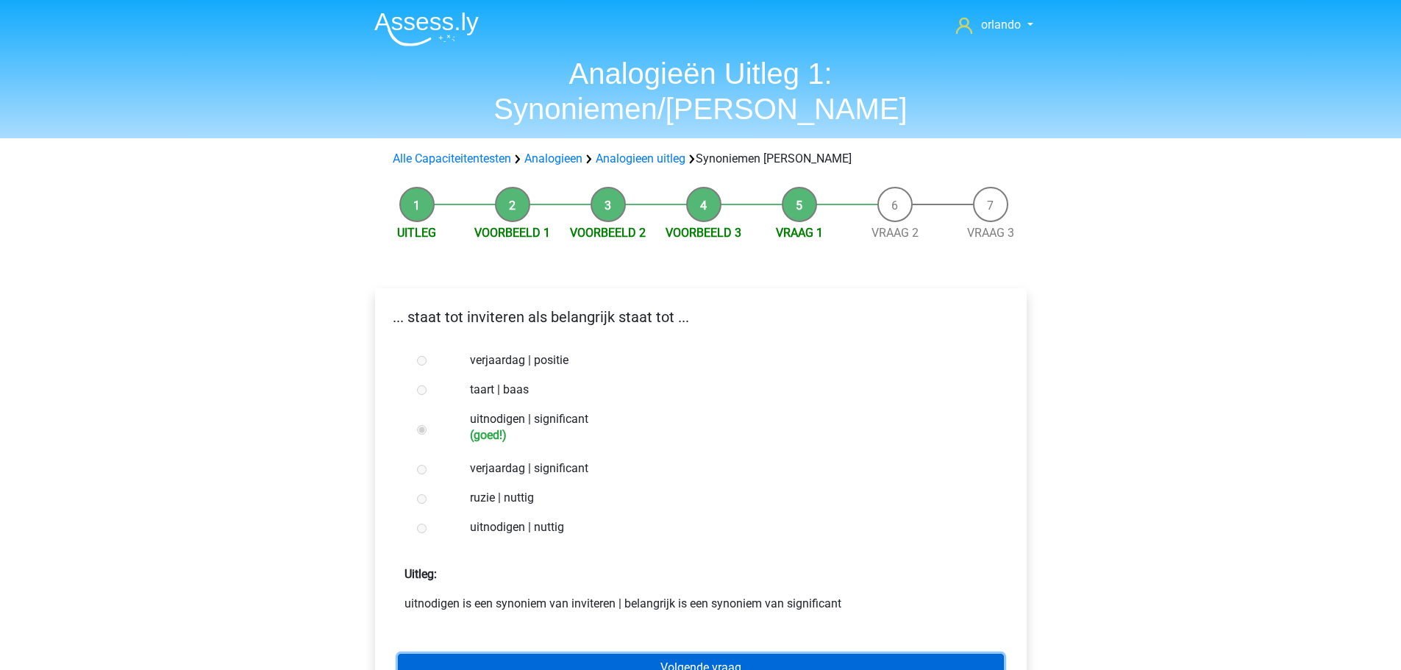
click at [685, 654] on link "Volgende vraag" at bounding box center [701, 668] width 606 height 28
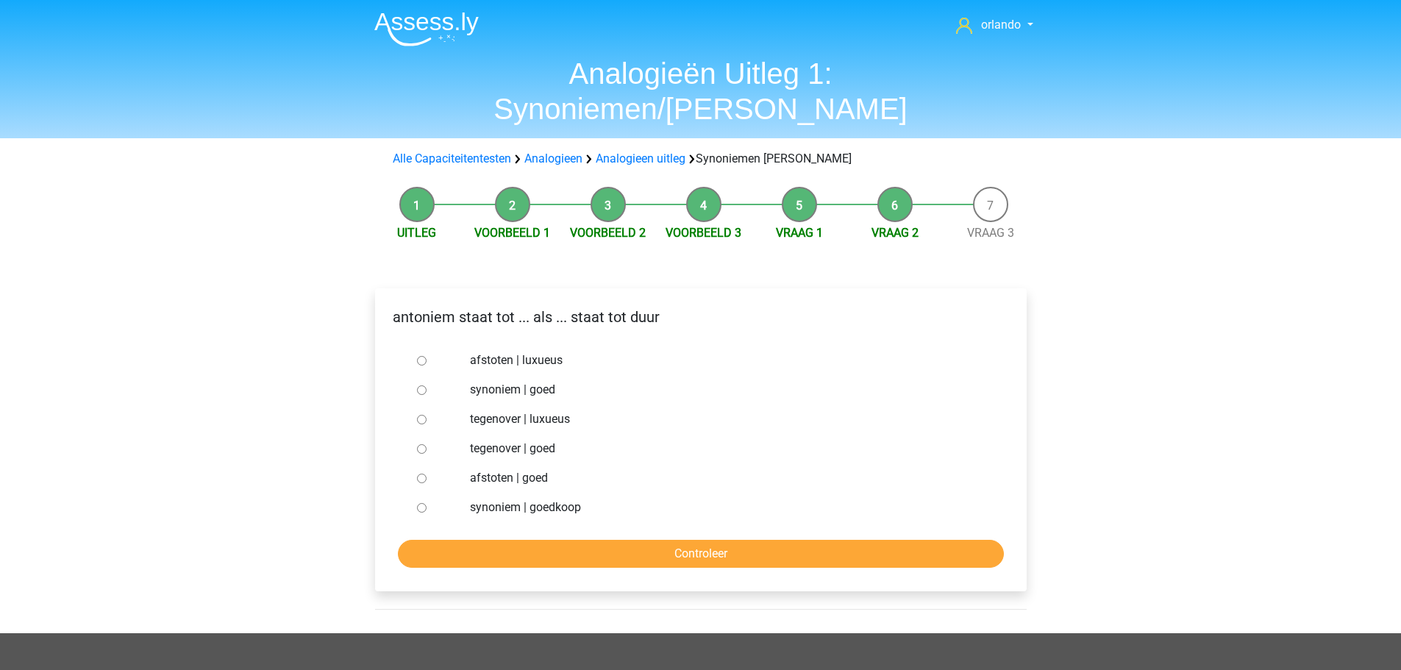
click at [510, 499] on label "synoniem | goedkoop" at bounding box center [724, 508] width 509 height 18
click at [427, 503] on input "synoniem | goedkoop" at bounding box center [422, 508] width 10 height 10
radio input "true"
click at [663, 540] on input "Controleer" at bounding box center [701, 554] width 606 height 28
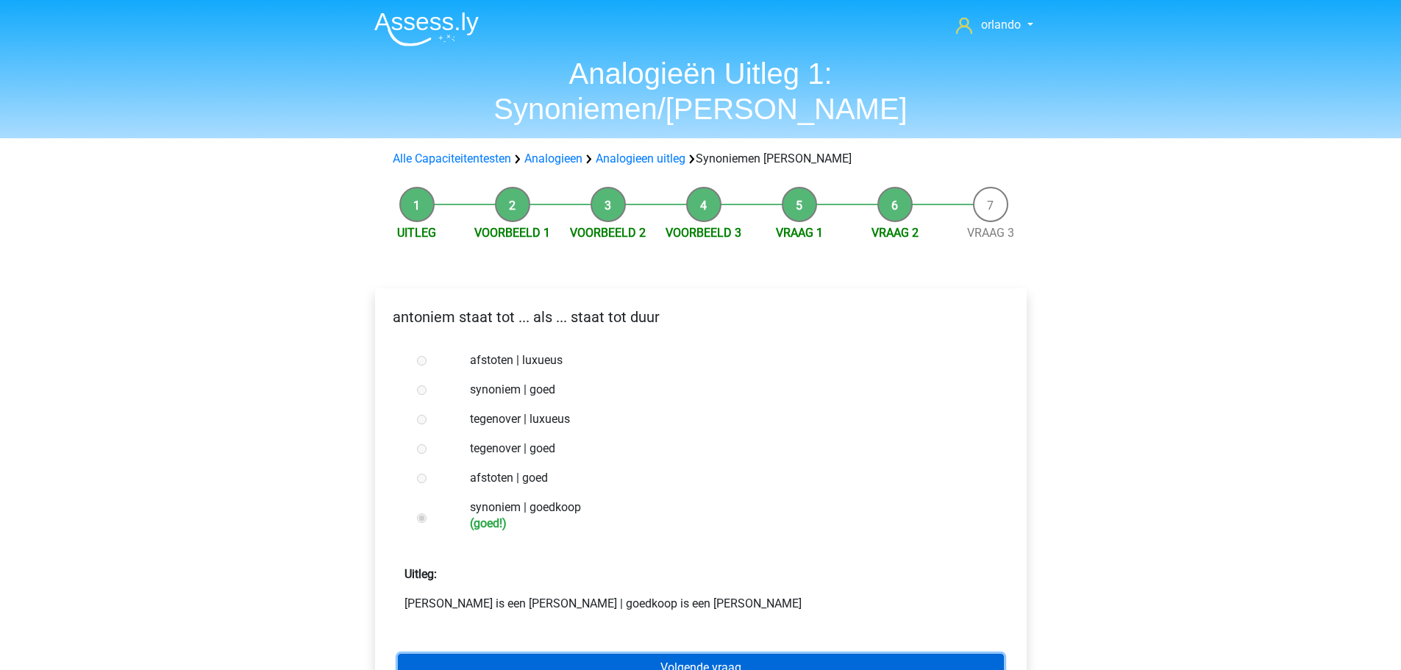
click at [677, 654] on link "Volgende vraag" at bounding box center [701, 668] width 606 height 28
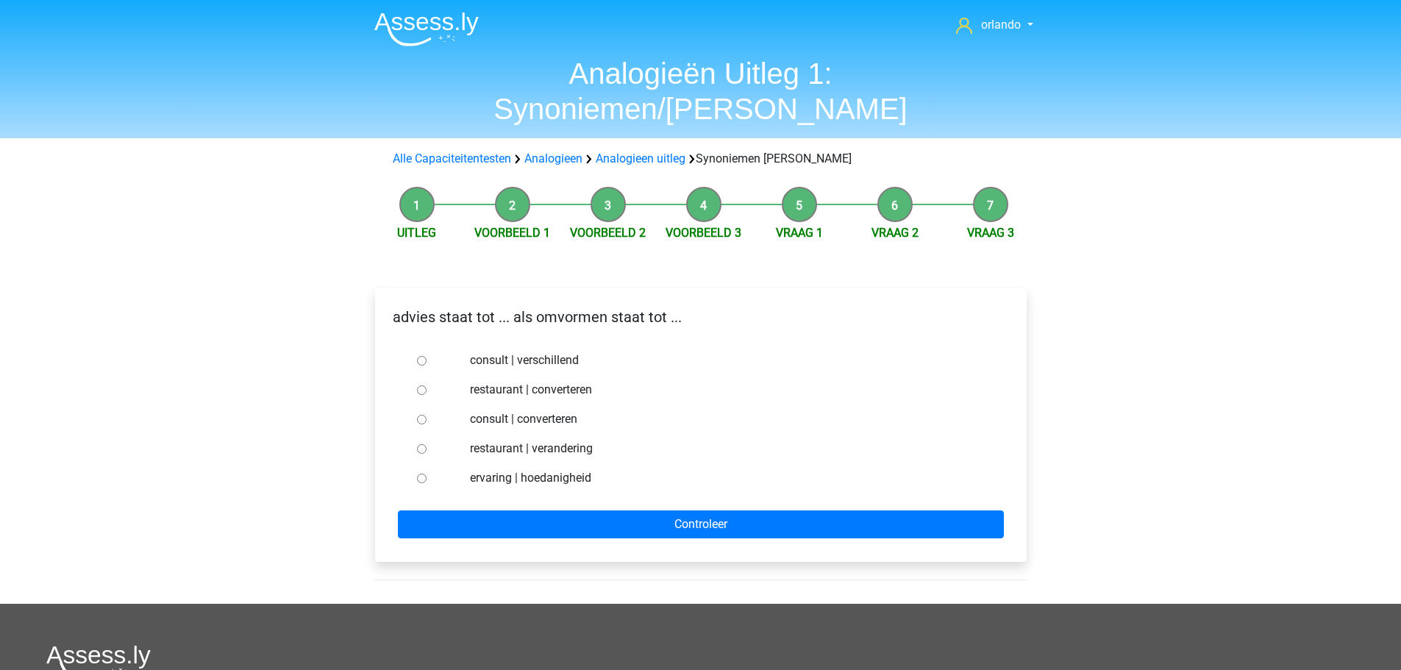
click at [427, 404] on div at bounding box center [435, 418] width 49 height 29
click at [424, 415] on input "consult | converteren" at bounding box center [422, 420] width 10 height 10
radio input "true"
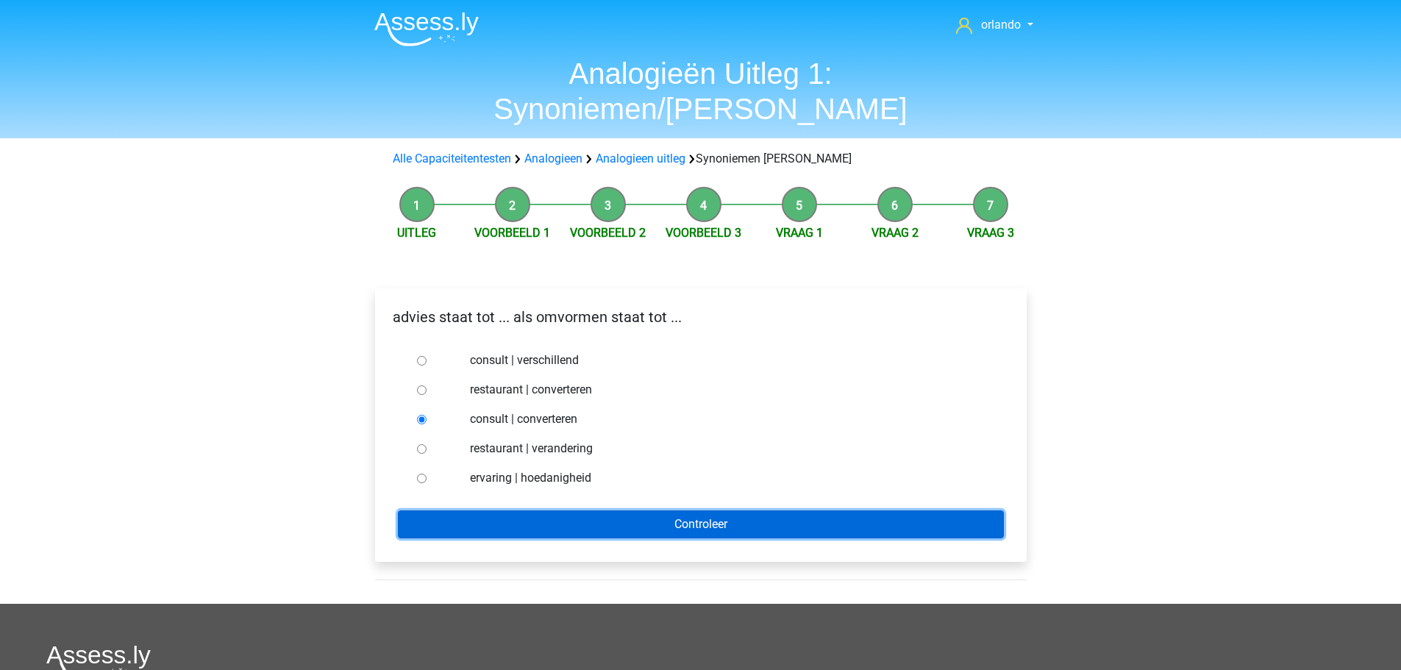
click at [710, 510] on input "Controleer" at bounding box center [701, 524] width 606 height 28
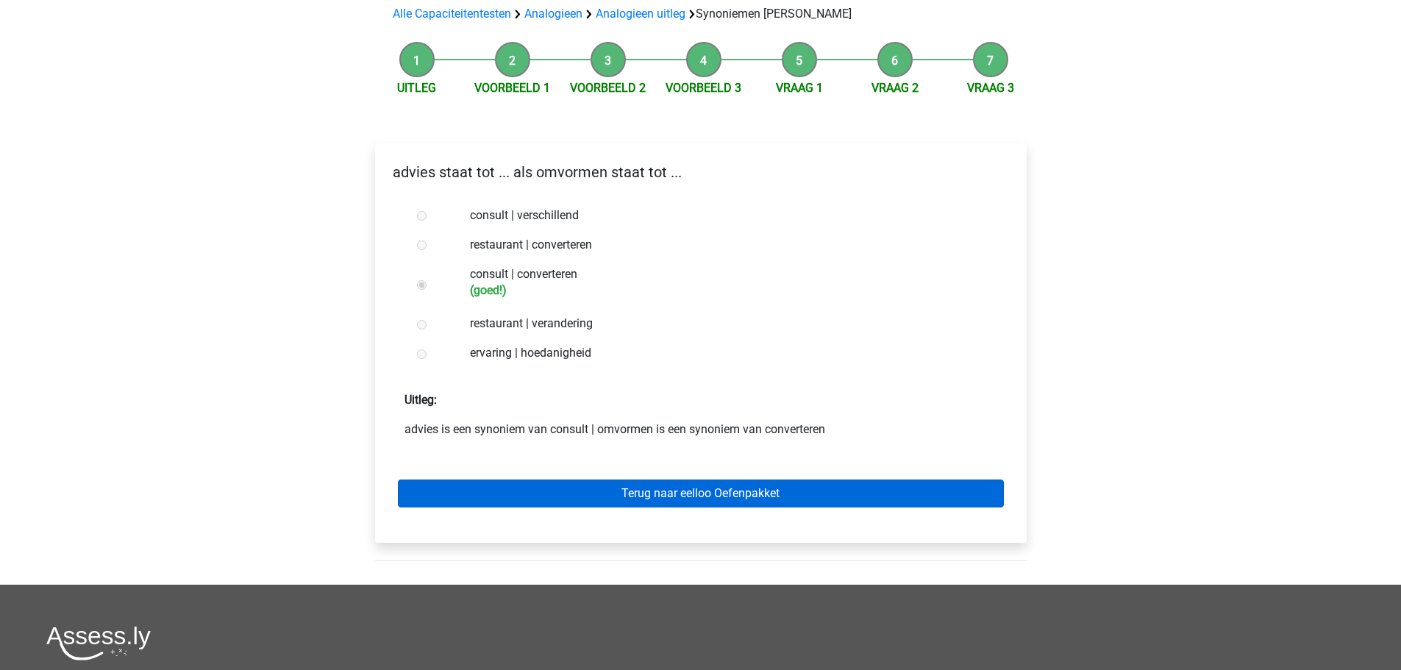
scroll to position [147, 0]
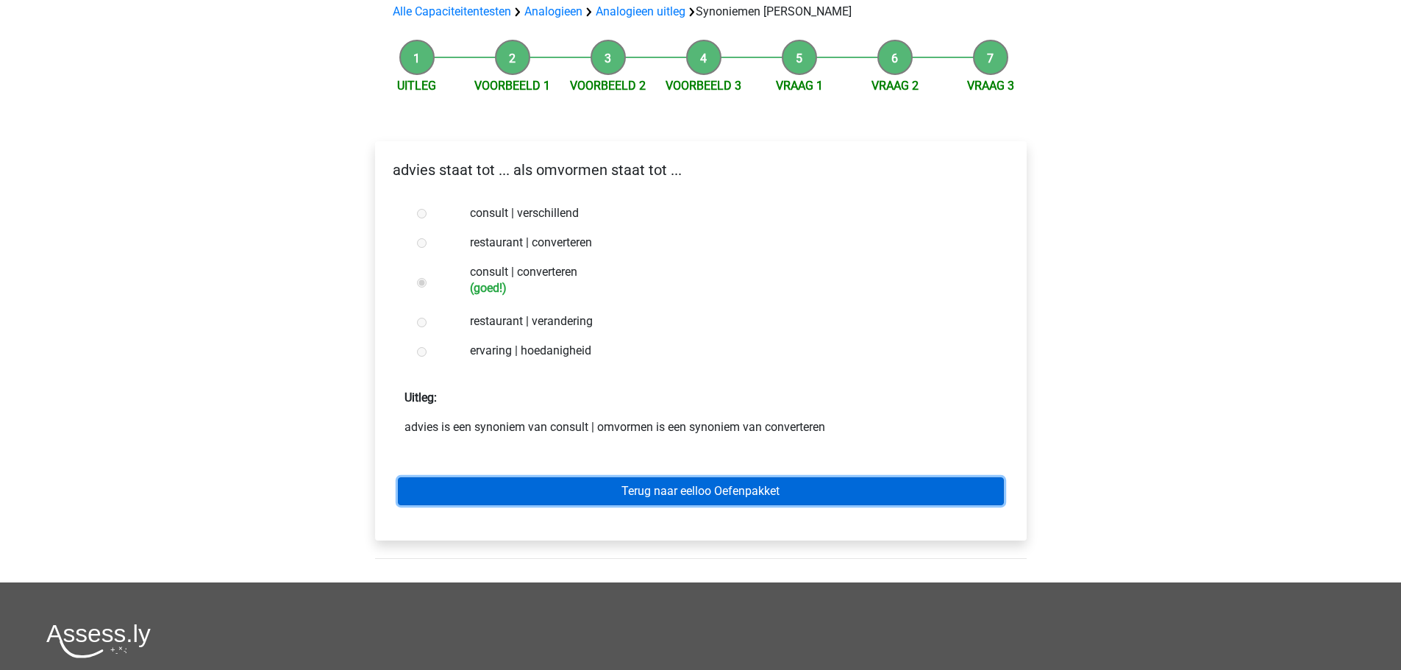
click at [643, 477] on link "Terug naar eelloo Oefenpakket" at bounding box center [701, 491] width 606 height 28
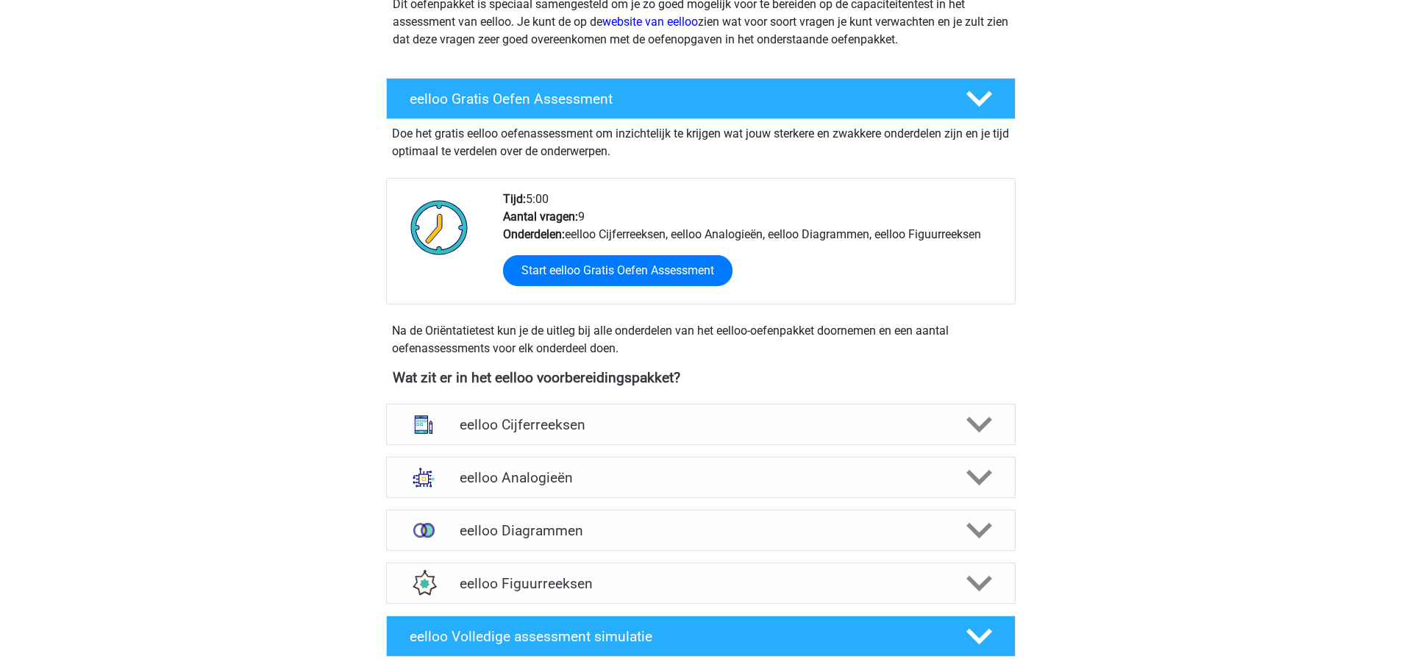
scroll to position [221, 0]
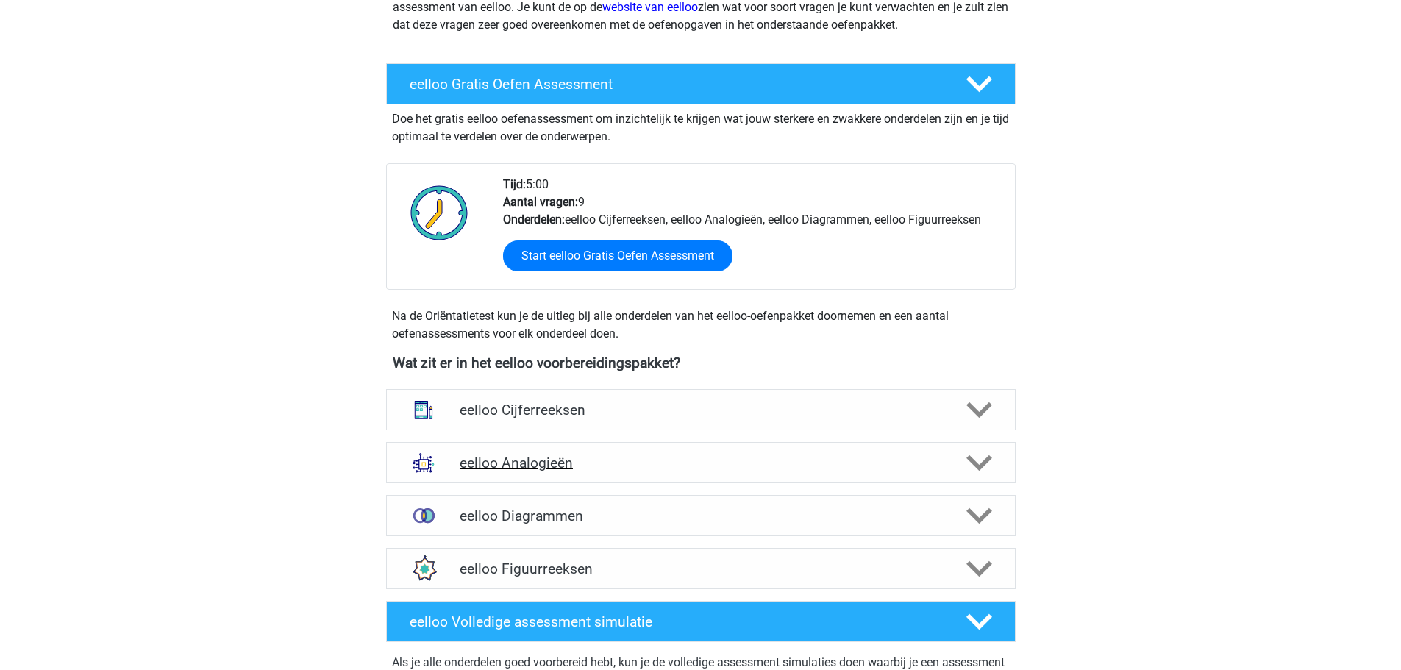
click at [552, 468] on h4 "eelloo Analogieën" at bounding box center [701, 462] width 482 height 17
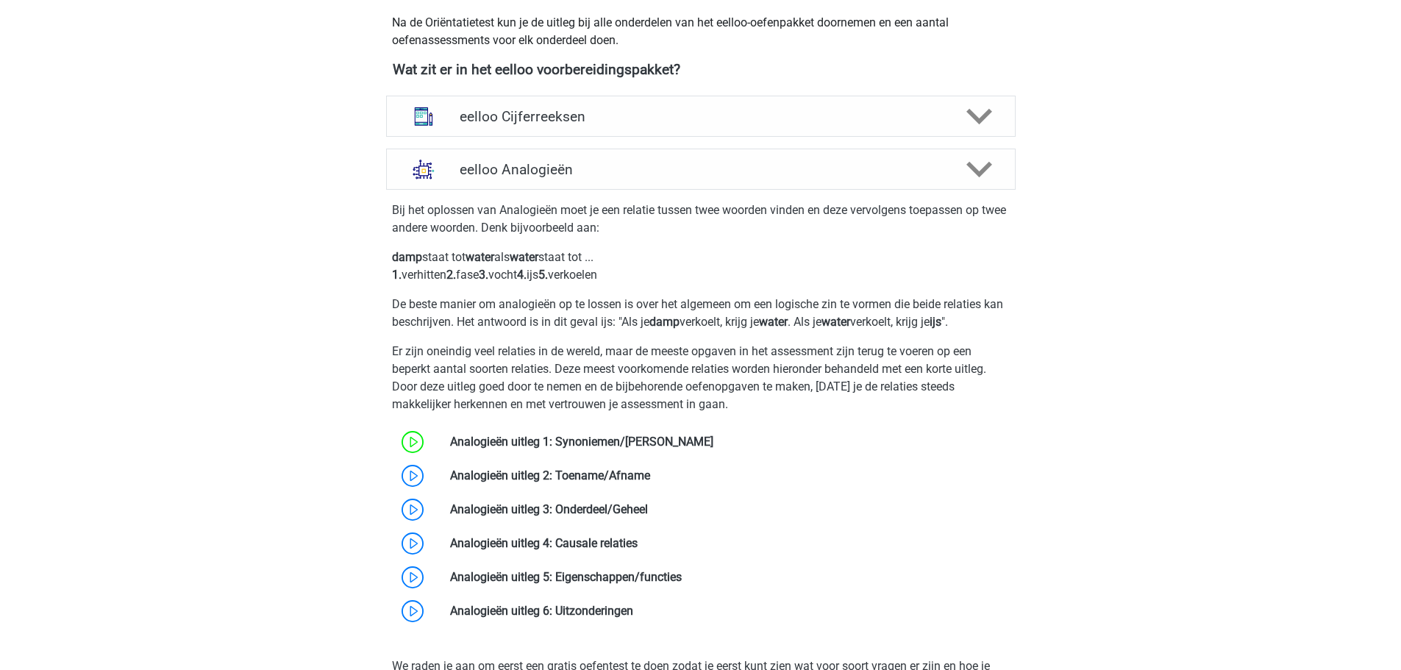
scroll to position [515, 0]
click at [650, 479] on link at bounding box center [650, 475] width 0 height 14
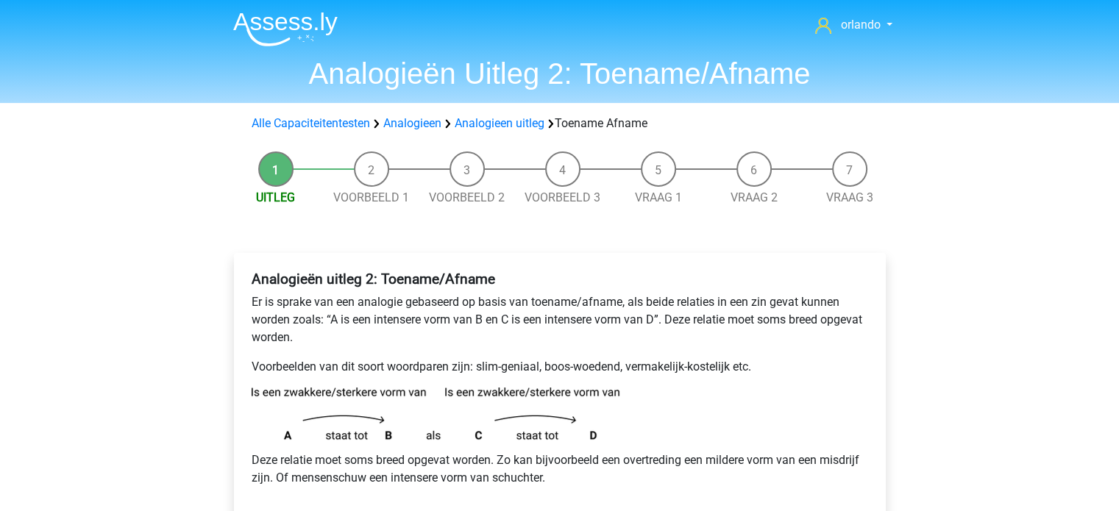
click at [1029, 313] on div "orlando orlandocarron@hotmail.com Nederlands English" at bounding box center [559, 502] width 1119 height 1004
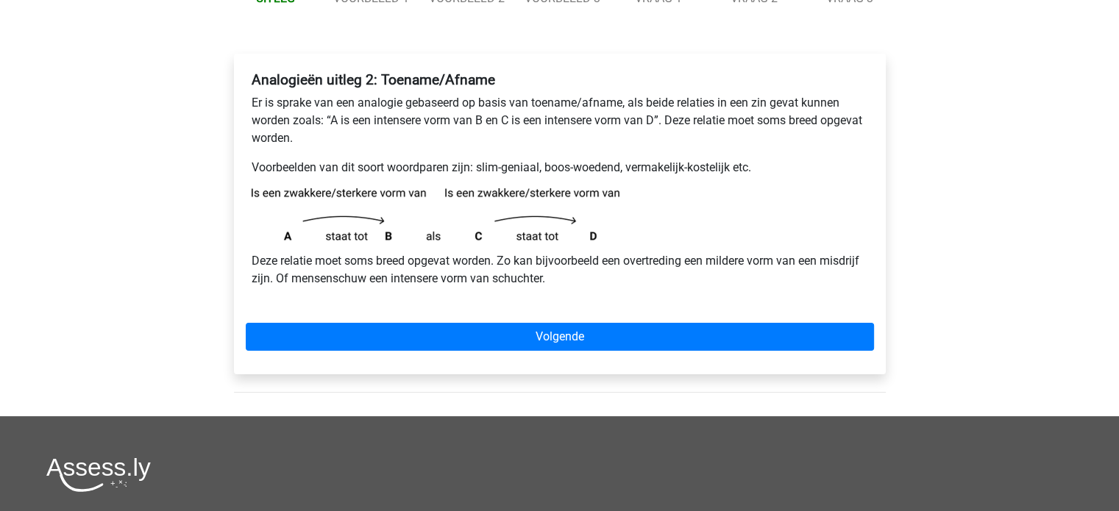
scroll to position [198, 0]
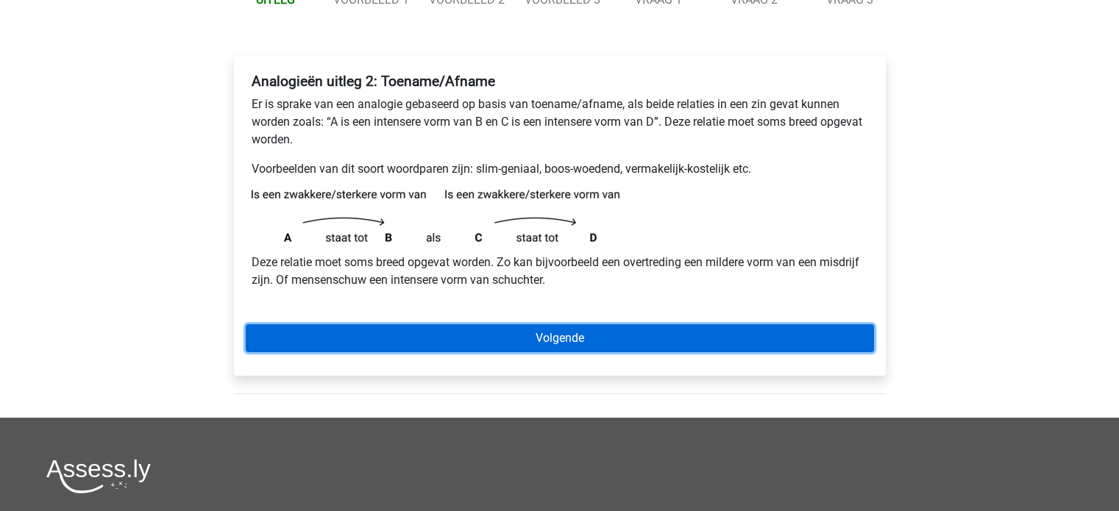
click at [551, 340] on link "Volgende" at bounding box center [560, 338] width 628 height 28
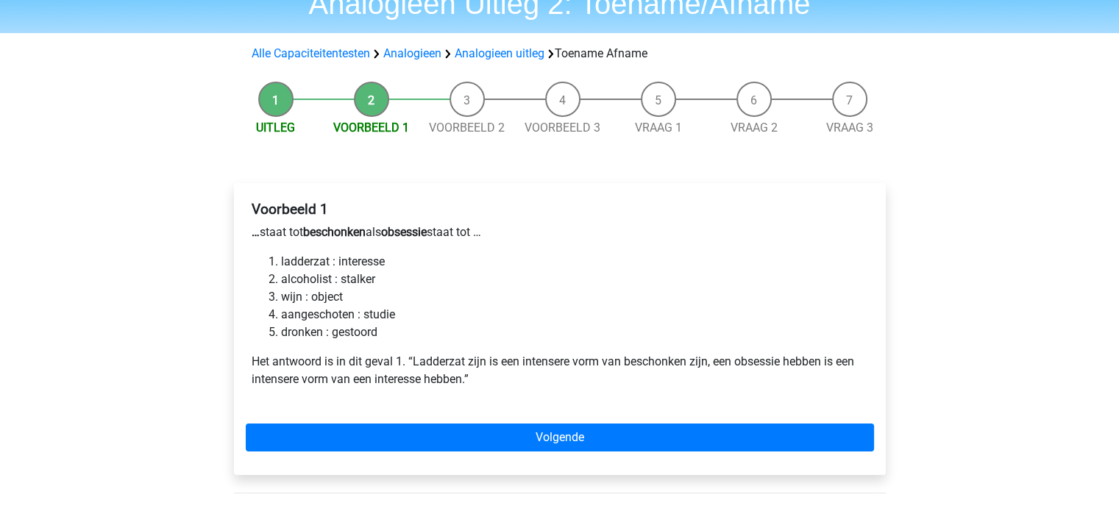
scroll to position [88, 0]
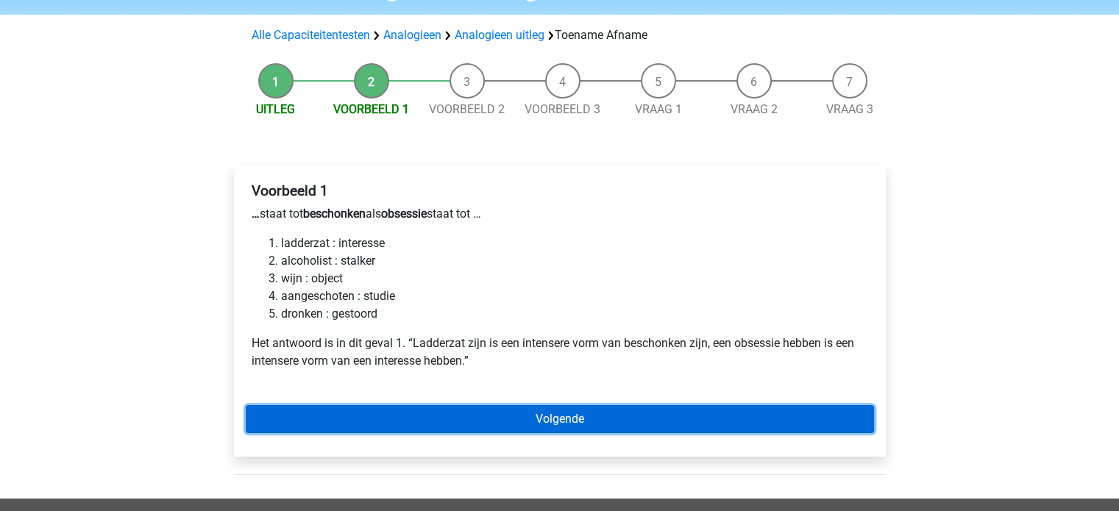
click at [582, 429] on link "Volgende" at bounding box center [560, 419] width 628 height 28
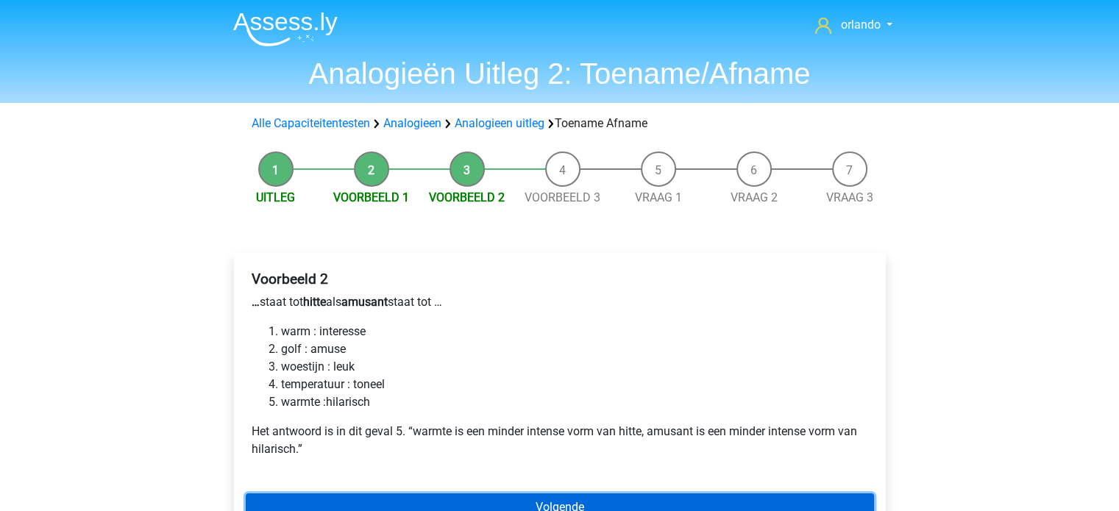
click at [577, 501] on link "Volgende" at bounding box center [560, 507] width 628 height 28
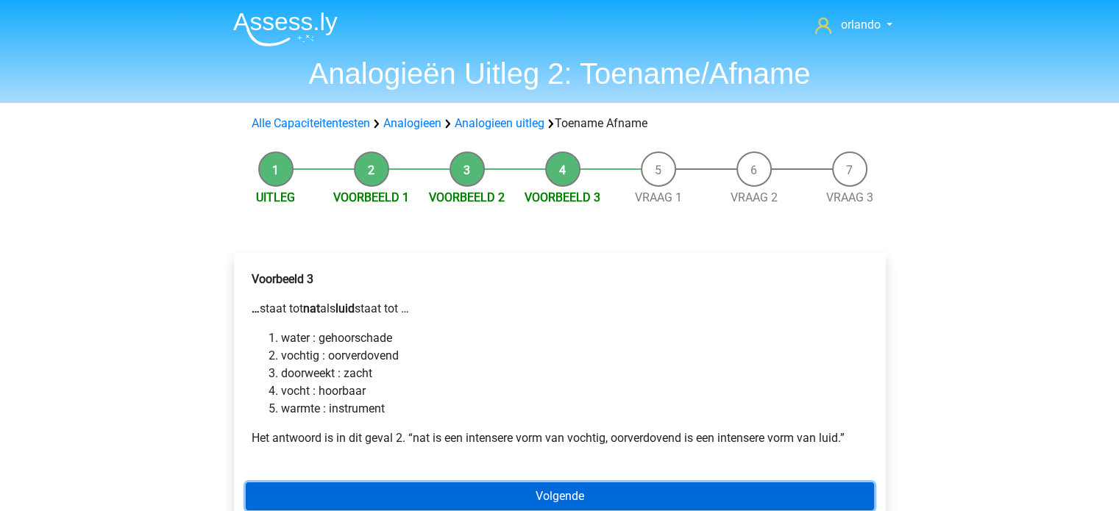
click at [577, 501] on link "Volgende" at bounding box center [560, 496] width 628 height 28
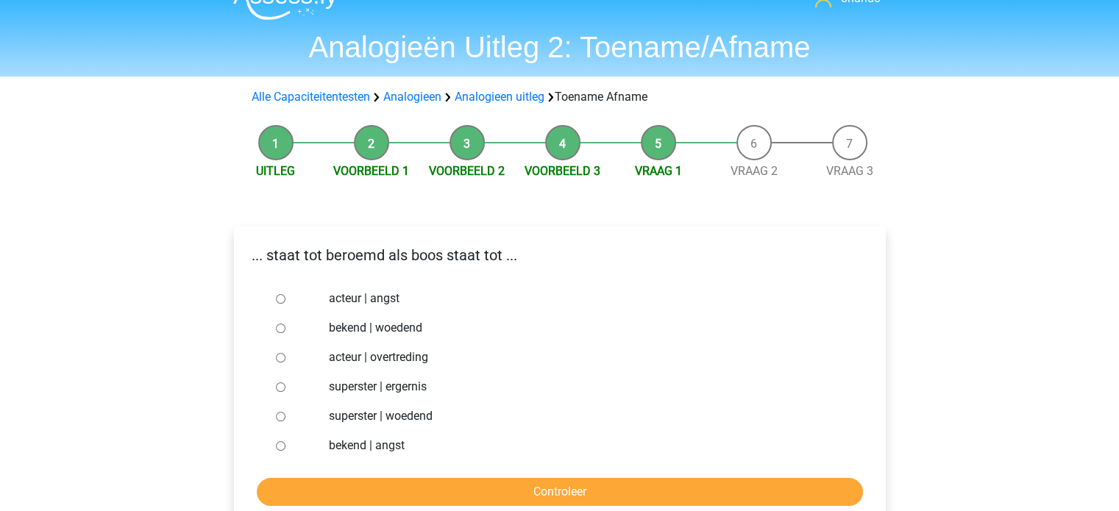
scroll to position [37, 0]
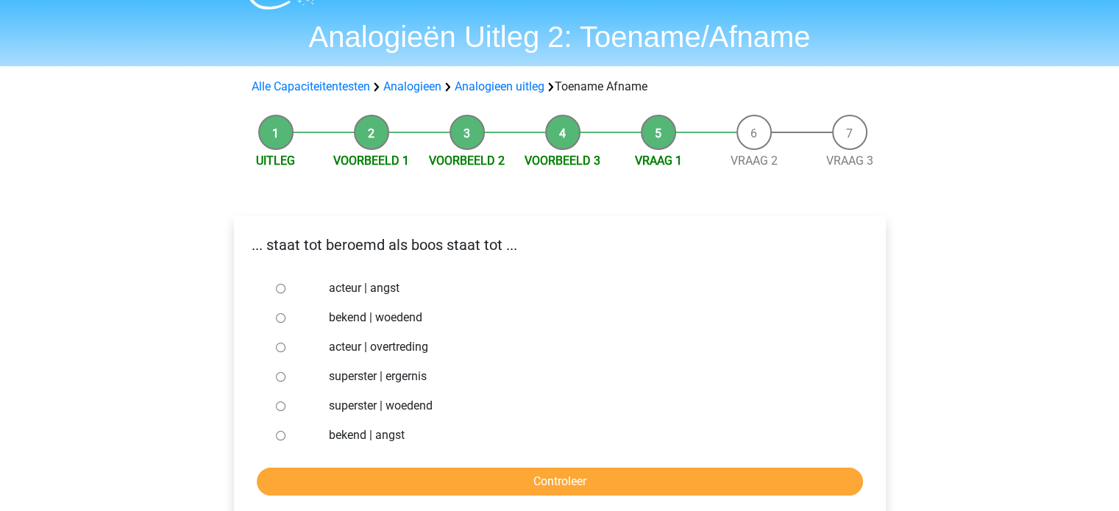
click at [279, 318] on input "bekend | woedend" at bounding box center [281, 318] width 10 height 10
radio input "true"
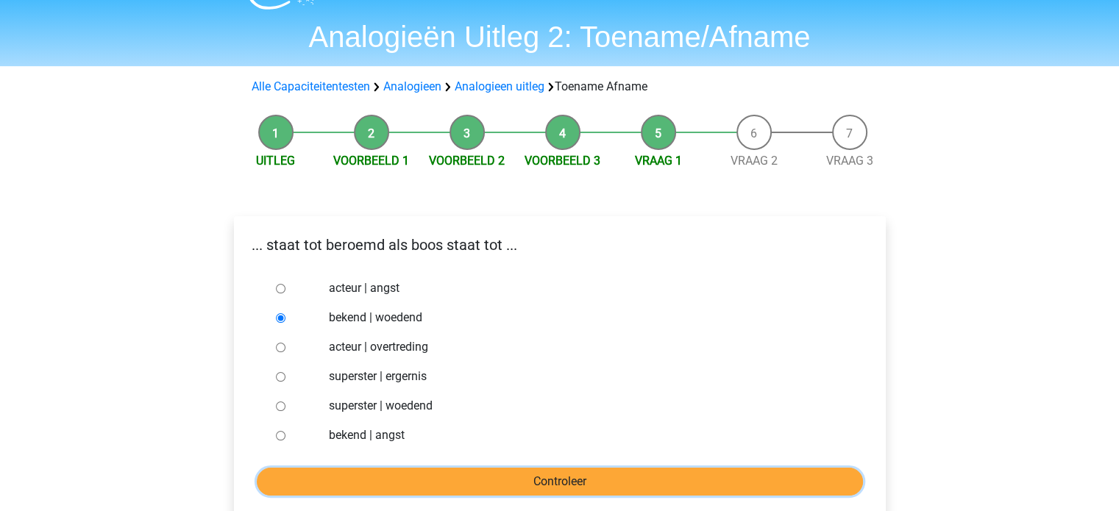
click at [566, 485] on input "Controleer" at bounding box center [560, 482] width 606 height 28
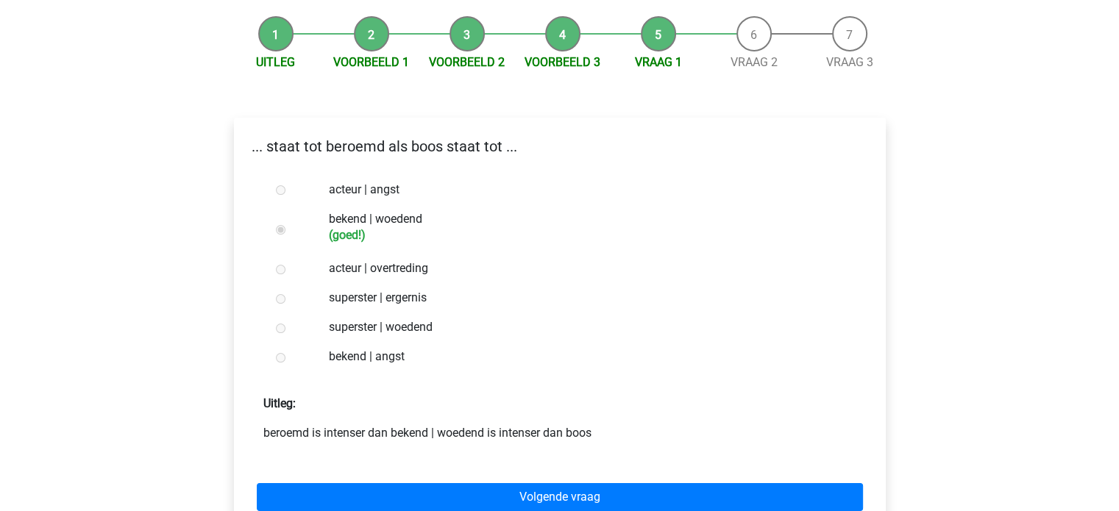
scroll to position [135, 0]
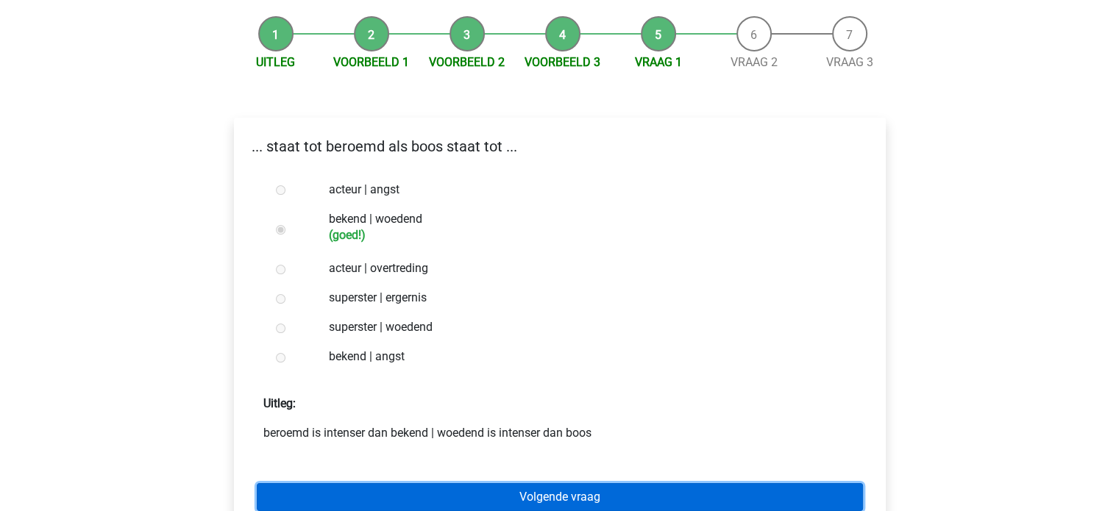
click at [562, 499] on link "Volgende vraag" at bounding box center [560, 497] width 606 height 28
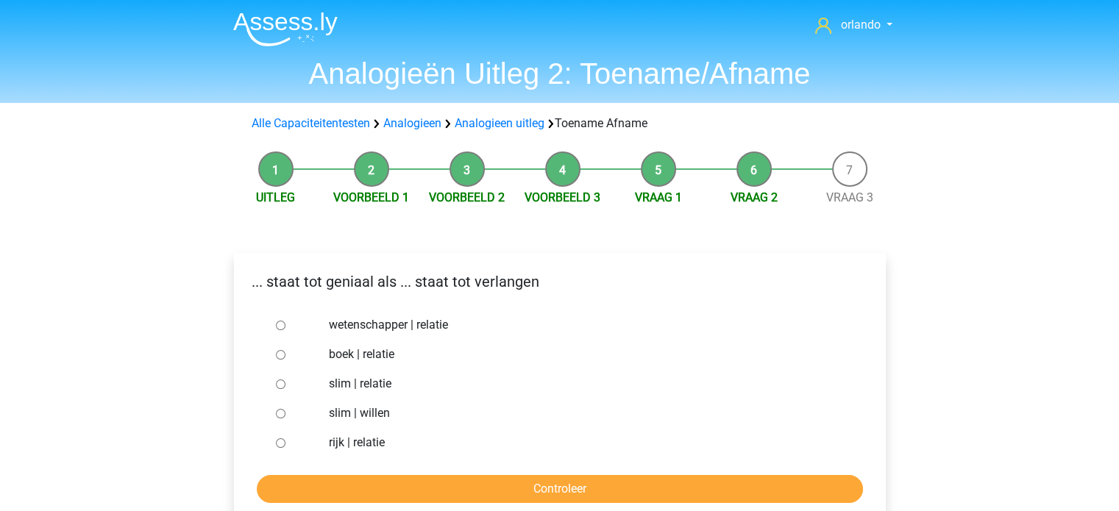
click at [279, 417] on input "slim | willen" at bounding box center [281, 414] width 10 height 10
radio input "true"
drag, startPoint x: 460, startPoint y: 438, endPoint x: 481, endPoint y: 379, distance: 62.3
click at [481, 379] on div "wetenschapper | relatie boek | relatie slim | relatie slim | willen rijk | rela…" at bounding box center [559, 383] width 579 height 147
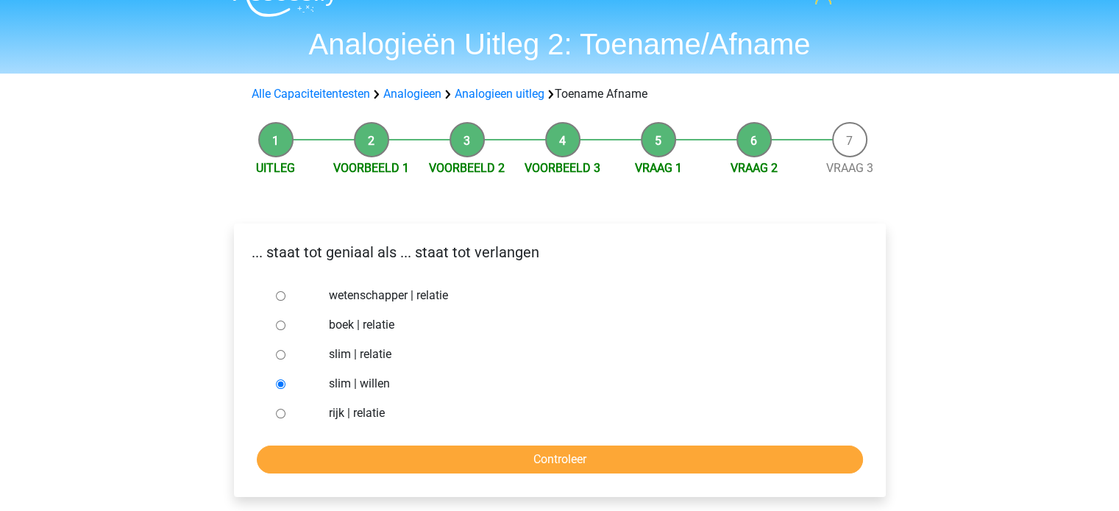
scroll to position [118, 0]
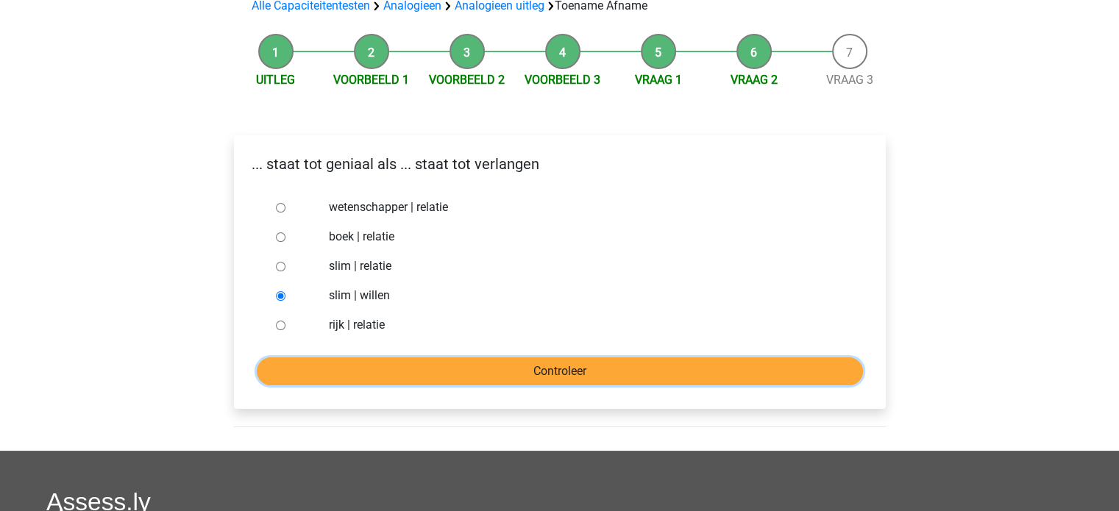
click at [533, 367] on input "Controleer" at bounding box center [560, 371] width 606 height 28
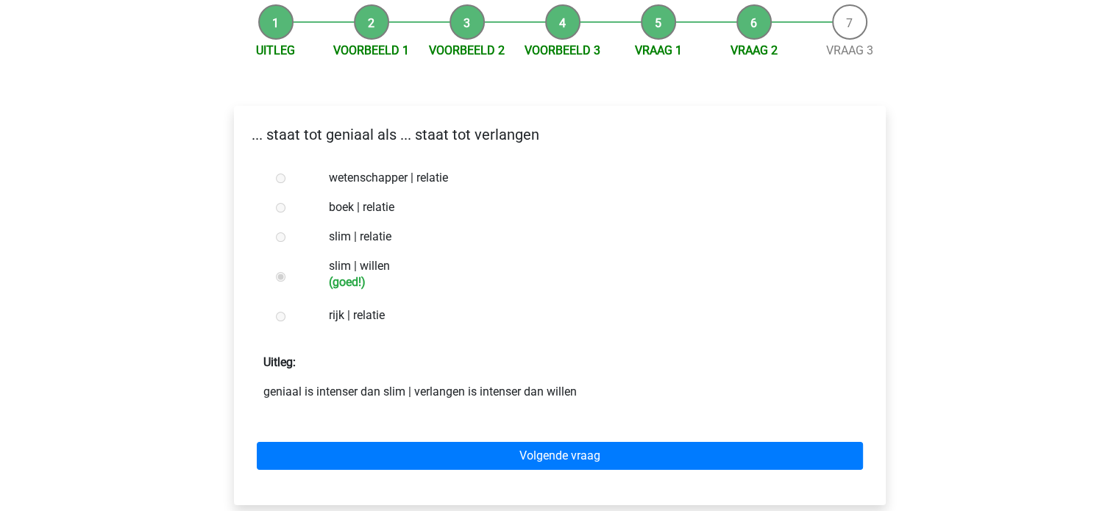
scroll to position [176, 0]
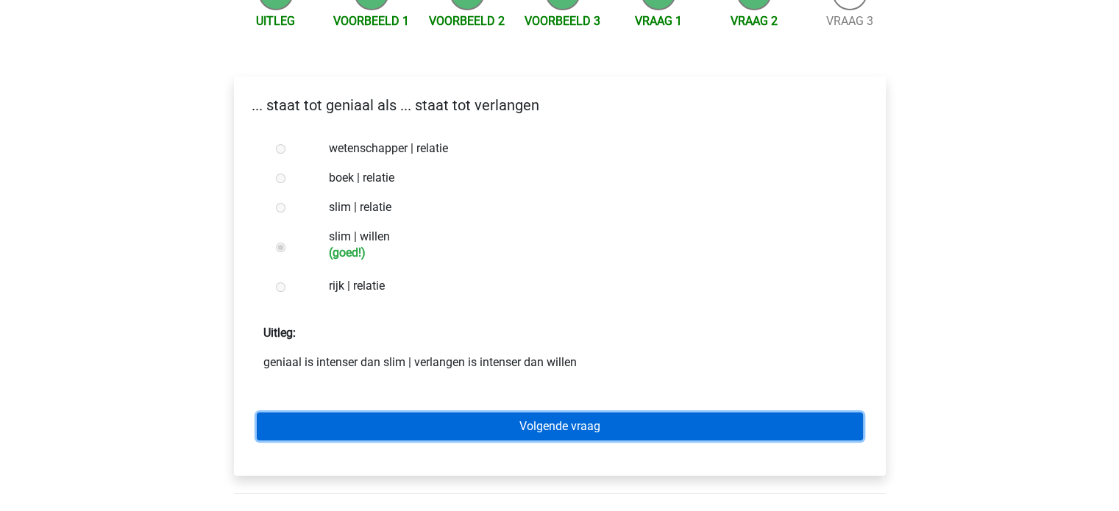
click at [577, 435] on link "Volgende vraag" at bounding box center [560, 427] width 606 height 28
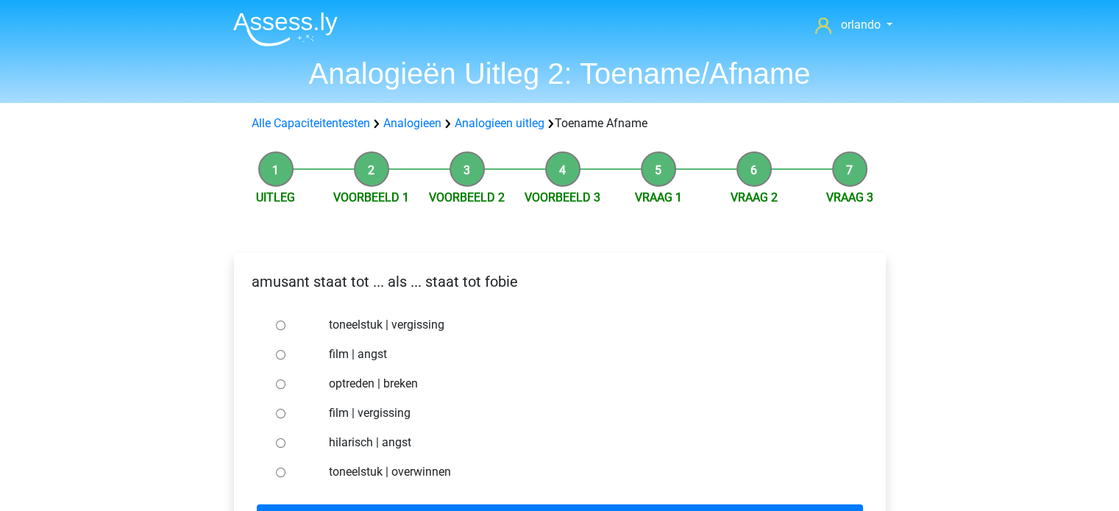
click at [279, 441] on input "hilarisch | angst" at bounding box center [281, 443] width 10 height 10
radio input "true"
click at [276, 468] on input "toneelstuk | overwinnen" at bounding box center [281, 473] width 10 height 10
radio input "true"
click at [276, 321] on input "toneelstuk | vergissing" at bounding box center [281, 326] width 10 height 10
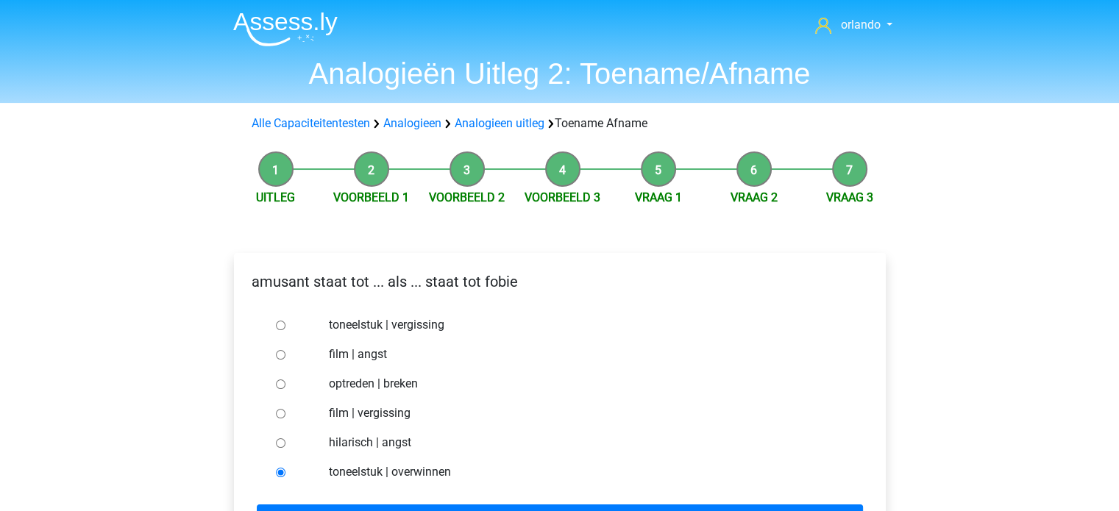
radio input "true"
click at [276, 350] on input "film | angst" at bounding box center [281, 355] width 10 height 10
radio input "true"
click at [276, 379] on input "optreden | breken" at bounding box center [281, 384] width 10 height 10
radio input "true"
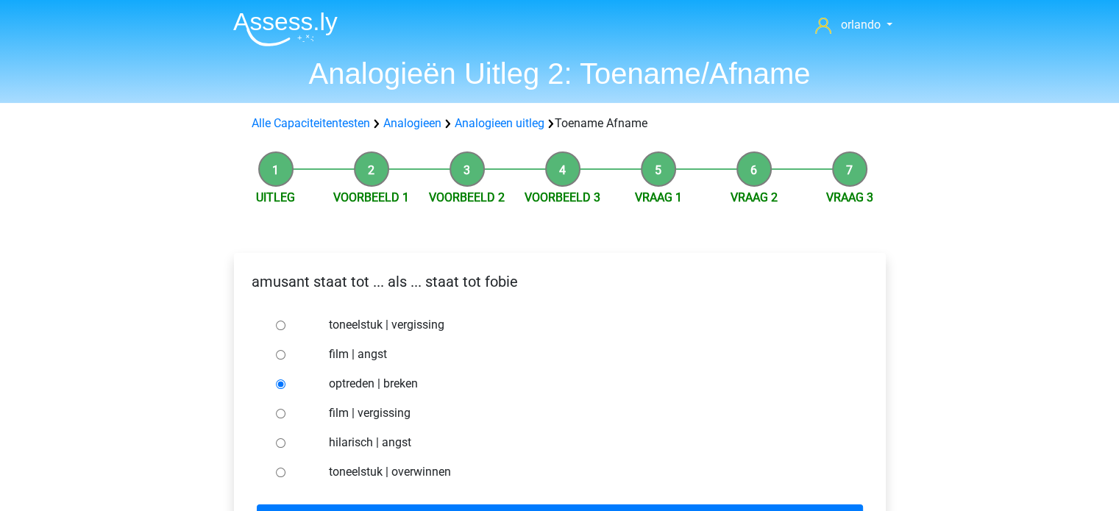
click at [276, 409] on input "film | vergissing" at bounding box center [281, 414] width 10 height 10
radio input "true"
click at [276, 438] on input "hilarisch | angst" at bounding box center [281, 443] width 10 height 10
radio input "true"
click at [930, 493] on div "orlando orlandocarron@hotmail.com Nederlands English" at bounding box center [559, 493] width 1119 height 986
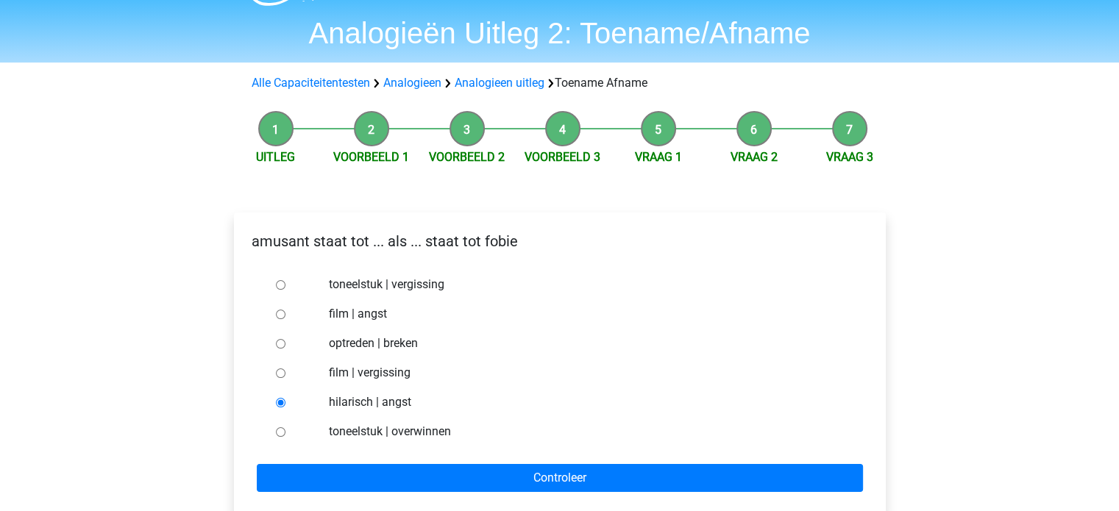
scroll to position [43, 0]
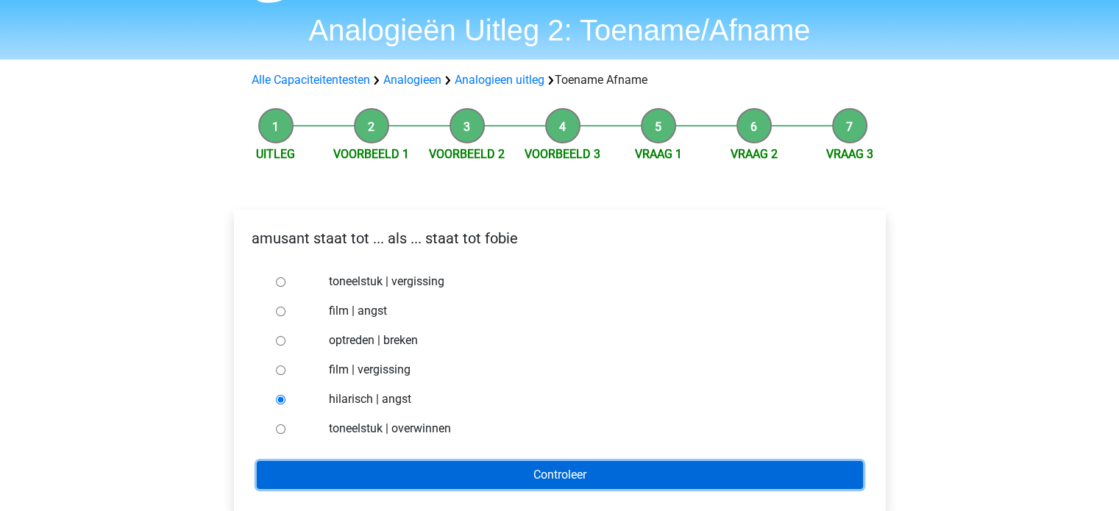
click at [535, 470] on input "Controleer" at bounding box center [560, 475] width 606 height 28
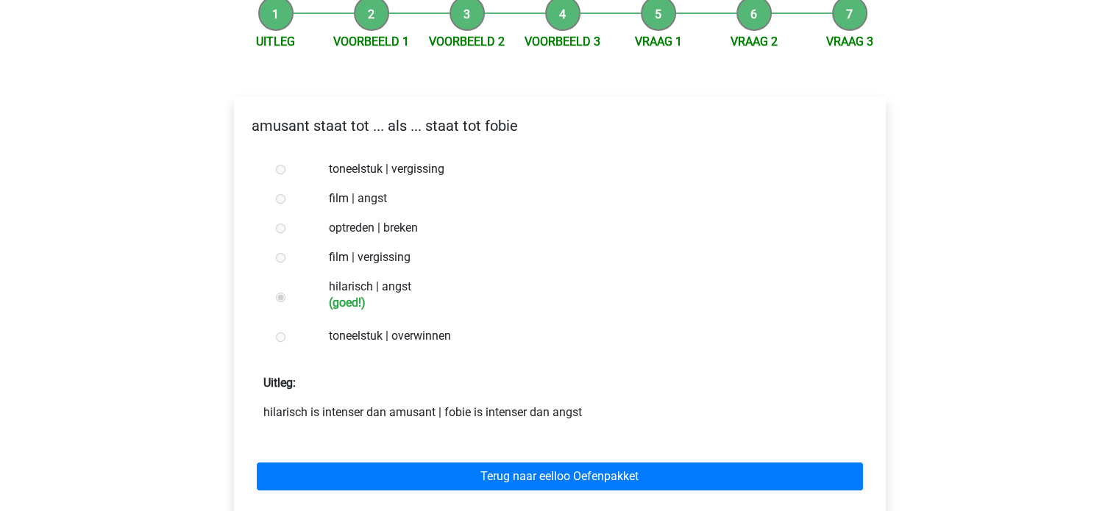
scroll to position [157, 0]
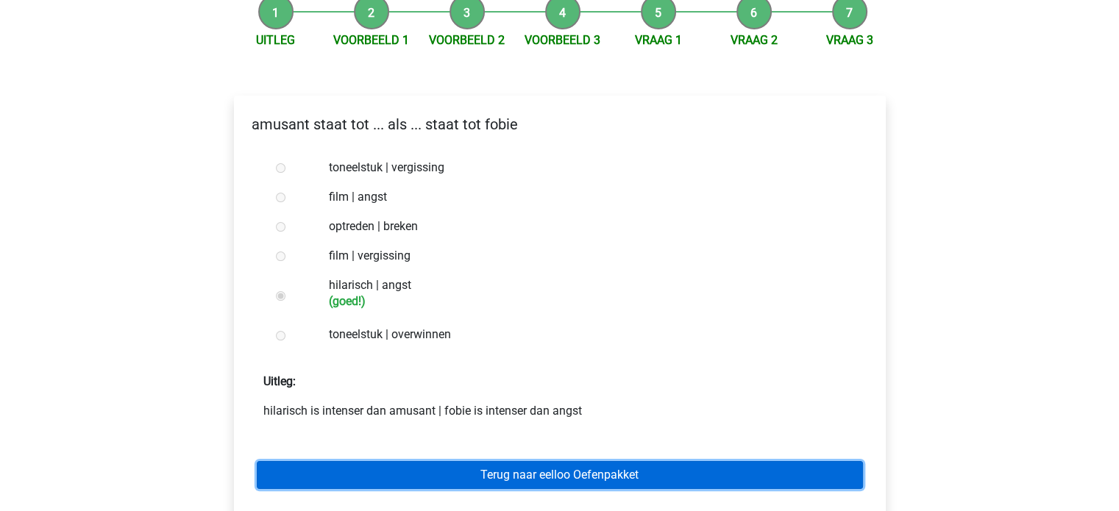
drag, startPoint x: 0, startPoint y: 0, endPoint x: 535, endPoint y: 470, distance: 711.8
click at [535, 470] on link "Terug naar eelloo Oefenpakket" at bounding box center [560, 475] width 606 height 28
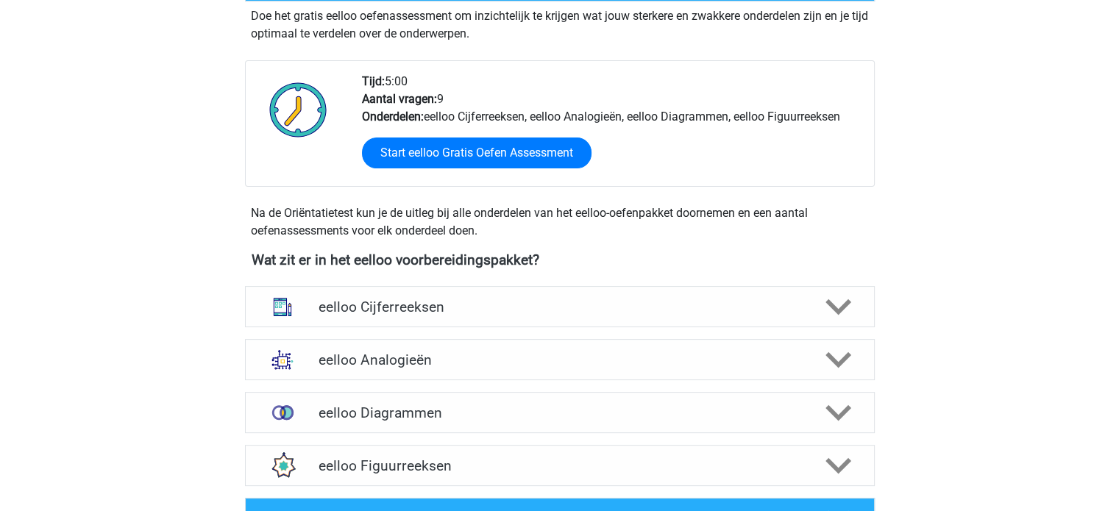
scroll to position [324, 0]
click at [402, 363] on h4 "eelloo Analogieën" at bounding box center [559, 360] width 482 height 17
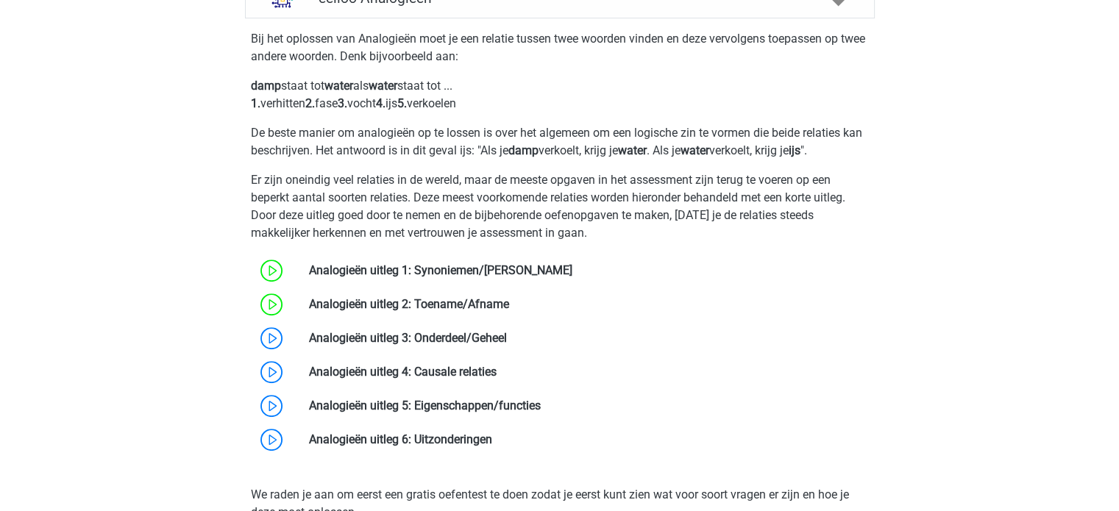
scroll to position [687, 0]
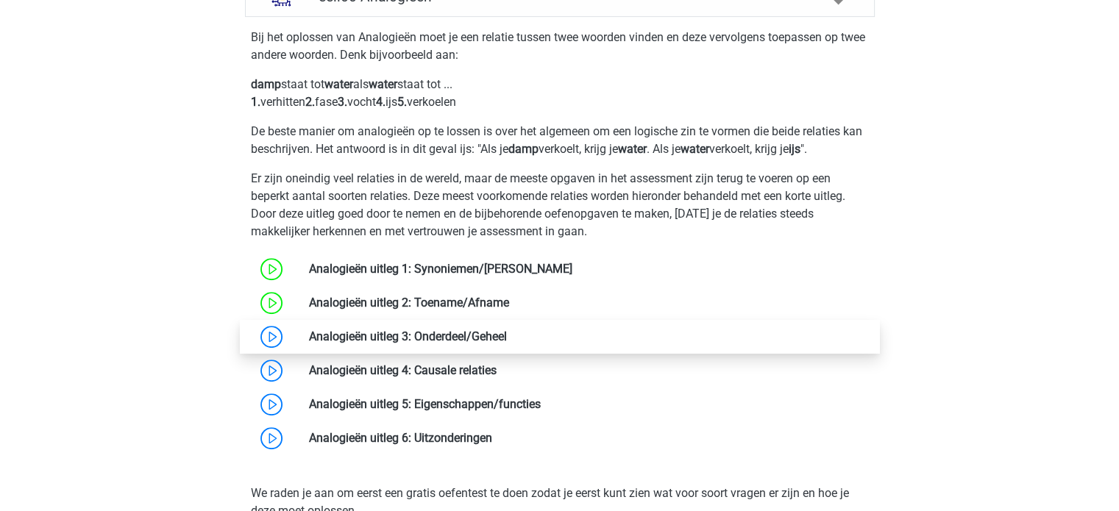
click at [507, 334] on link at bounding box center [507, 336] width 0 height 14
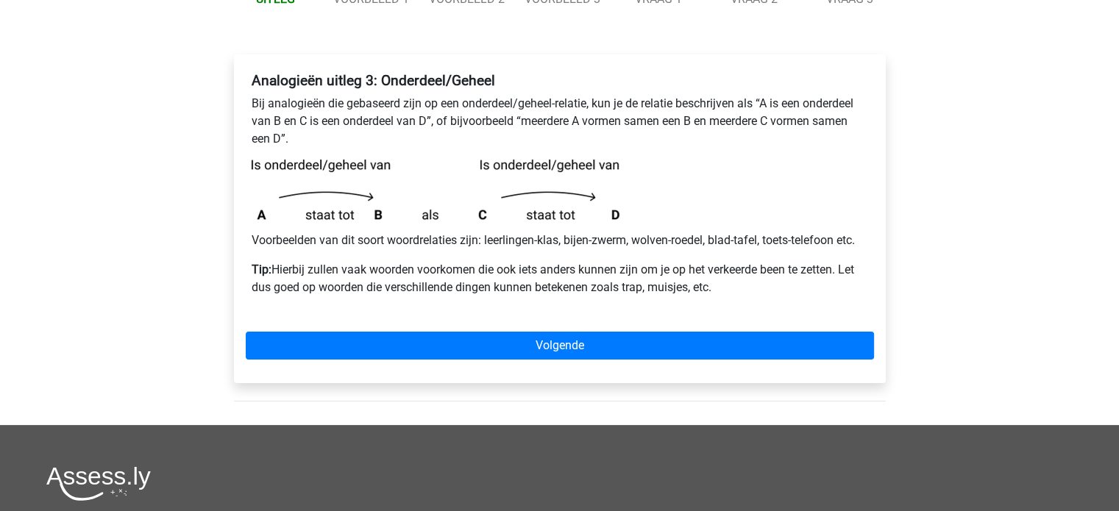
scroll to position [206, 0]
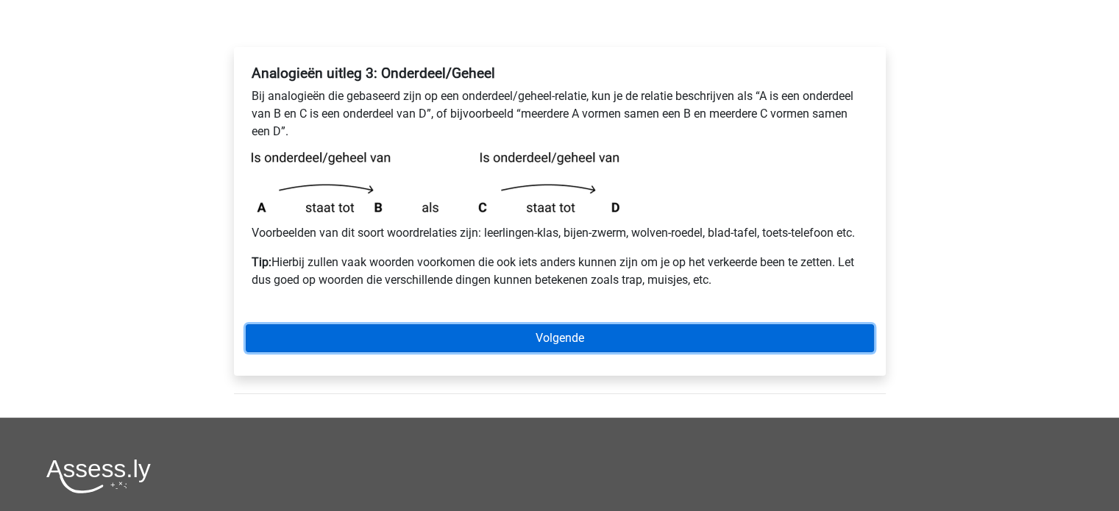
click at [552, 333] on link "Volgende" at bounding box center [560, 338] width 628 height 28
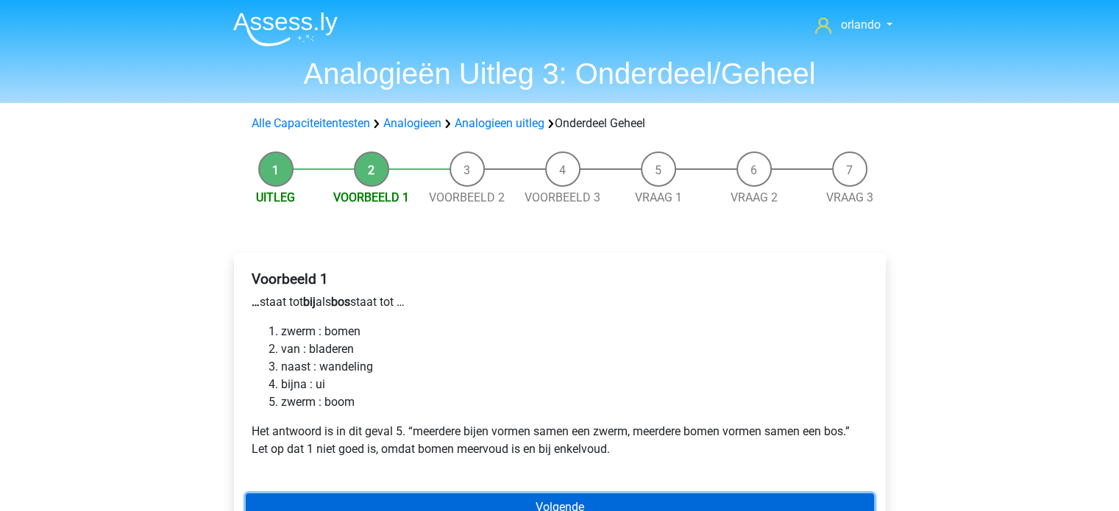
click at [559, 502] on link "Volgende" at bounding box center [560, 507] width 628 height 28
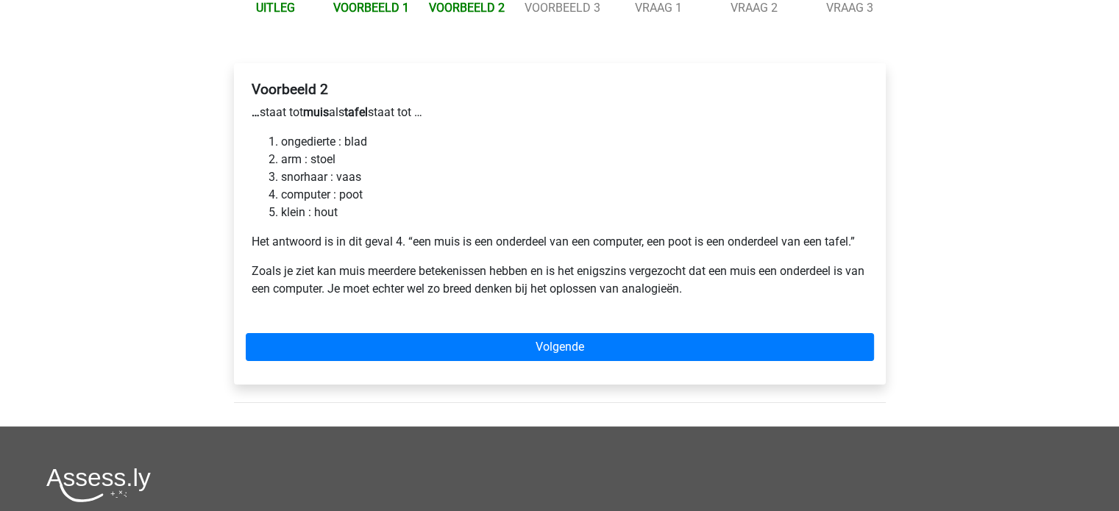
scroll to position [185, 0]
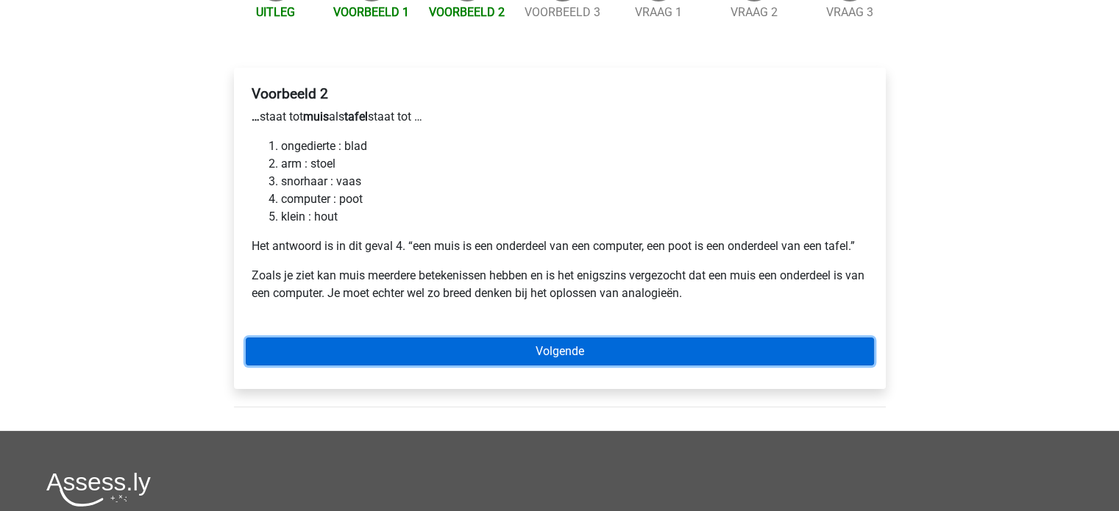
click at [576, 355] on link "Volgende" at bounding box center [560, 352] width 628 height 28
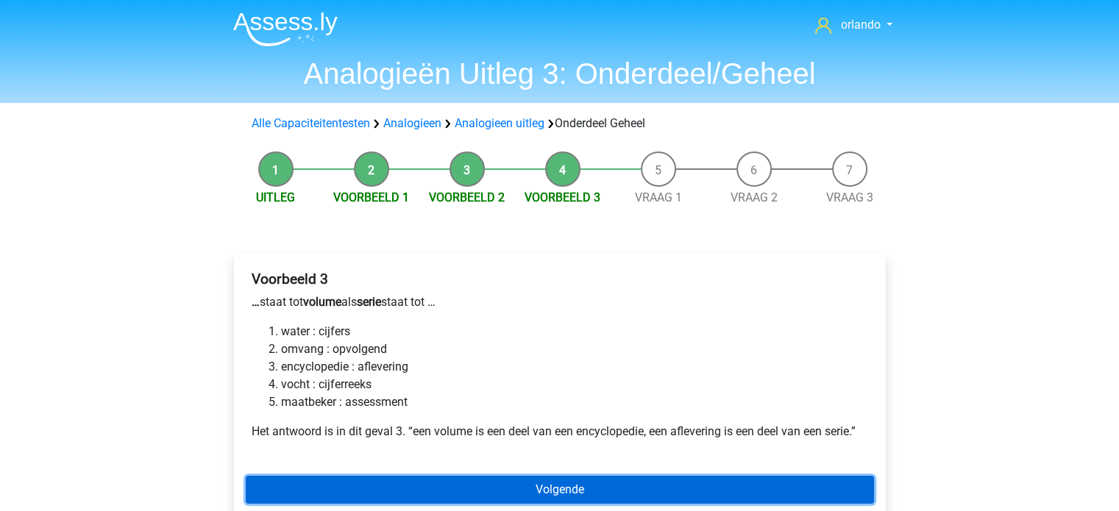
click at [529, 487] on link "Volgende" at bounding box center [560, 490] width 628 height 28
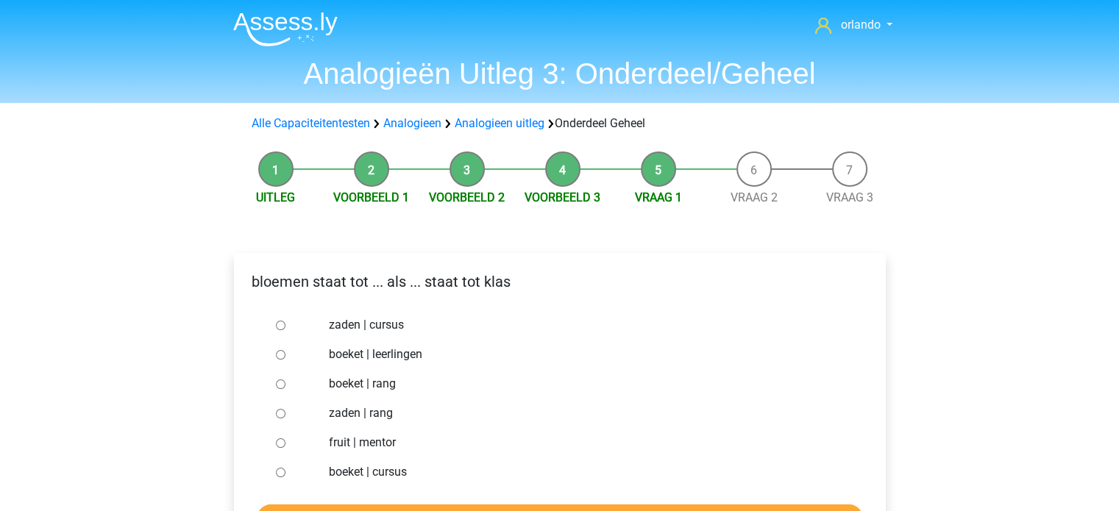
click at [280, 355] on input "boeket | leerlingen" at bounding box center [281, 355] width 10 height 10
radio input "true"
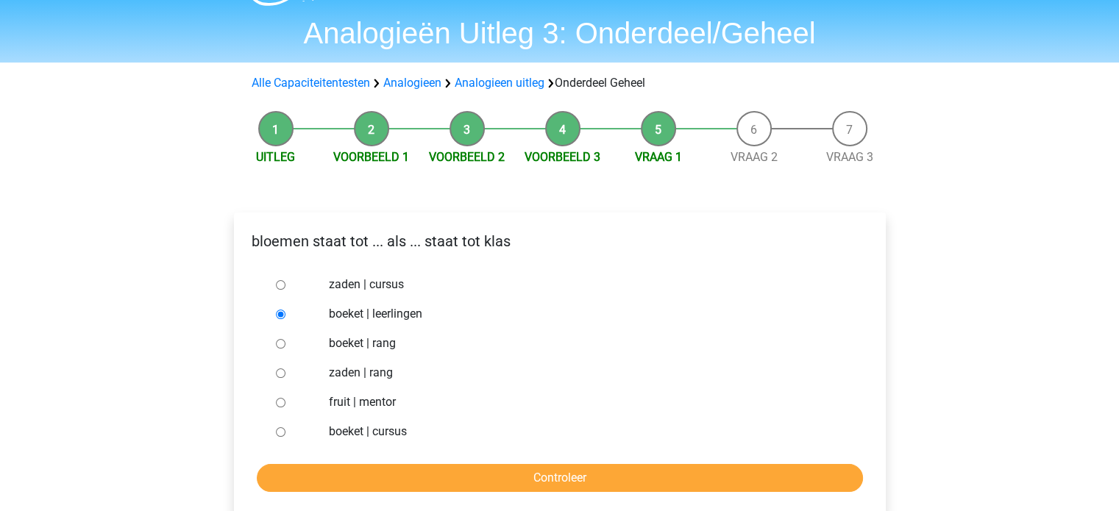
scroll to position [41, 0]
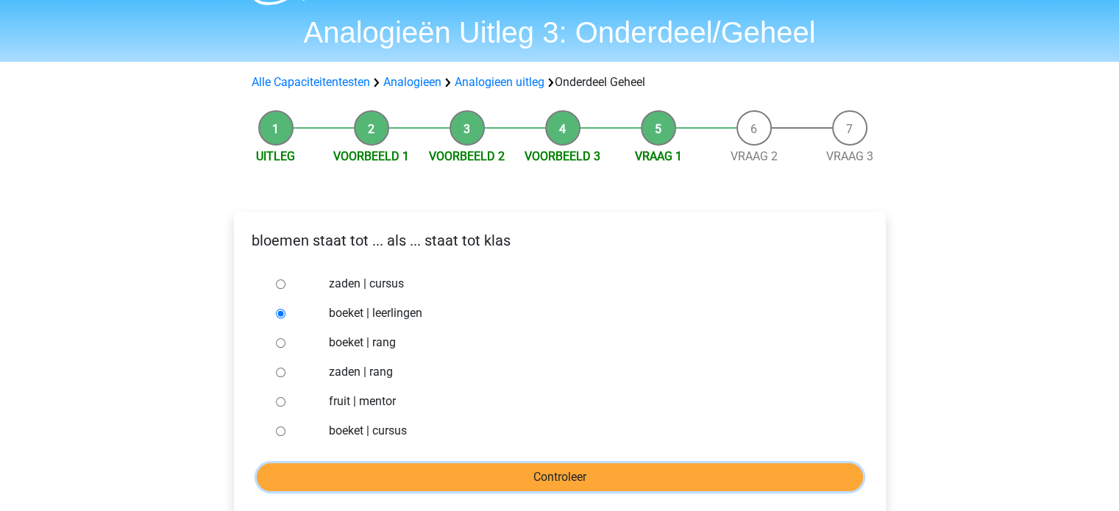
click at [553, 479] on input "Controleer" at bounding box center [560, 477] width 606 height 28
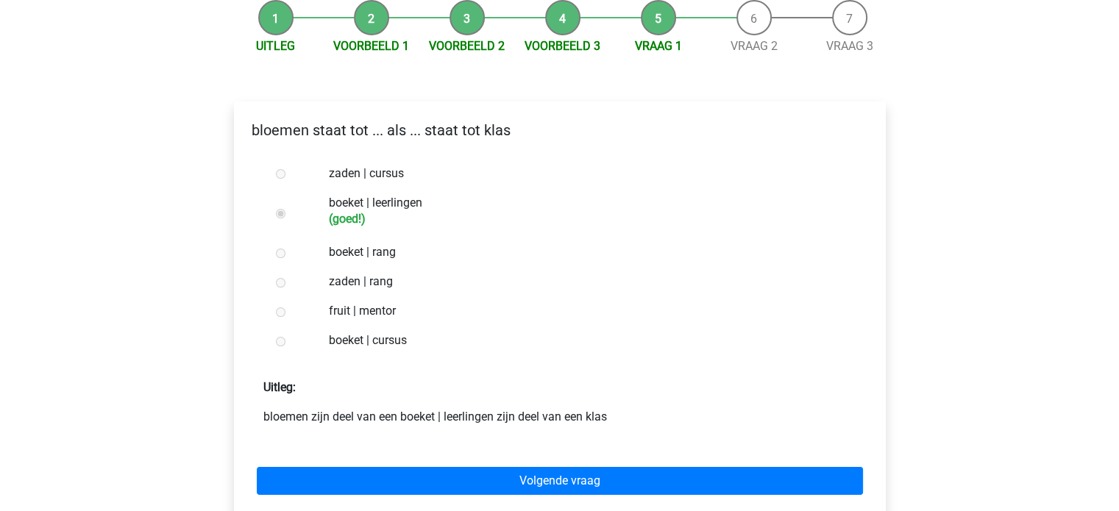
scroll to position [157, 0]
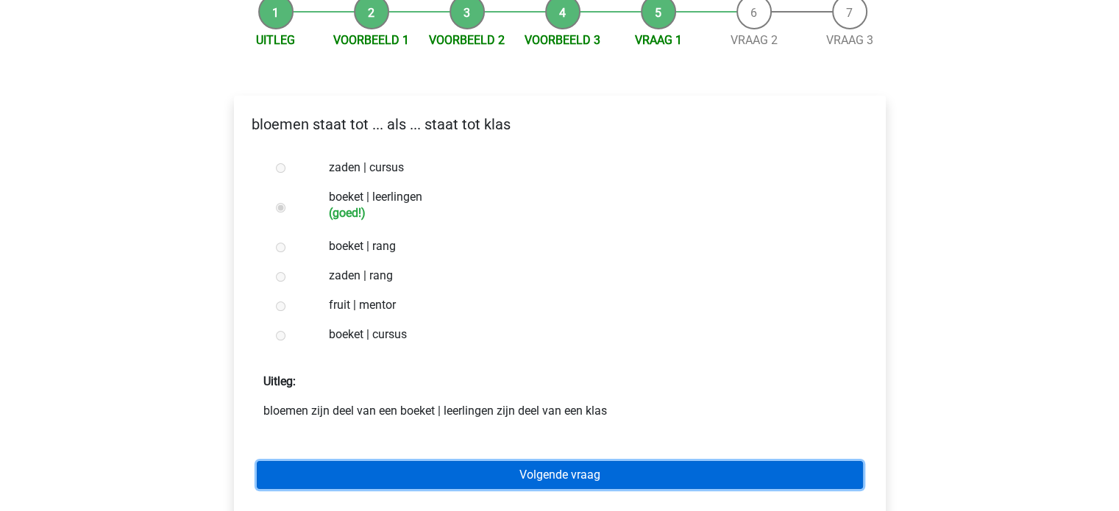
drag, startPoint x: 0, startPoint y: 0, endPoint x: 553, endPoint y: 479, distance: 731.9
click at [553, 479] on link "Volgende vraag" at bounding box center [560, 475] width 606 height 28
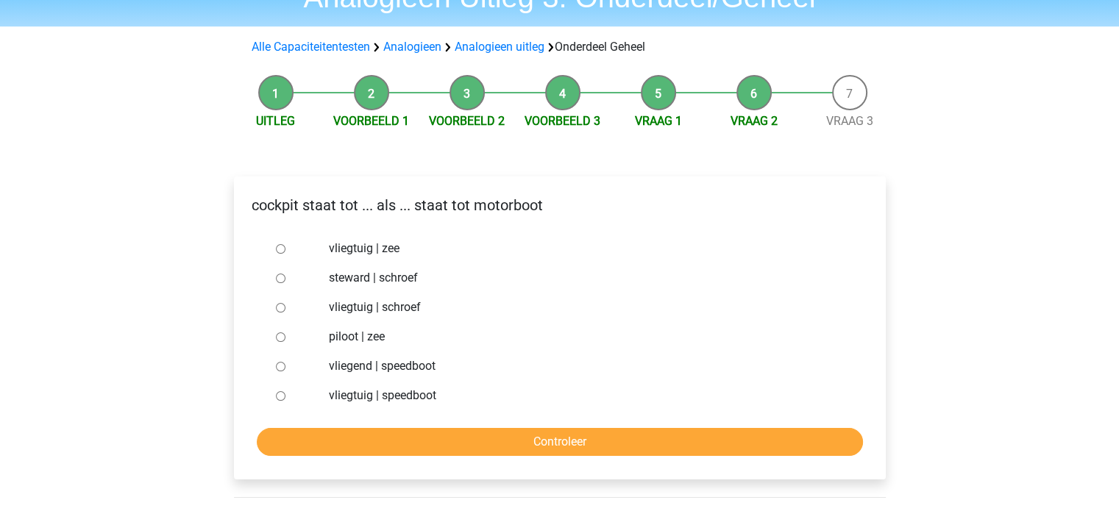
scroll to position [81, 0]
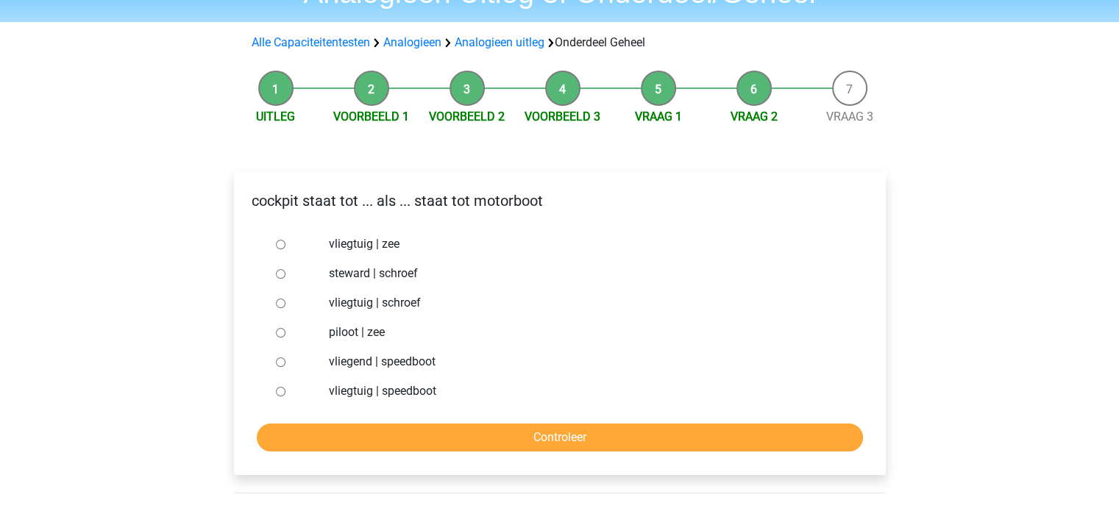
click at [283, 302] on input "vliegtuig | schroef" at bounding box center [281, 304] width 10 height 10
radio input "true"
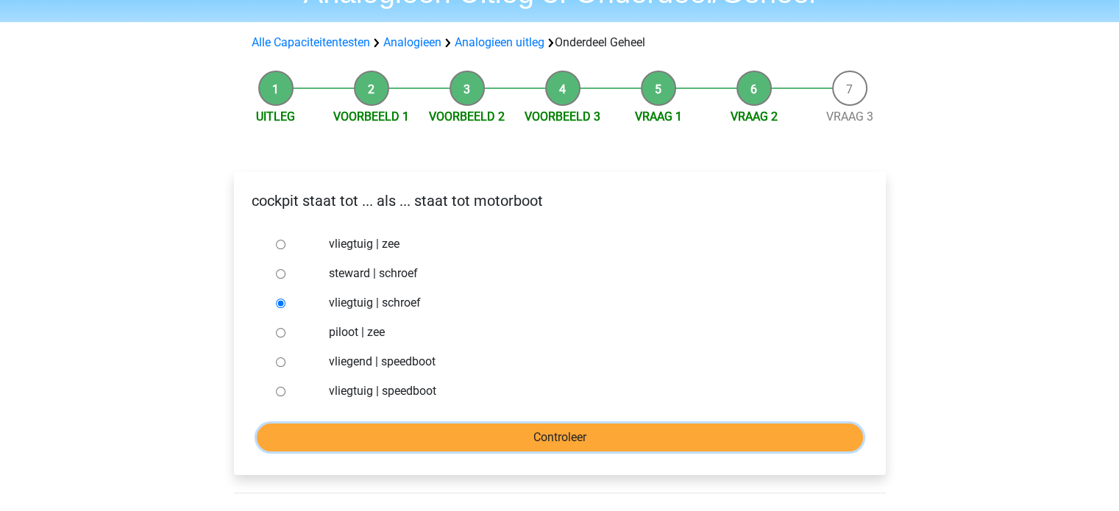
click at [574, 438] on input "Controleer" at bounding box center [560, 438] width 606 height 28
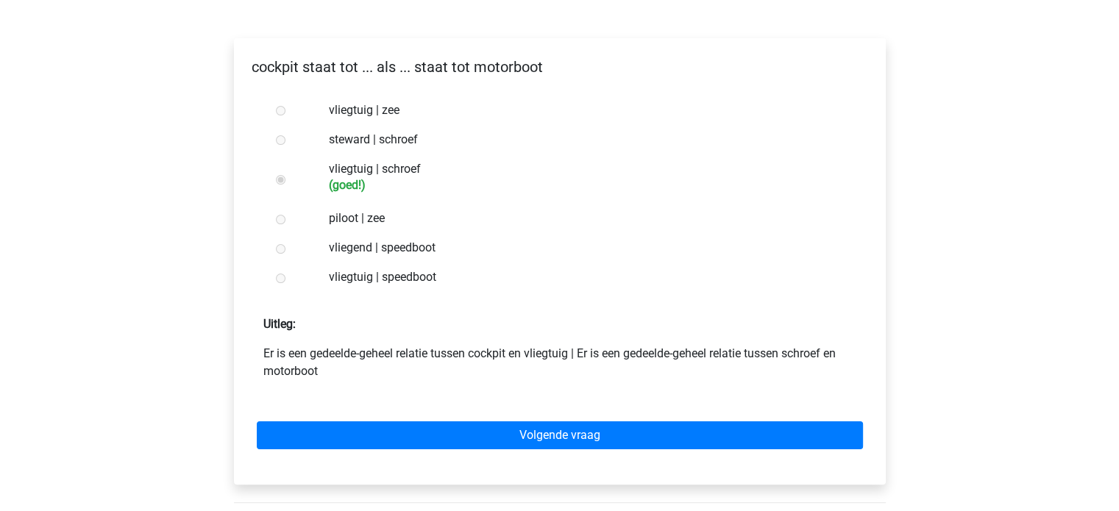
scroll to position [223, 0]
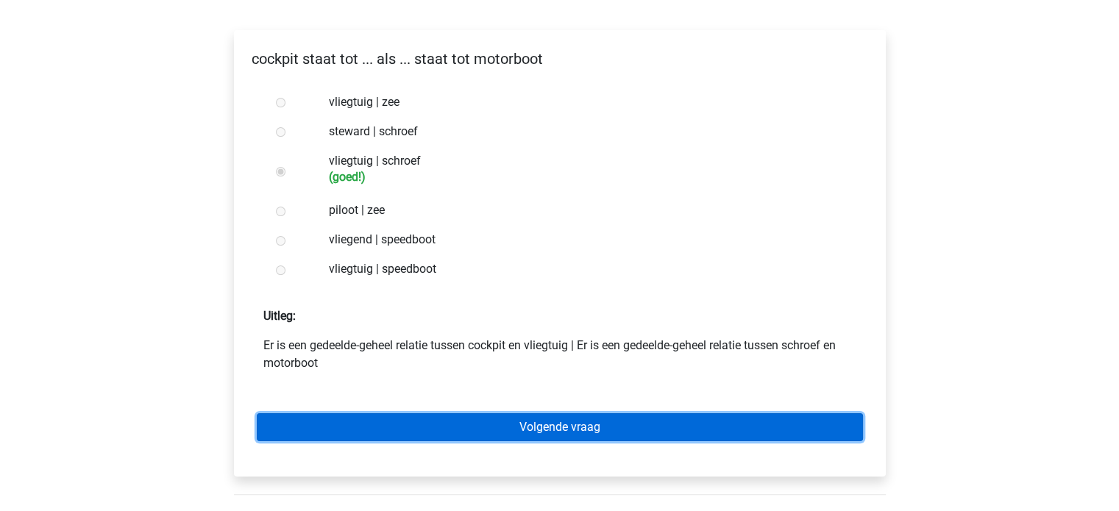
click at [556, 429] on link "Volgende vraag" at bounding box center [560, 427] width 606 height 28
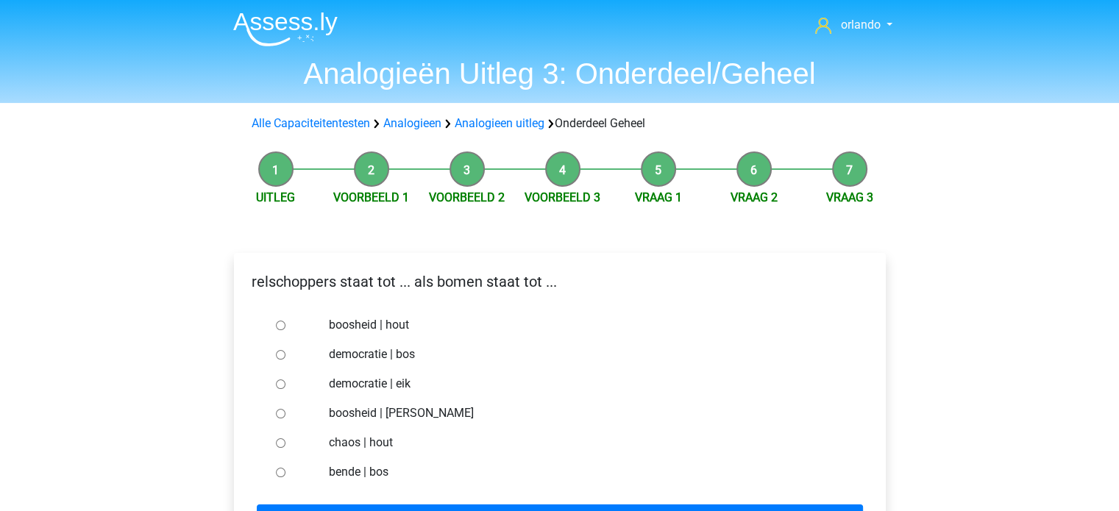
click at [556, 429] on div "chaos | hout" at bounding box center [583, 442] width 531 height 29
click at [277, 353] on input "democratie | bos" at bounding box center [281, 355] width 10 height 10
radio input "true"
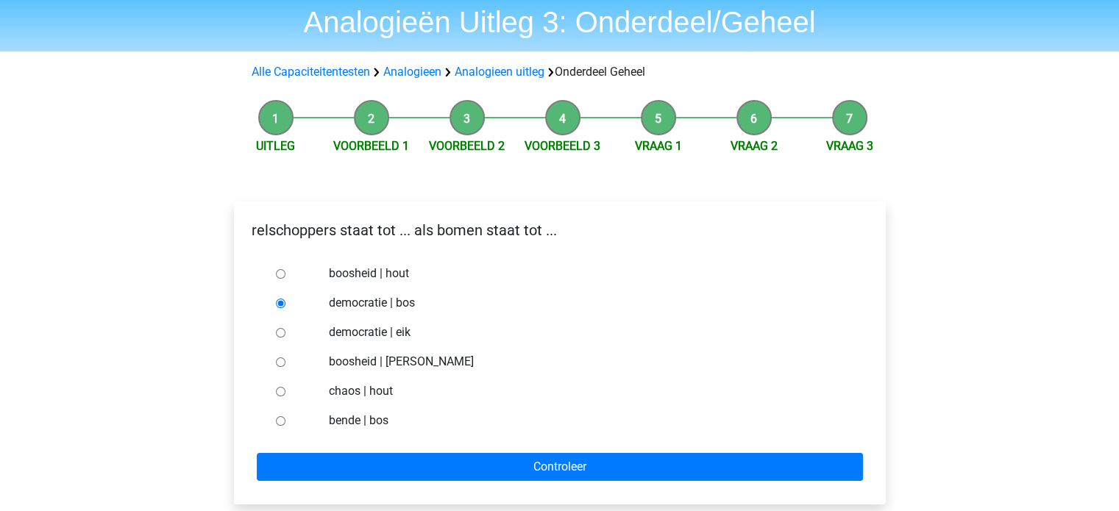
scroll to position [53, 0]
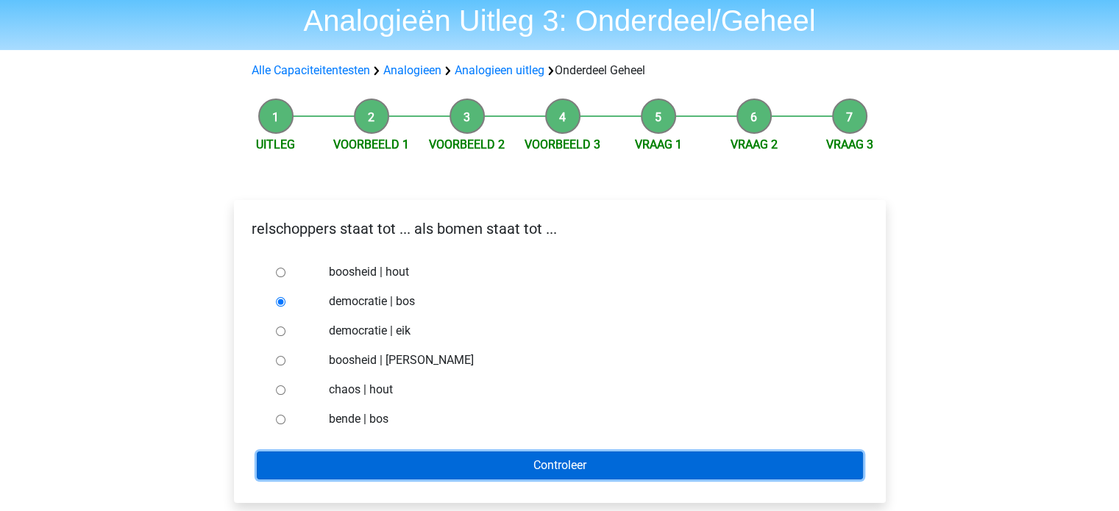
click at [535, 461] on input "Controleer" at bounding box center [560, 466] width 606 height 28
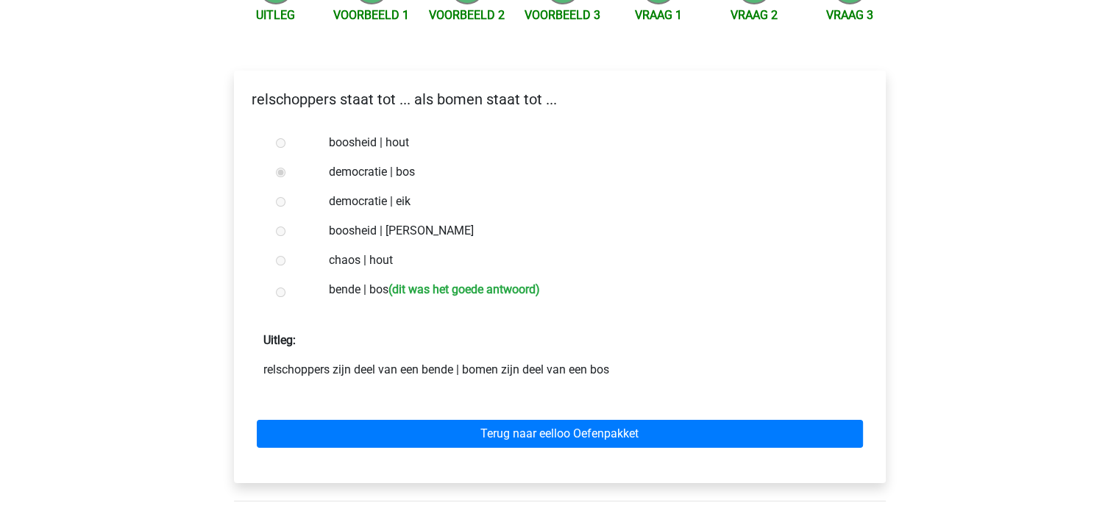
scroll to position [182, 0]
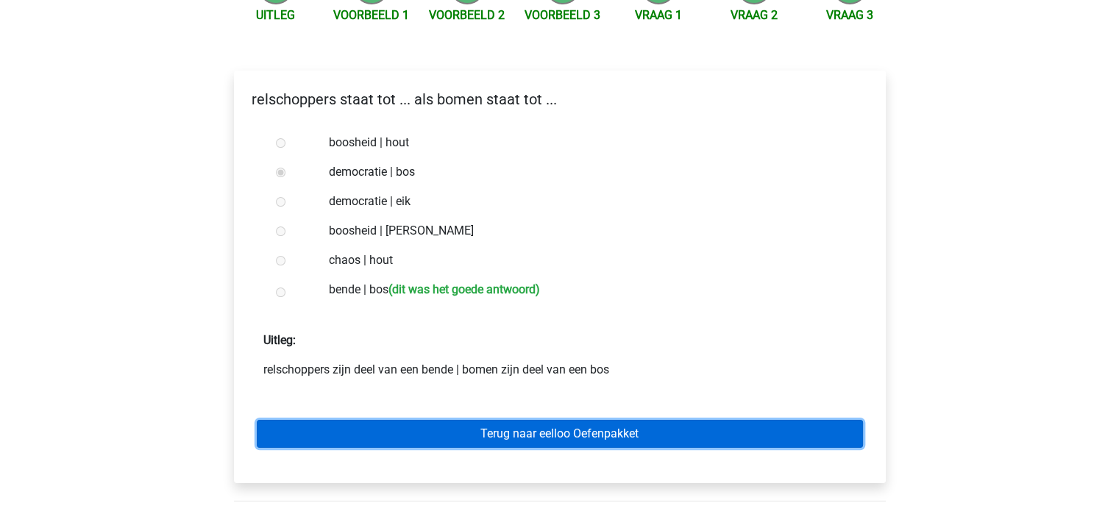
click at [552, 441] on link "Terug naar eelloo Oefenpakket" at bounding box center [560, 434] width 606 height 28
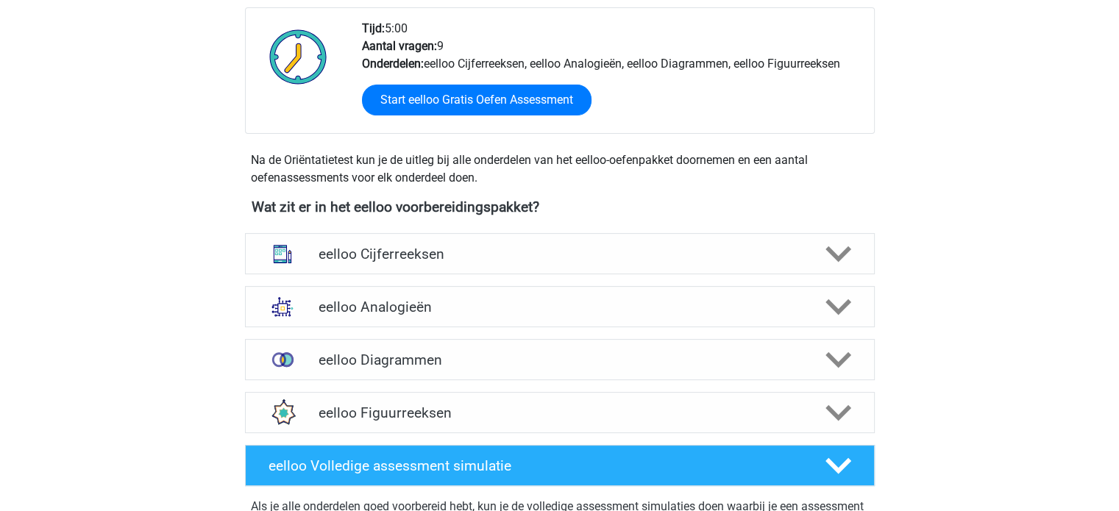
scroll to position [378, 0]
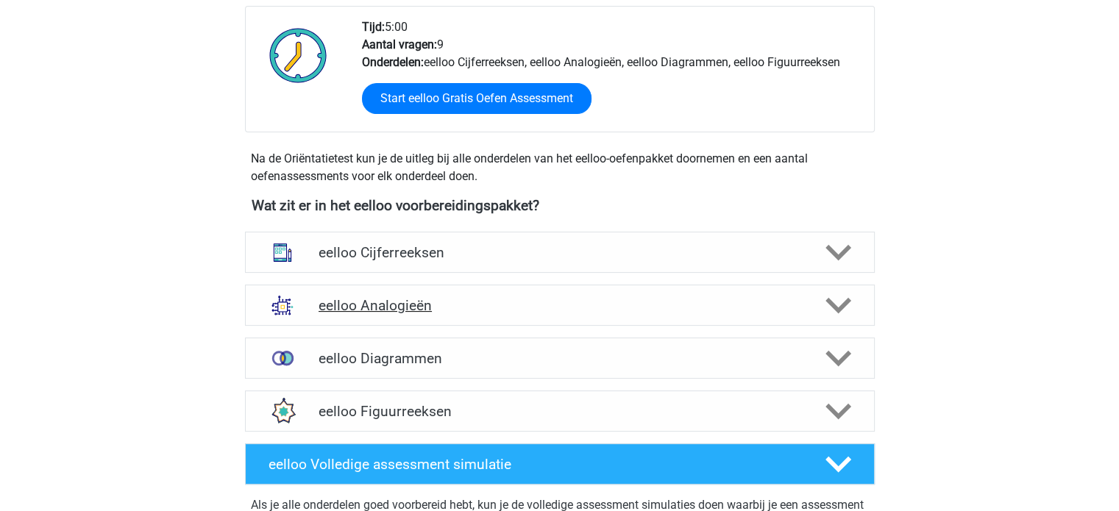
click at [409, 299] on h4 "eelloo Analogieën" at bounding box center [559, 305] width 482 height 17
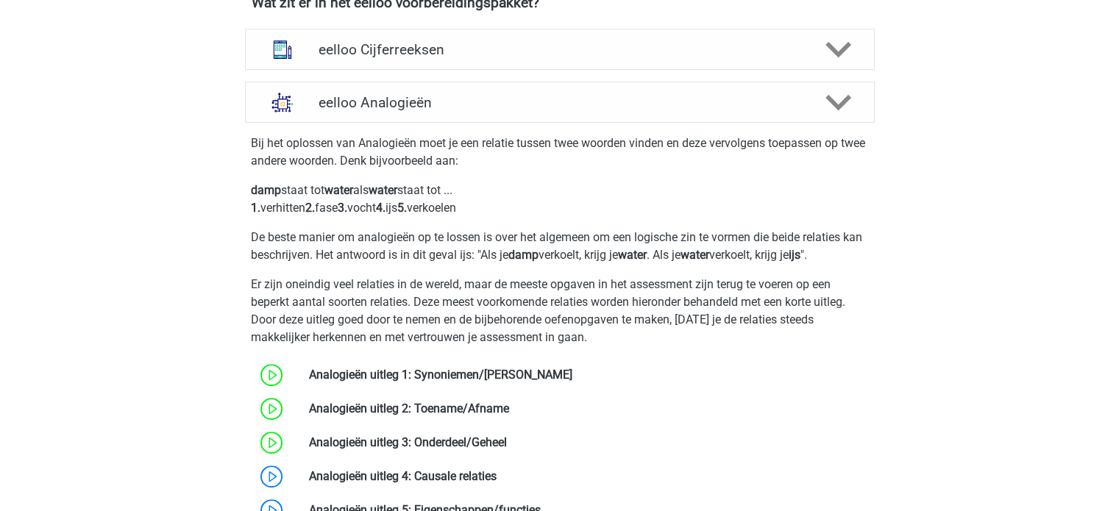
scroll to position [579, 0]
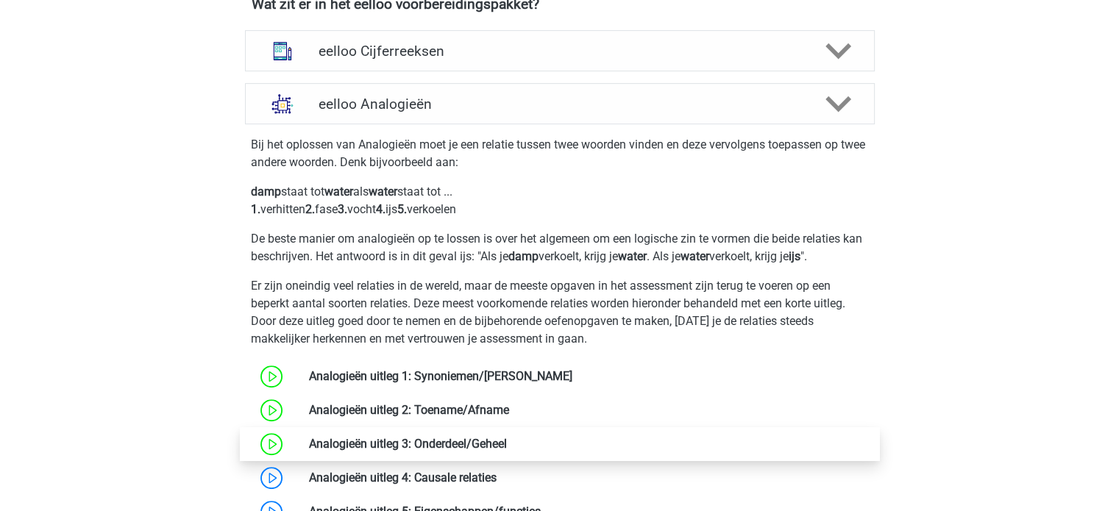
click at [507, 441] on link at bounding box center [507, 444] width 0 height 14
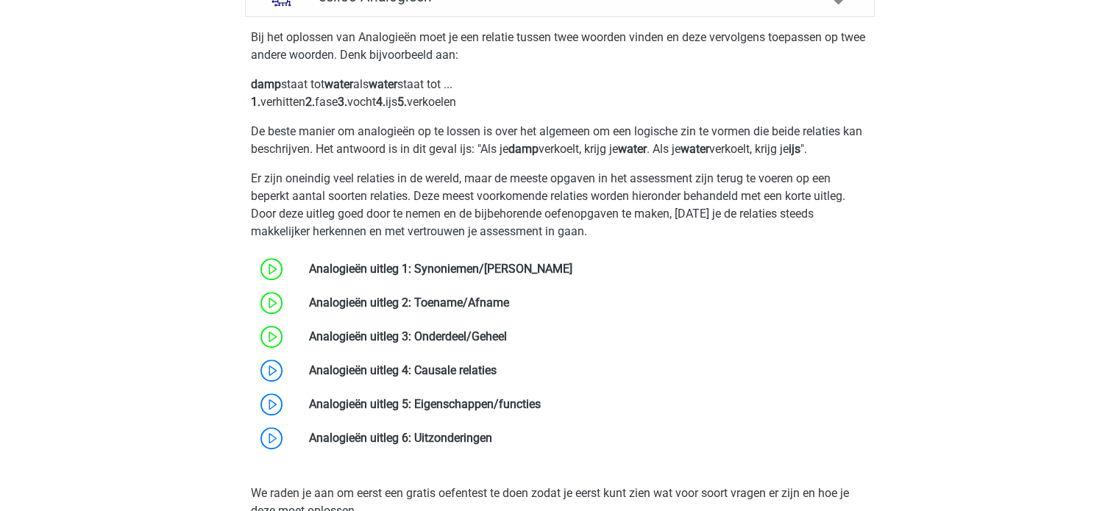
scroll to position [688, 0]
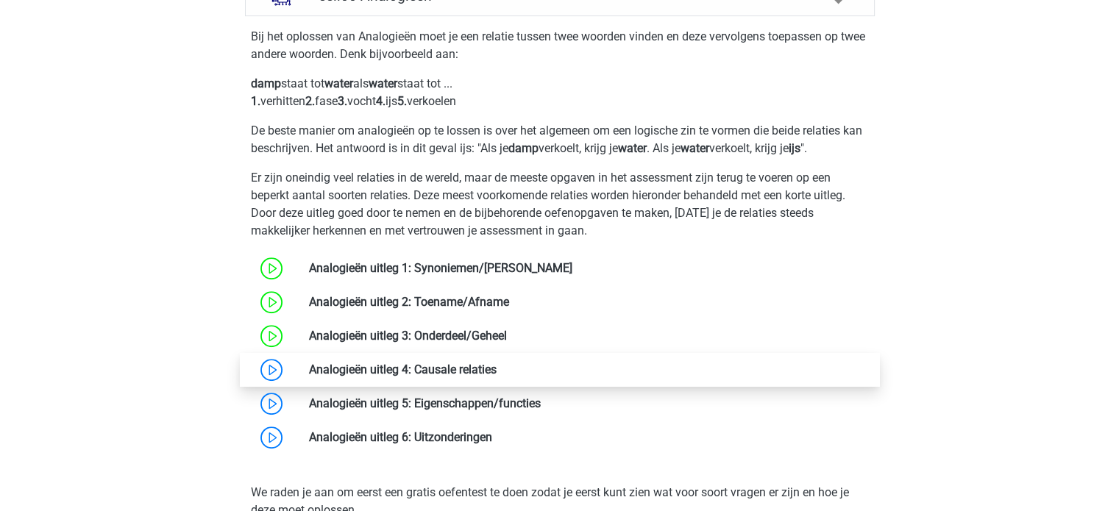
click at [496, 366] on link at bounding box center [496, 370] width 0 height 14
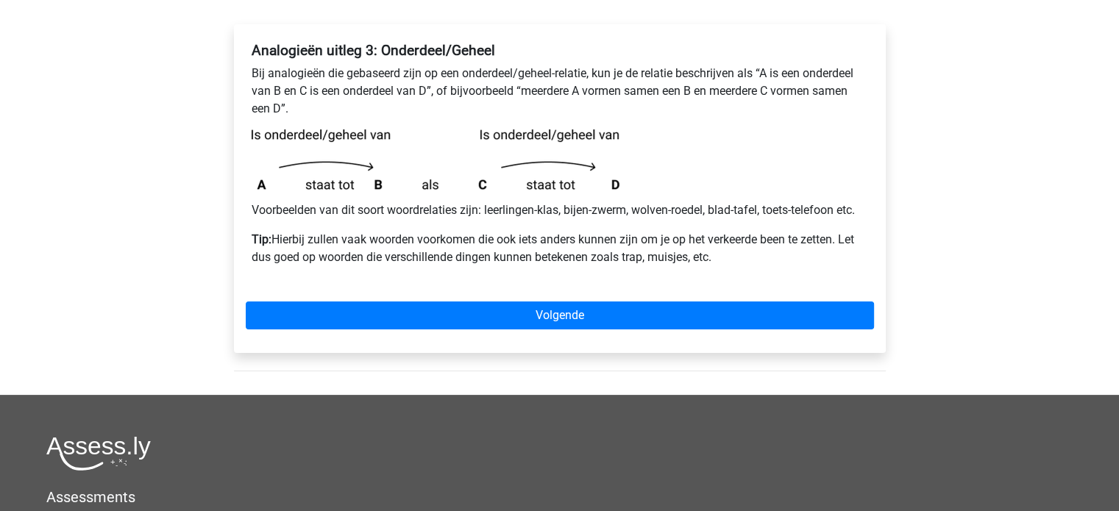
scroll to position [229, 0]
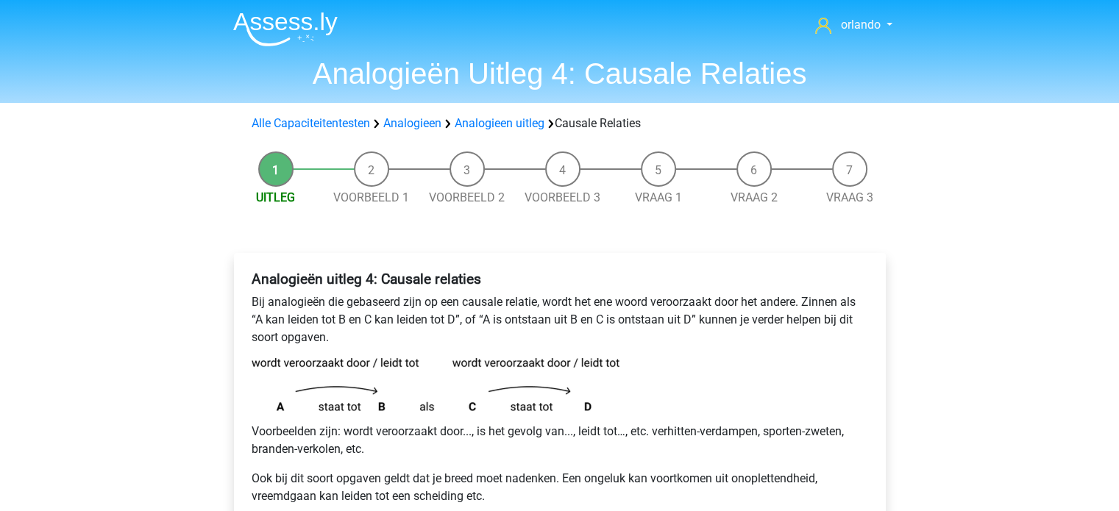
click at [554, 428] on p "Voorbeelden zijn: wordt veroorzaakt door..., is het gevolg van..., leidt tot…, …" at bounding box center [560, 440] width 616 height 35
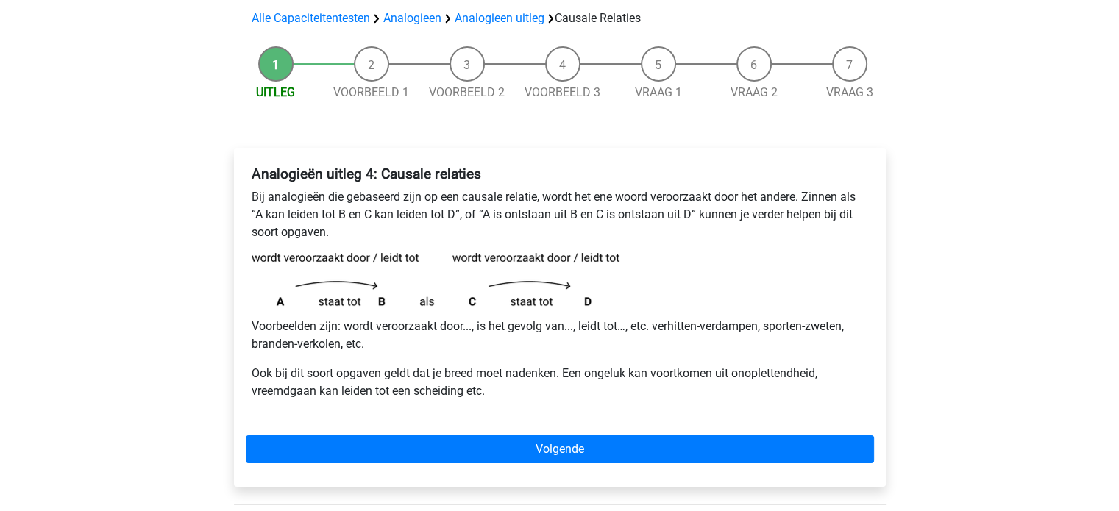
scroll to position [110, 0]
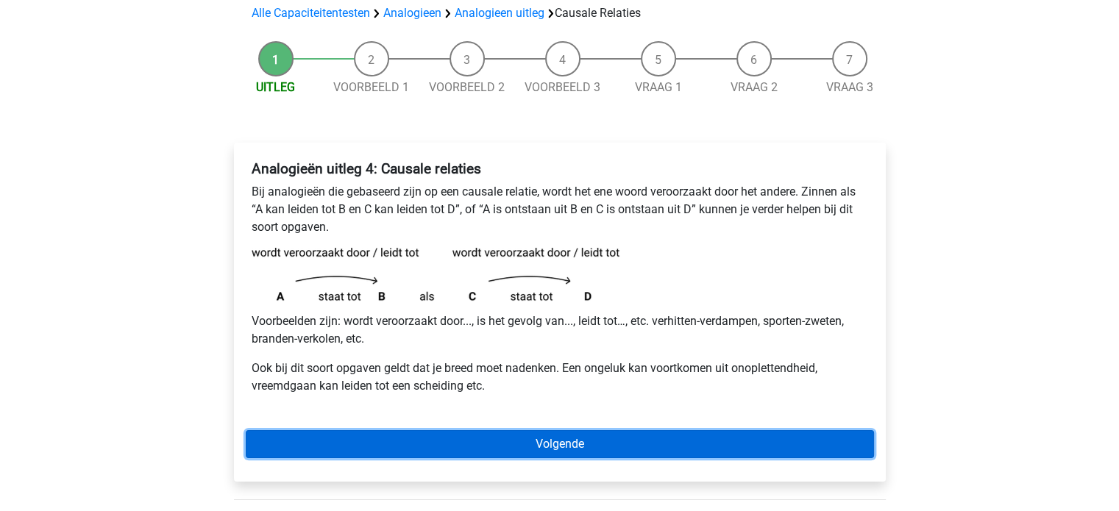
click at [551, 448] on link "Volgende" at bounding box center [560, 444] width 628 height 28
